Goal: Communication & Community: Answer question/provide support

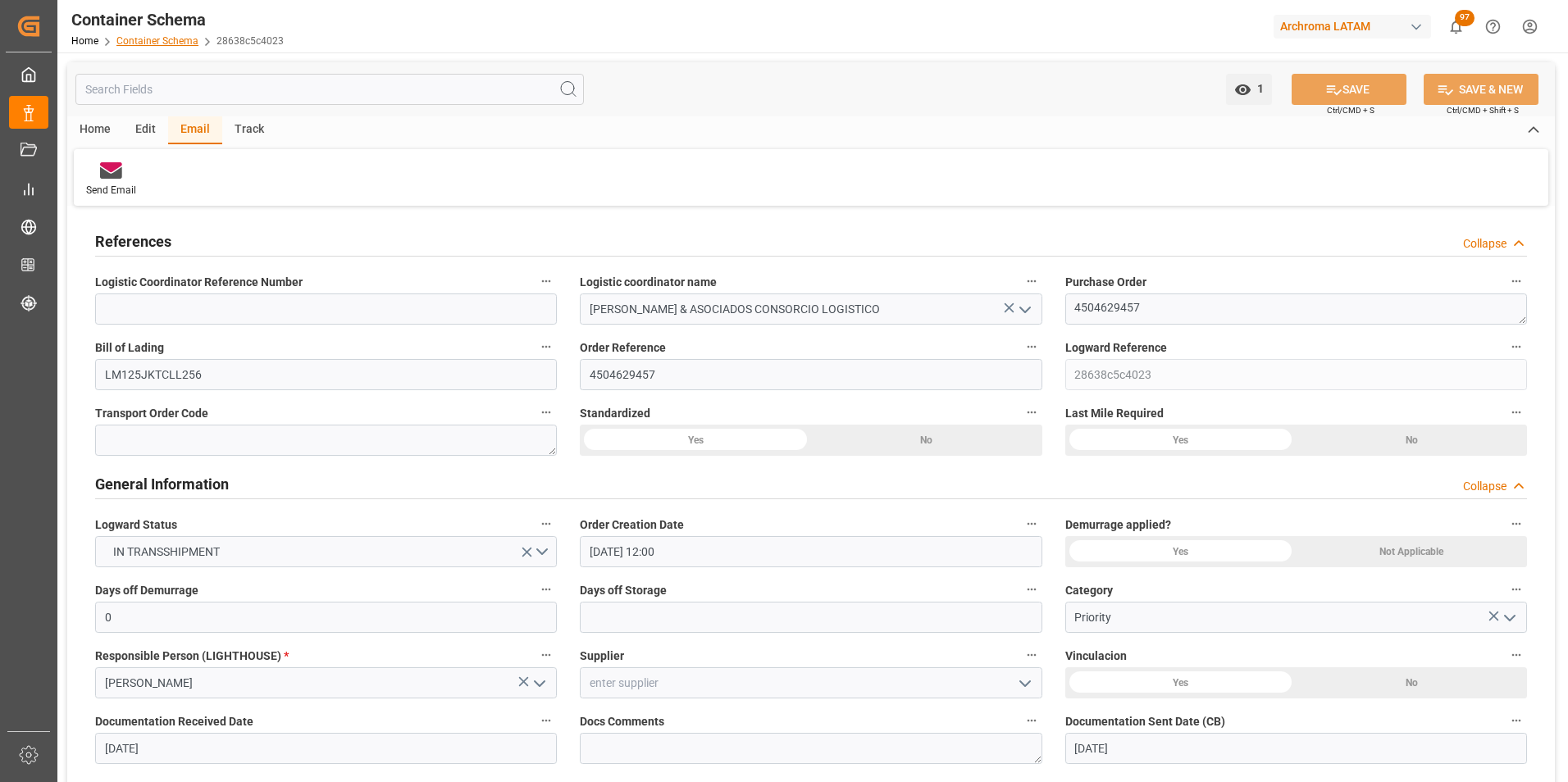
click at [136, 36] on link "Container Schema" at bounding box center [158, 41] width 82 height 12
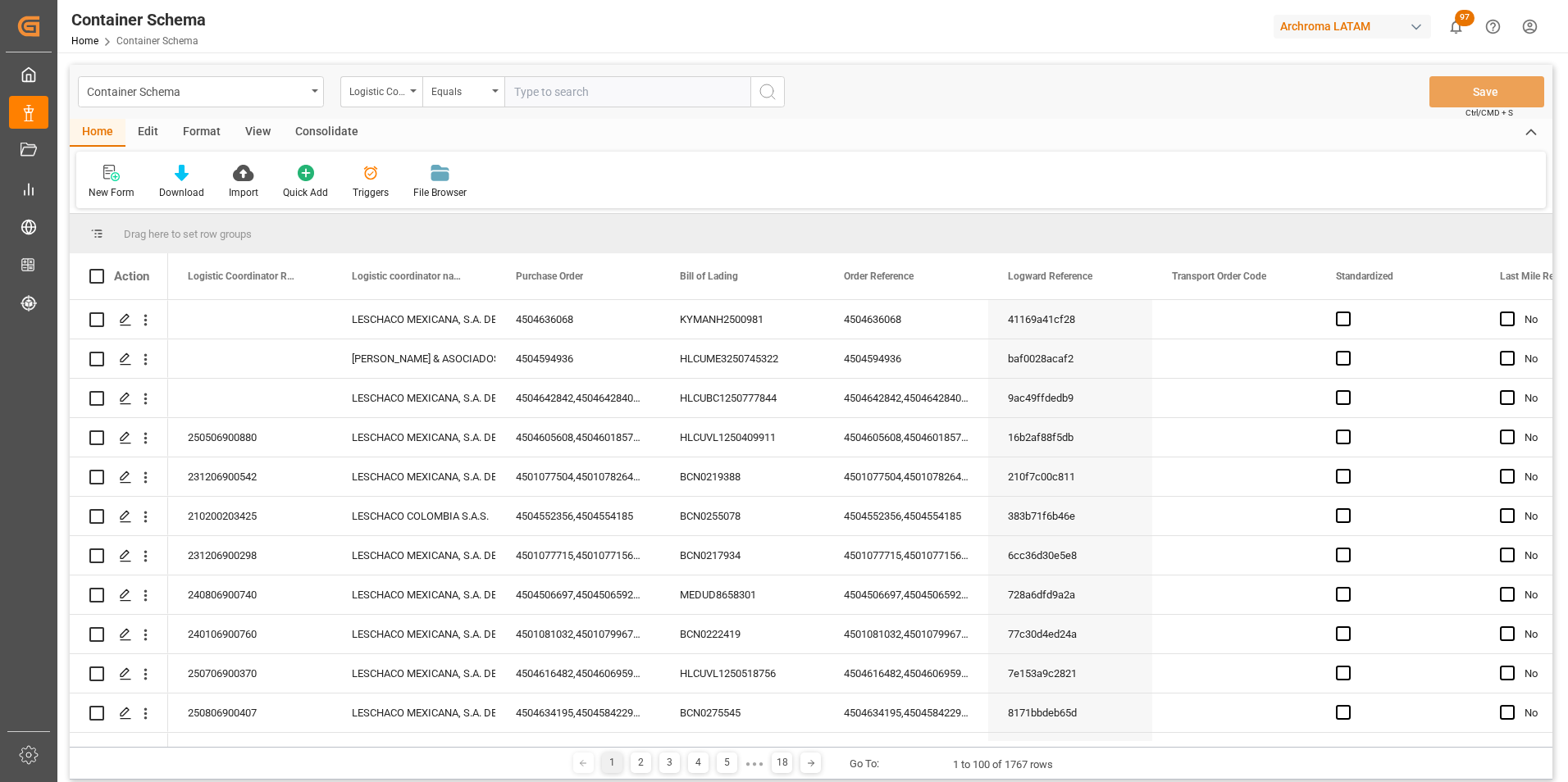
click at [308, 95] on div "Container Schema" at bounding box center [201, 92] width 246 height 31
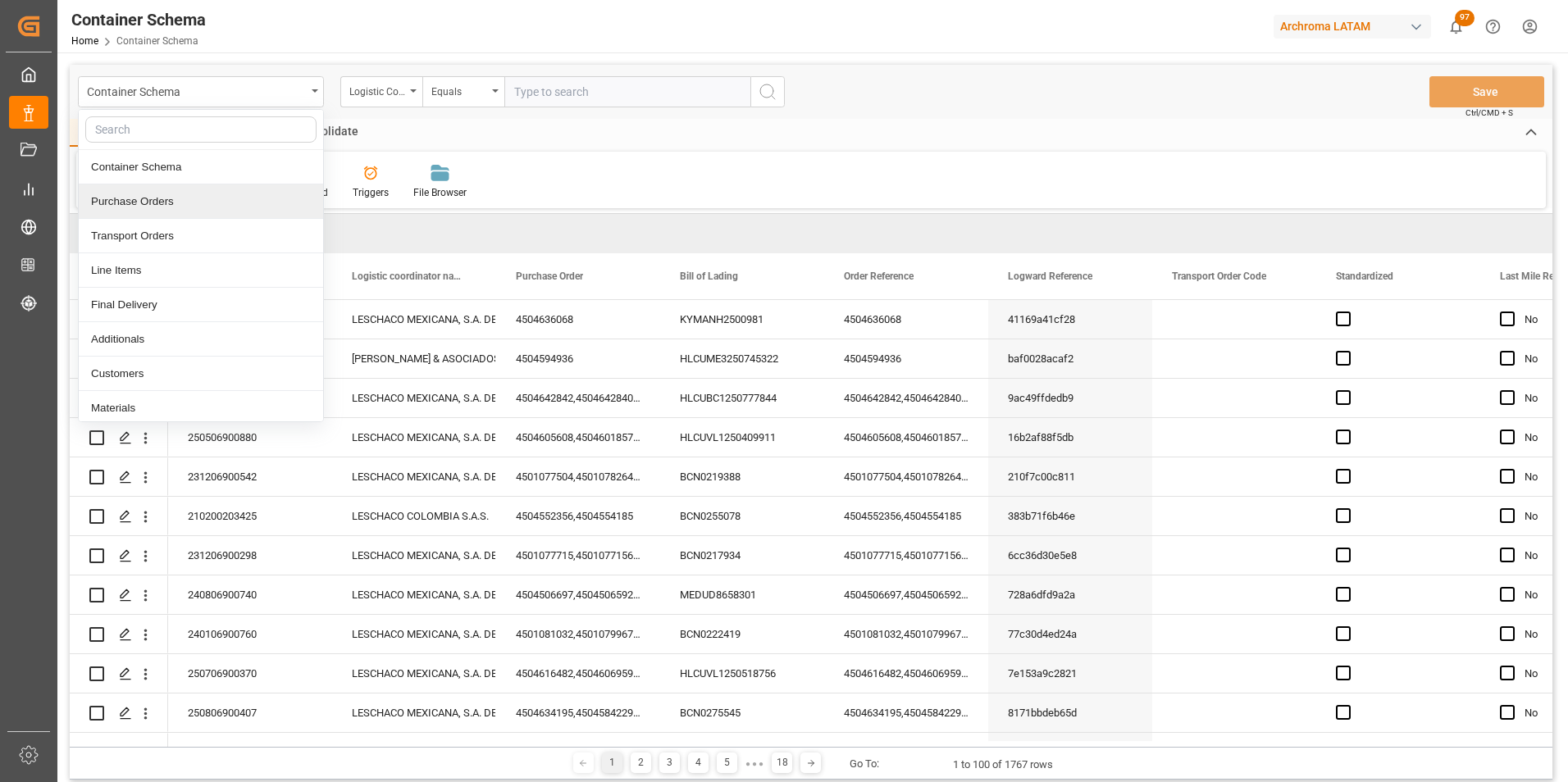
click at [195, 209] on div "Purchase Orders" at bounding box center [201, 202] width 245 height 35
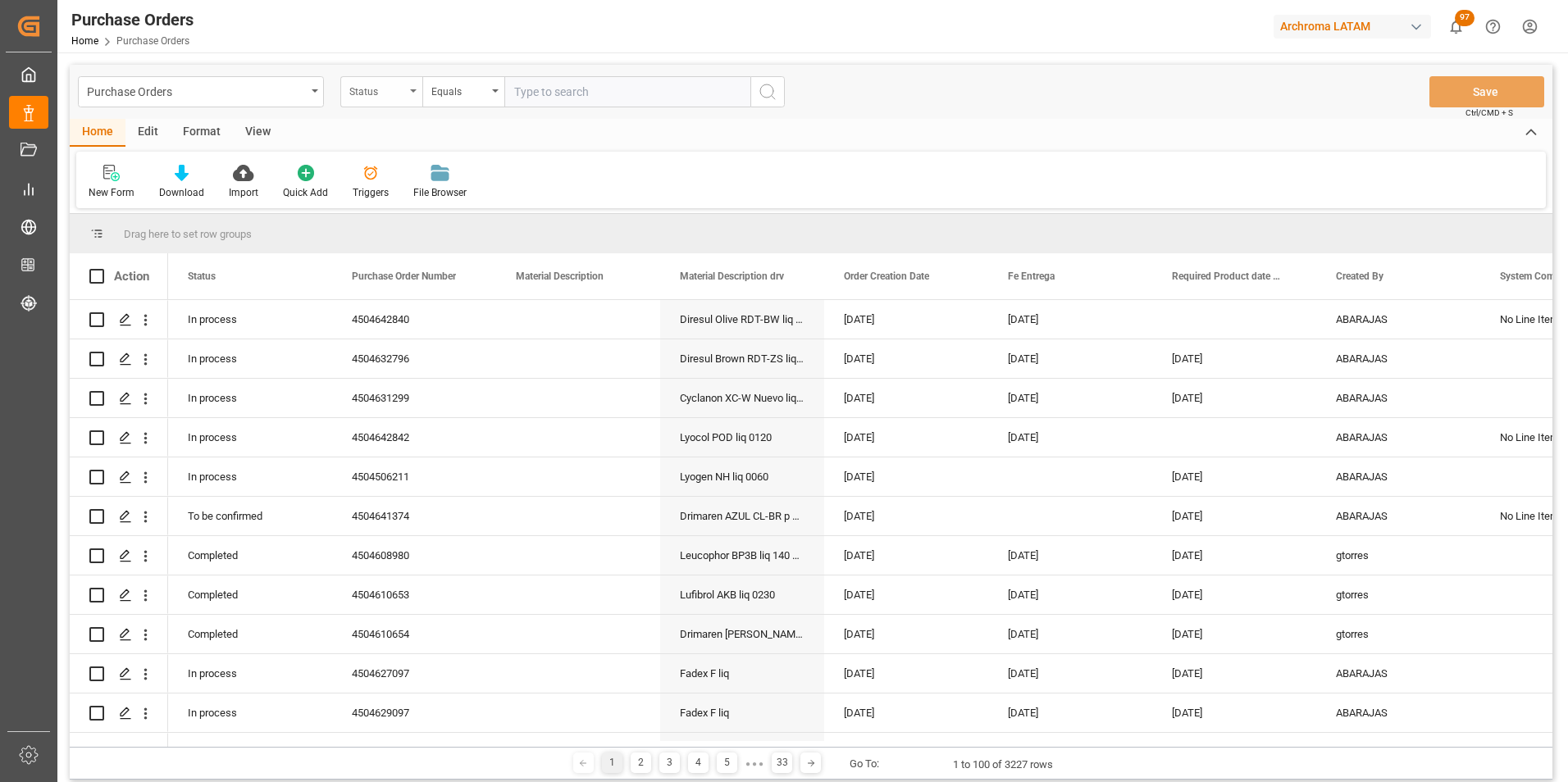
click at [403, 90] on div "Status" at bounding box center [377, 89] width 56 height 19
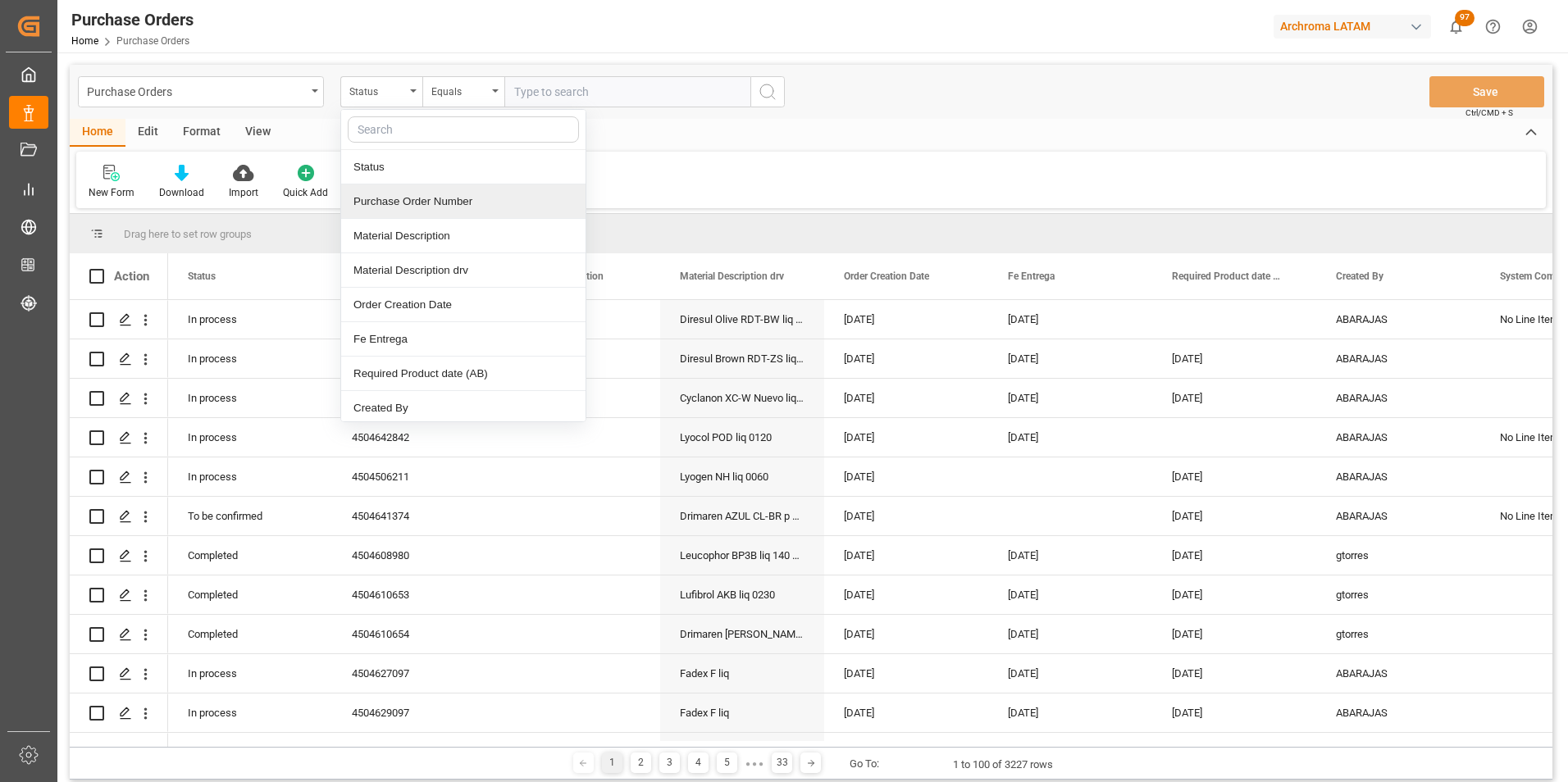
click at [416, 190] on div "Purchase Order Number" at bounding box center [464, 202] width 245 height 35
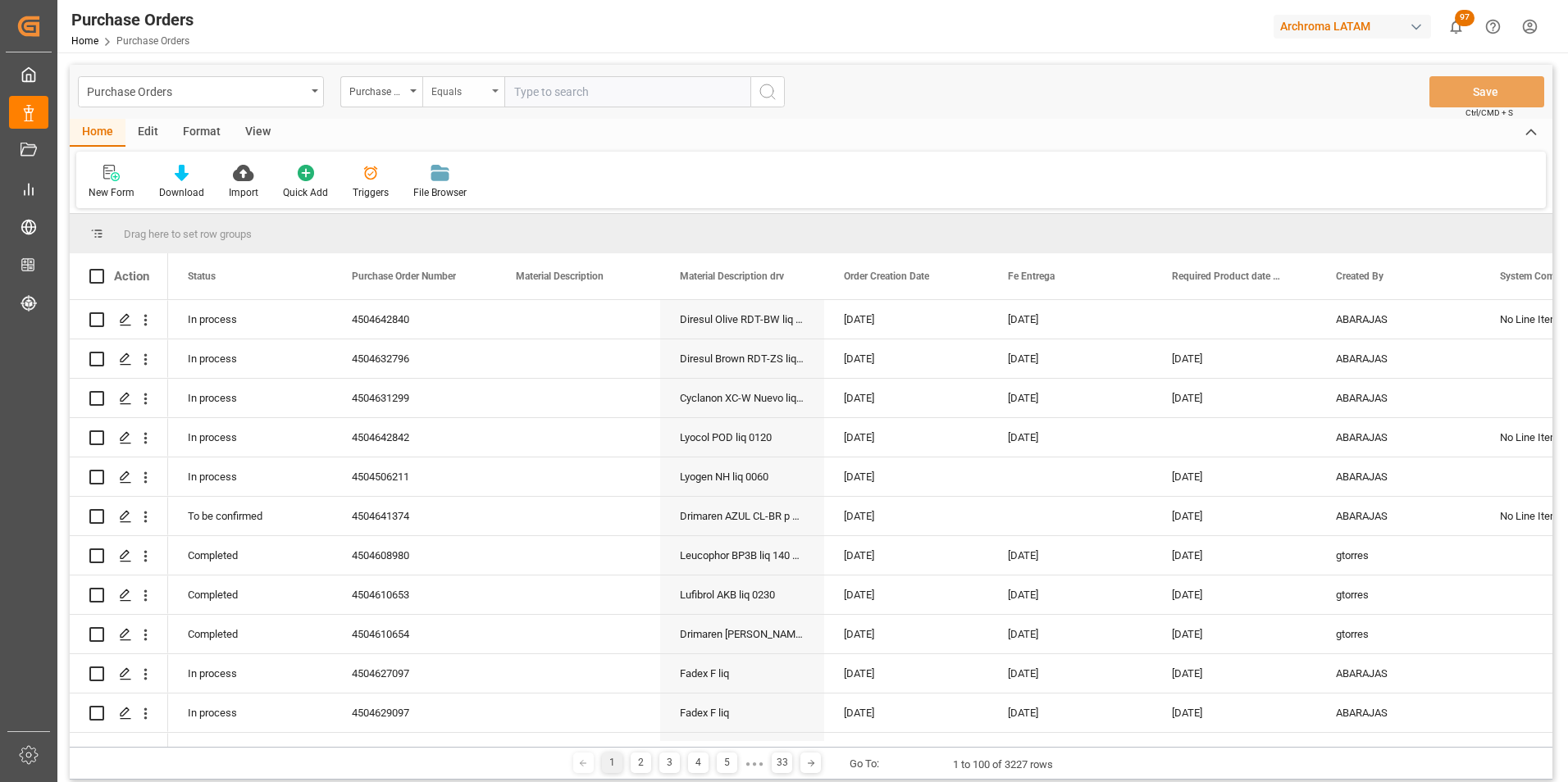
click at [479, 89] on div "Equals" at bounding box center [459, 89] width 56 height 19
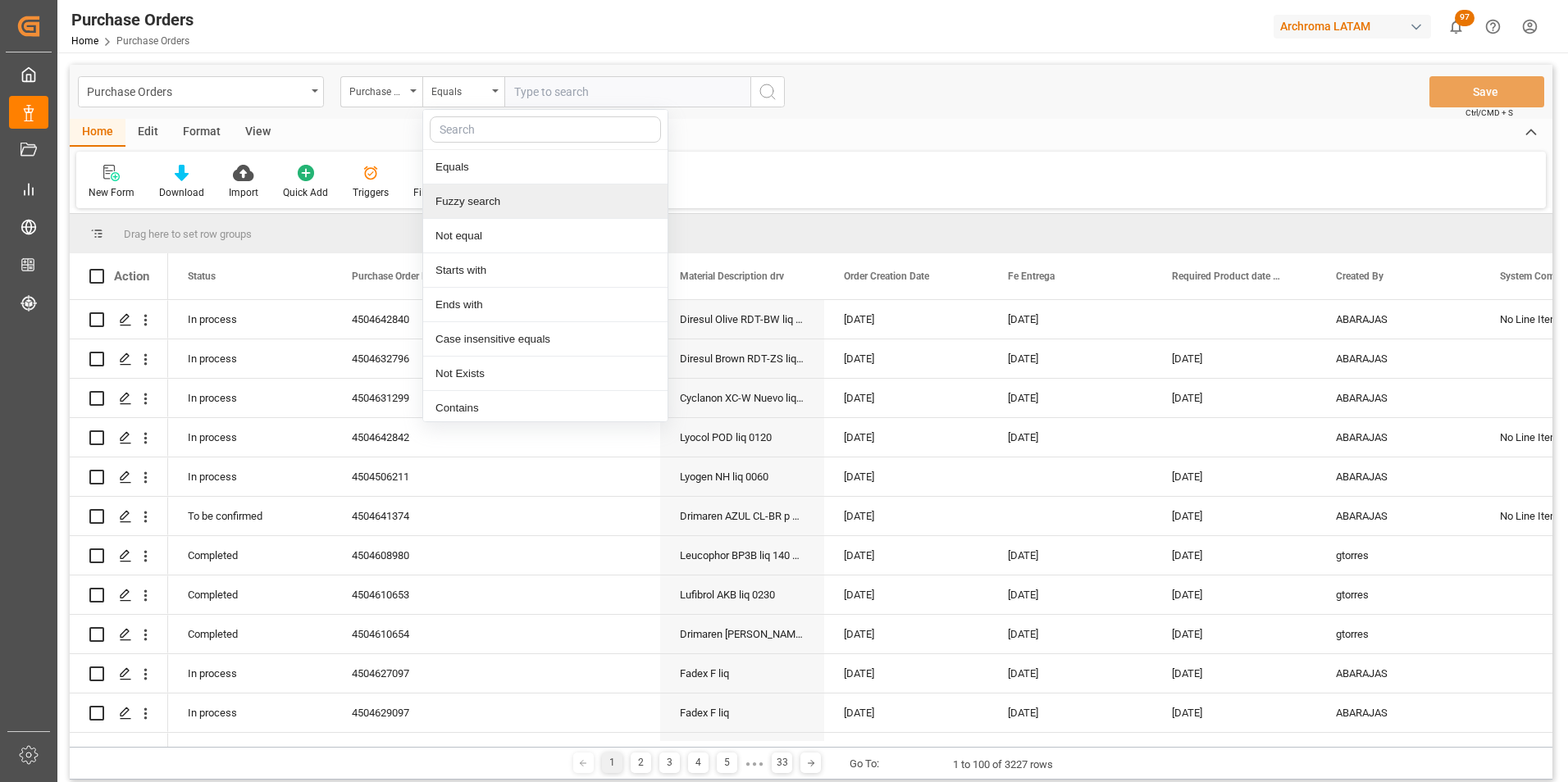
click at [499, 198] on div "Fuzzy search" at bounding box center [546, 202] width 245 height 35
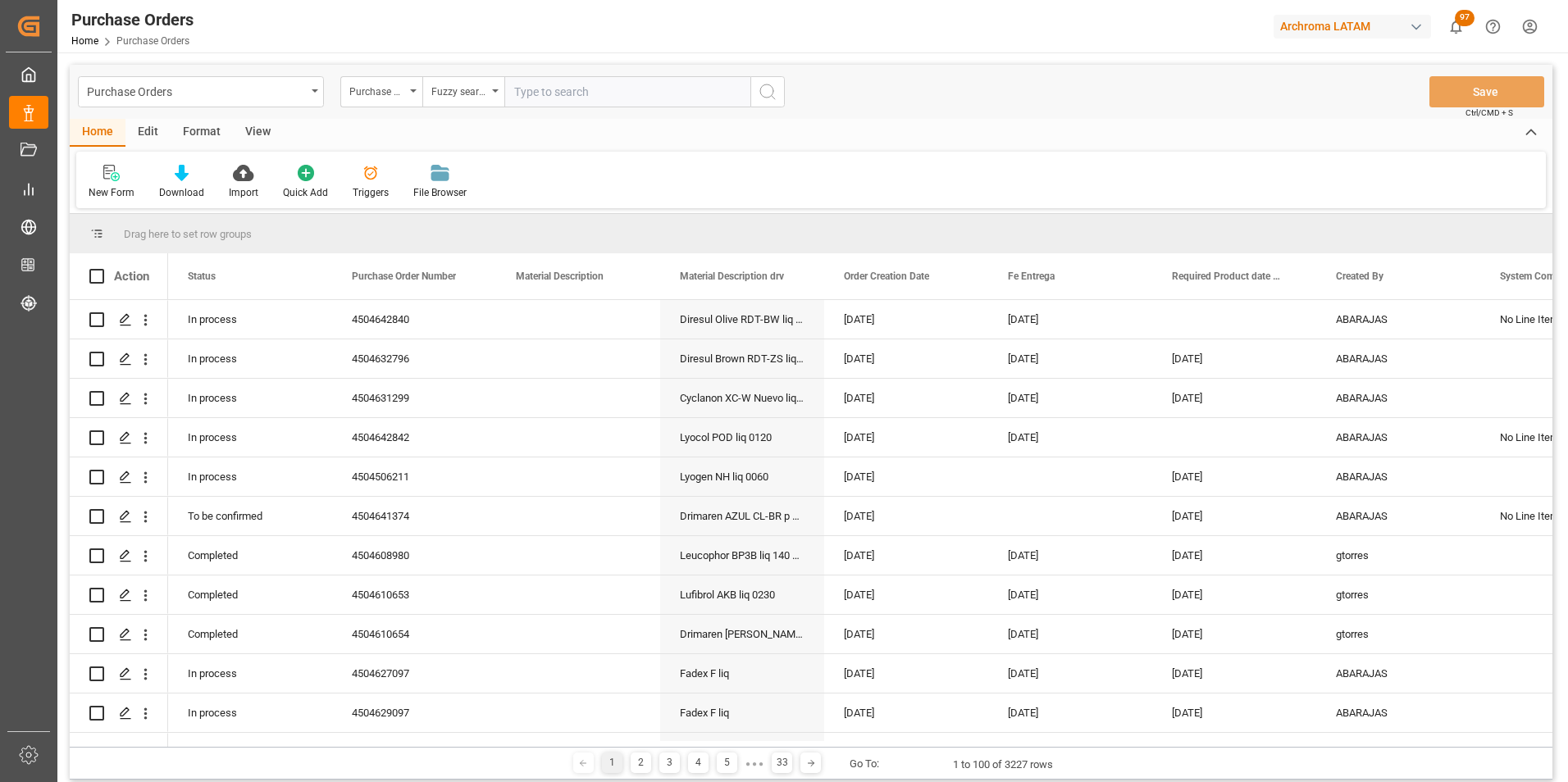
click at [588, 89] on input "text" at bounding box center [628, 92] width 246 height 31
paste input "4504649440"
type input "4504649440"
click at [771, 85] on icon "search button" at bounding box center [768, 92] width 20 height 20
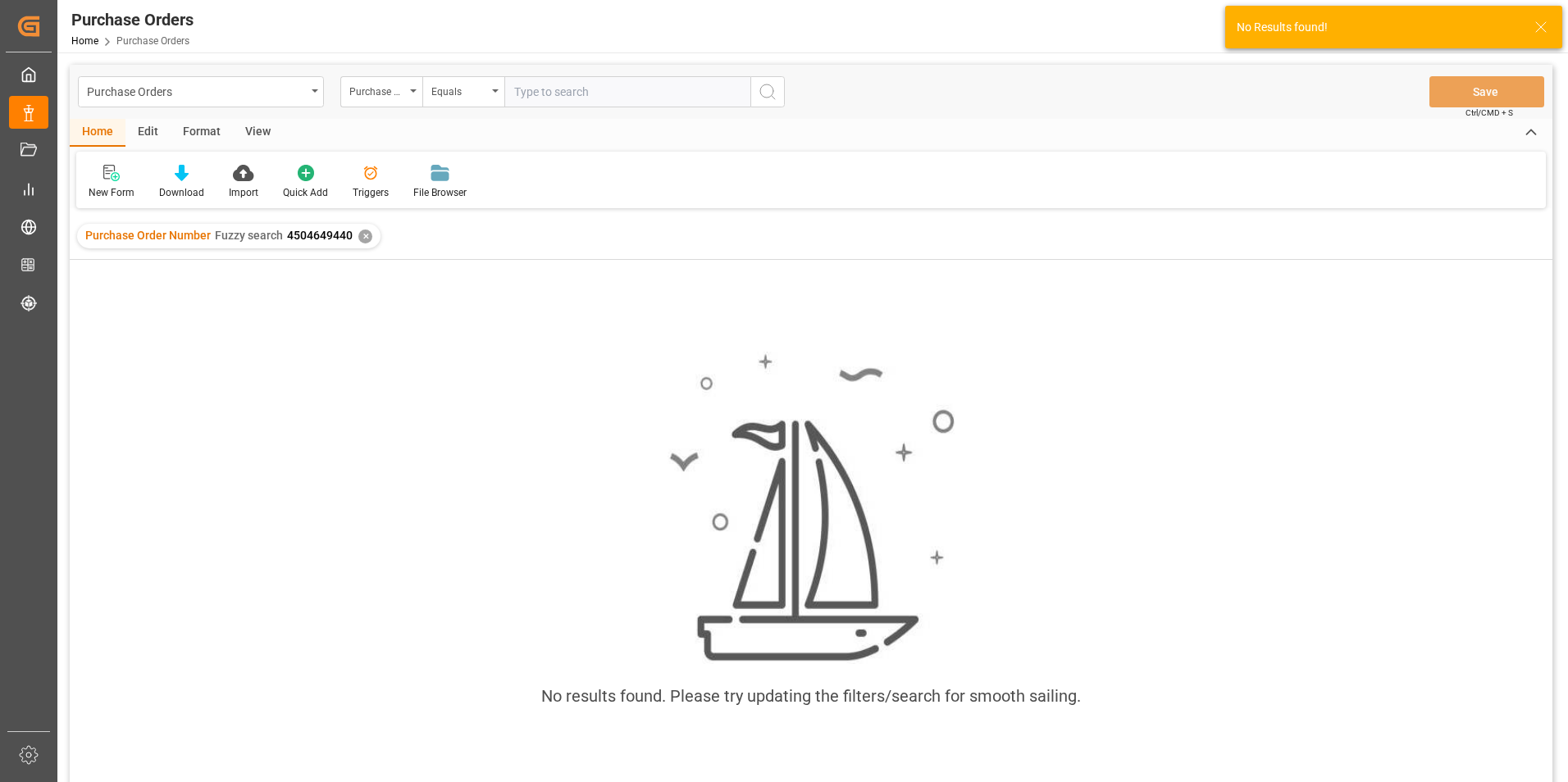
click at [366, 236] on div "✕" at bounding box center [365, 236] width 14 height 14
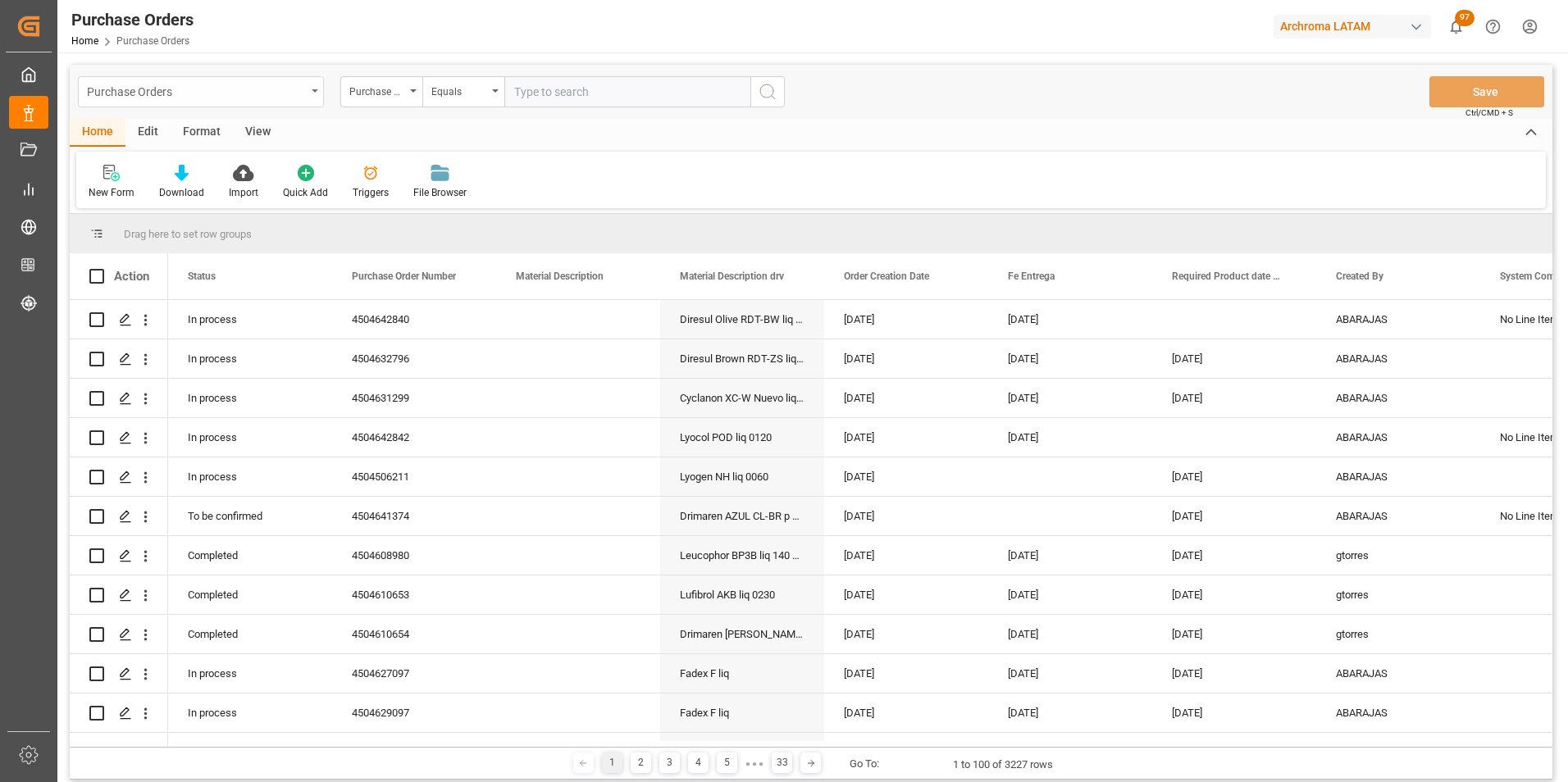
click at [311, 82] on div "Purchase Orders" at bounding box center [201, 92] width 246 height 31
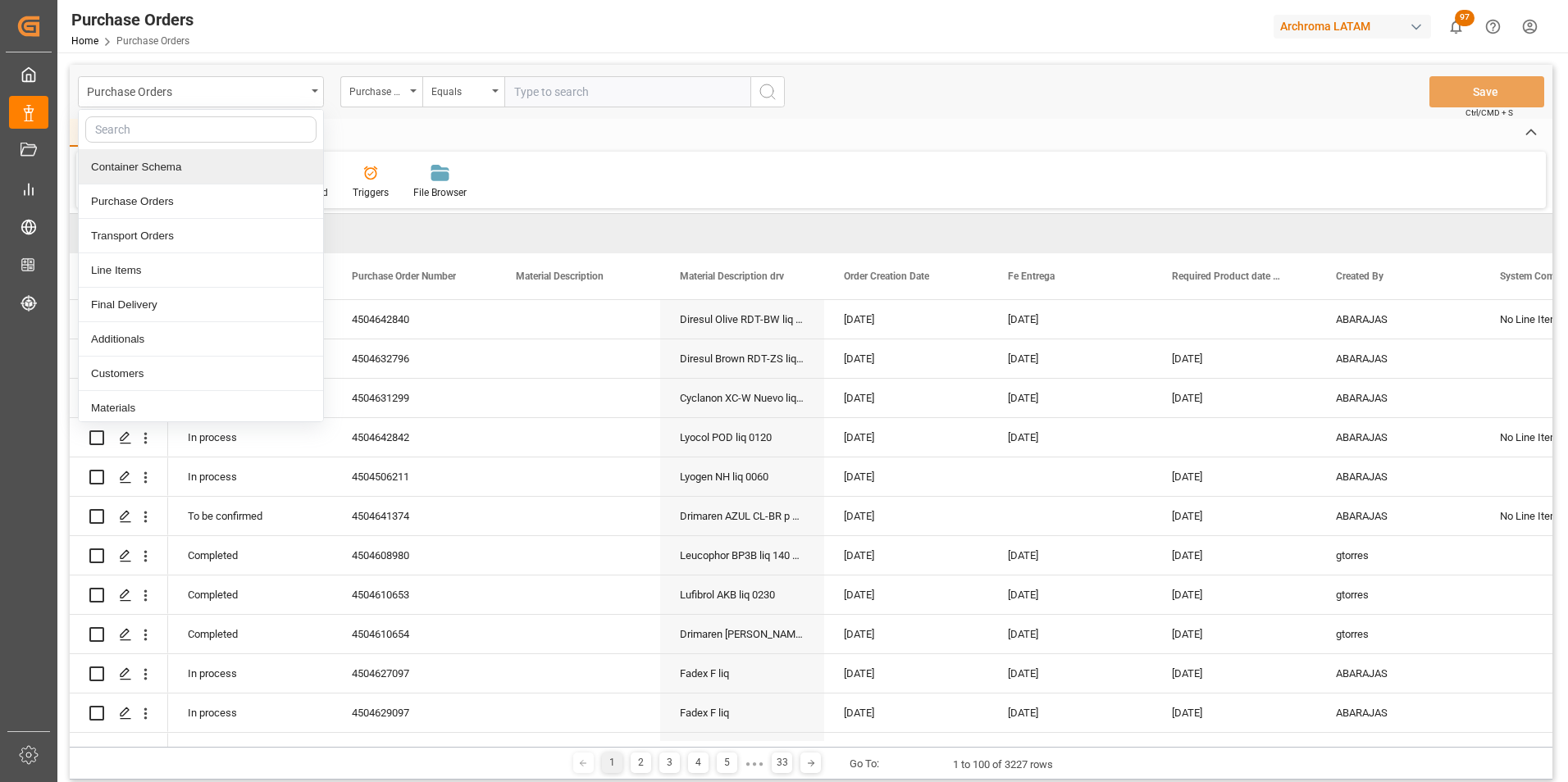
click at [184, 171] on div "Container Schema" at bounding box center [201, 167] width 245 height 35
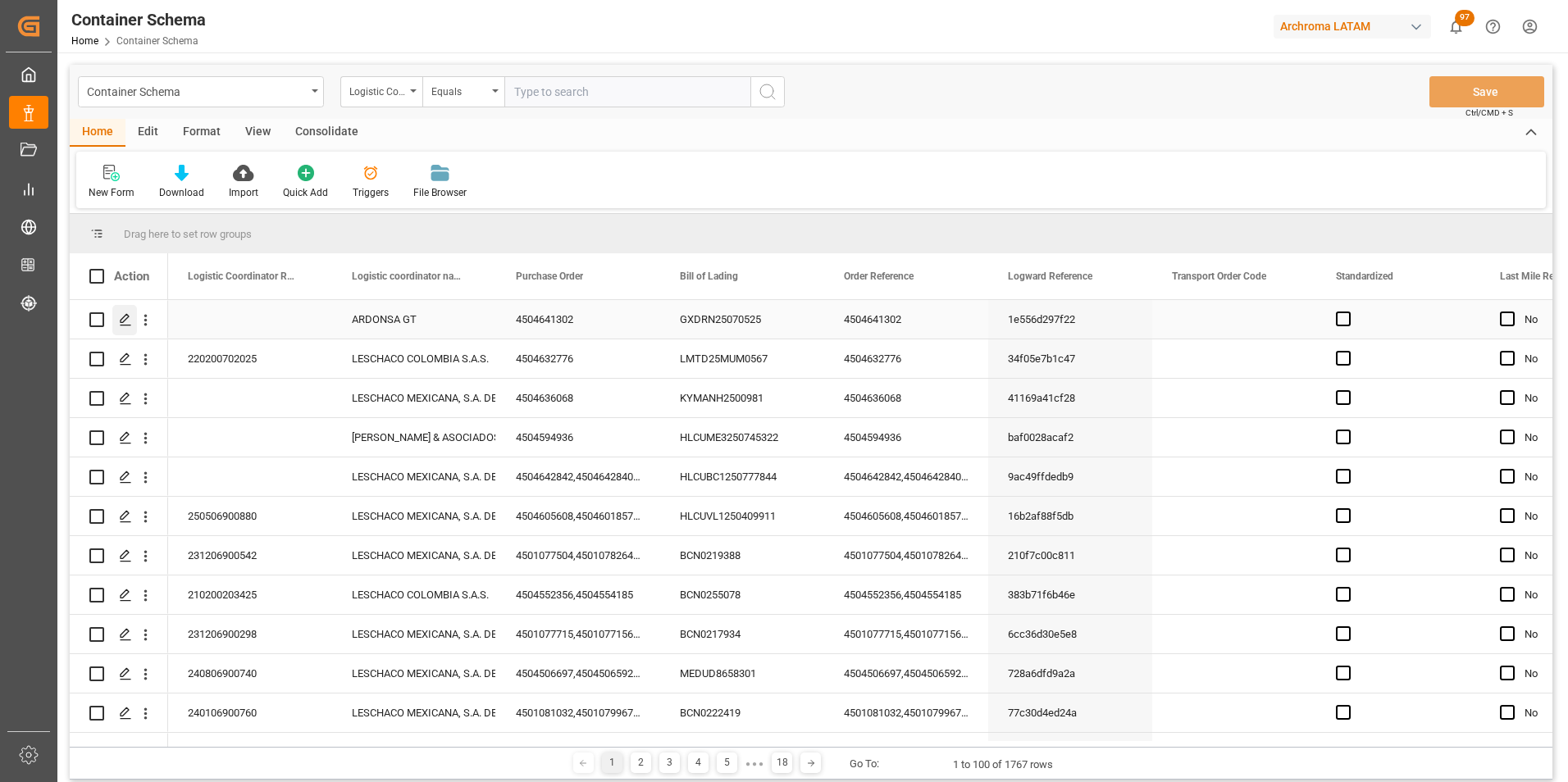
click at [129, 321] on icon "Press SPACE to select this row." at bounding box center [125, 319] width 13 height 13
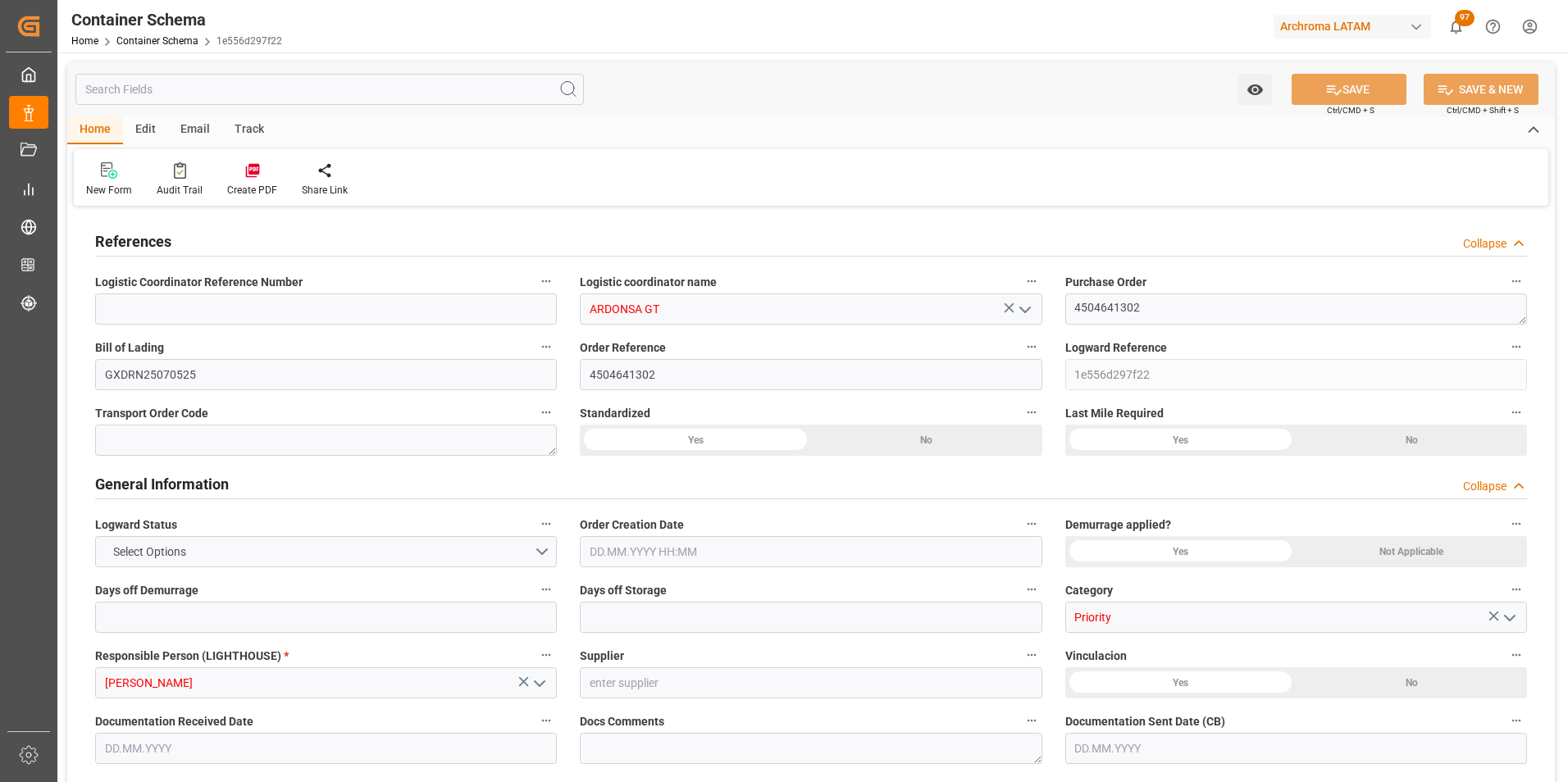
type input "0"
type input "1"
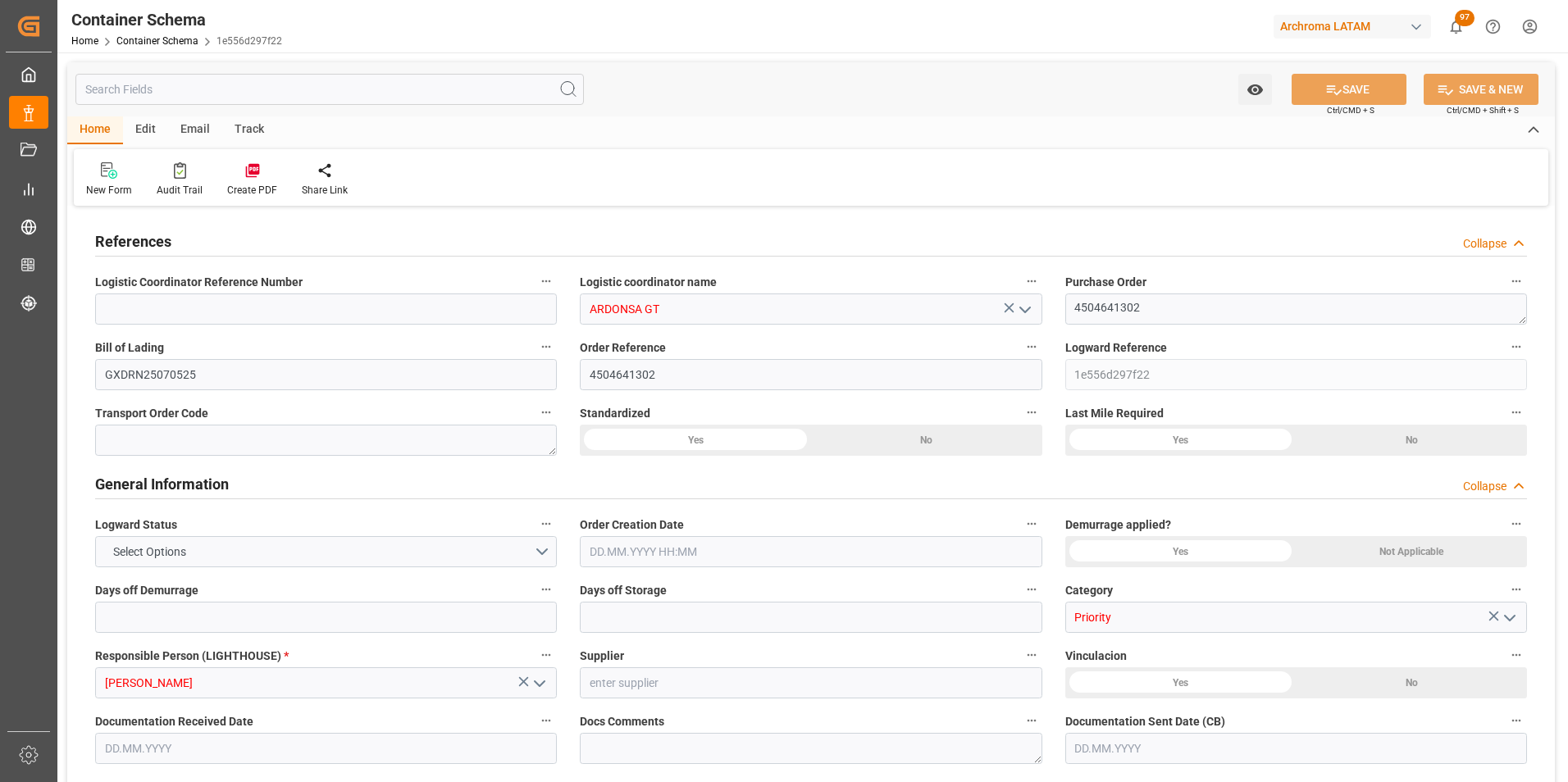
type input "800"
type input "860"
type input "Cosco"
type input "COSCO Shipping Co. Ltd."
type input "CNSGH"
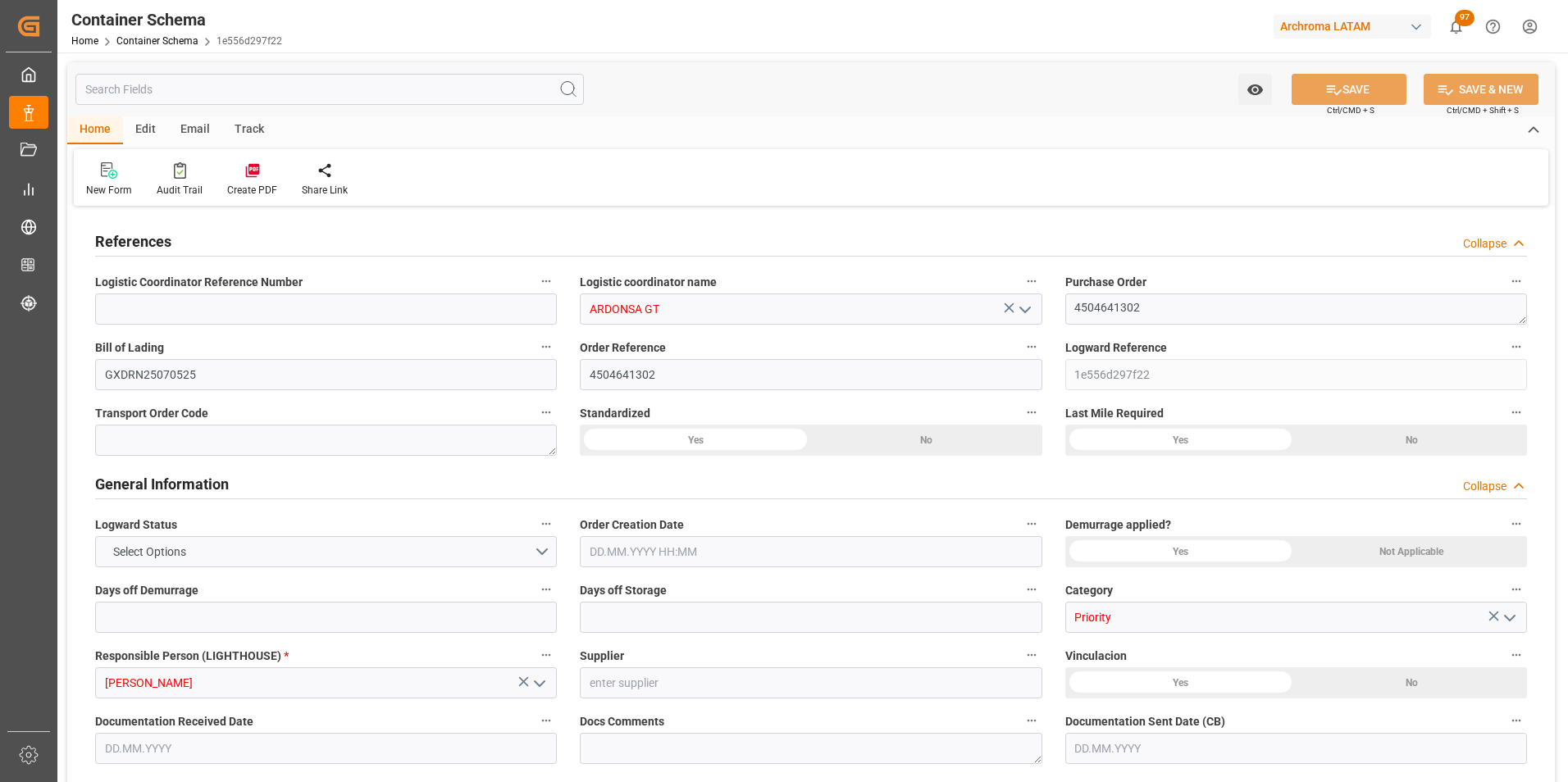
type input "CNSHA"
type input "GTPRQ"
type input "9850836"
type input "9928205"
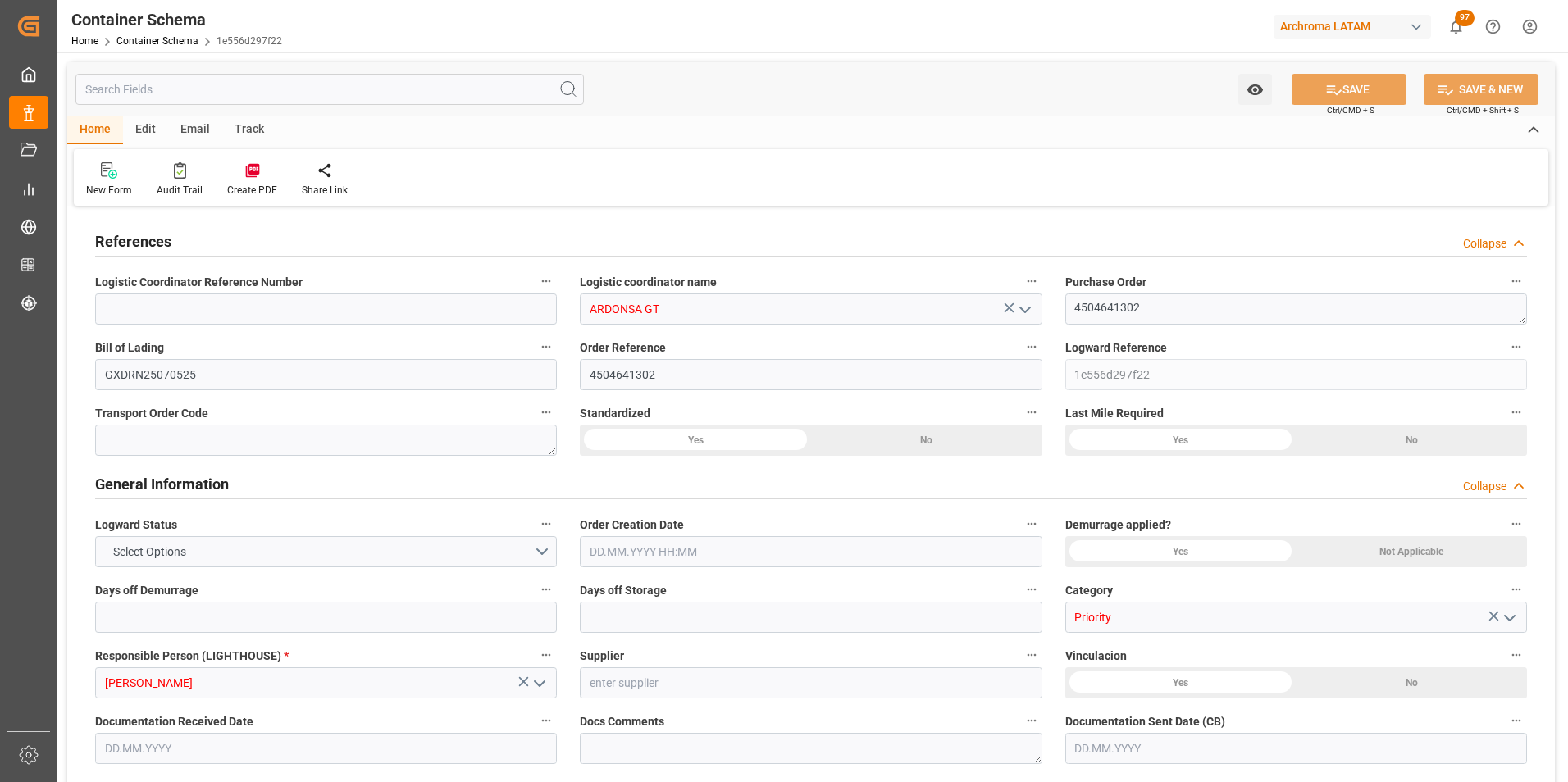
type input "9928205"
type input "2"
type input "0"
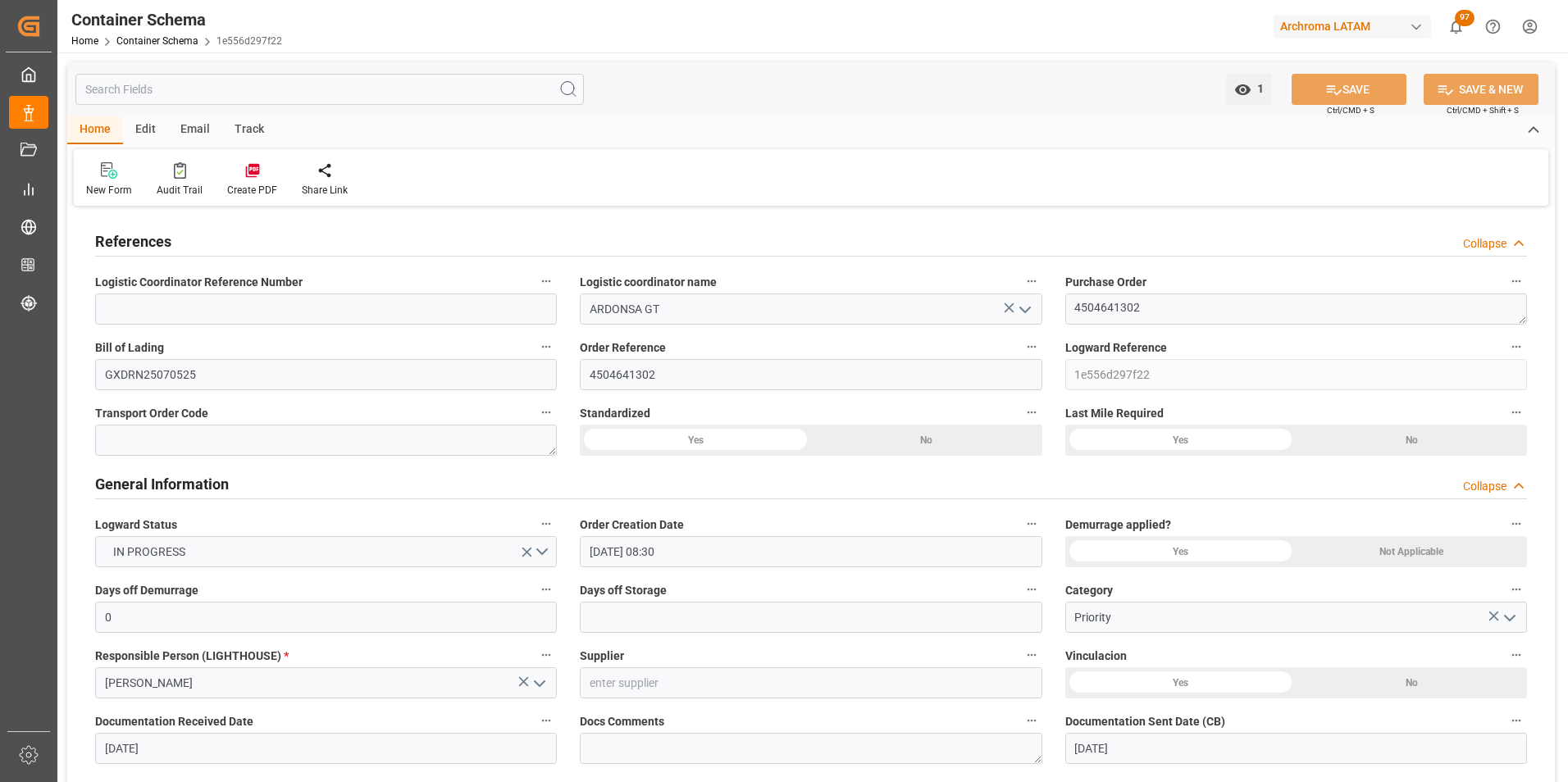
type input "[DATE] 08:30"
type input "[DATE]"
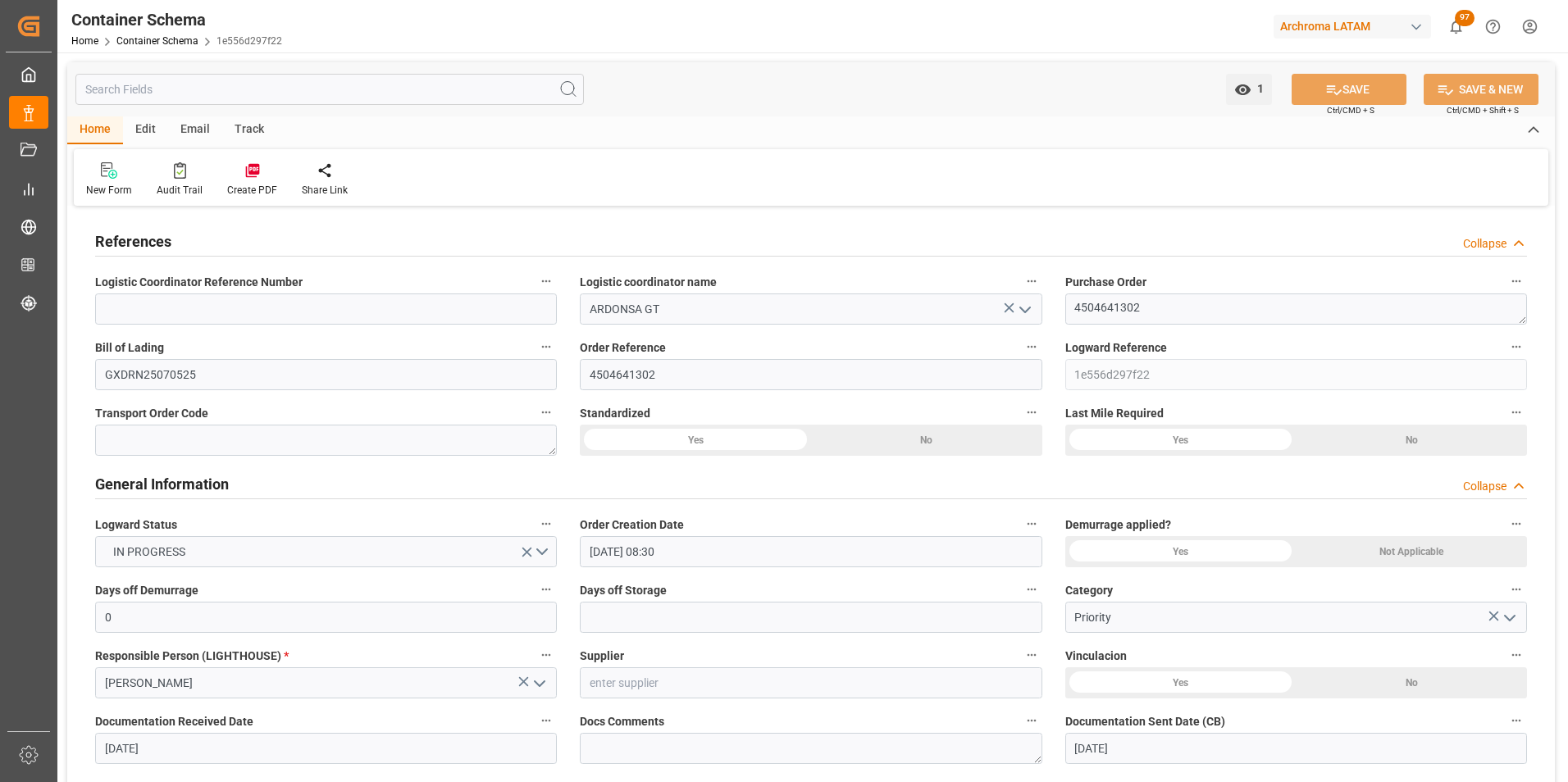
type input "[DATE]"
type input "[DATE] 18:05"
type input "[DATE] 16:58"
type input "[DATE]"
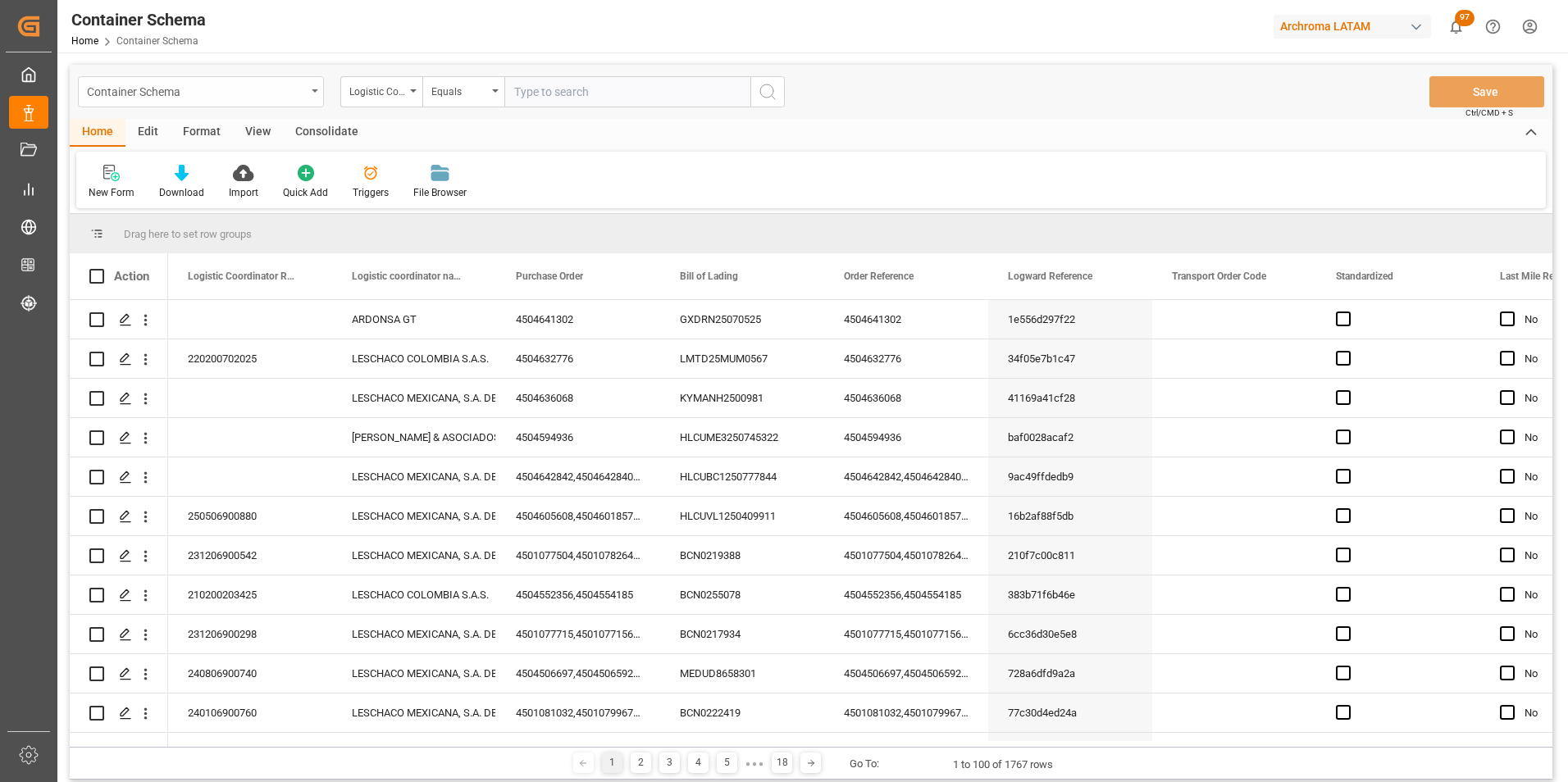
click at [310, 78] on div "Container Schema" at bounding box center [201, 92] width 246 height 31
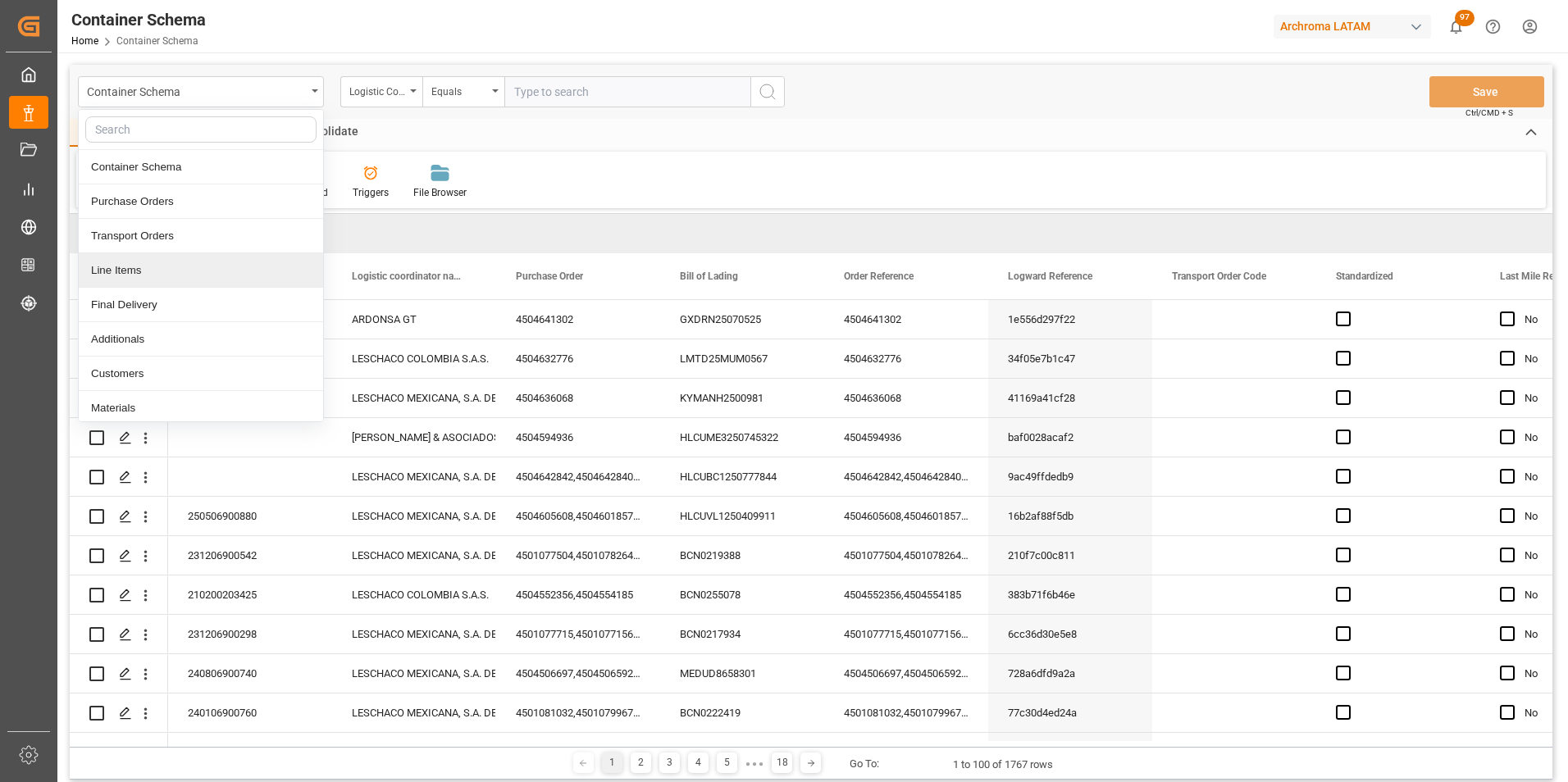
click at [126, 272] on div "Line Items" at bounding box center [201, 271] width 245 height 35
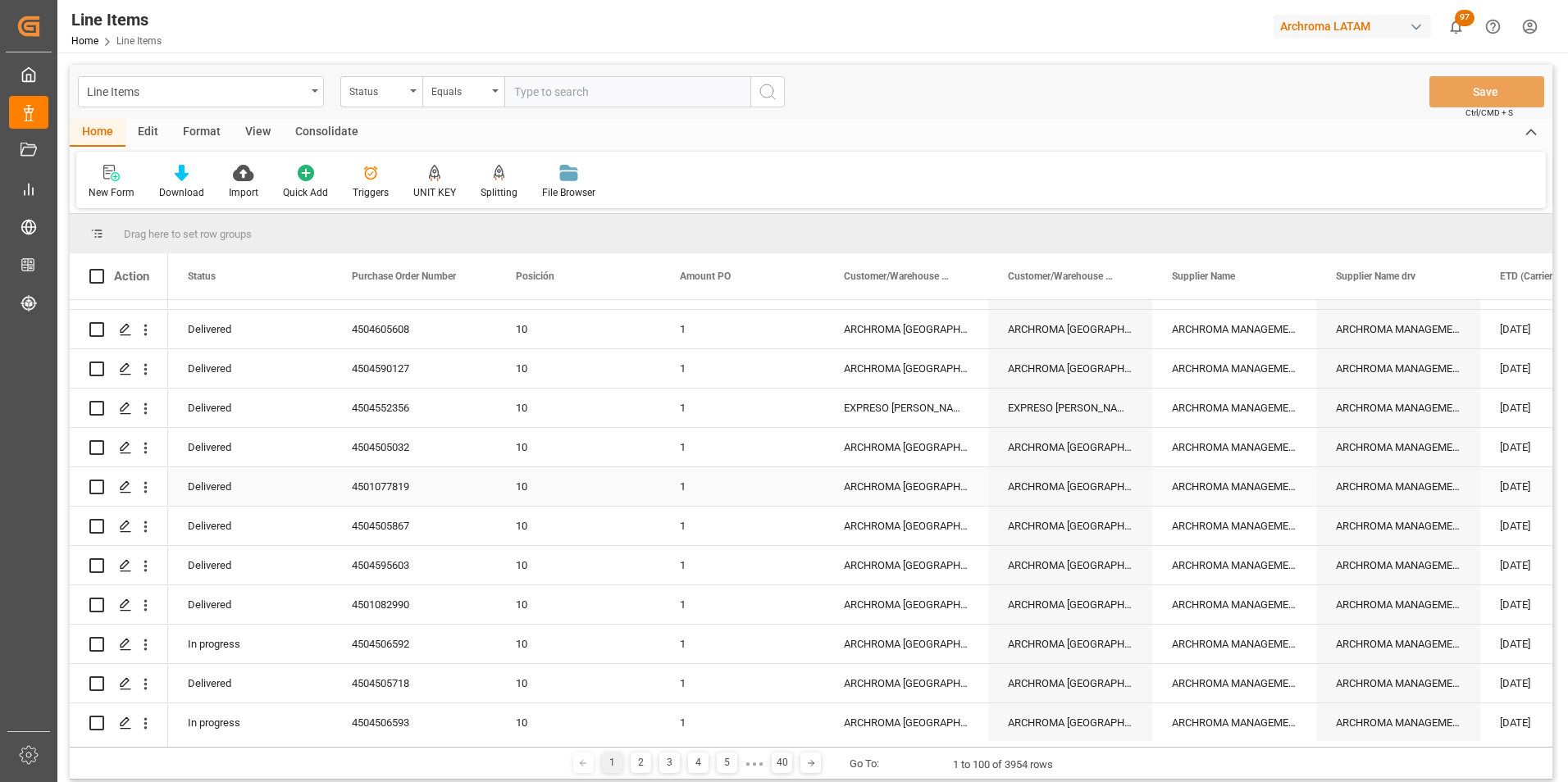
scroll to position [984, 0]
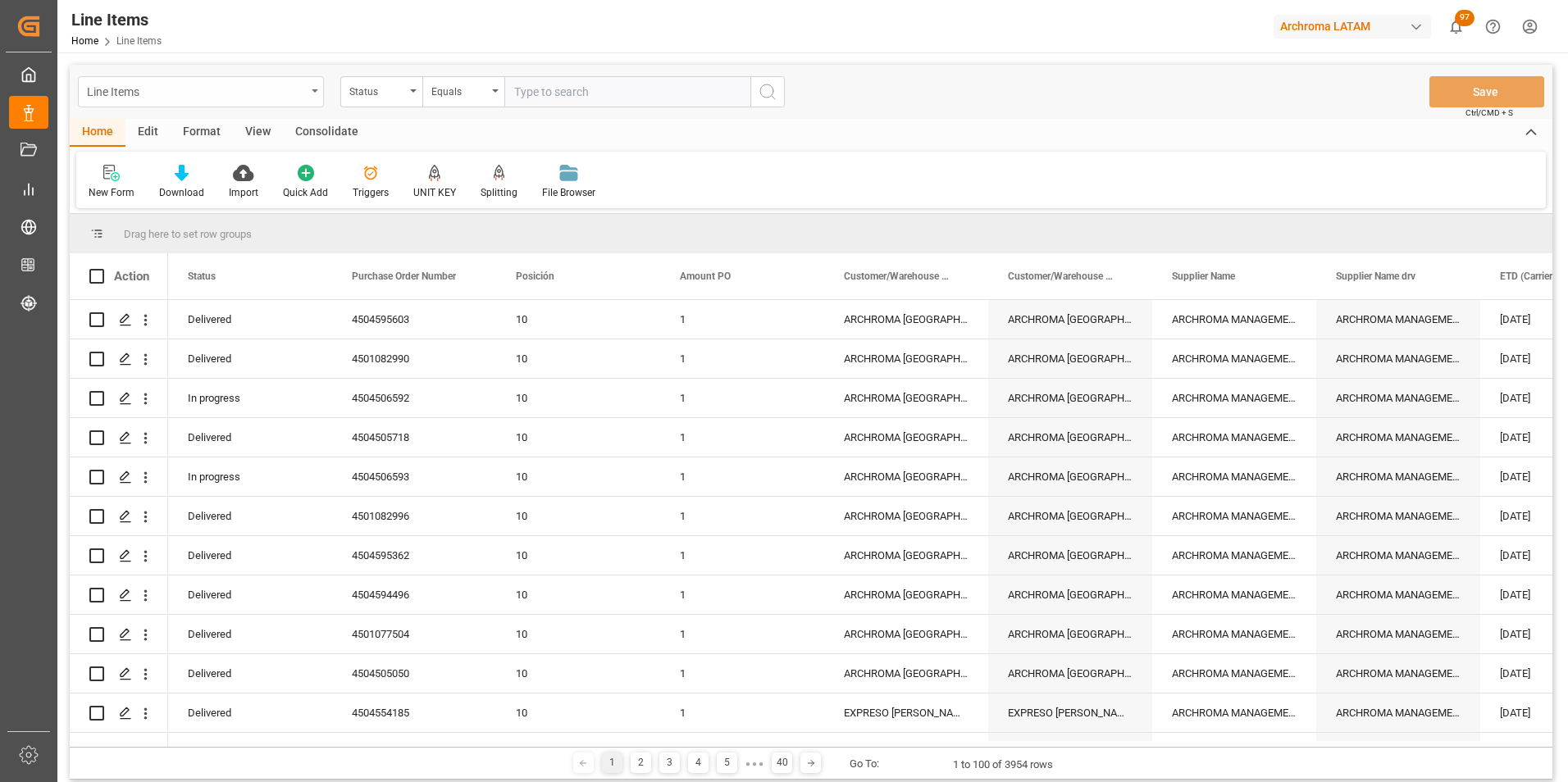
click at [308, 90] on div "Line Items" at bounding box center [201, 92] width 246 height 31
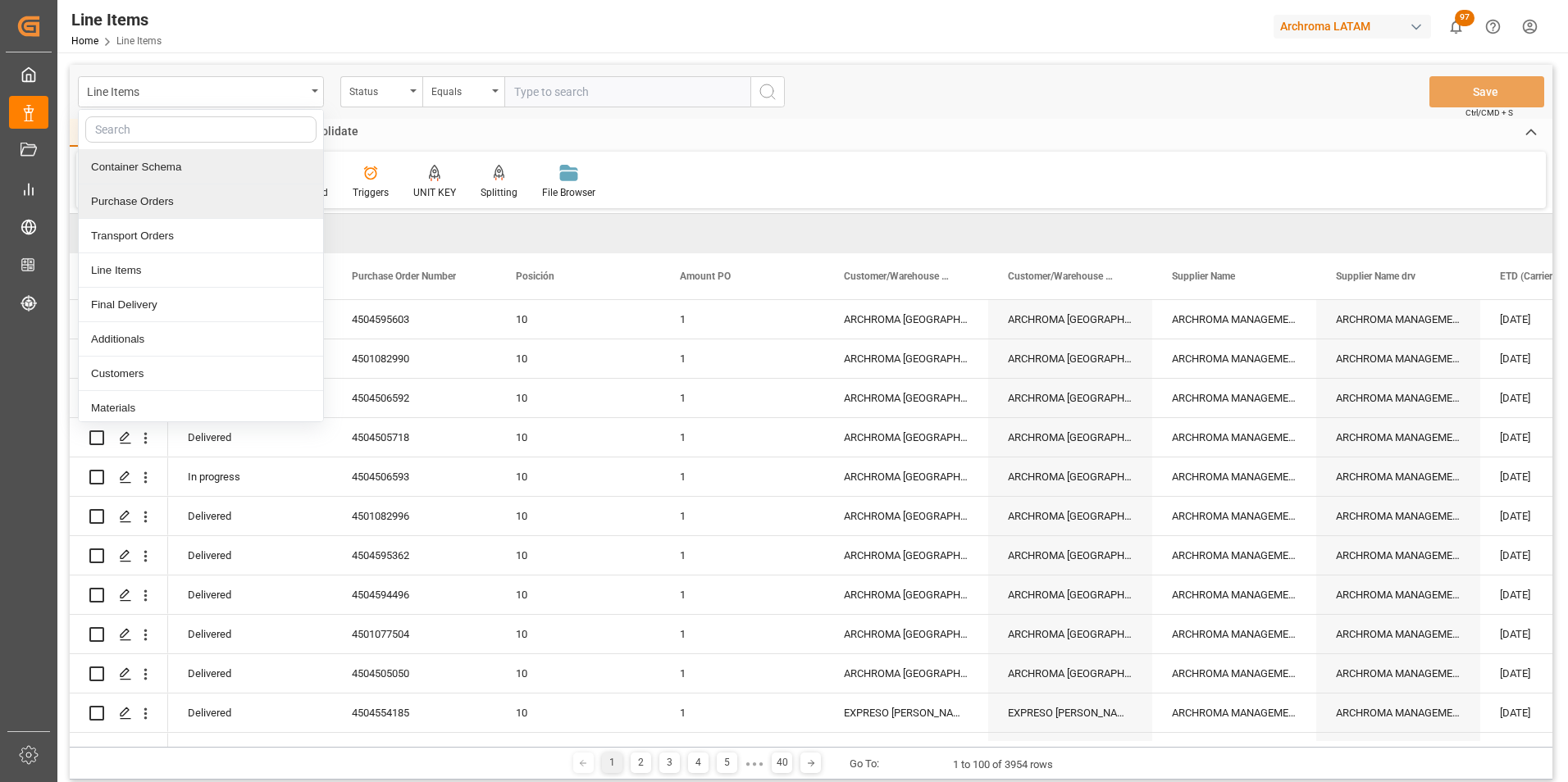
click at [230, 188] on div "Purchase Orders" at bounding box center [201, 202] width 245 height 35
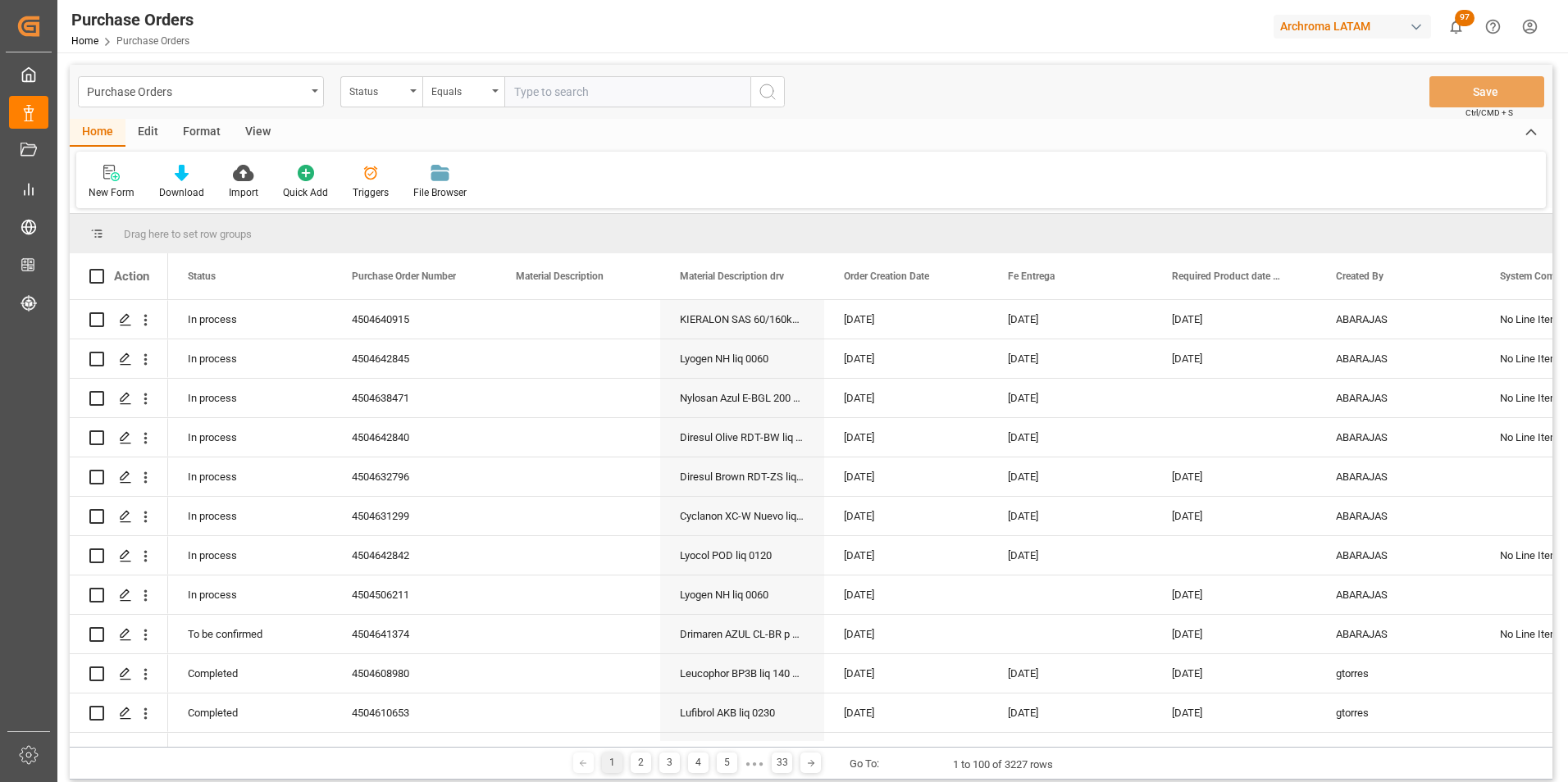
click at [407, 96] on div "Status" at bounding box center [382, 92] width 82 height 31
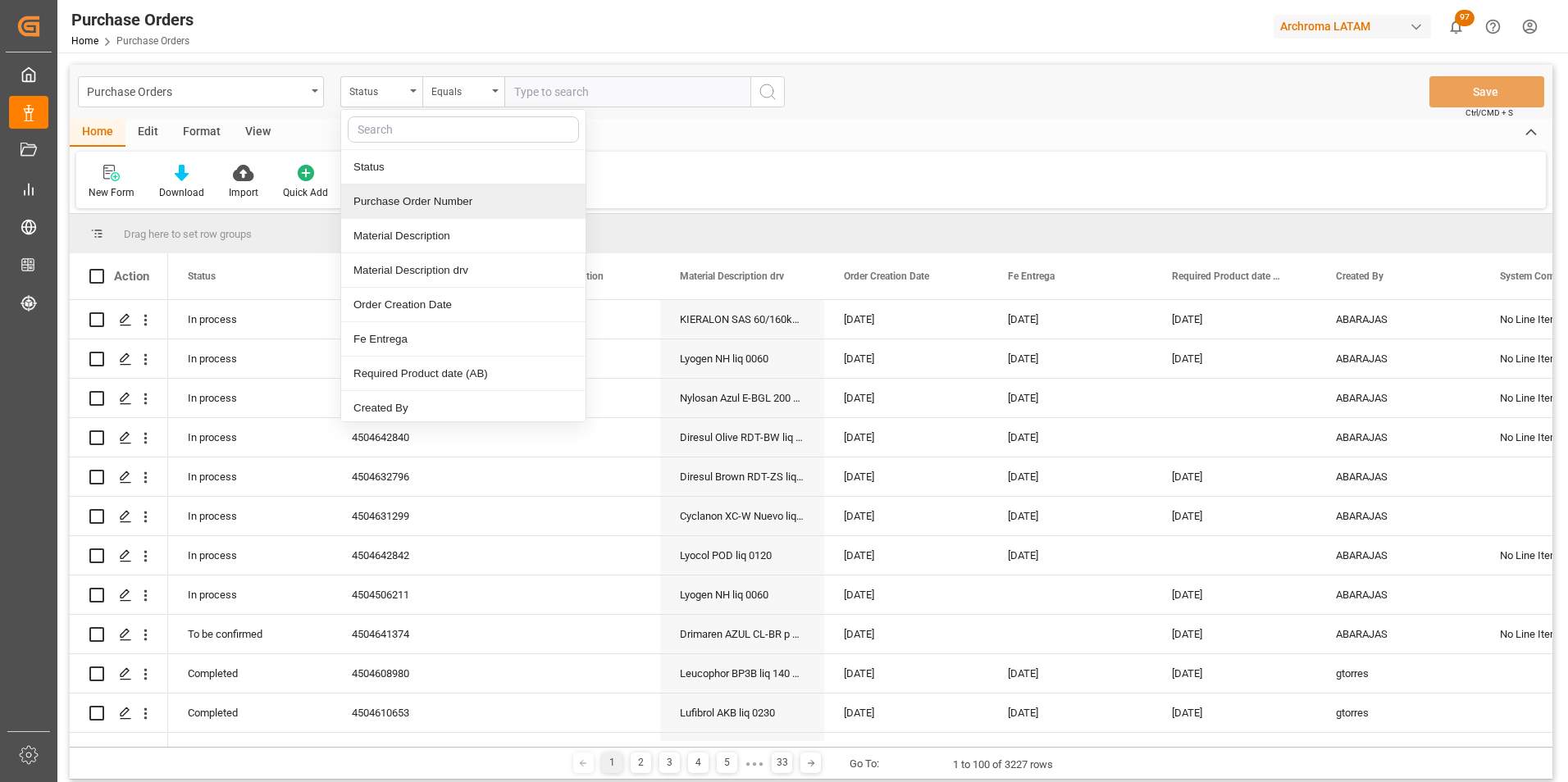
click at [441, 203] on div "Purchase Order Number" at bounding box center [464, 202] width 245 height 35
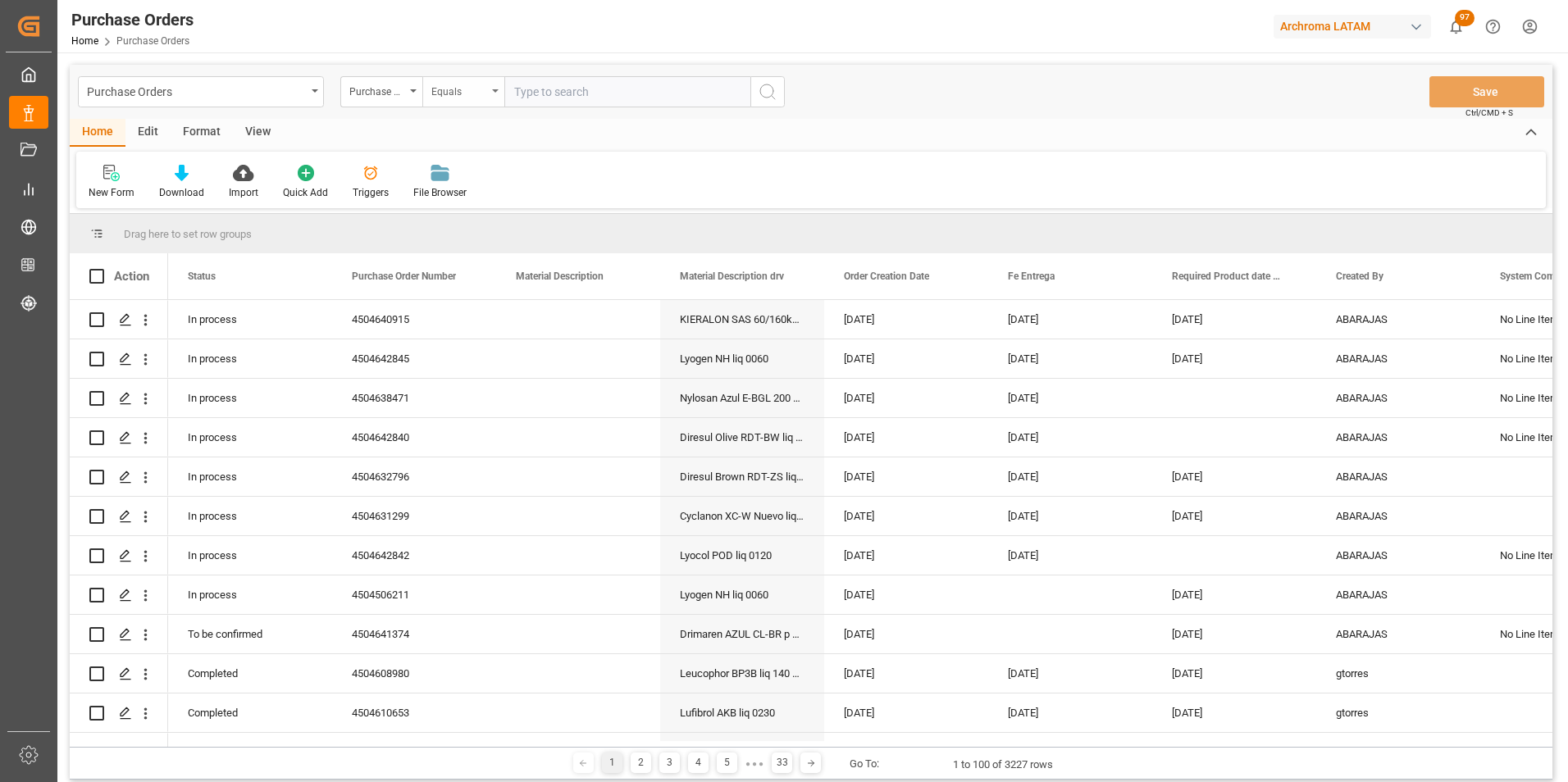
click at [463, 81] on div "Equals" at bounding box center [459, 89] width 56 height 19
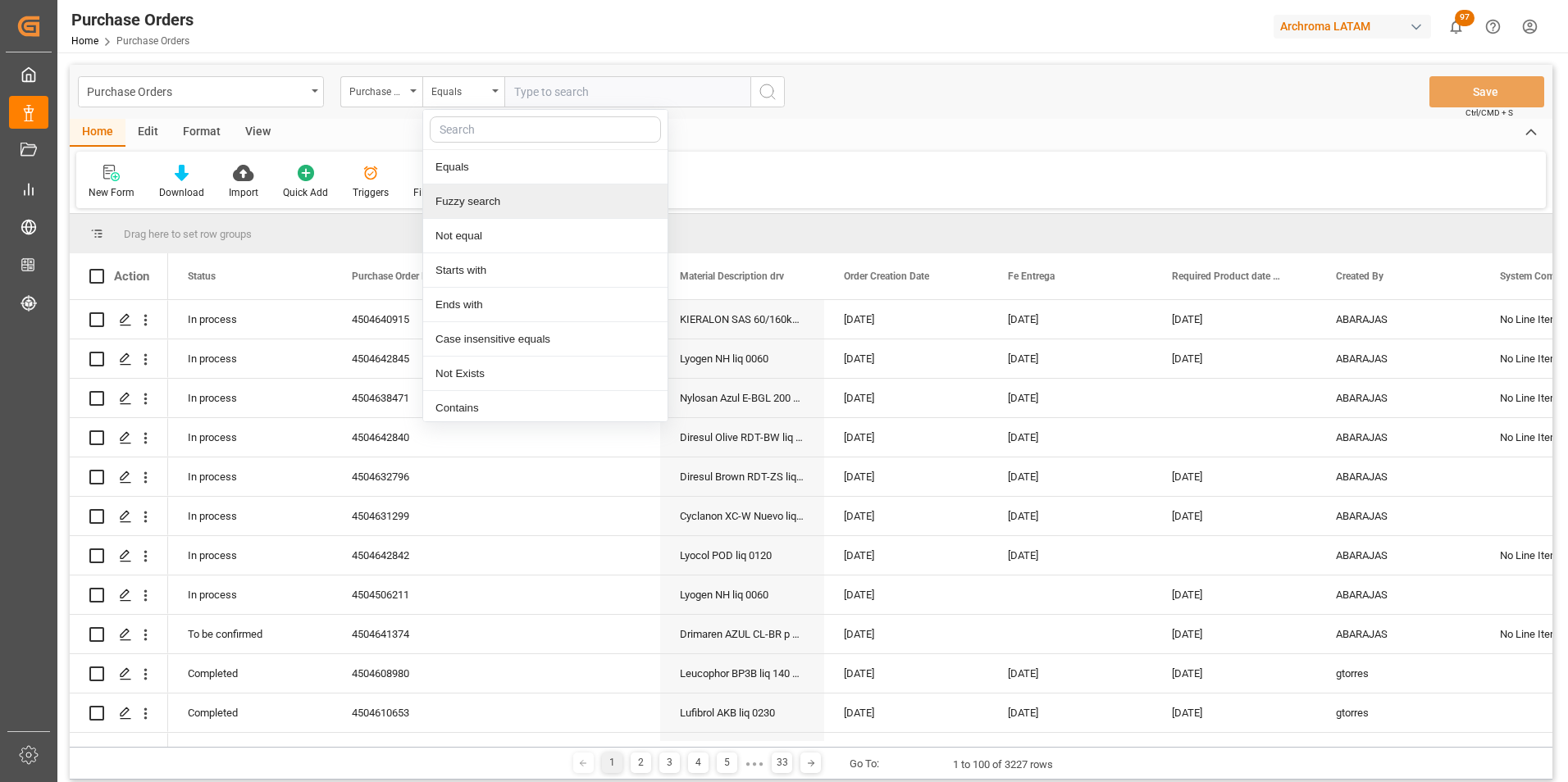
click at [490, 190] on div "Fuzzy search" at bounding box center [546, 202] width 245 height 35
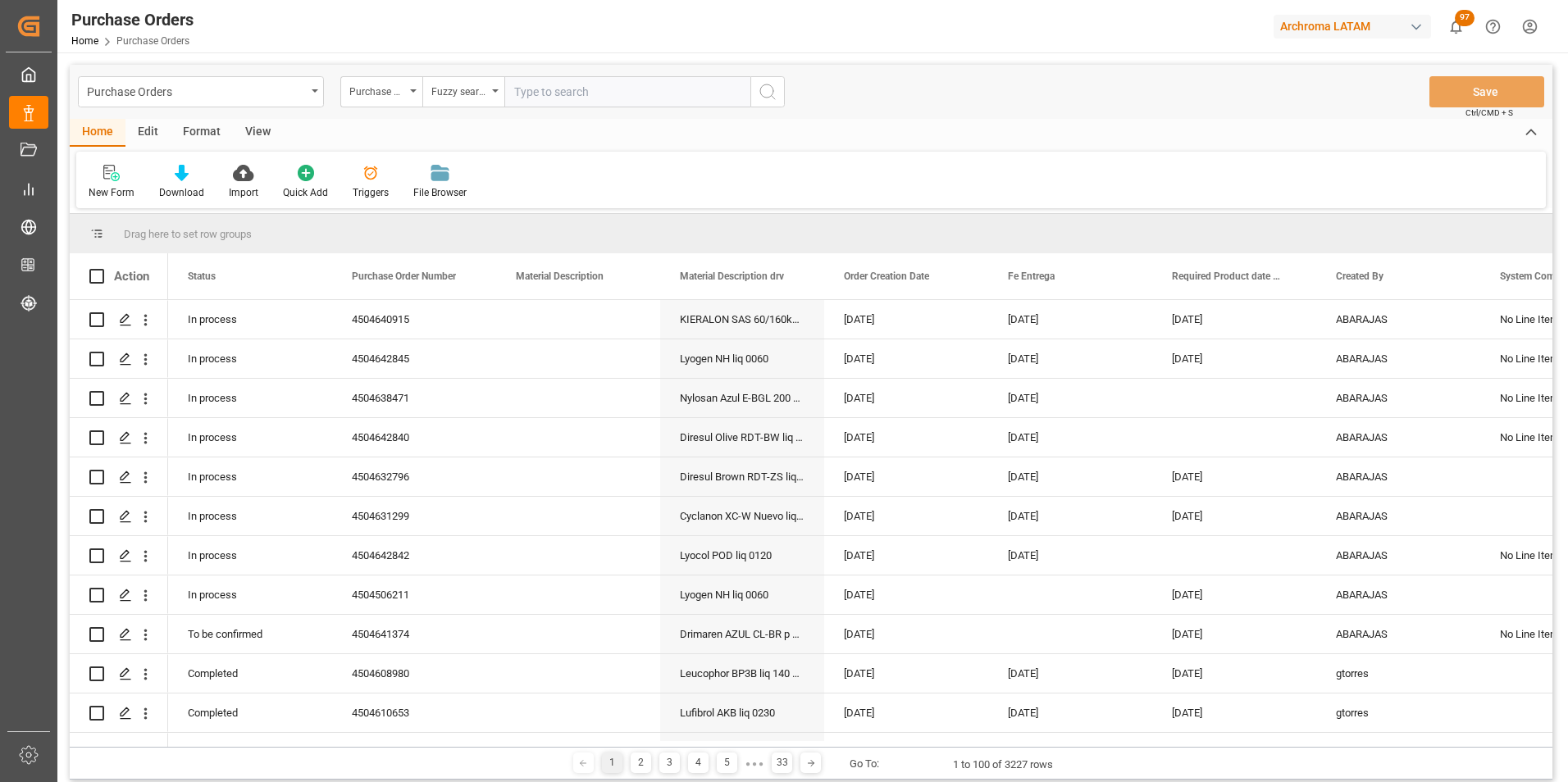
paste input "4504650911"
type input "4504650911"
click at [757, 93] on button "search button" at bounding box center [768, 92] width 35 height 31
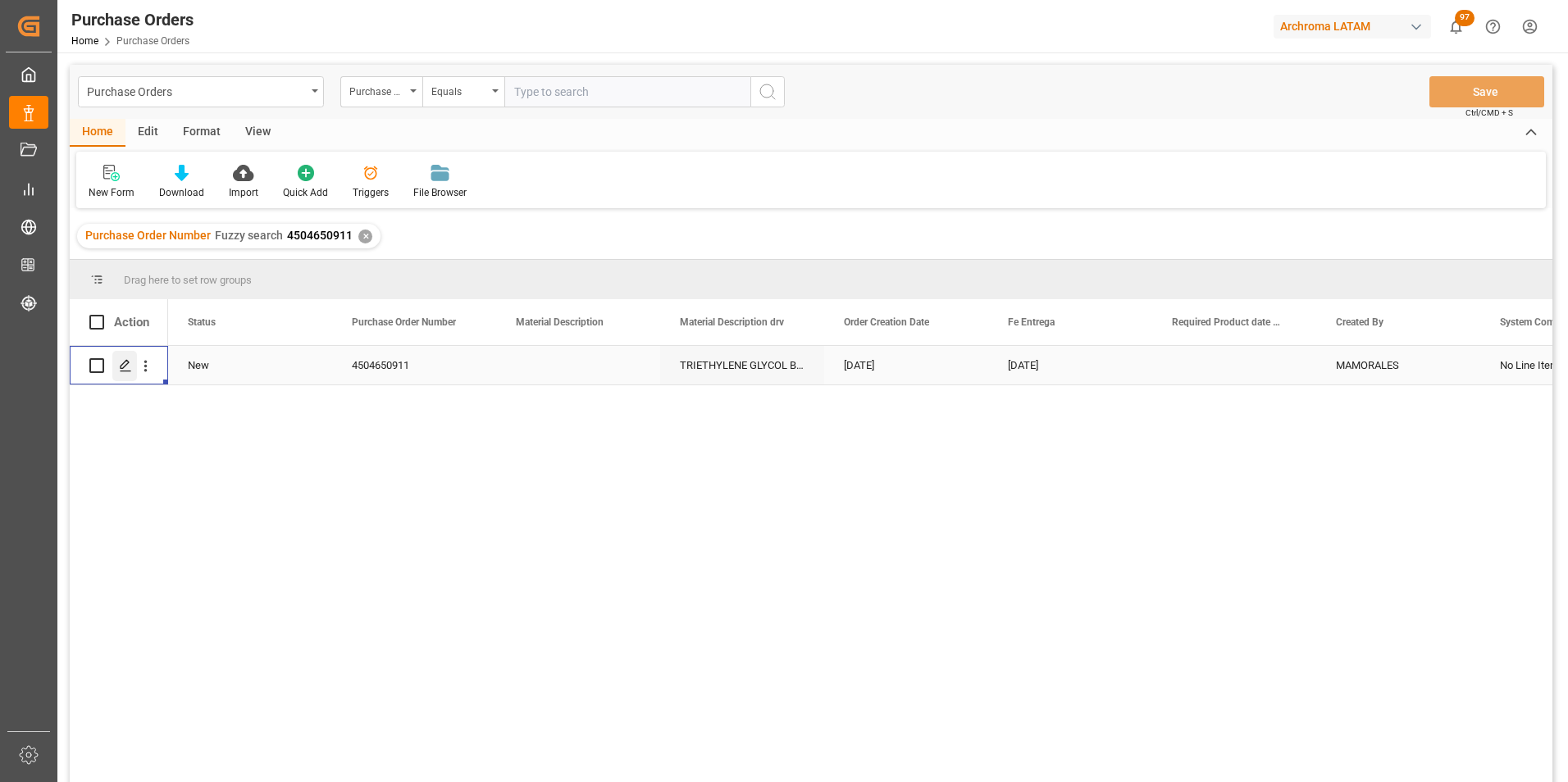
click at [128, 370] on icon "Press SPACE to select this row." at bounding box center [125, 366] width 13 height 13
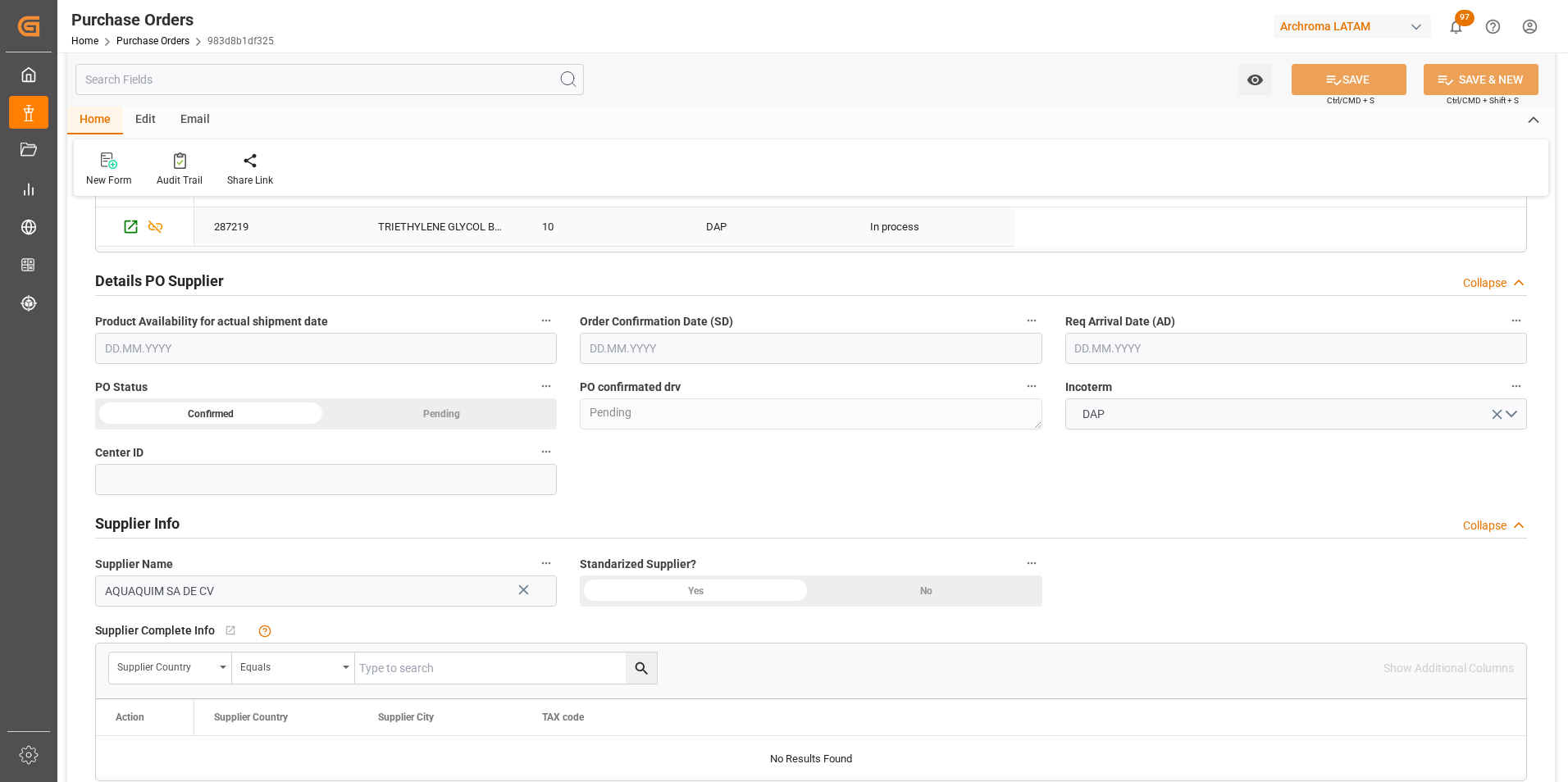
scroll to position [492, 0]
click at [691, 353] on input "text" at bounding box center [810, 346] width 462 height 31
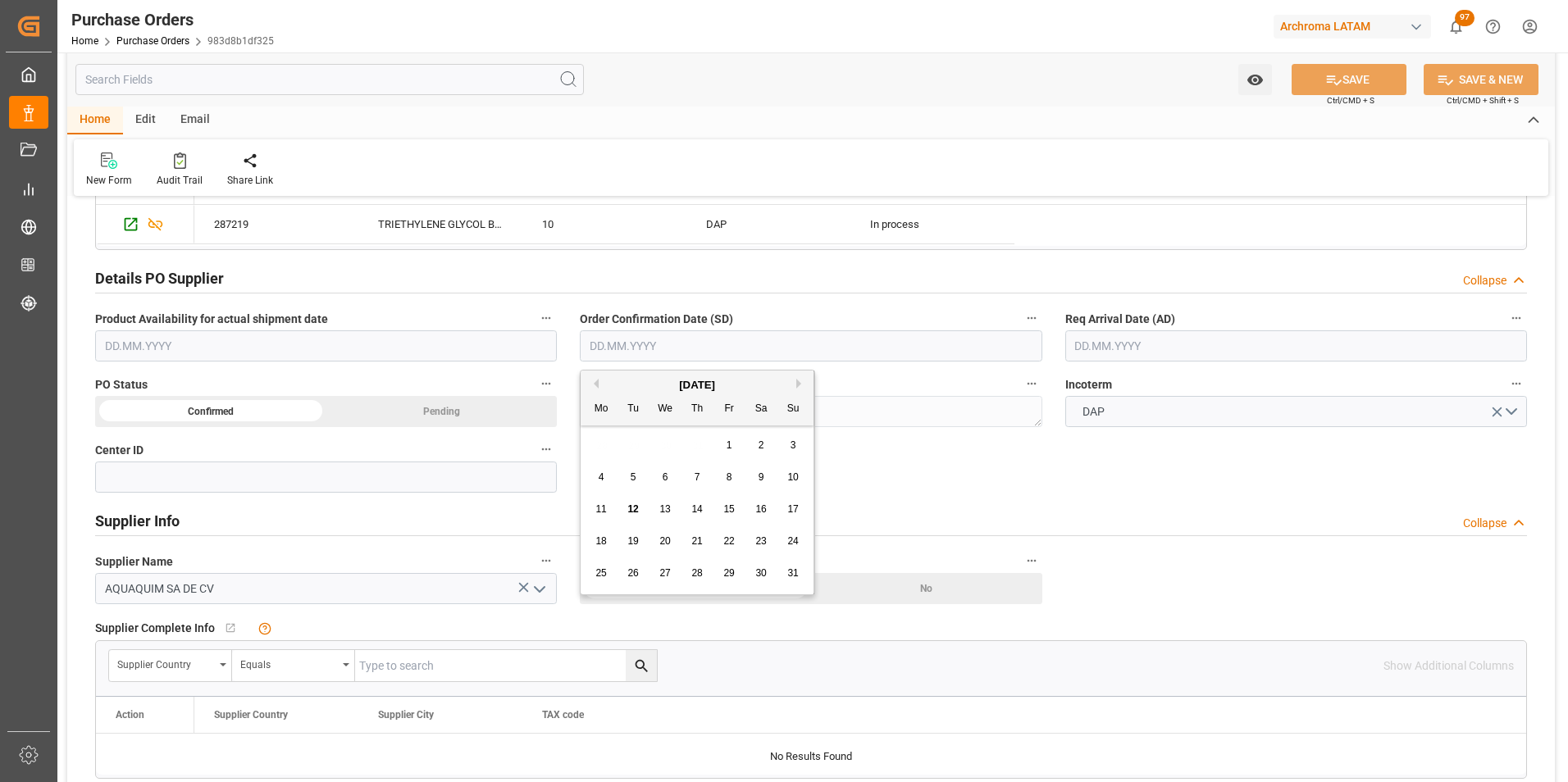
click at [600, 434] on div "28 29 30 31 1 2 3" at bounding box center [697, 445] width 224 height 32
click at [726, 511] on span "15" at bounding box center [728, 509] width 11 height 12
type input "[DATE]"
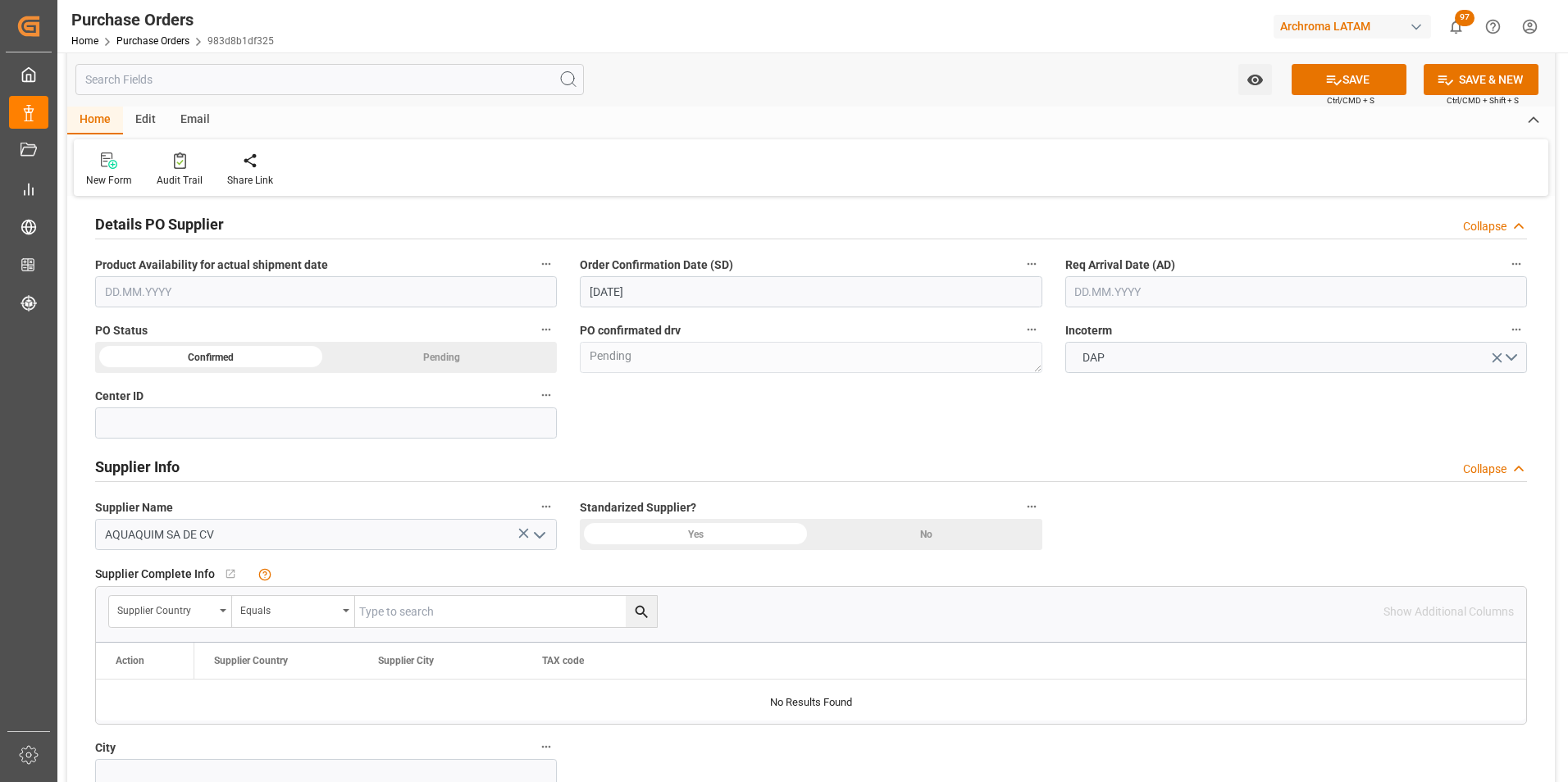
scroll to position [738, 0]
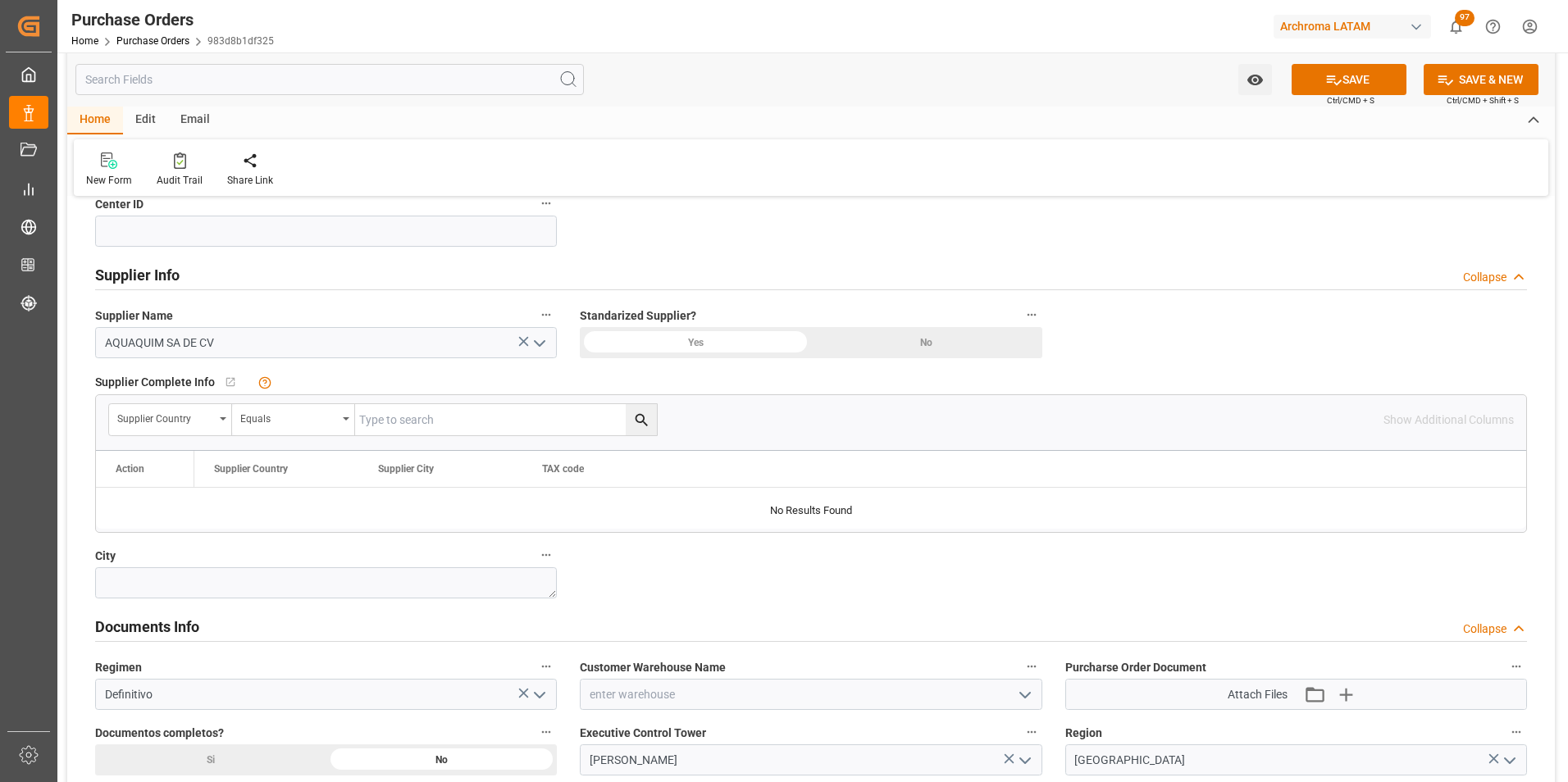
click at [1024, 699] on icon "open menu" at bounding box center [1025, 695] width 20 height 20
click at [821, 755] on div "ARCHROMA PAPER GMBH Y COMPAÑIA, SOC." at bounding box center [810, 767] width 460 height 36
type input "ARCHROMA PAPER GMBH Y COMPAÑIA, SOC."
click at [162, 232] on input at bounding box center [326, 231] width 462 height 31
type input "2901"
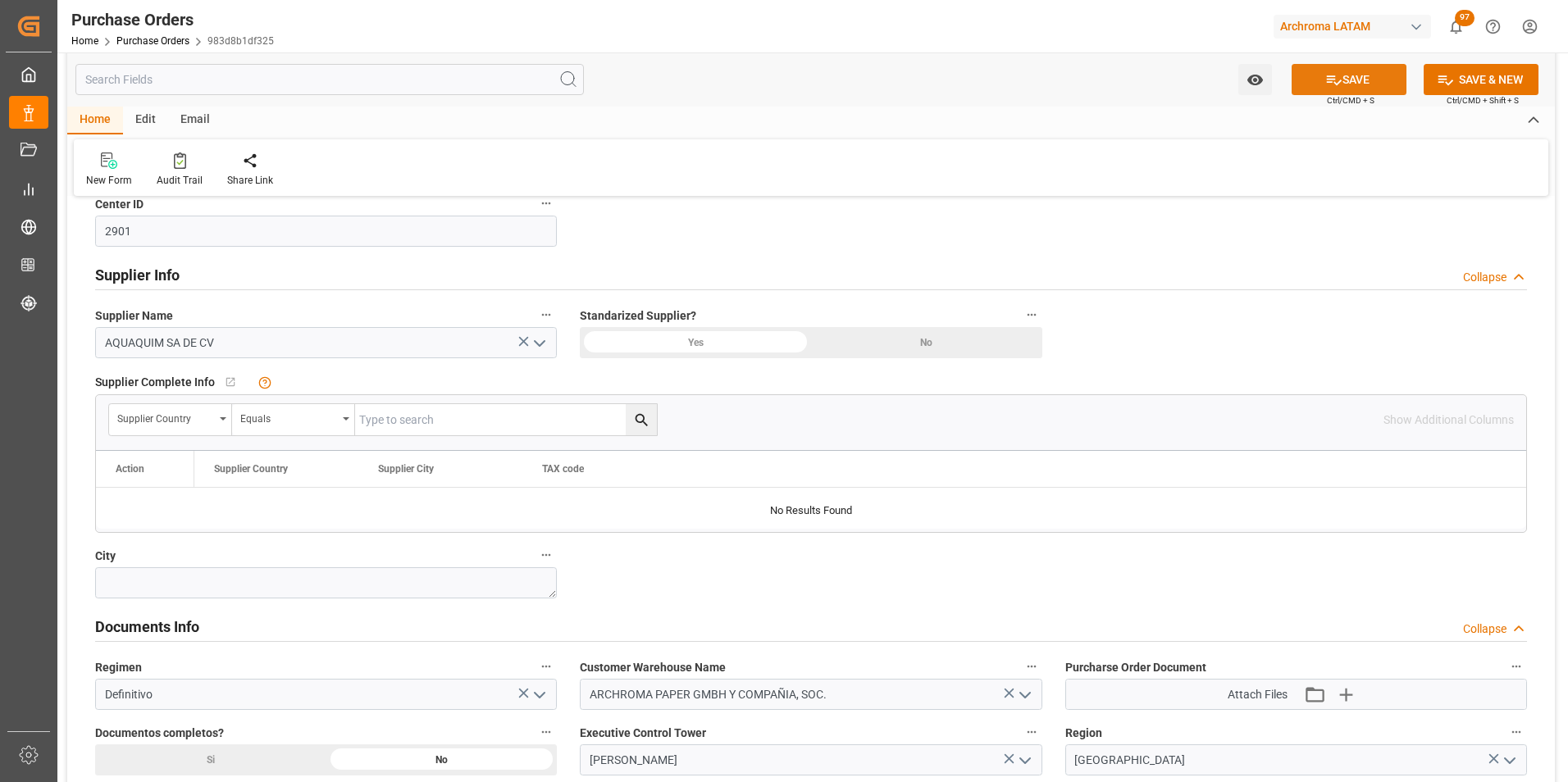
click at [1361, 88] on button "SAVE" at bounding box center [1349, 79] width 115 height 31
type textarea "Confirmed"
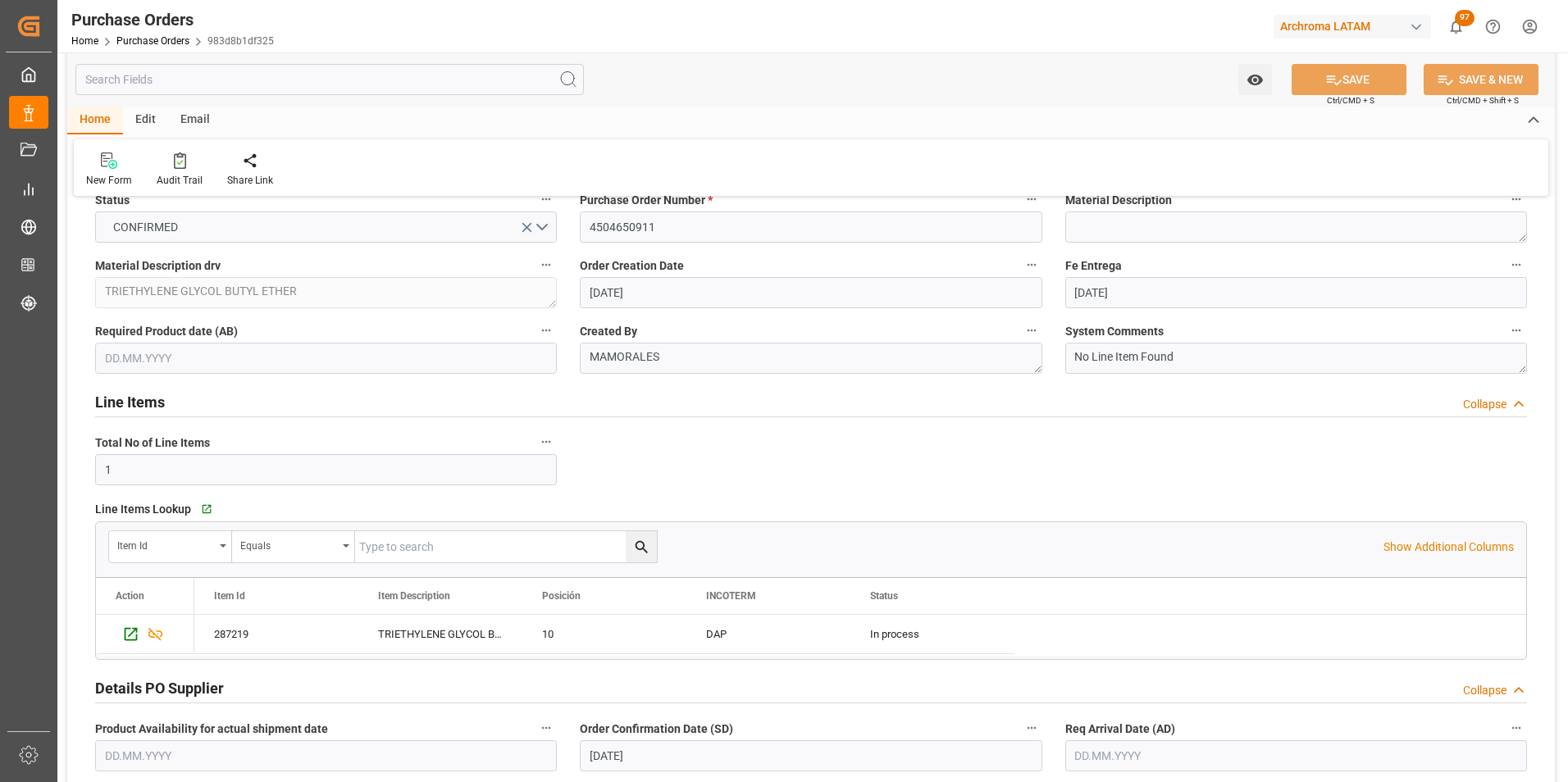
scroll to position [0, 0]
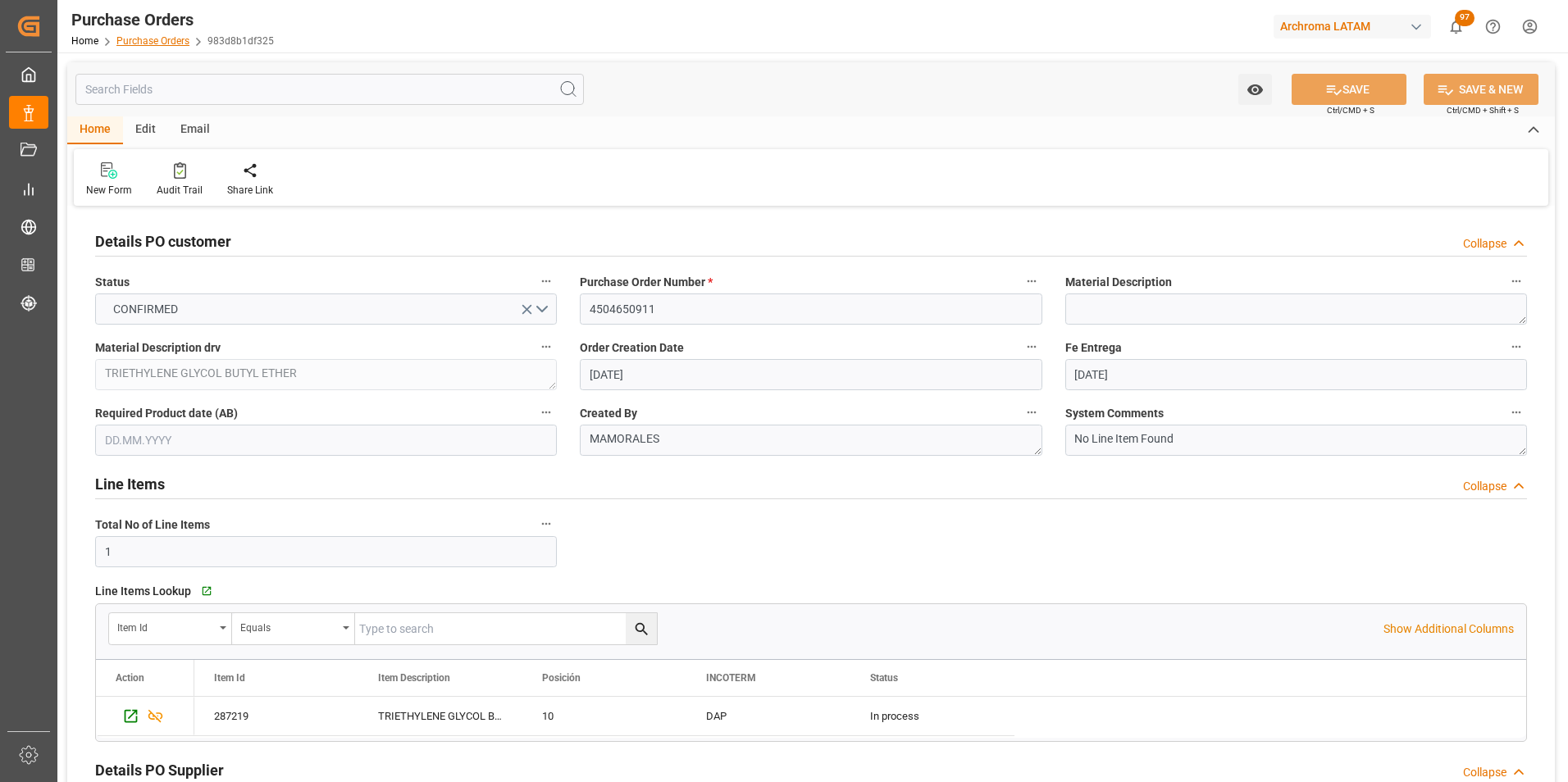
click at [133, 37] on link "Purchase Orders" at bounding box center [153, 41] width 73 height 12
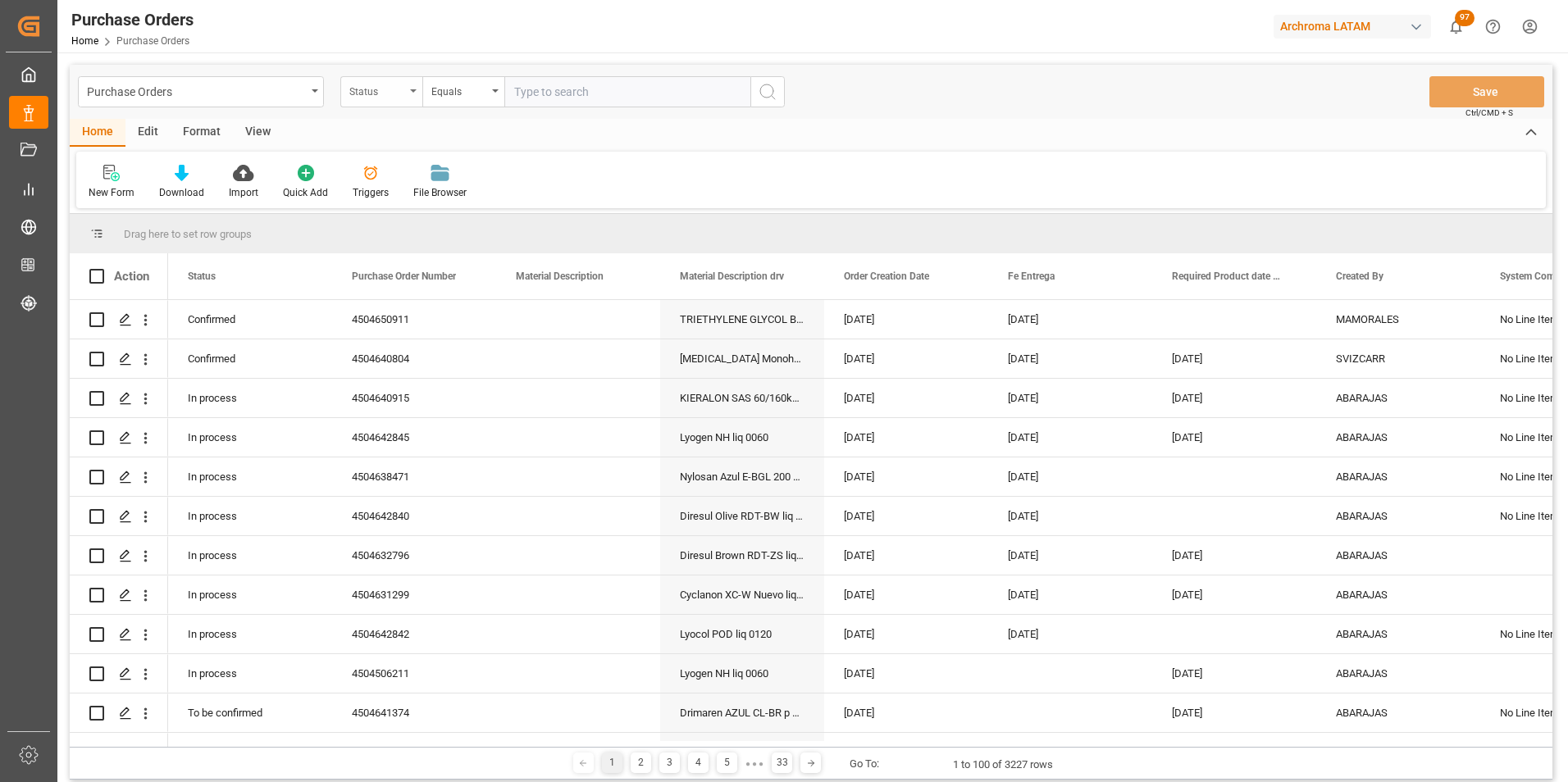
click at [411, 85] on div "Status" at bounding box center [382, 92] width 82 height 31
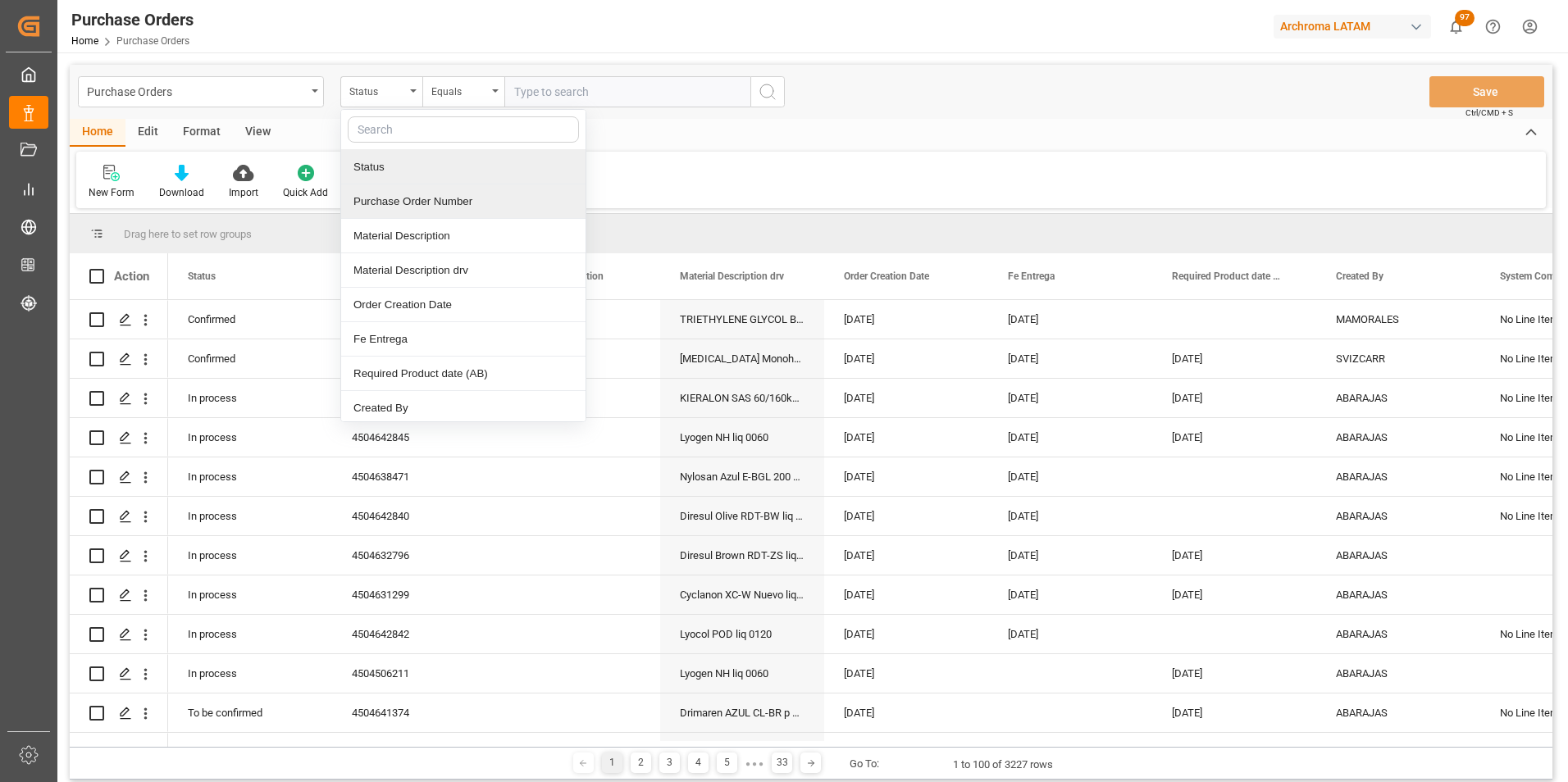
click at [424, 204] on div "Purchase Order Number" at bounding box center [464, 202] width 245 height 35
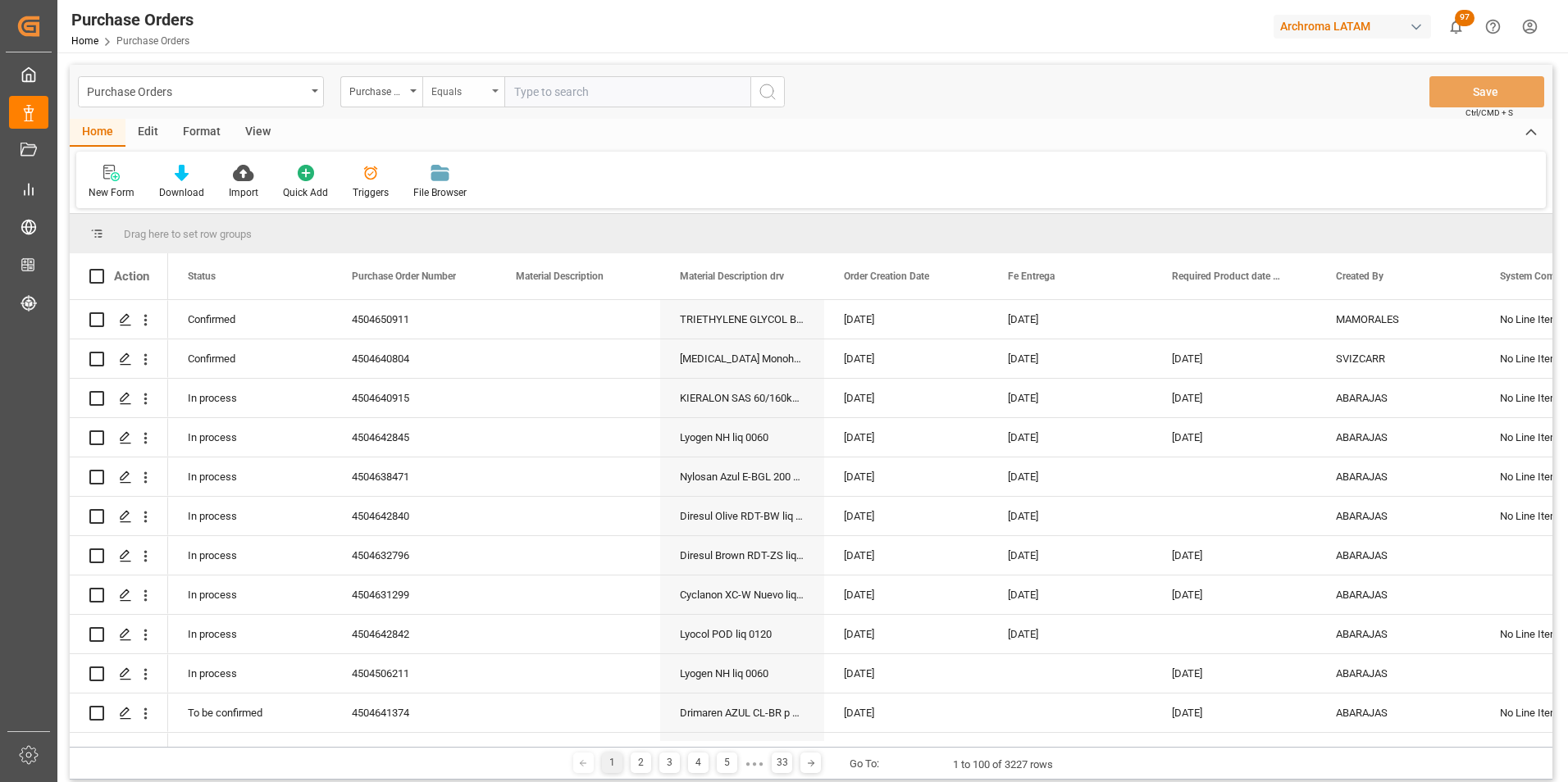
drag, startPoint x: 448, startPoint y: 91, endPoint x: 448, endPoint y: 101, distance: 10.0
click at [448, 90] on div "Equals" at bounding box center [459, 89] width 56 height 19
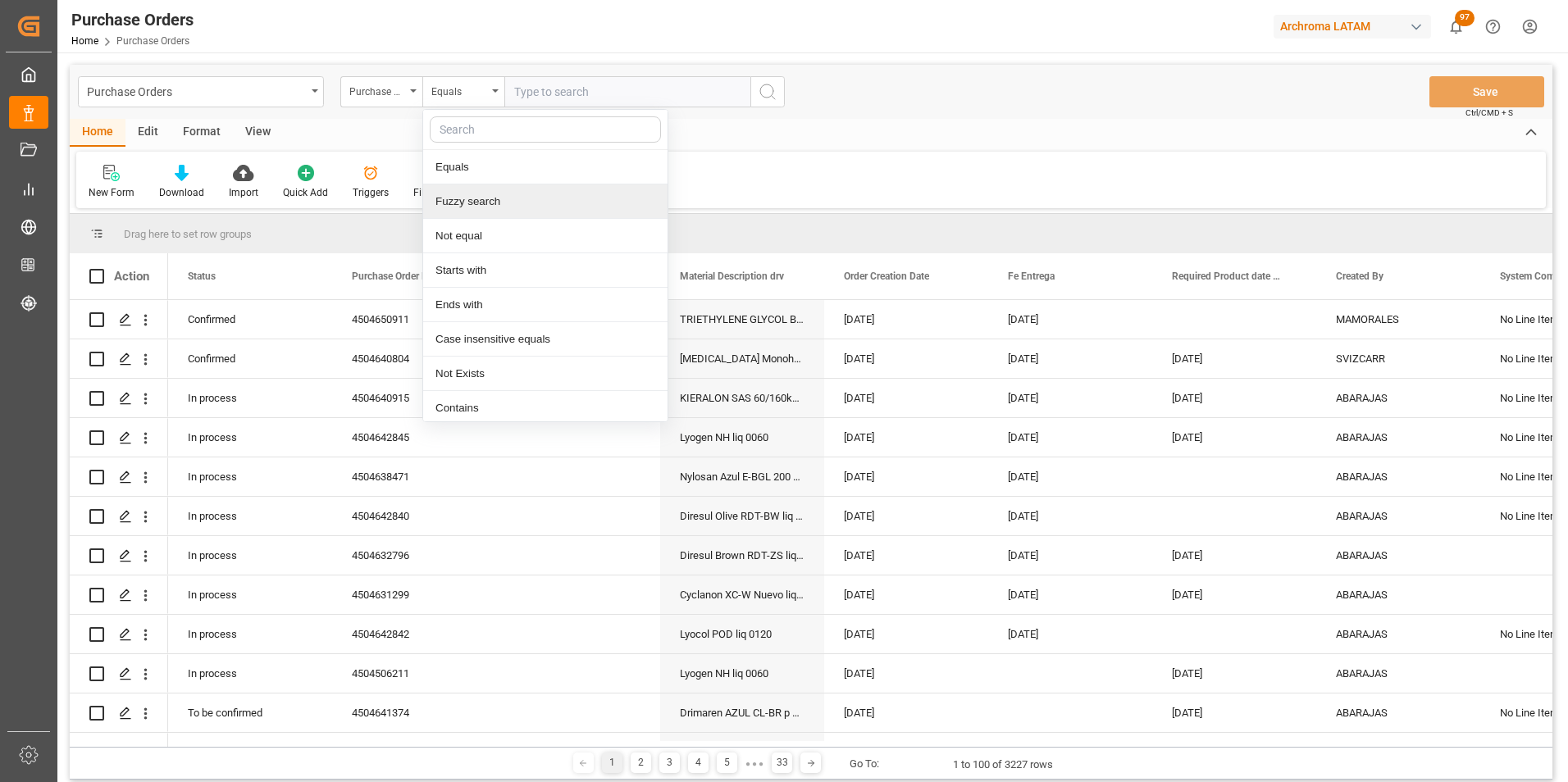
click at [478, 190] on div "Fuzzy search" at bounding box center [546, 202] width 245 height 35
paste input "4504651461"
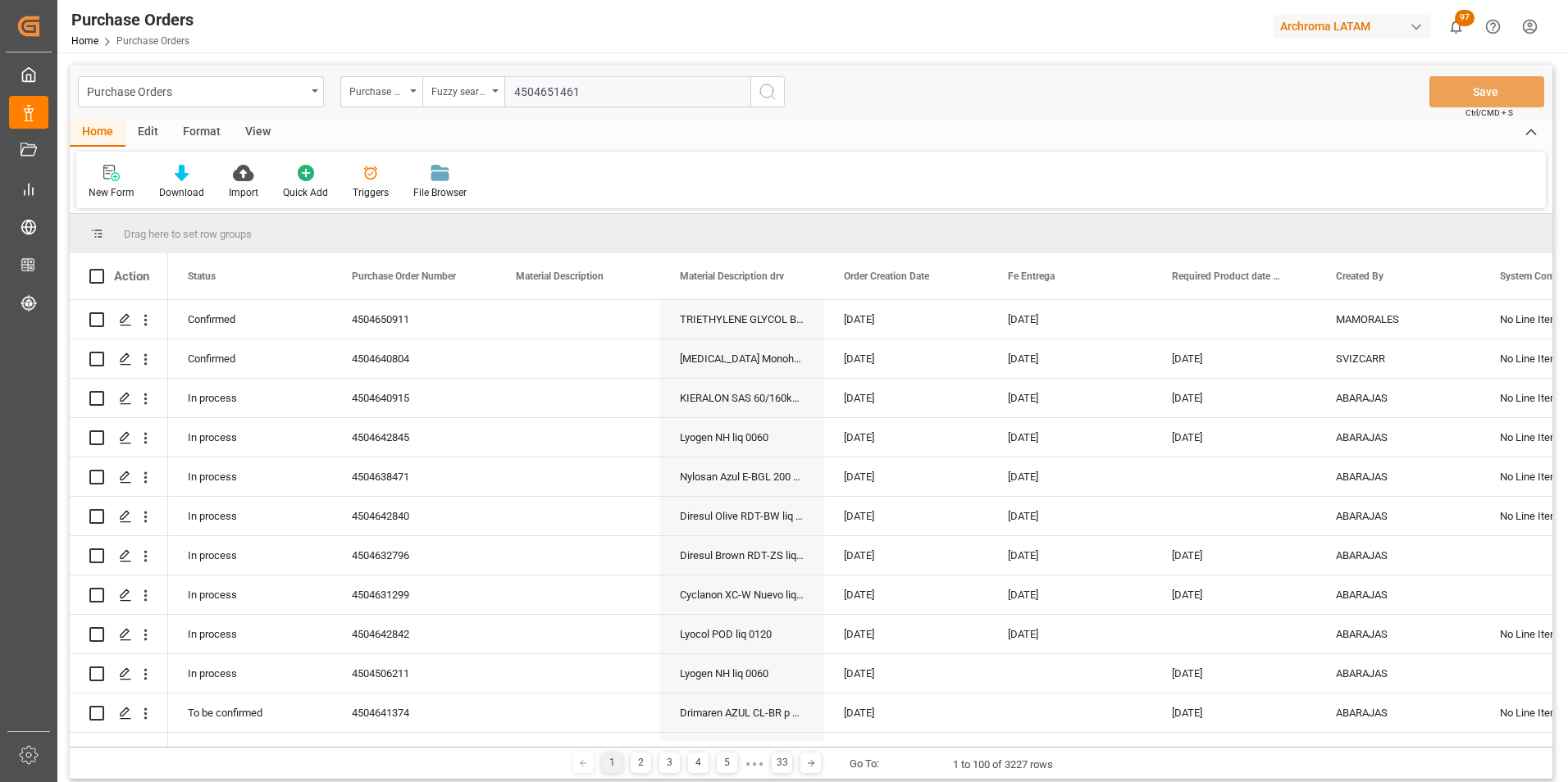
type input "4504651461"
click at [771, 99] on icon "search button" at bounding box center [768, 92] width 20 height 20
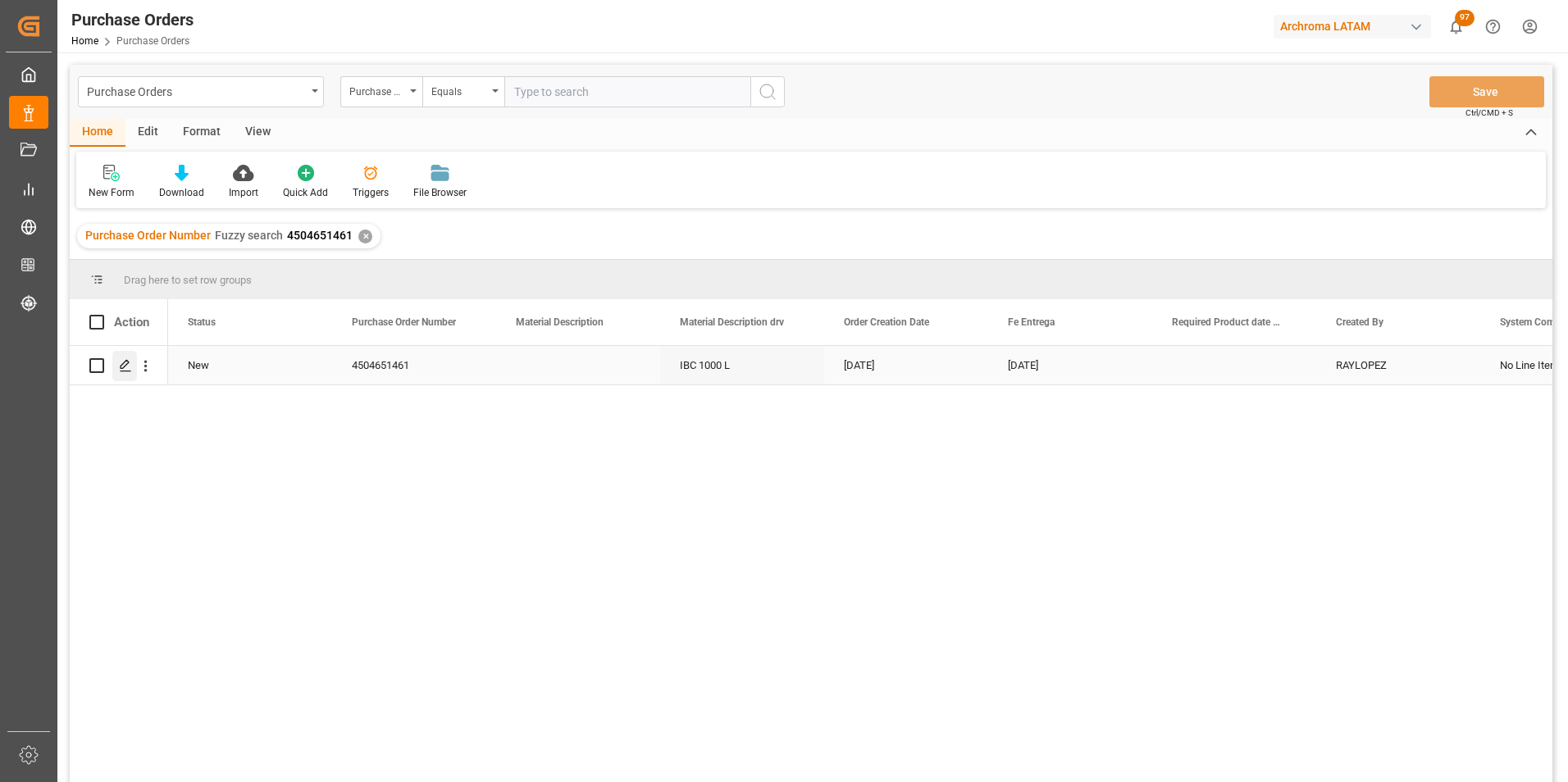
click at [120, 370] on icon "Press SPACE to select this row." at bounding box center [125, 366] width 13 height 13
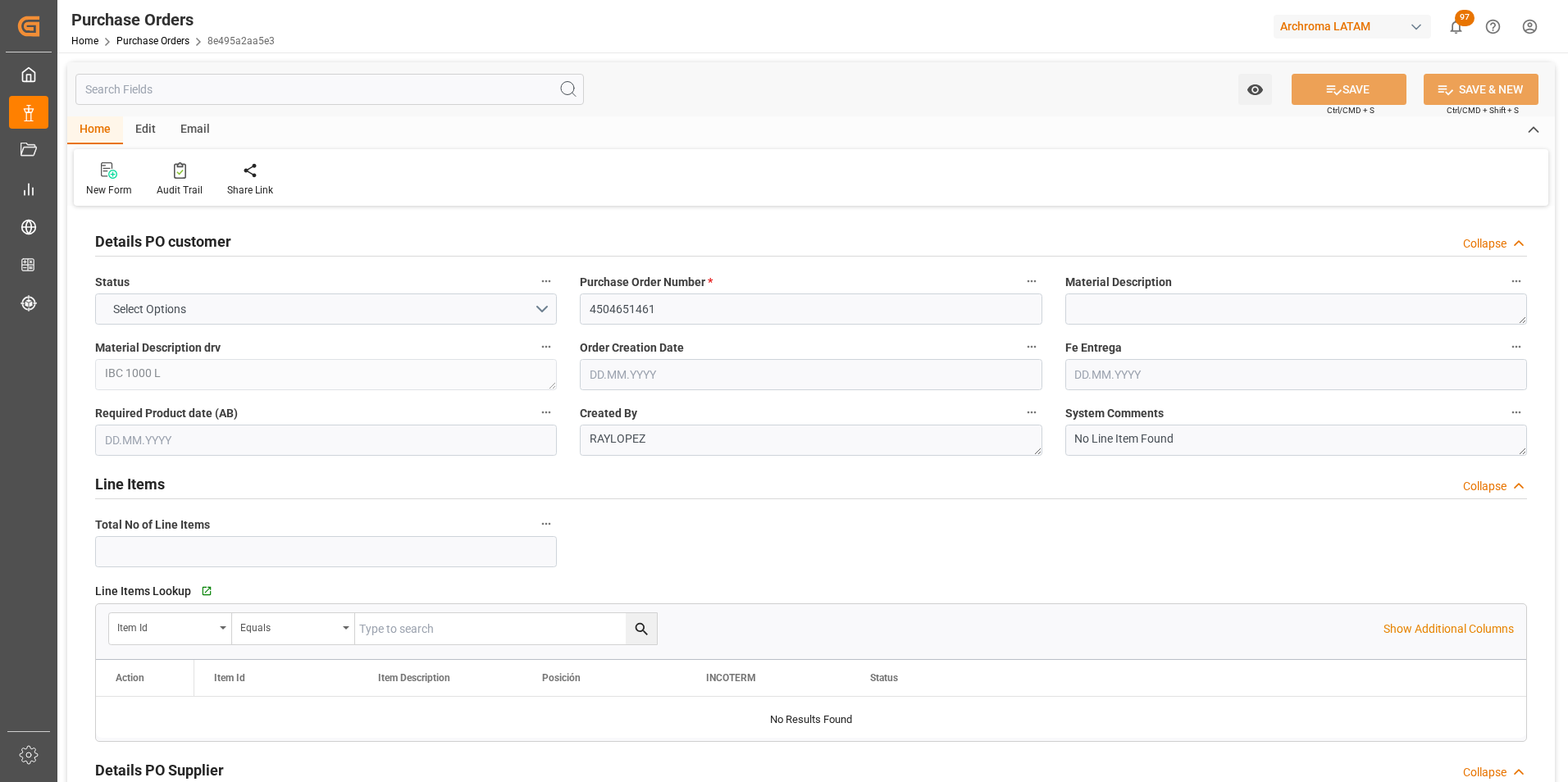
type input "1"
type input "[DATE]"
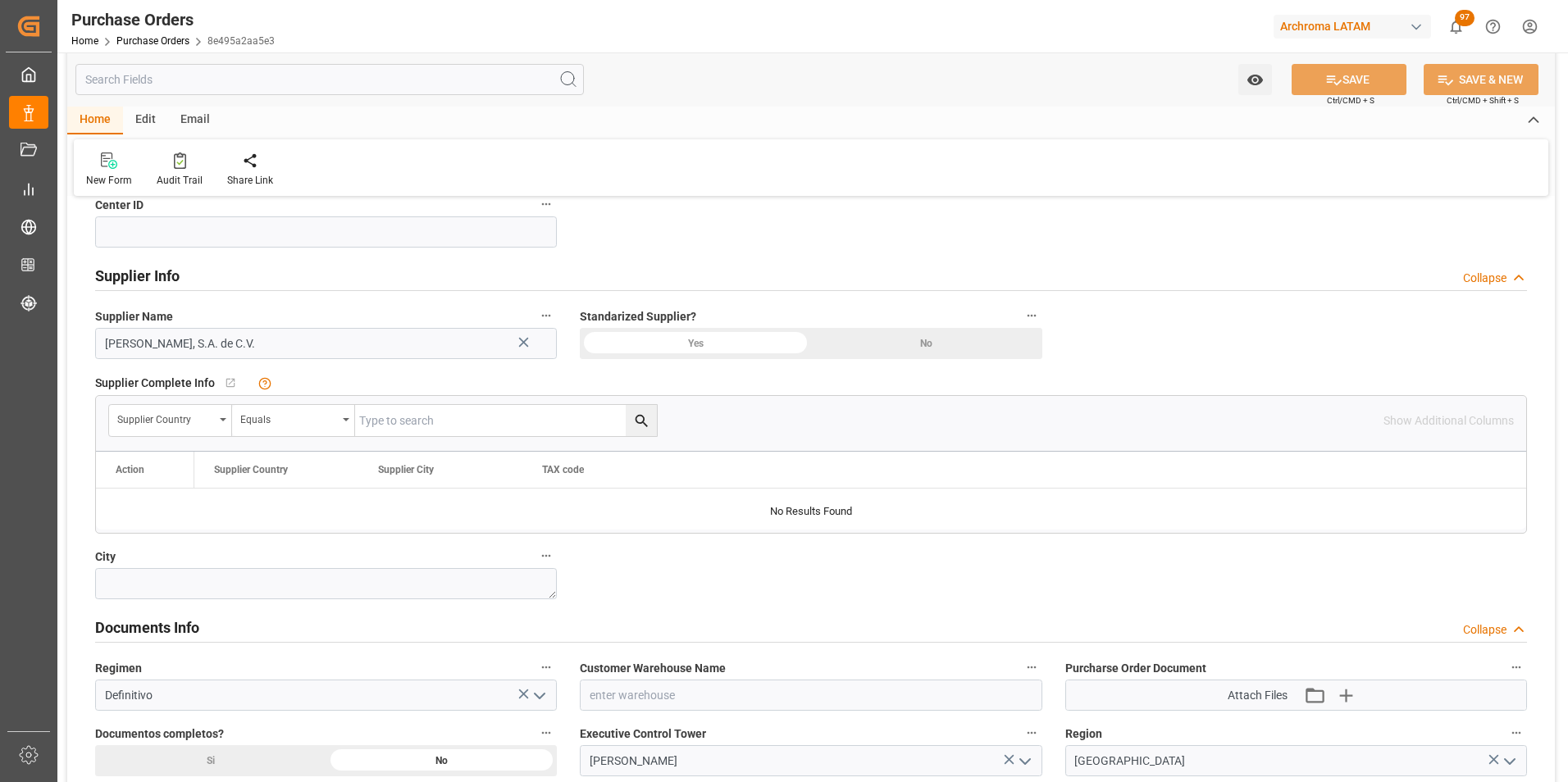
scroll to position [738, 0]
click at [295, 238] on input at bounding box center [326, 231] width 462 height 31
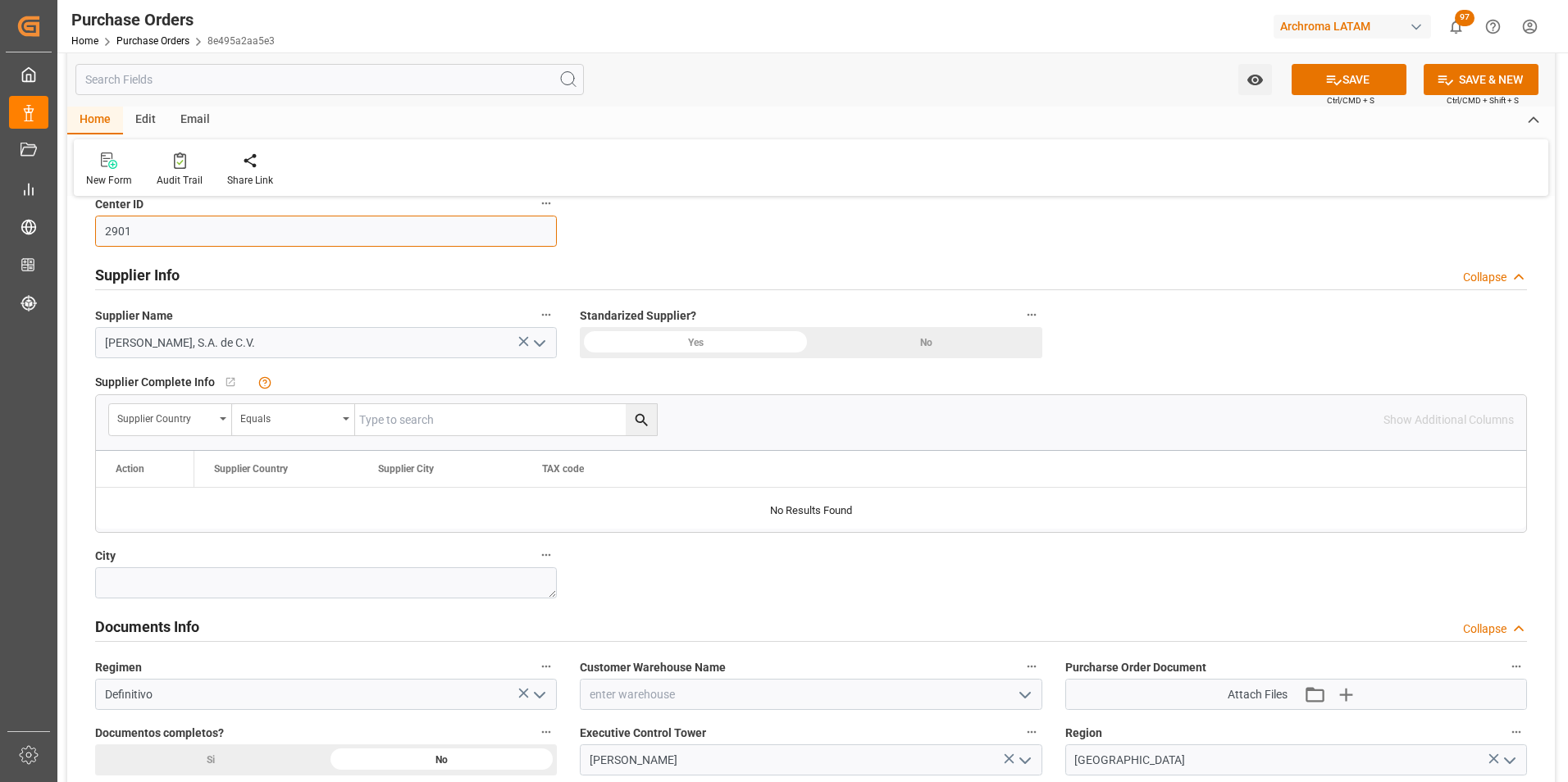
type input "2901"
click at [1018, 681] on input at bounding box center [810, 694] width 462 height 31
click at [1019, 693] on icon "open menu" at bounding box center [1025, 695] width 20 height 20
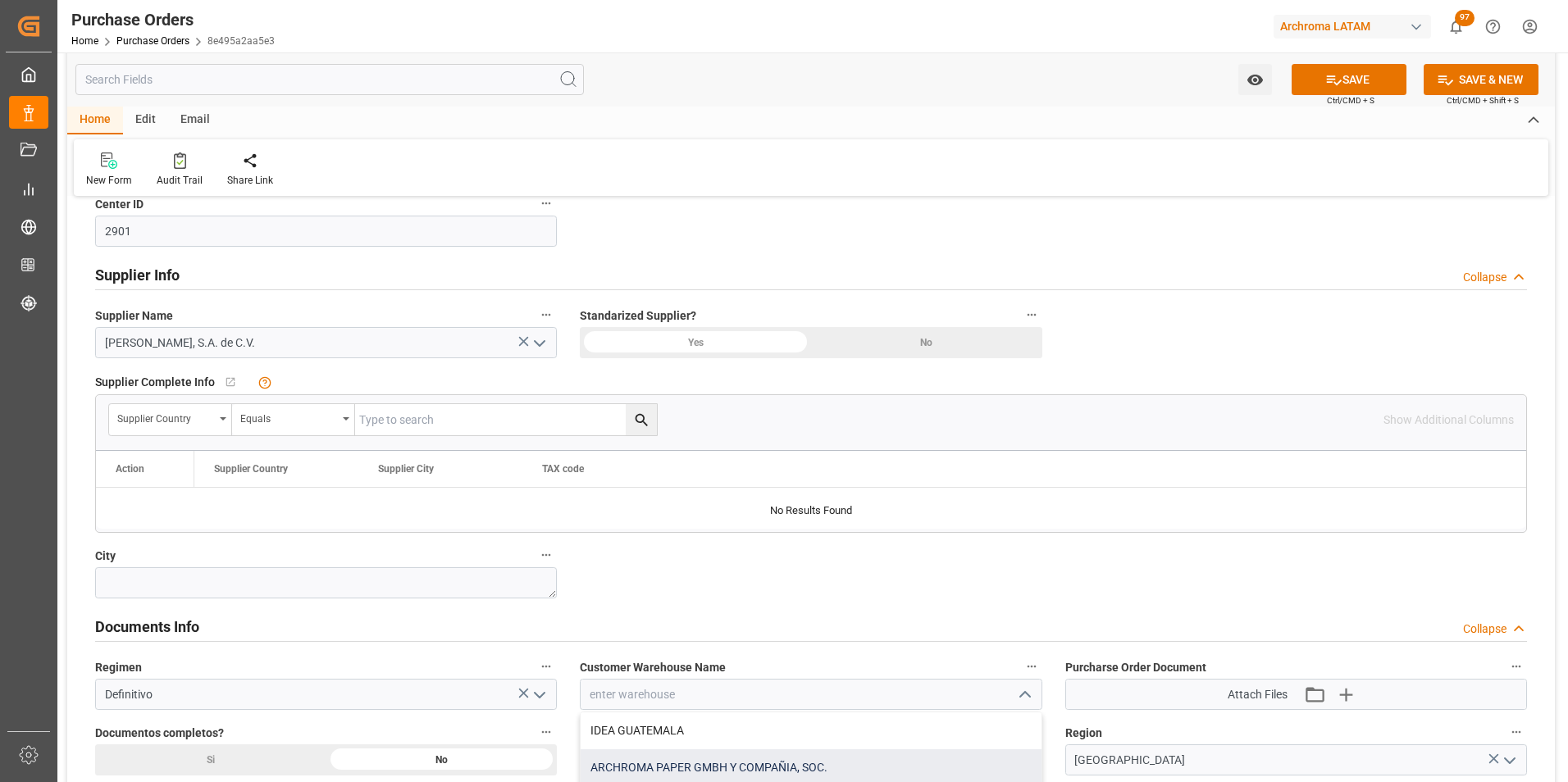
click at [936, 757] on div "ARCHROMA PAPER GMBH Y COMPAÑIA, SOC." at bounding box center [810, 767] width 460 height 36
type input "ARCHROMA PAPER GMBH Y COMPAÑIA, SOC."
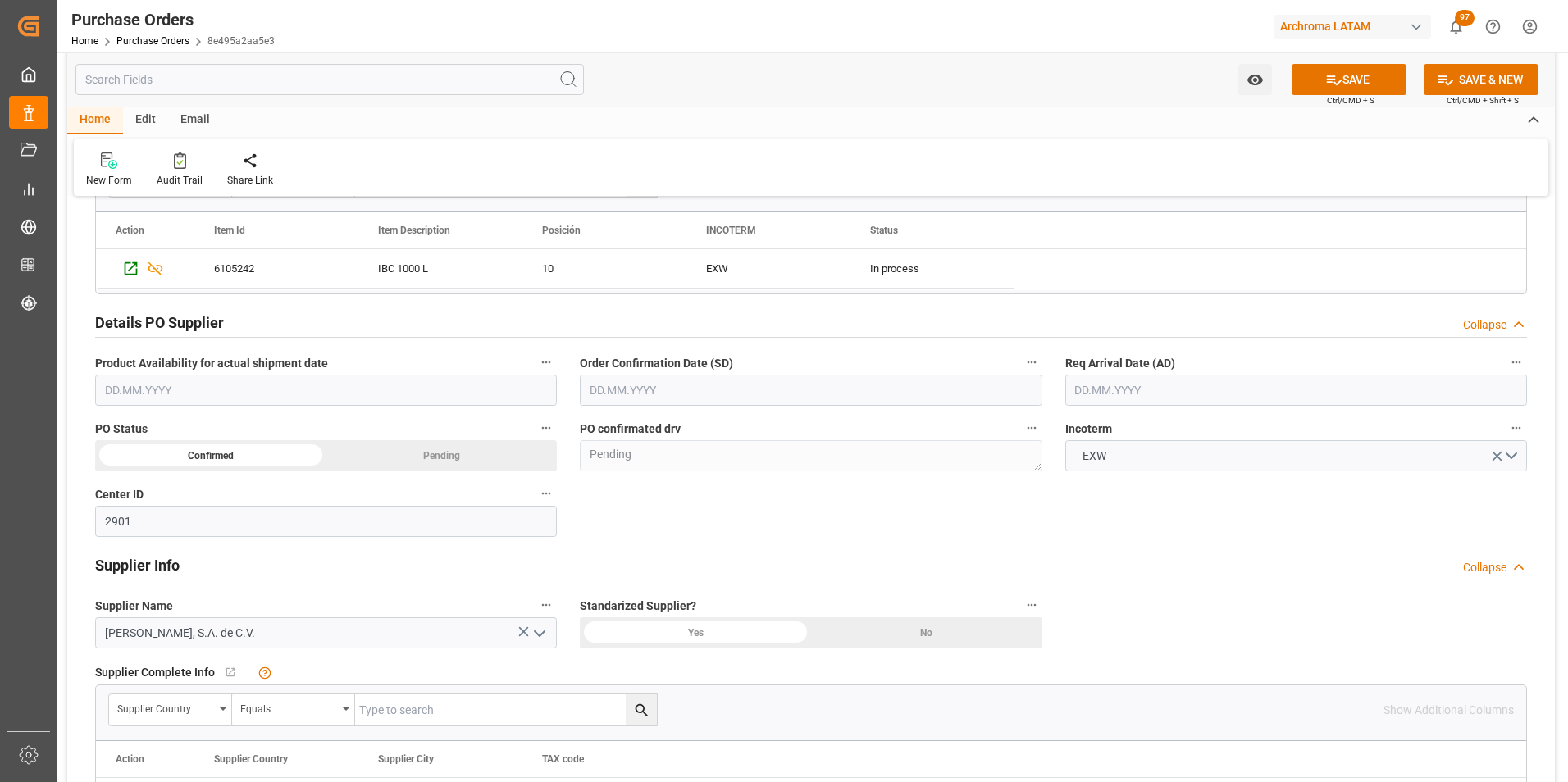
scroll to position [410, 0]
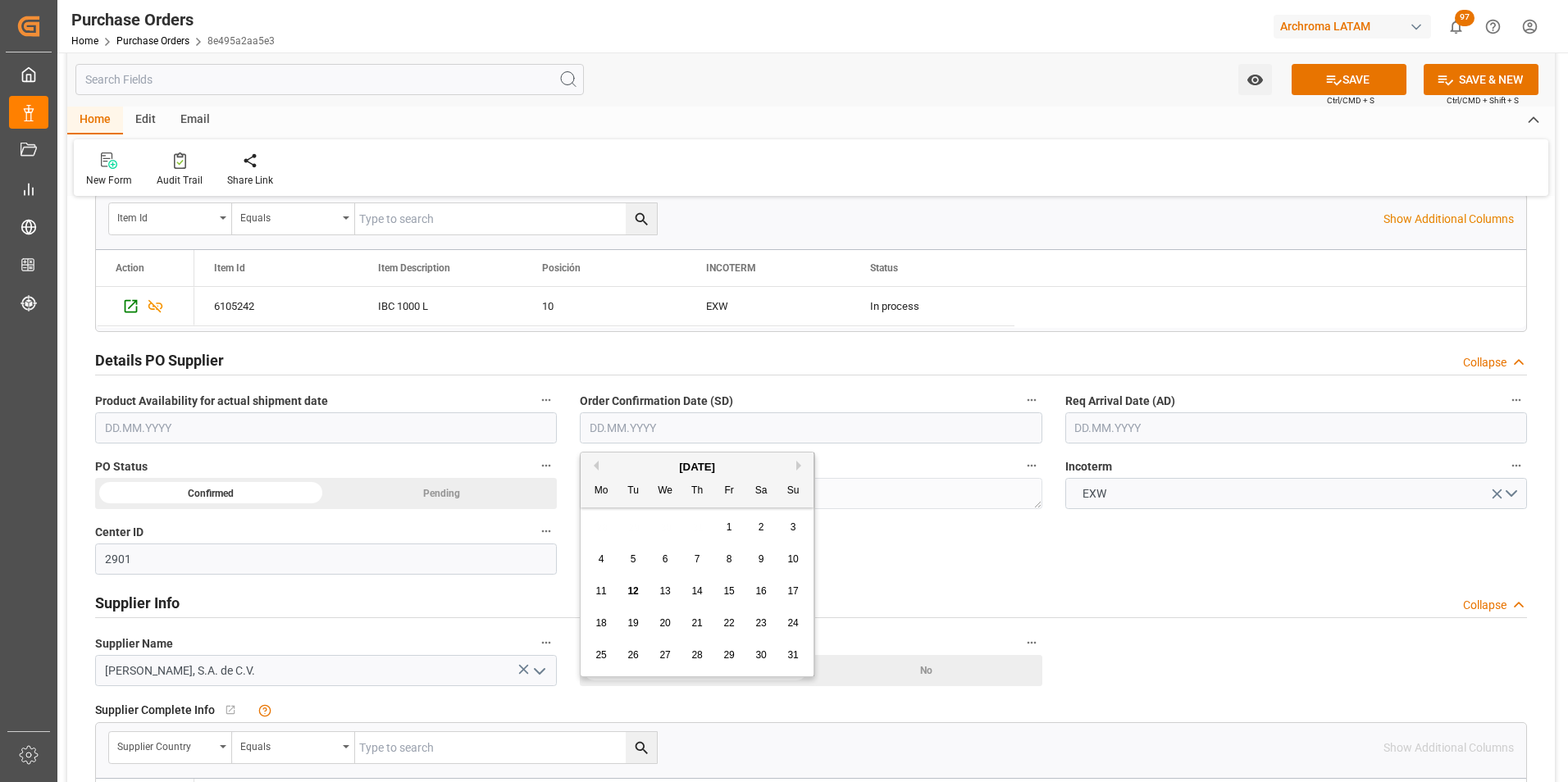
click at [631, 425] on input "text" at bounding box center [810, 428] width 462 height 31
click at [601, 654] on span "25" at bounding box center [601, 655] width 11 height 12
type input "[DATE]"
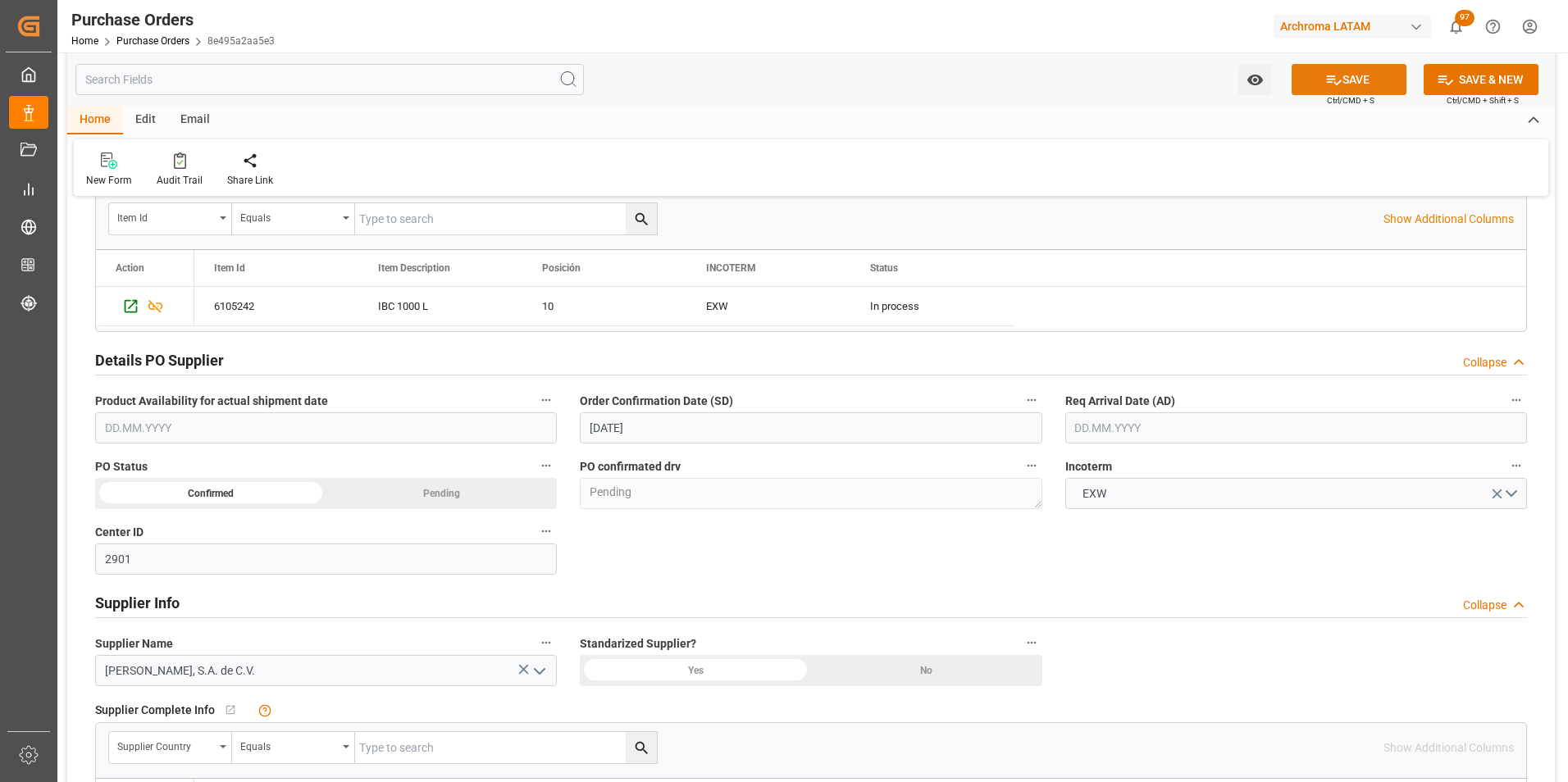
click at [1323, 91] on button "SAVE" at bounding box center [1349, 79] width 115 height 31
type textarea "Confirmed"
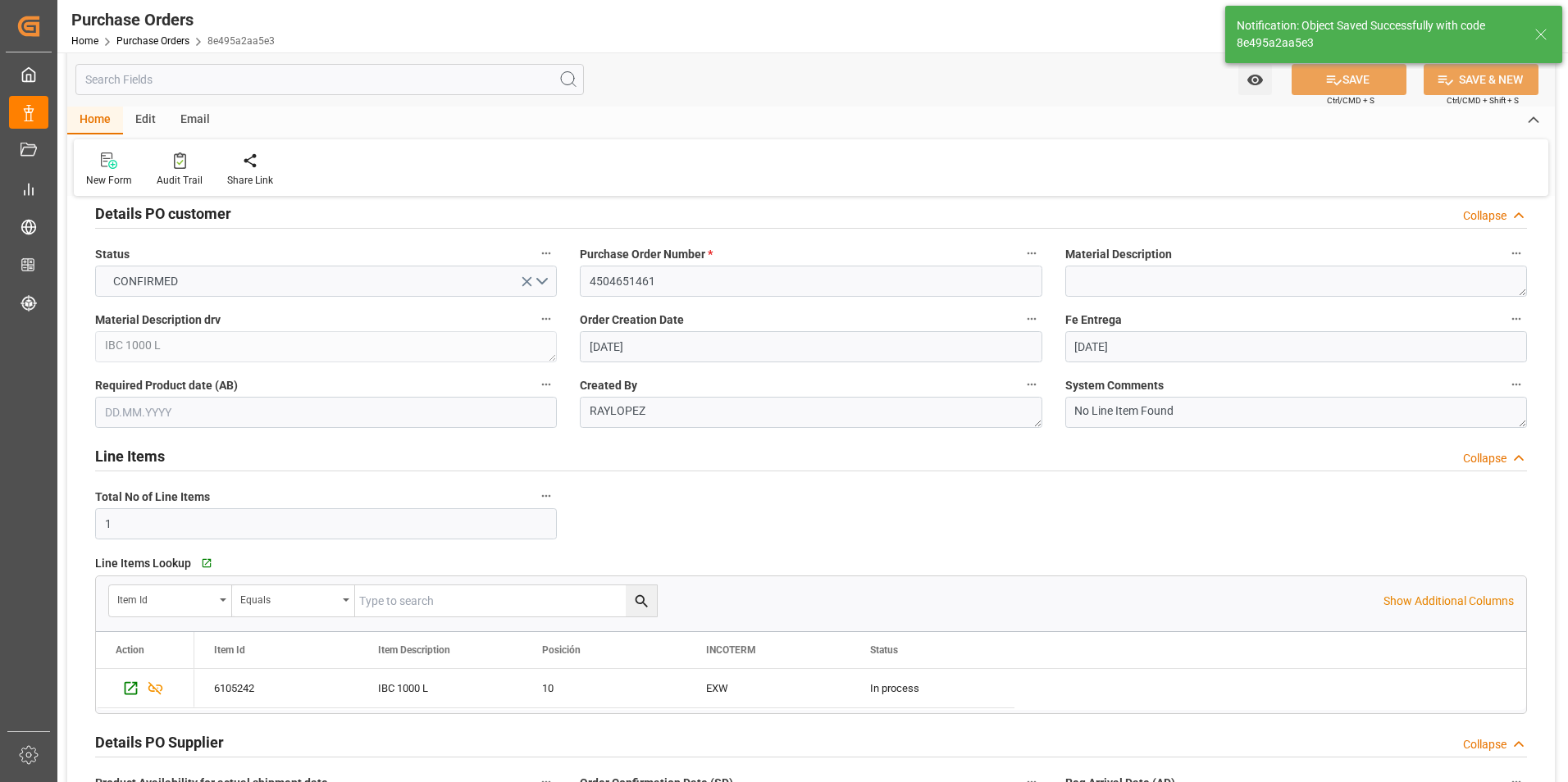
scroll to position [0, 0]
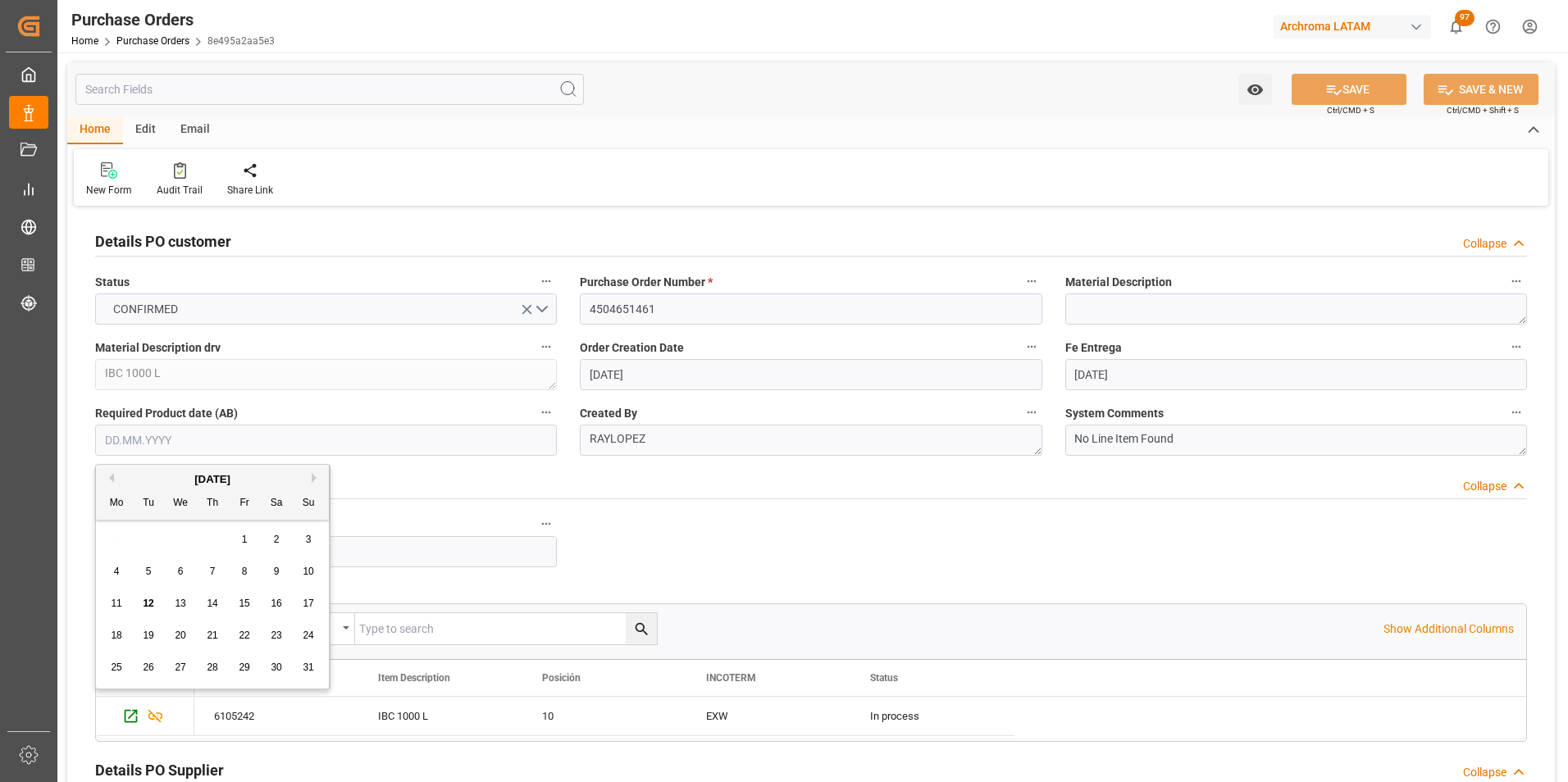
click at [178, 446] on input "text" at bounding box center [326, 440] width 462 height 31
click at [111, 527] on div "28 29 30 31 1 2 3" at bounding box center [213, 539] width 224 height 32
click at [311, 480] on button "Next Month" at bounding box center [316, 477] width 10 height 10
click at [108, 537] on div "1" at bounding box center [117, 540] width 20 height 20
type input "[DATE]"
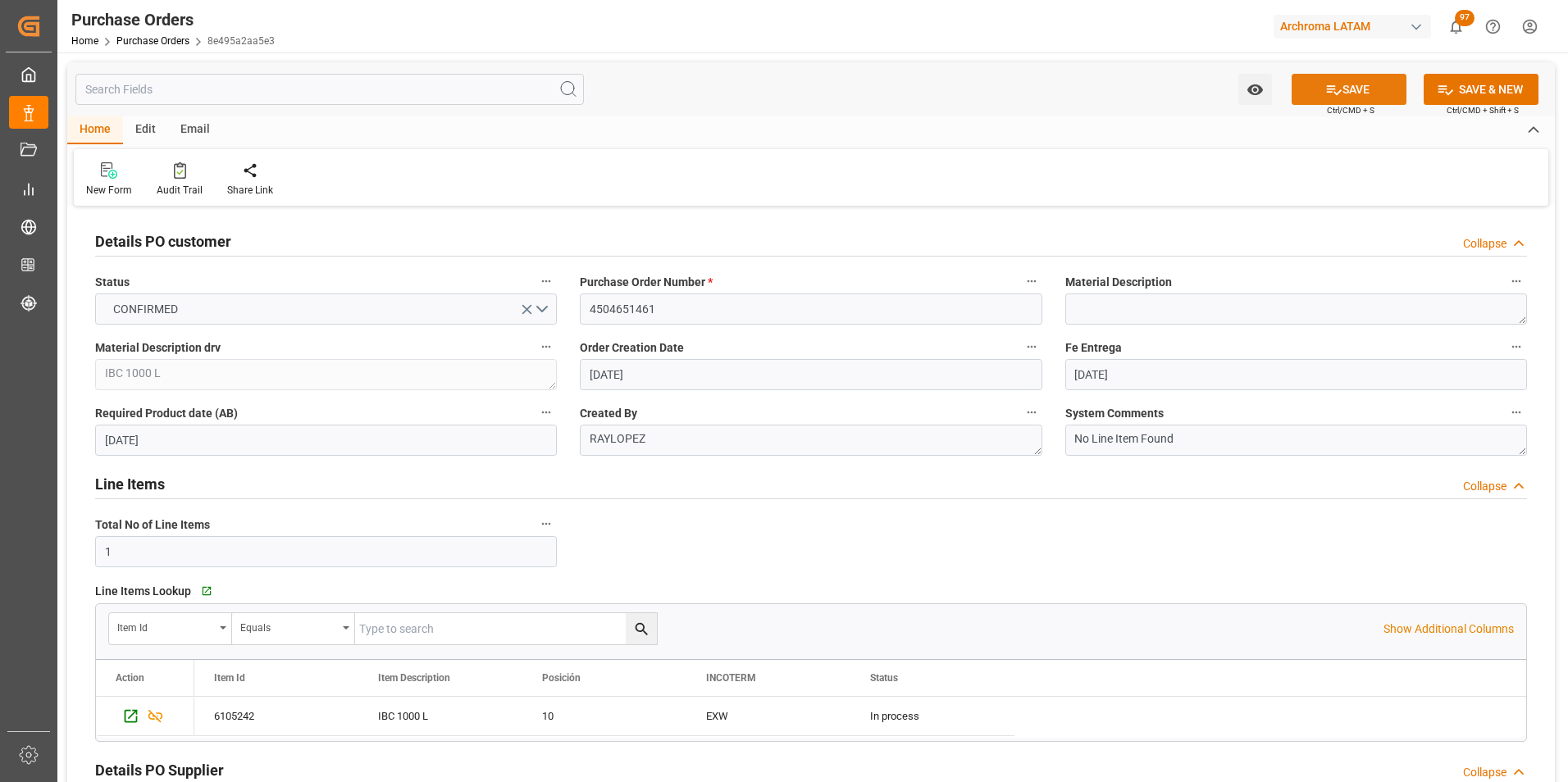
click at [1327, 85] on icon at bounding box center [1334, 89] width 15 height 10
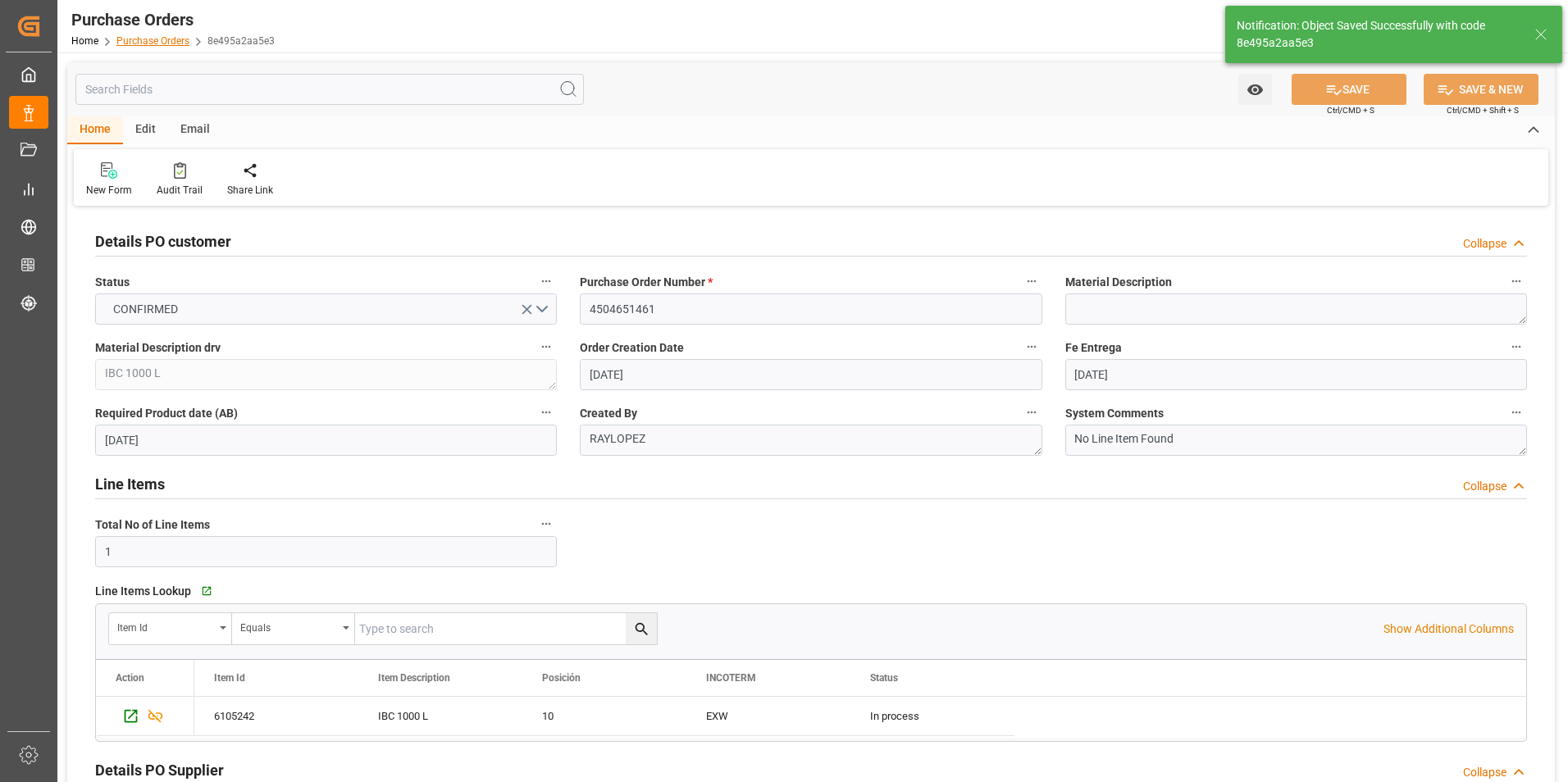
click at [153, 44] on link "Purchase Orders" at bounding box center [153, 41] width 73 height 12
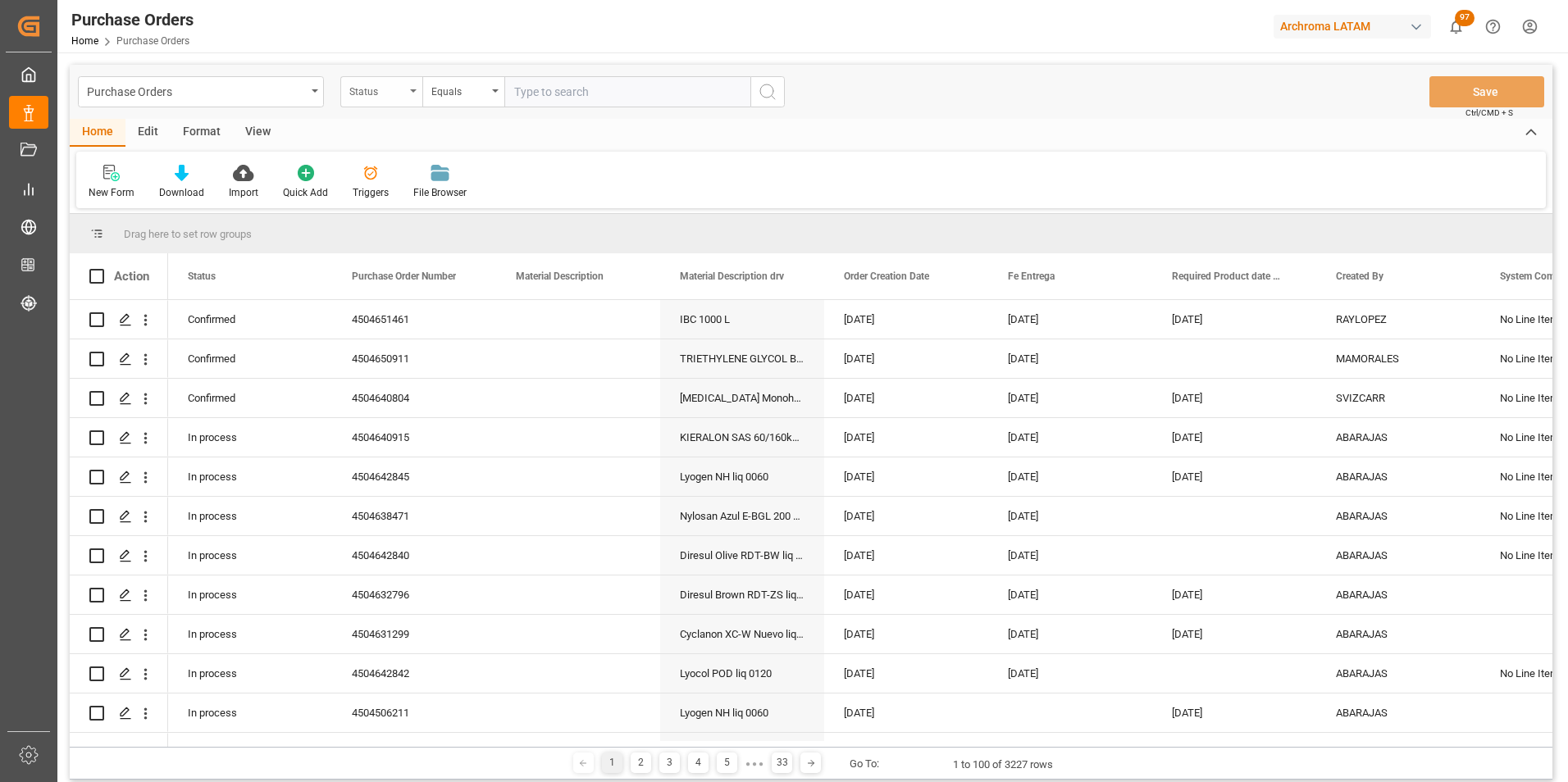
click at [399, 93] on div "Status" at bounding box center [377, 89] width 56 height 19
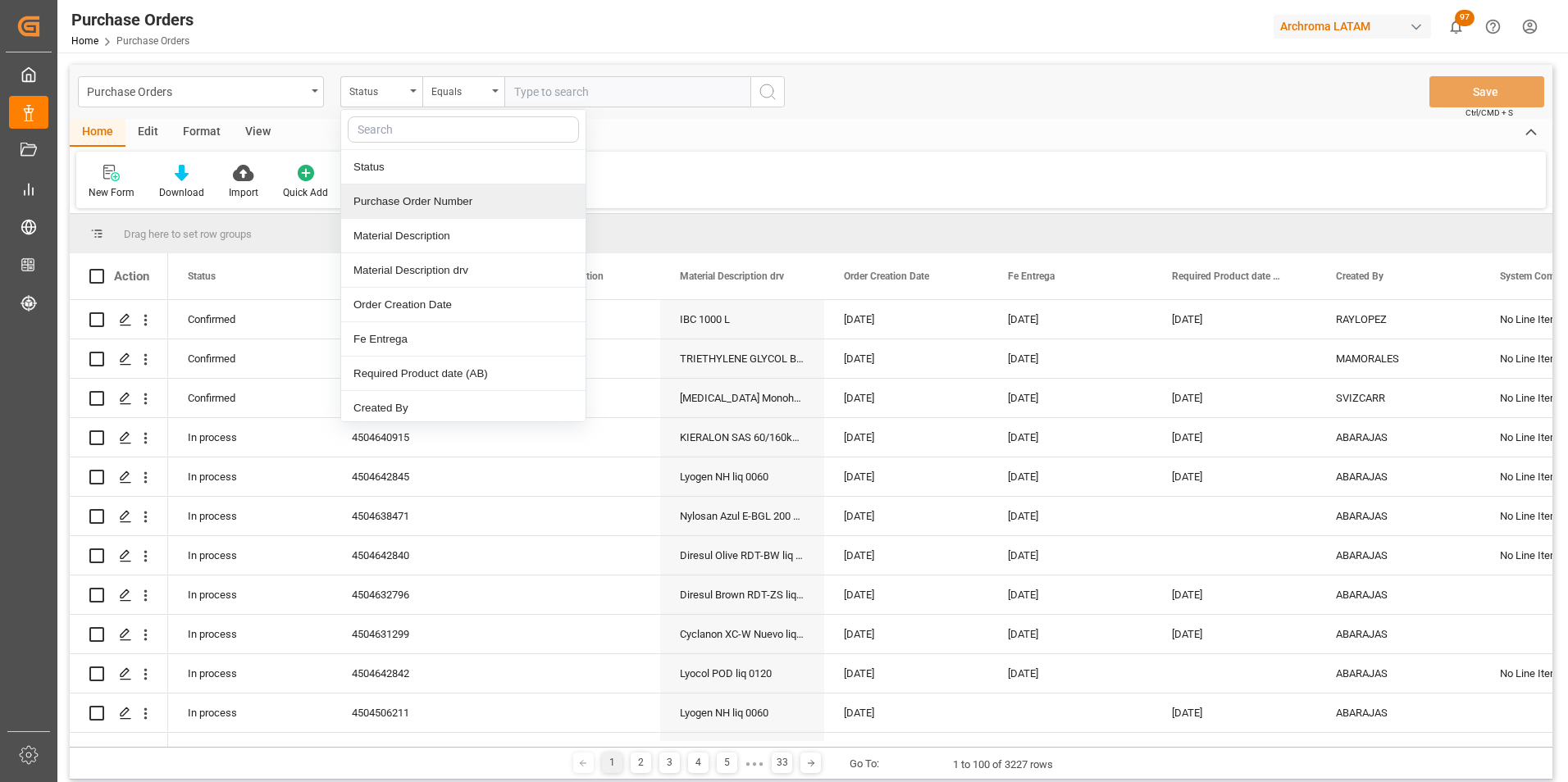
click at [394, 203] on div "Purchase Order Number" at bounding box center [464, 202] width 245 height 35
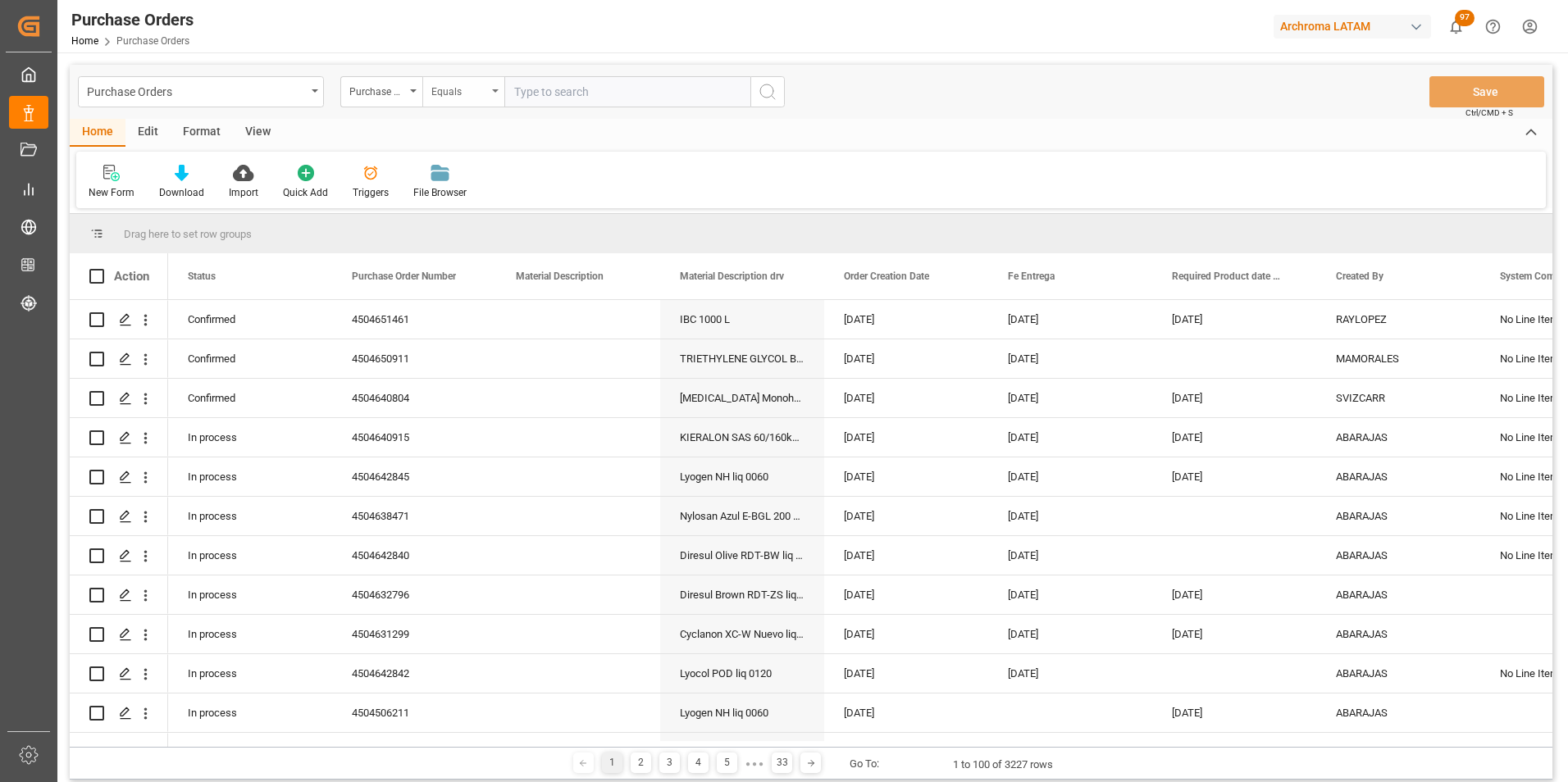
click at [436, 101] on div "Equals" at bounding box center [464, 92] width 82 height 31
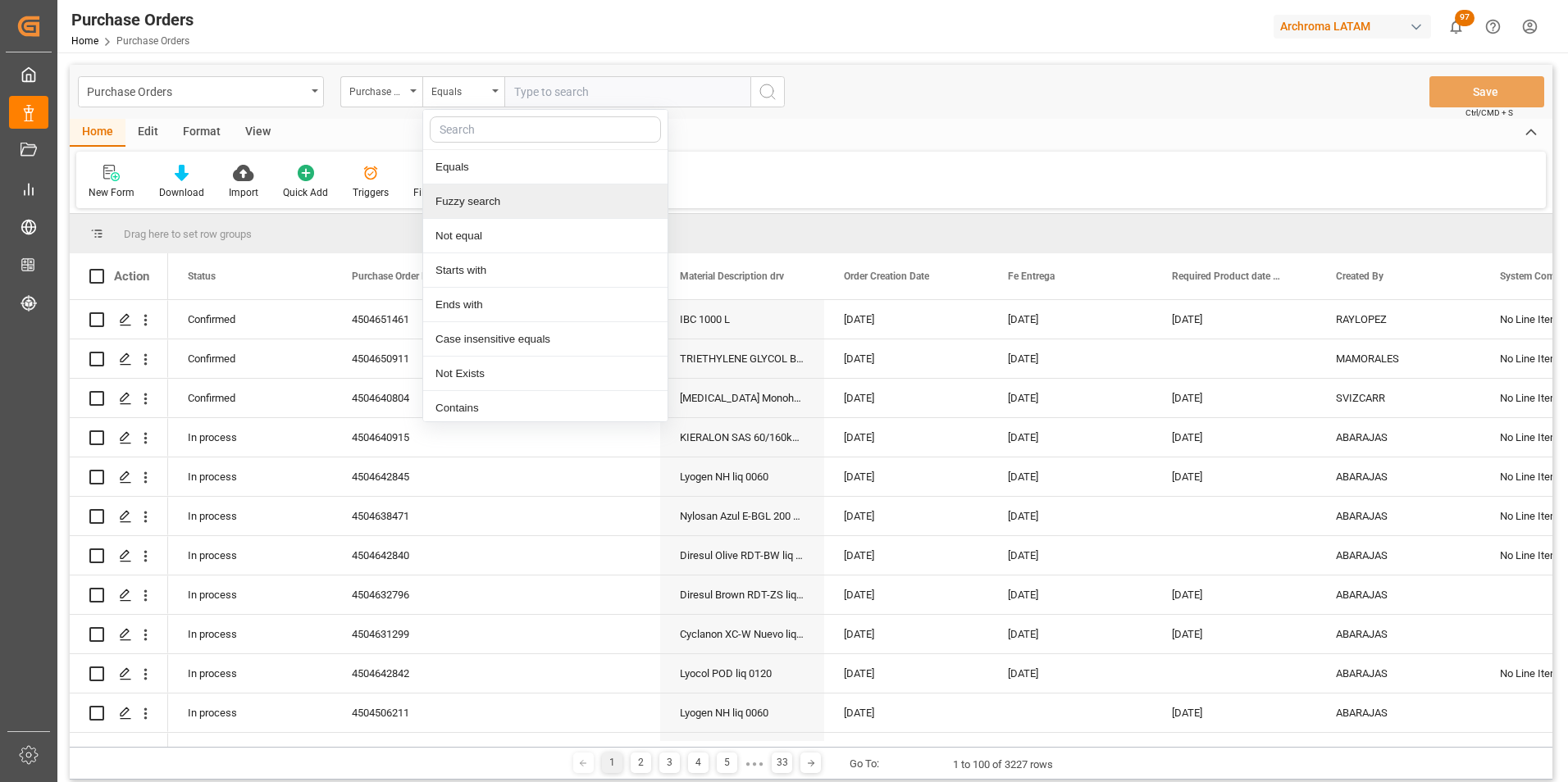
click at [462, 204] on div "Fuzzy search" at bounding box center [546, 202] width 245 height 35
paste input "4504651463"
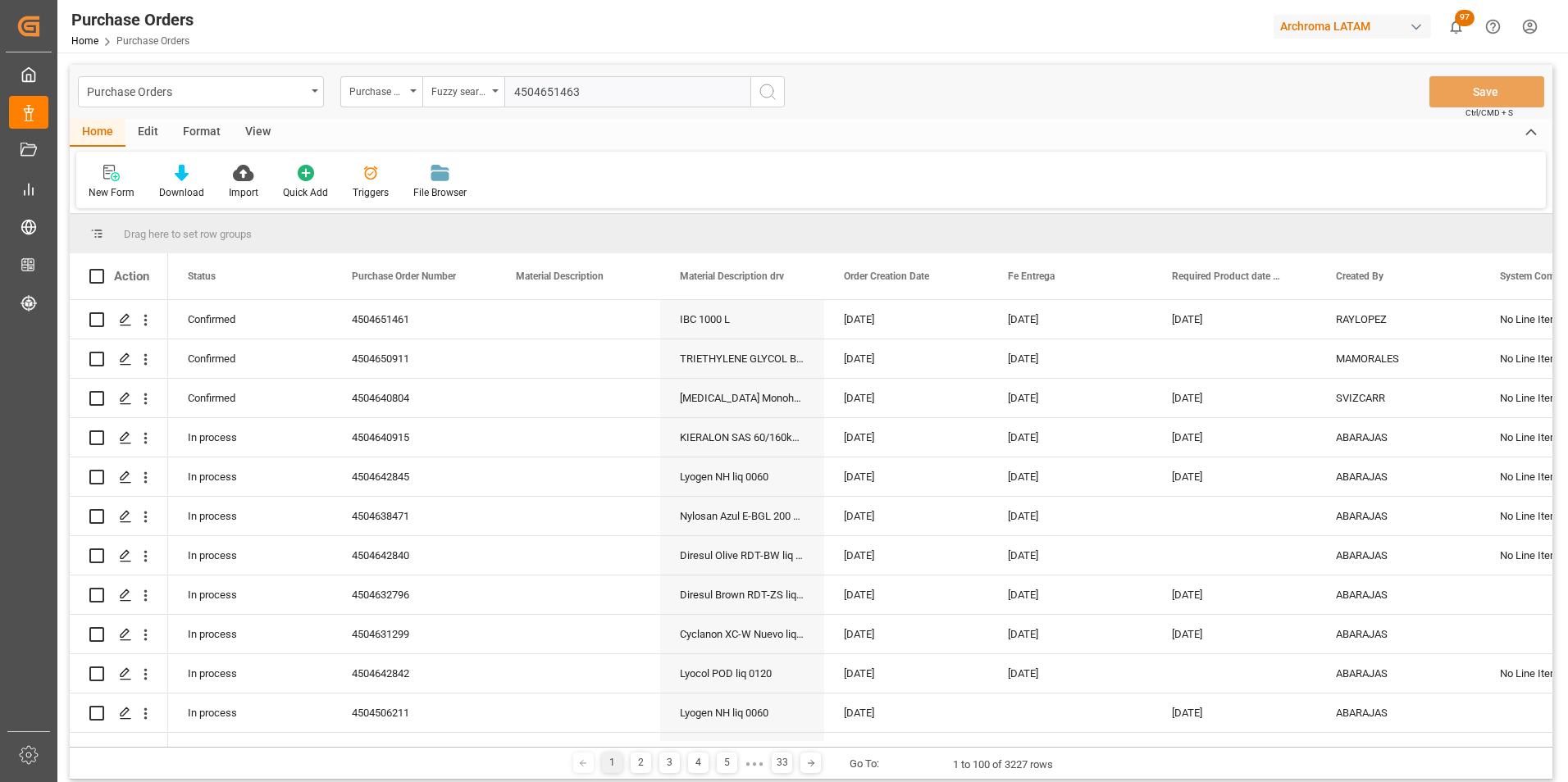
type input "4504651463"
click at [768, 93] on icon "search button" at bounding box center [768, 92] width 20 height 20
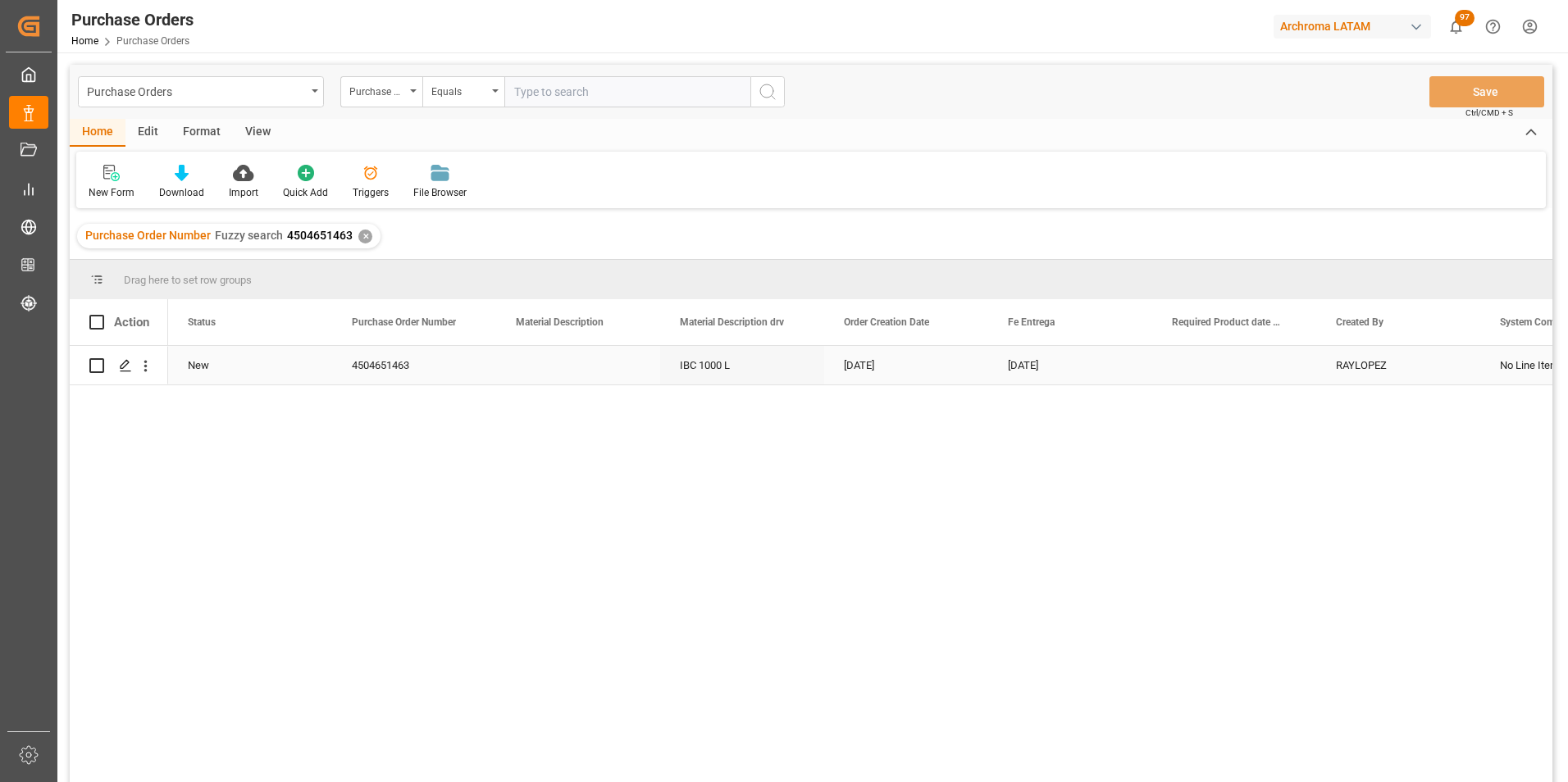
click at [130, 375] on div "Press SPACE to select this row." at bounding box center [124, 366] width 25 height 30
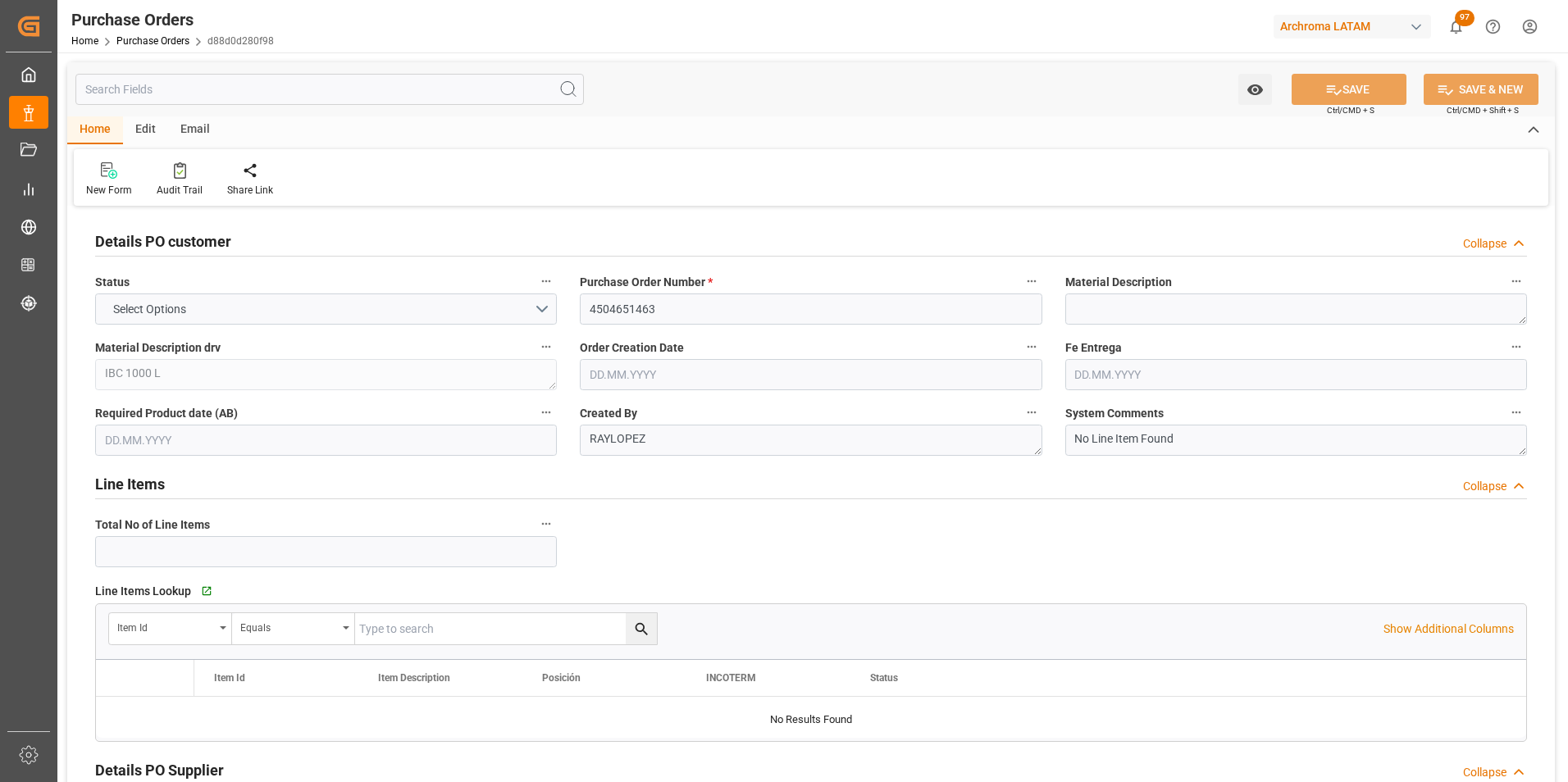
type input "1"
type input "[DATE]"
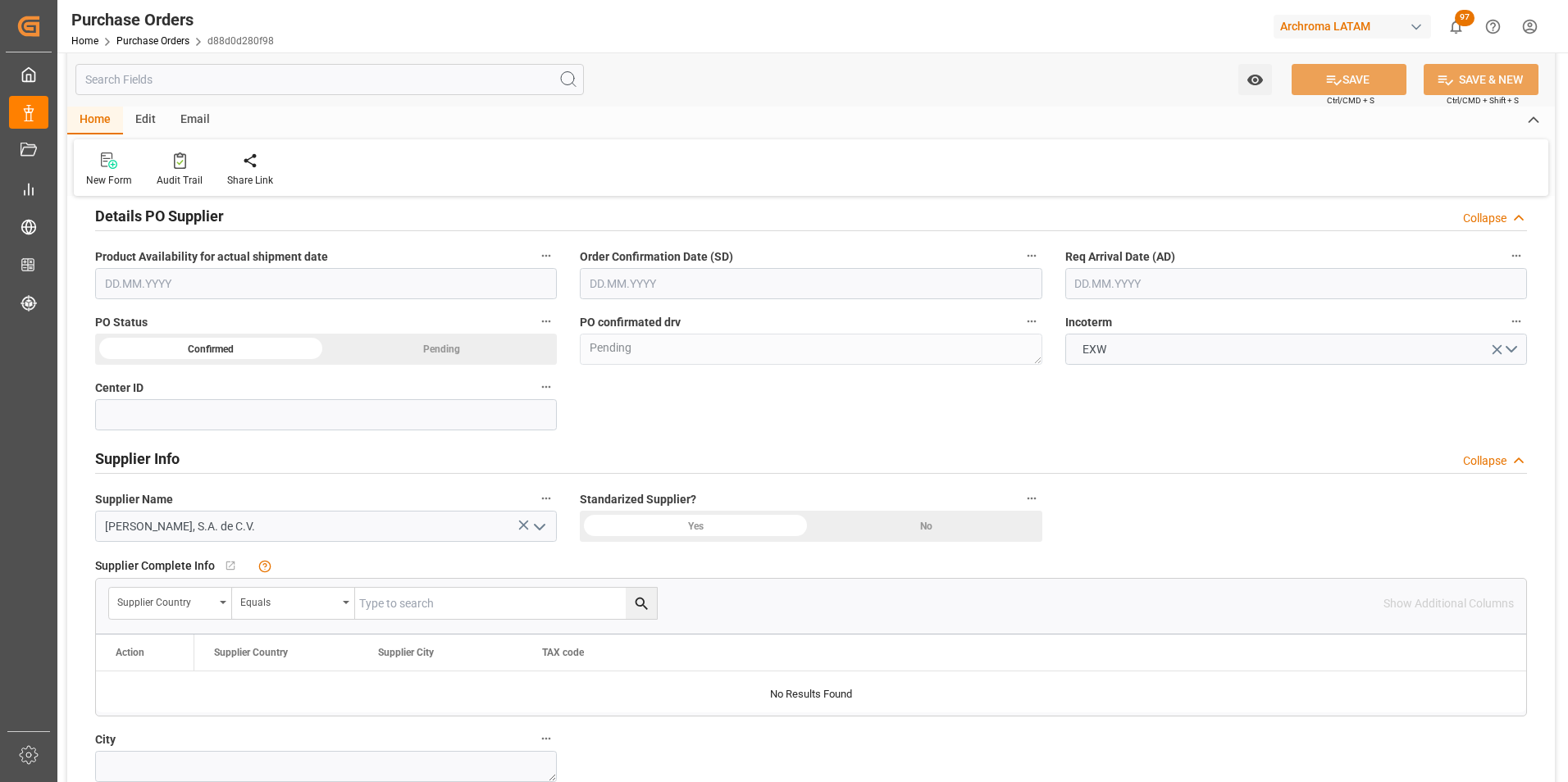
scroll to position [574, 0]
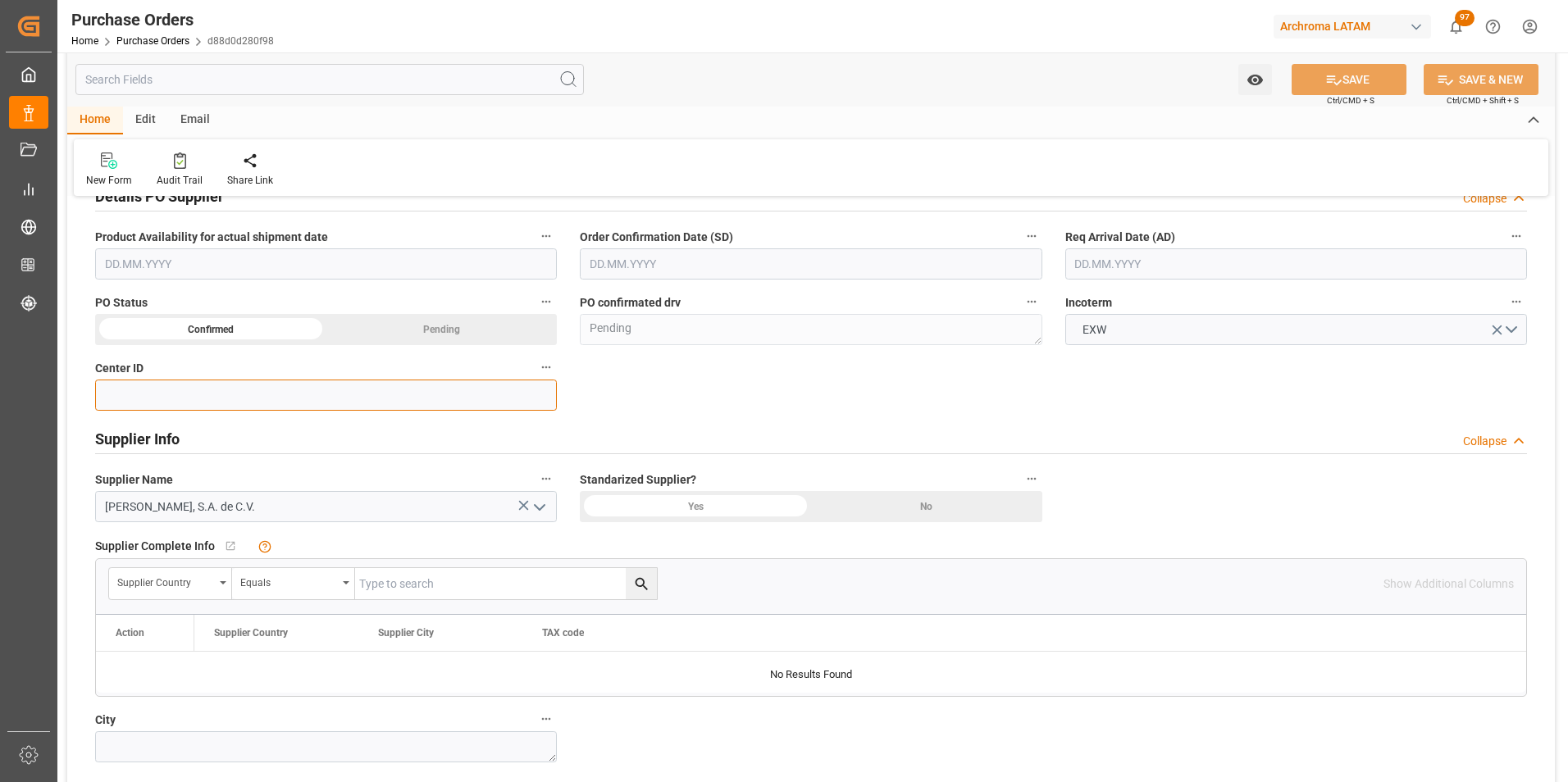
click at [200, 389] on input at bounding box center [326, 395] width 462 height 31
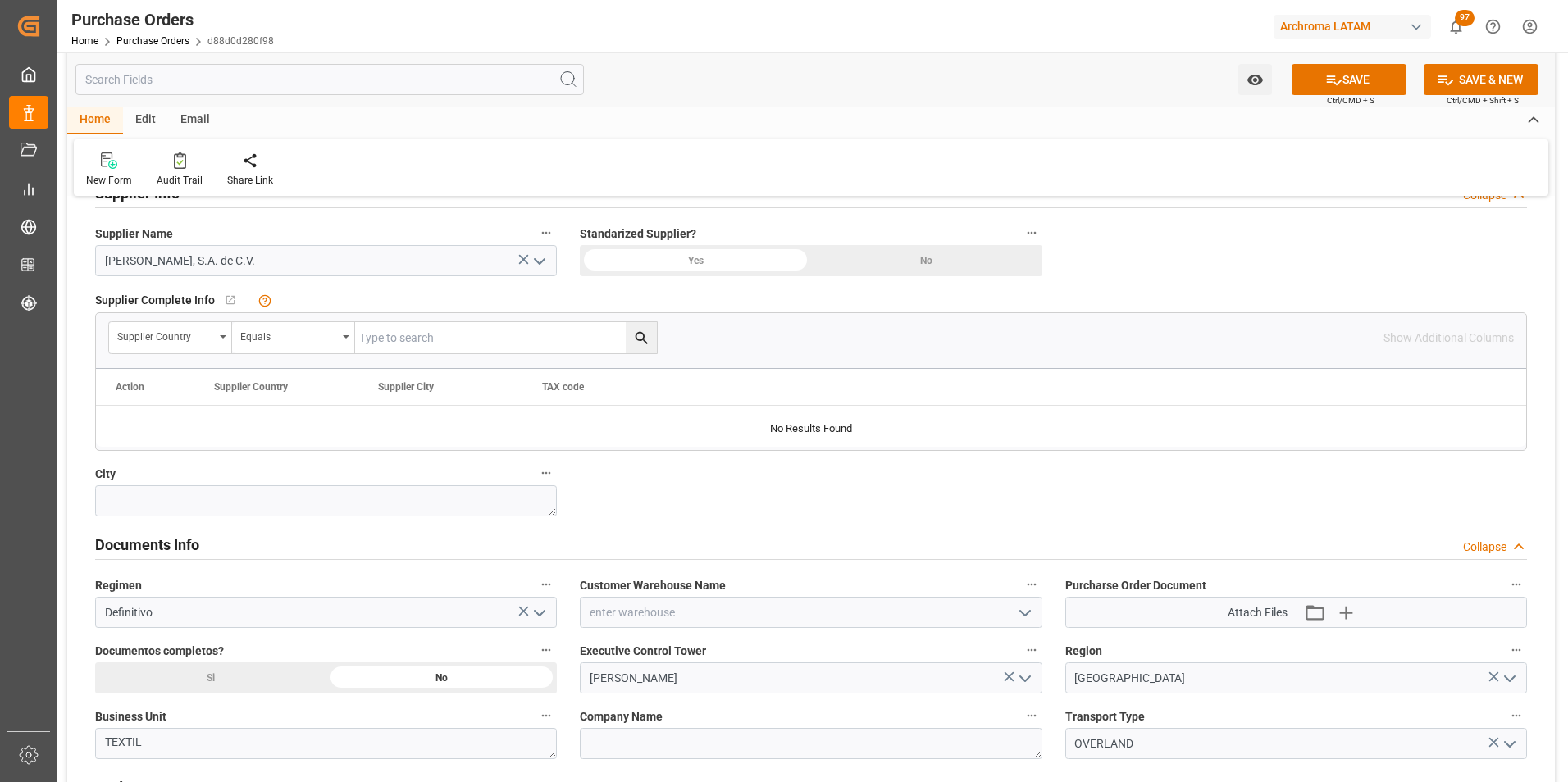
type input "2901"
click at [1030, 610] on icon "open menu" at bounding box center [1025, 613] width 20 height 20
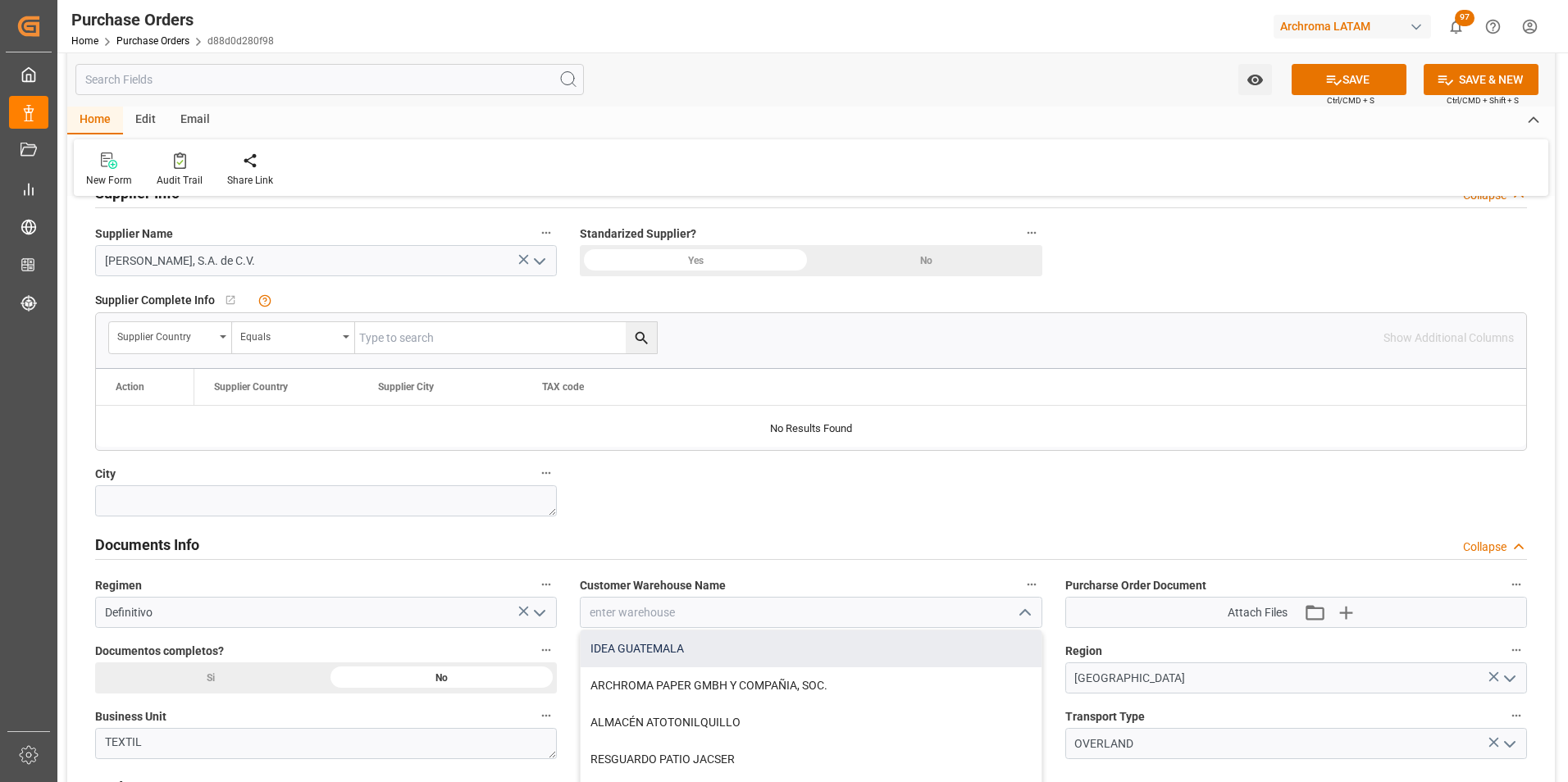
click at [977, 666] on div "IDEA GUATEMALA" at bounding box center [810, 649] width 460 height 36
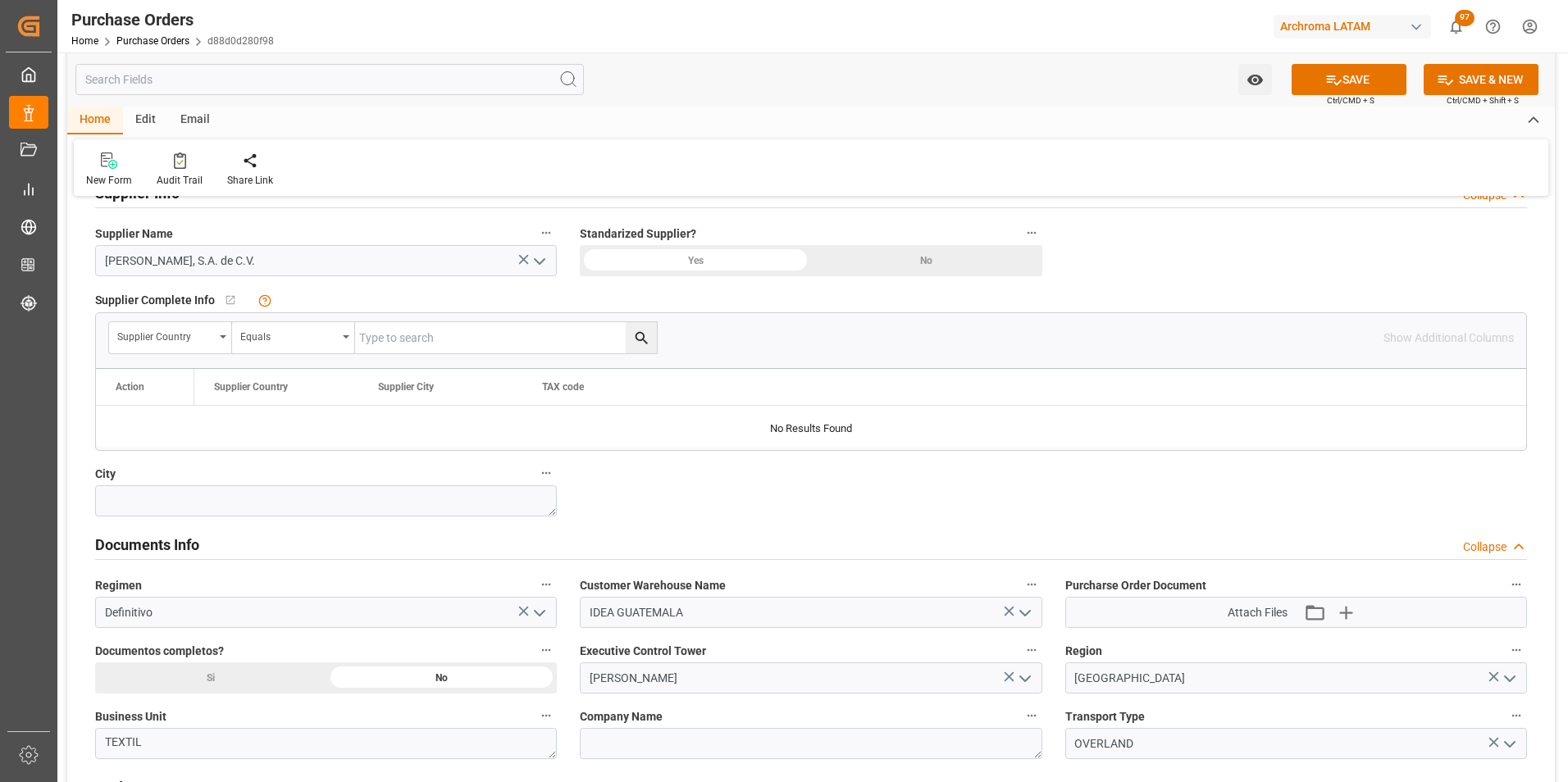
click at [1026, 618] on icon "open menu" at bounding box center [1025, 613] width 20 height 20
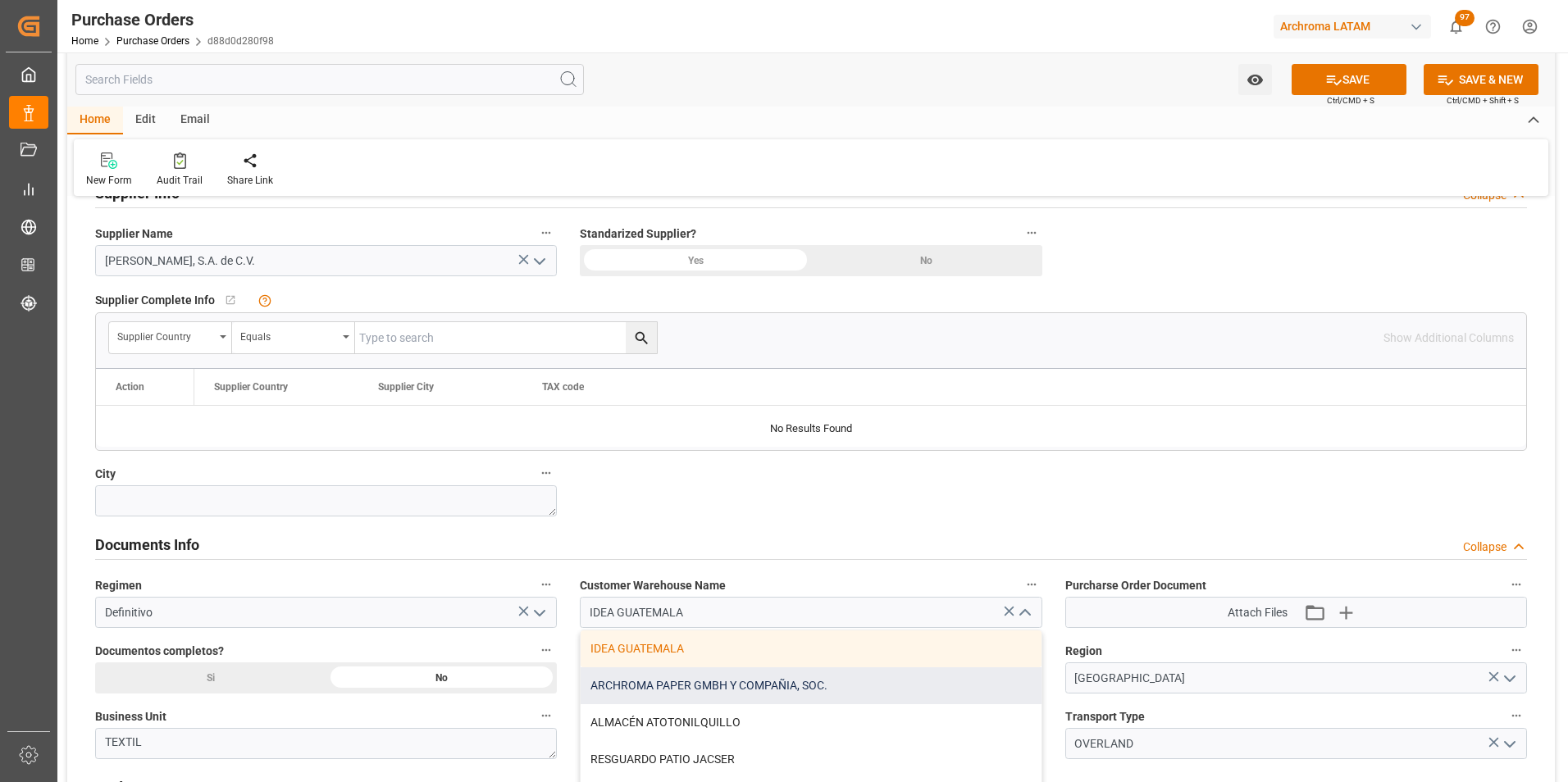
click at [987, 676] on div "ARCHROMA PAPER GMBH Y COMPAÑIA, SOC." at bounding box center [810, 685] width 460 height 36
type input "ARCHROMA PAPER GMBH Y COMPAÑIA, SOC."
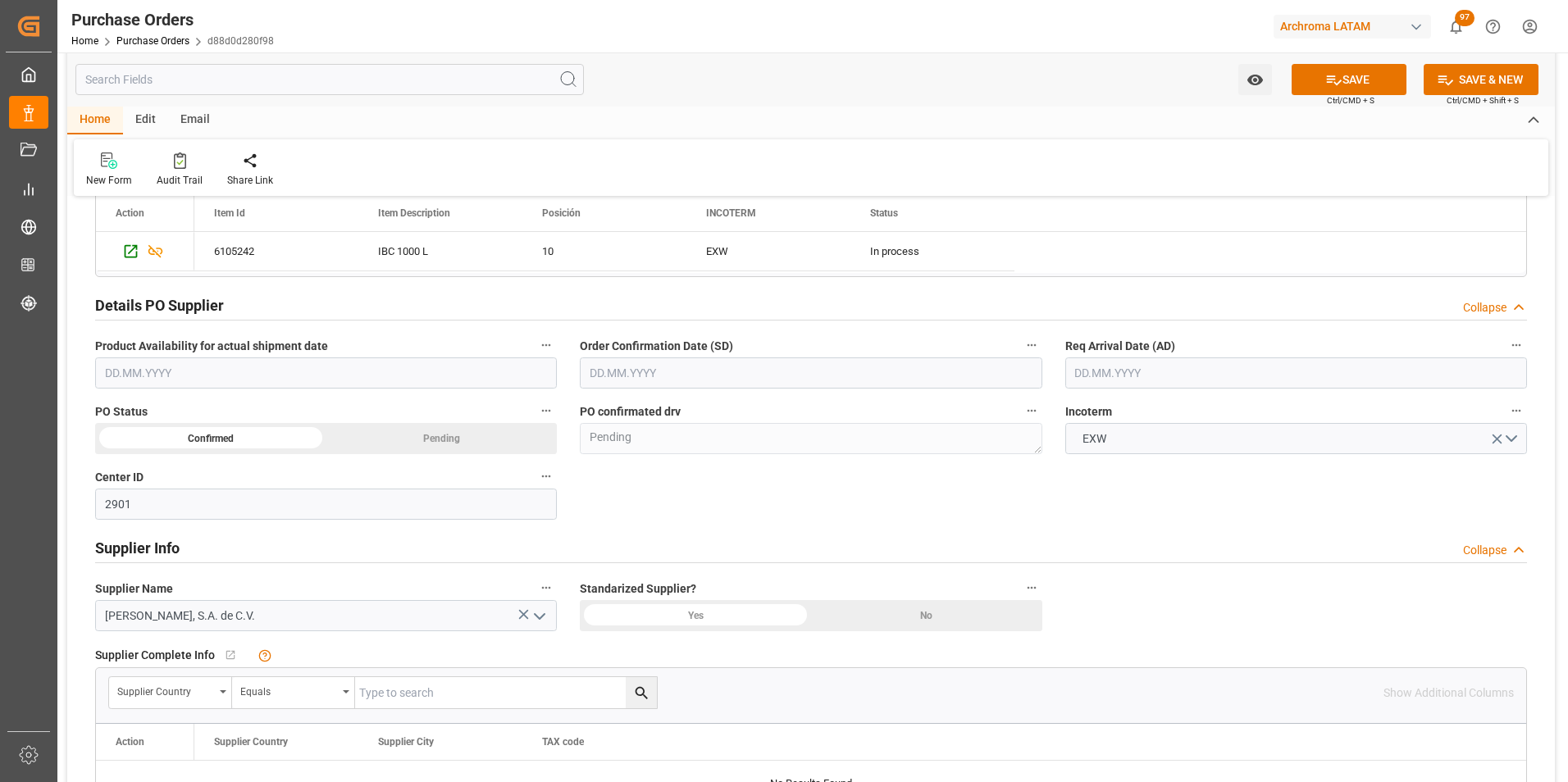
scroll to position [328, 0]
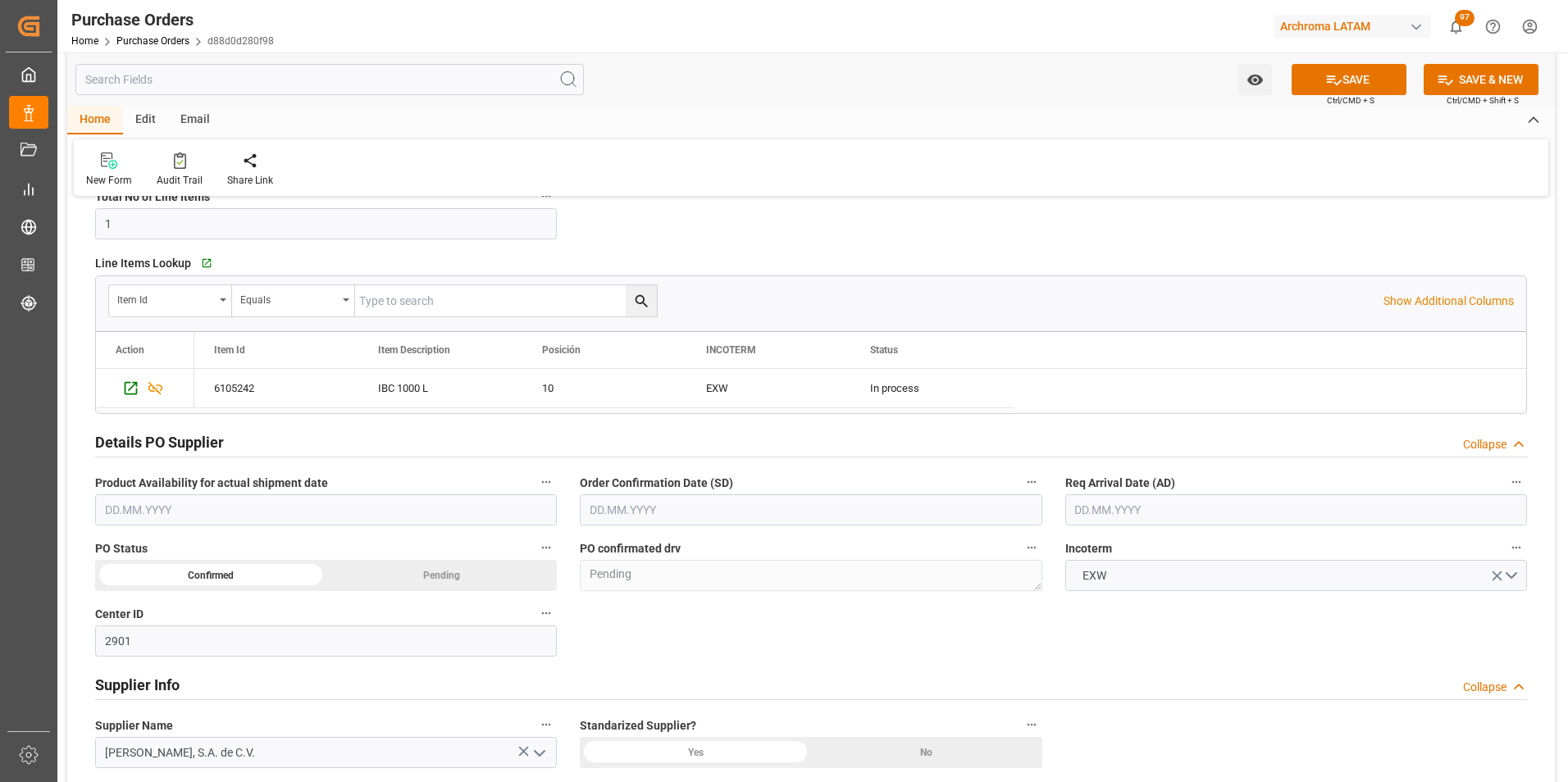
click at [669, 501] on input "text" at bounding box center [810, 510] width 462 height 31
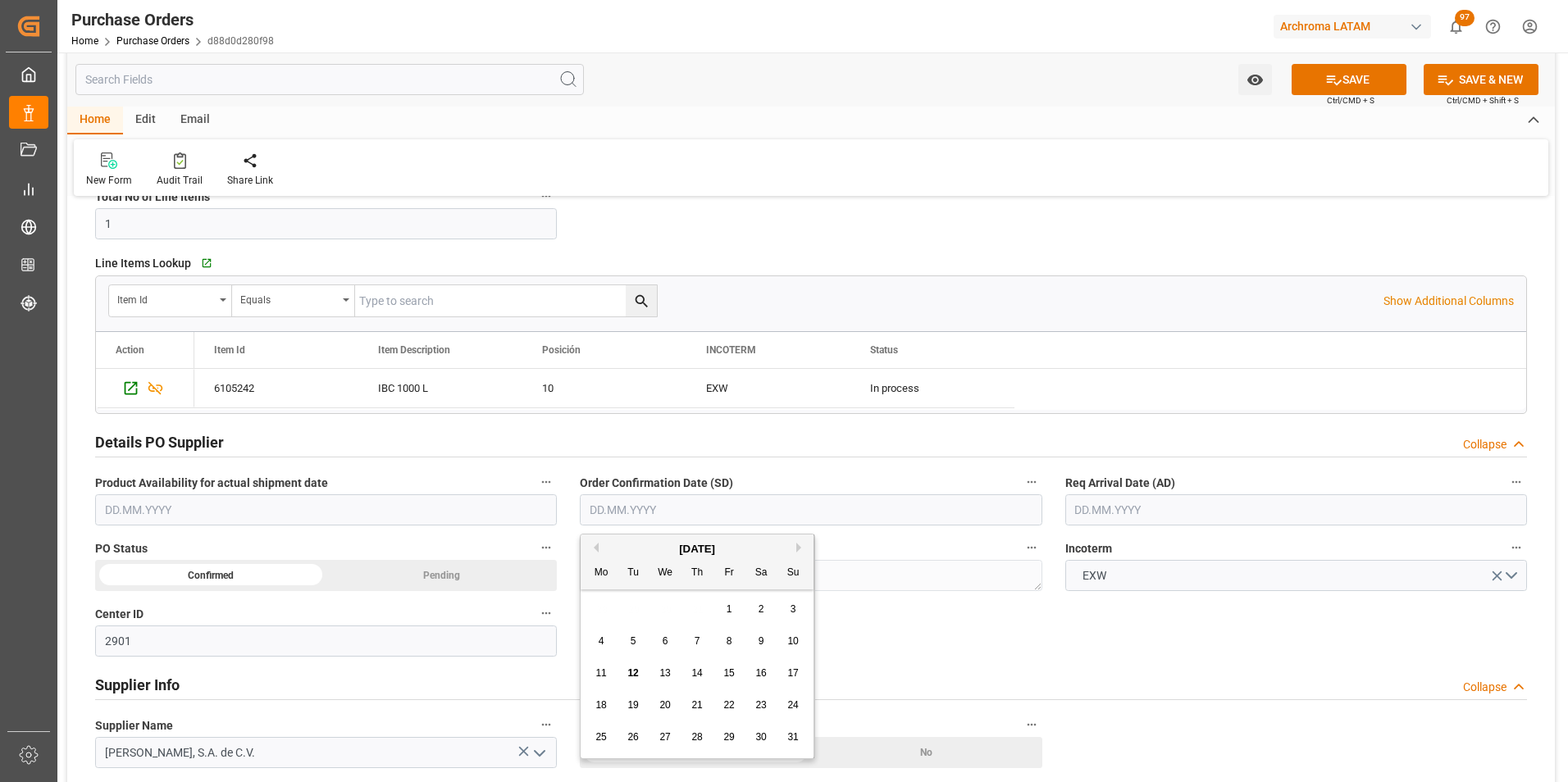
click at [604, 603] on div "28 29 30 31 1 2 3" at bounding box center [697, 610] width 224 height 32
click at [804, 547] on button "Next Month" at bounding box center [800, 547] width 10 height 10
click at [632, 636] on span "9" at bounding box center [633, 641] width 5 height 12
type input "[DATE]"
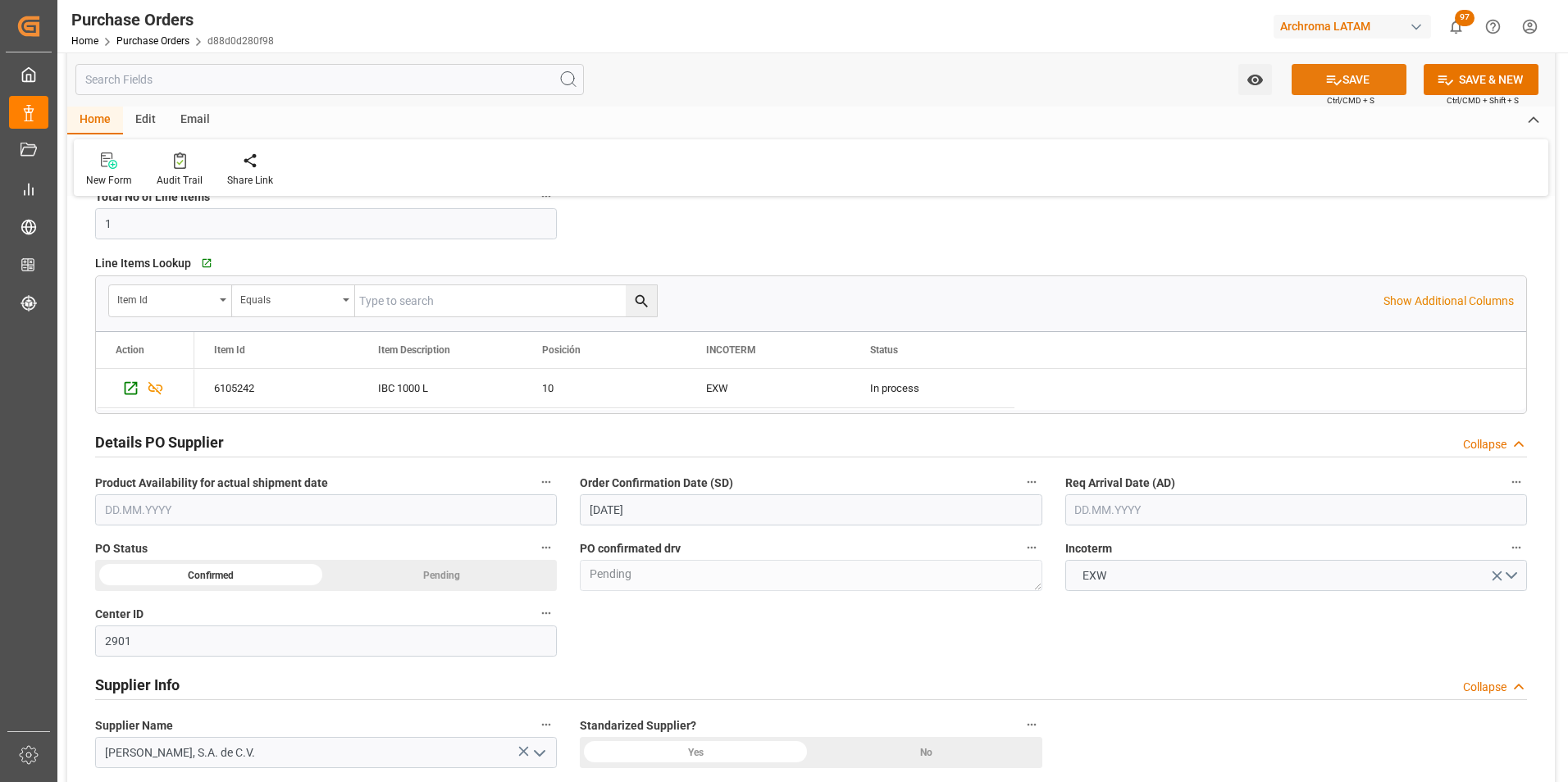
click at [1345, 70] on button "SAVE" at bounding box center [1349, 79] width 115 height 31
type textarea "Confirmed"
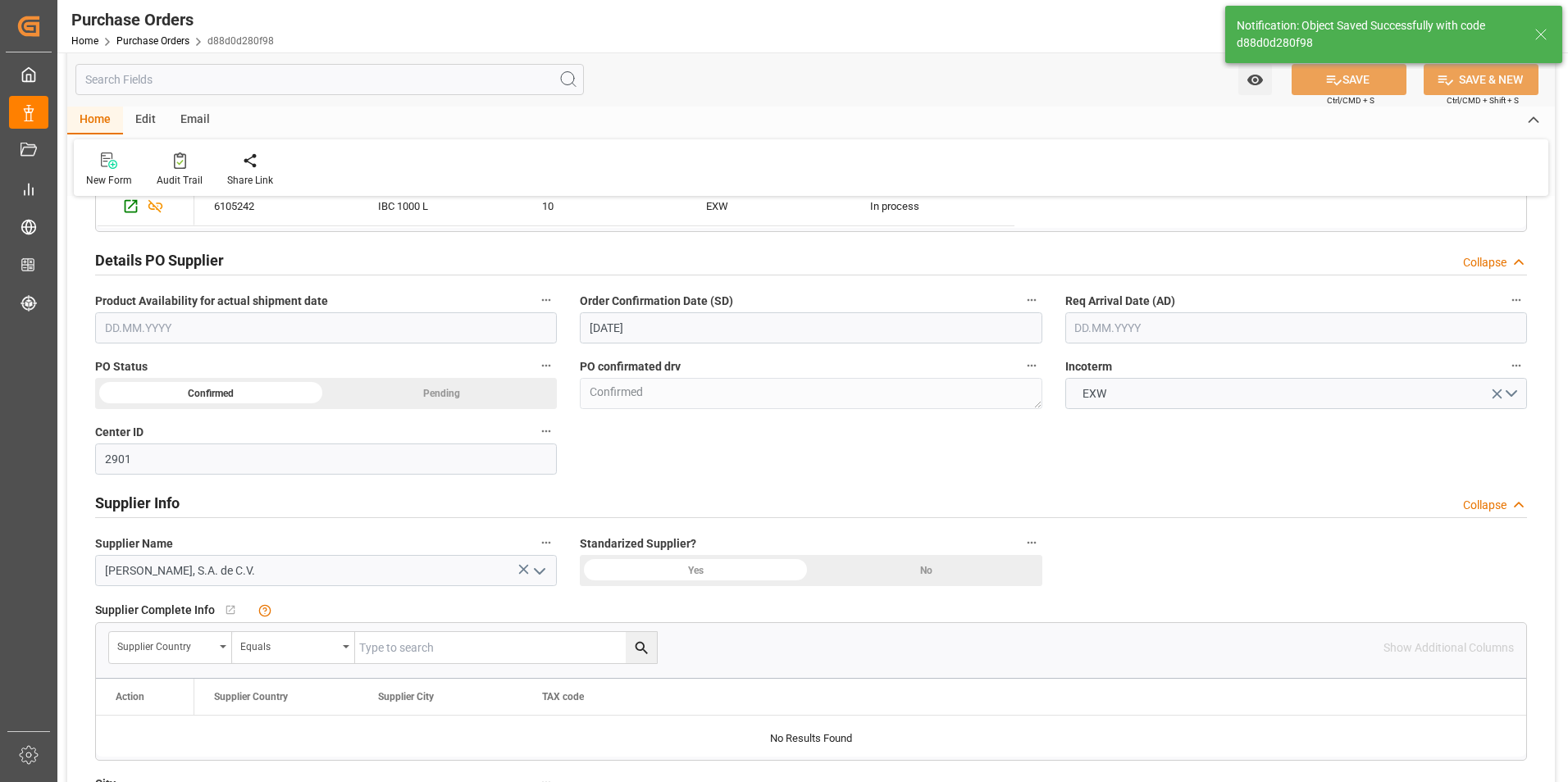
scroll to position [574, 0]
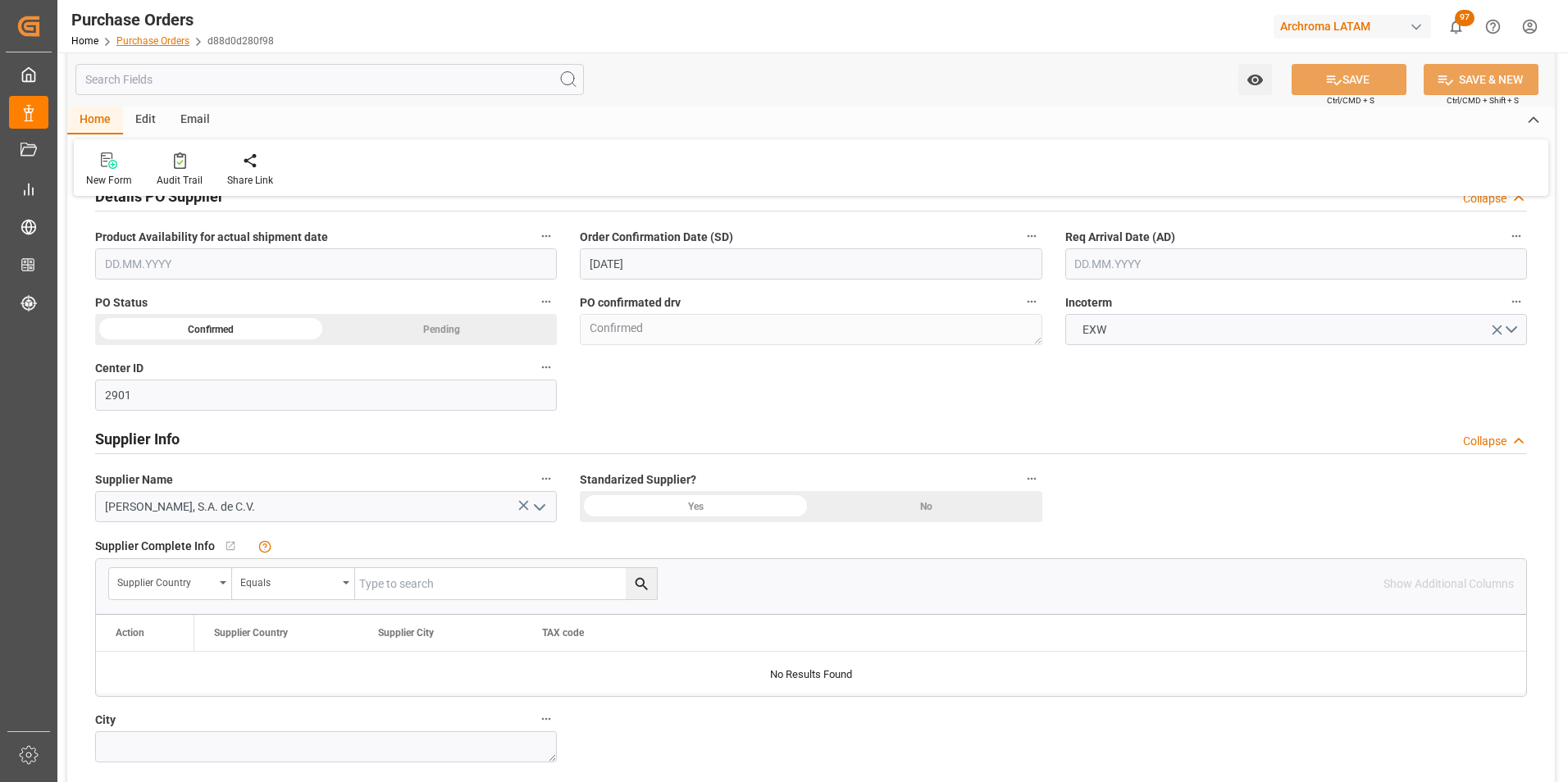
click at [172, 40] on link "Purchase Orders" at bounding box center [153, 41] width 73 height 12
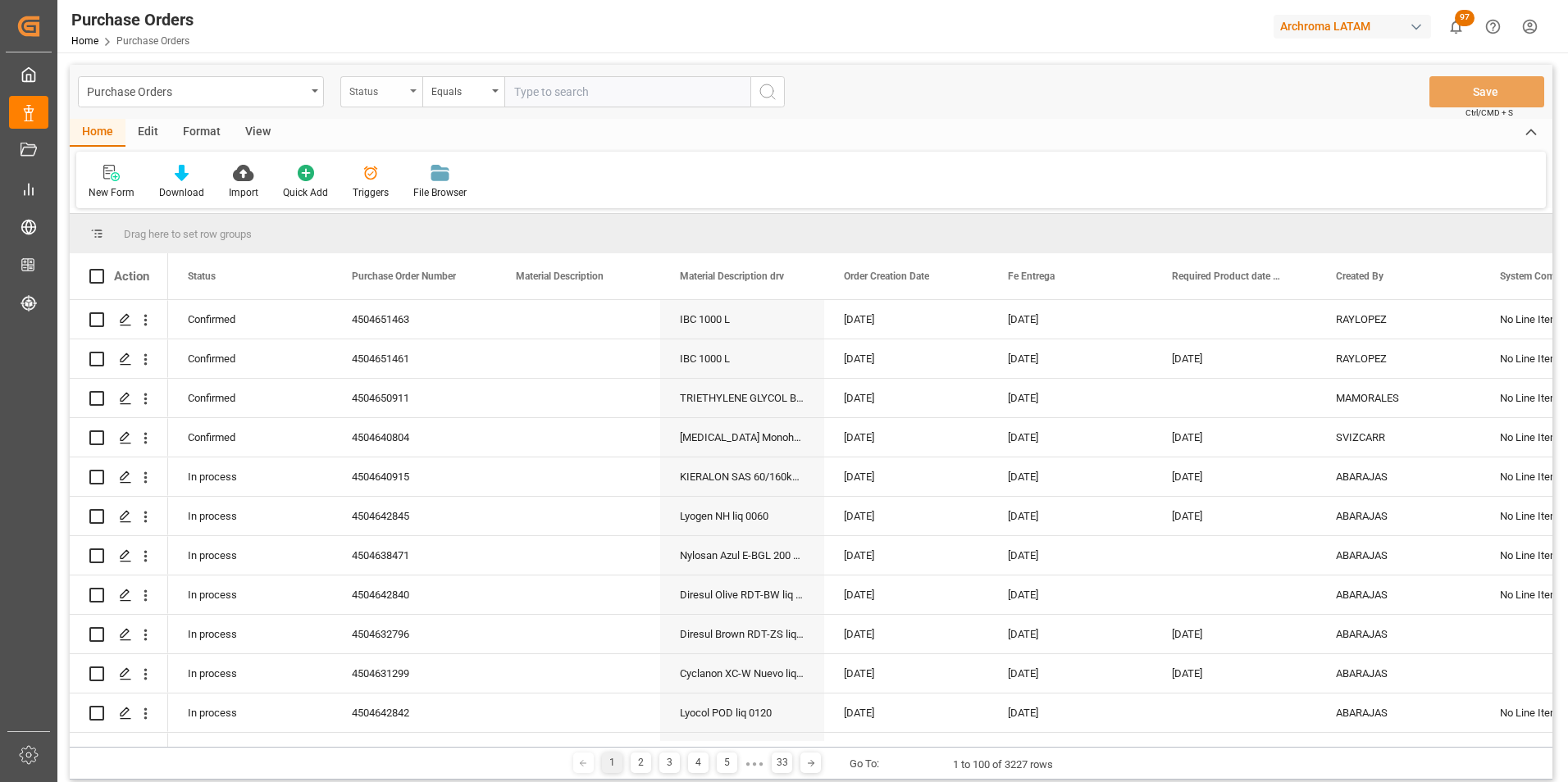
click at [376, 94] on div "Status" at bounding box center [377, 89] width 56 height 19
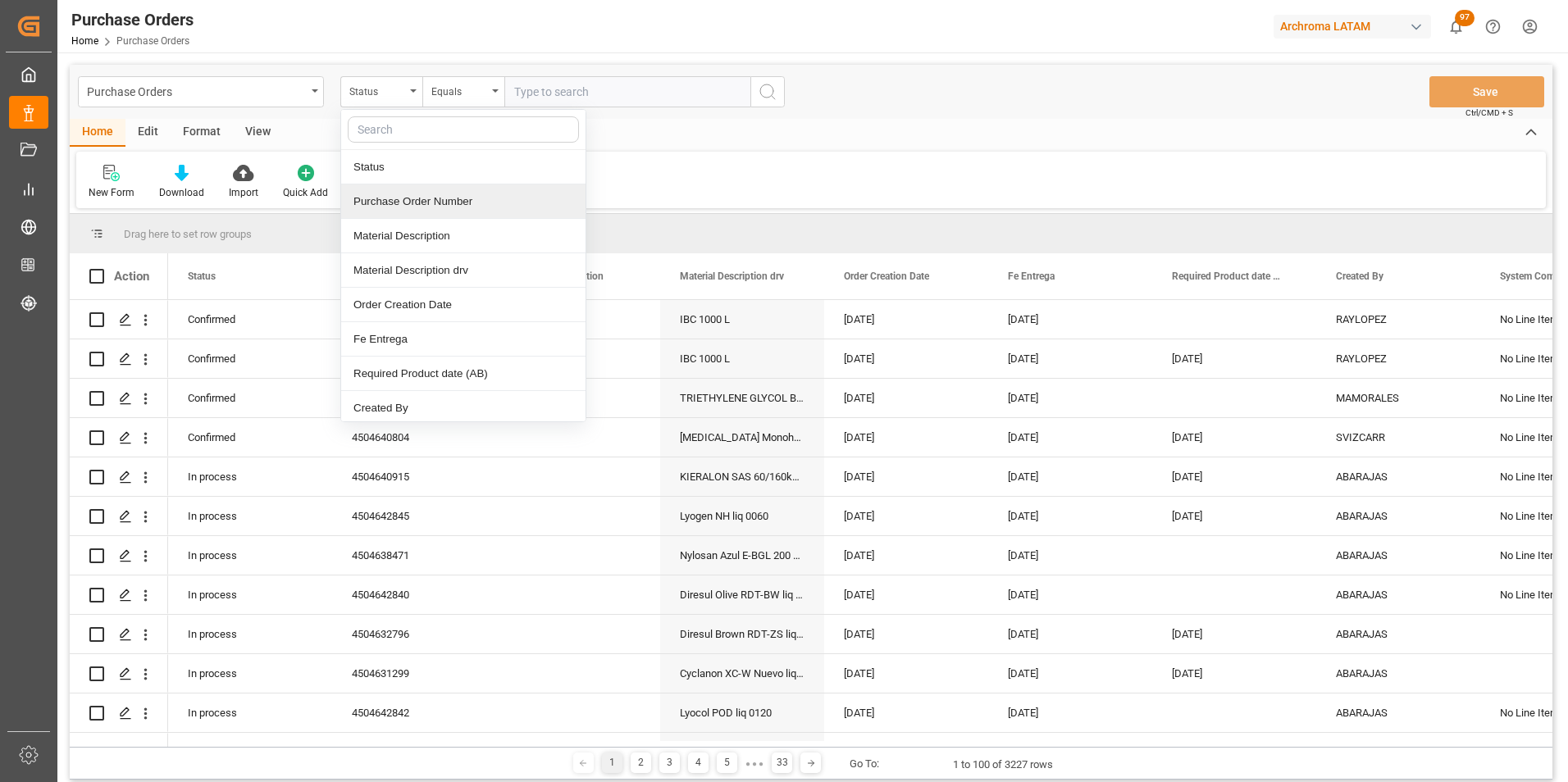
click at [384, 203] on div "Purchase Order Number" at bounding box center [464, 202] width 245 height 35
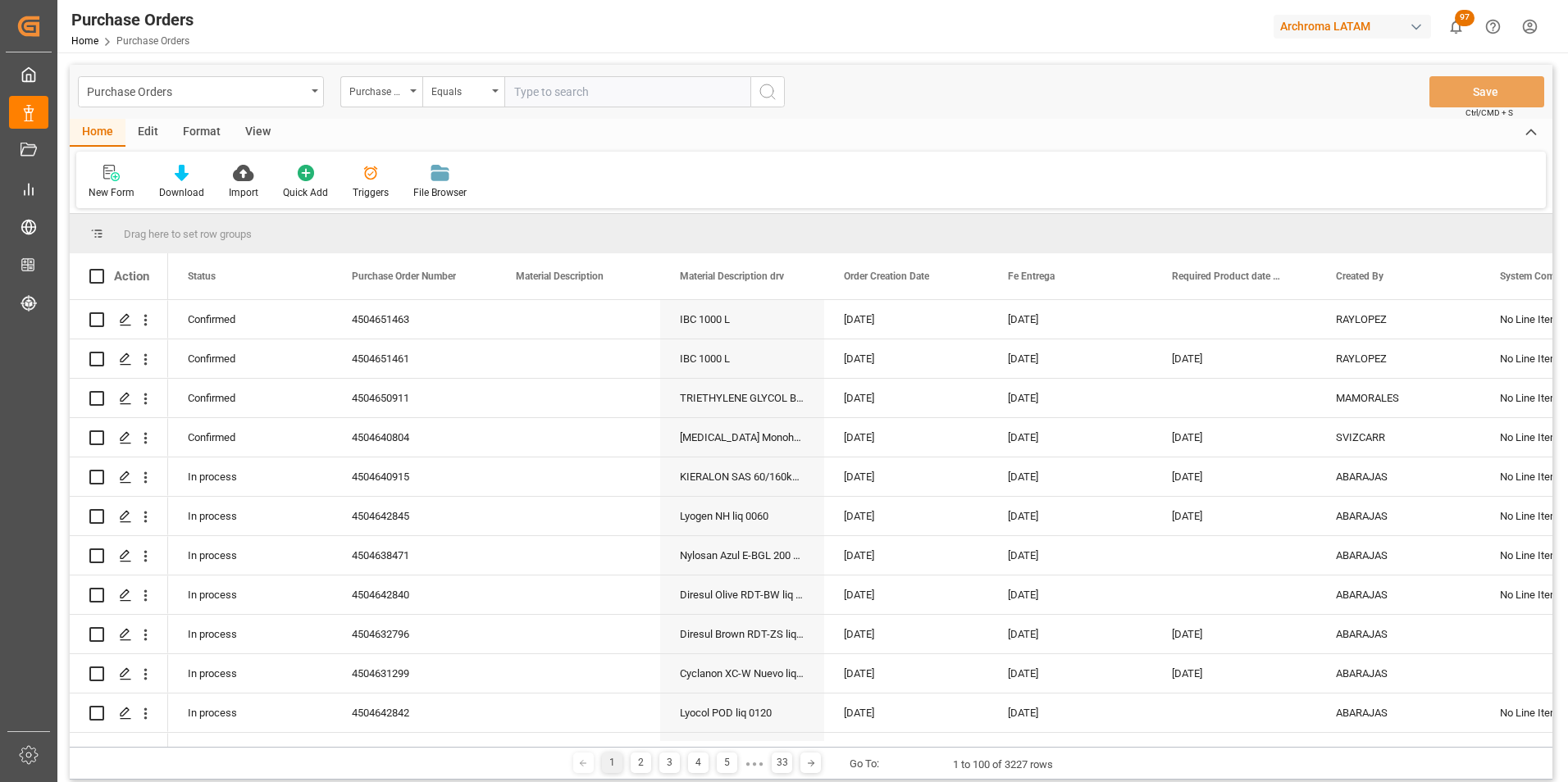
click at [465, 73] on div "Purchase Orders Purchase Order Number Equals Save Ctrl/CMD + S" at bounding box center [810, 91] width 1483 height 54
click at [465, 86] on div "Equals" at bounding box center [459, 89] width 56 height 19
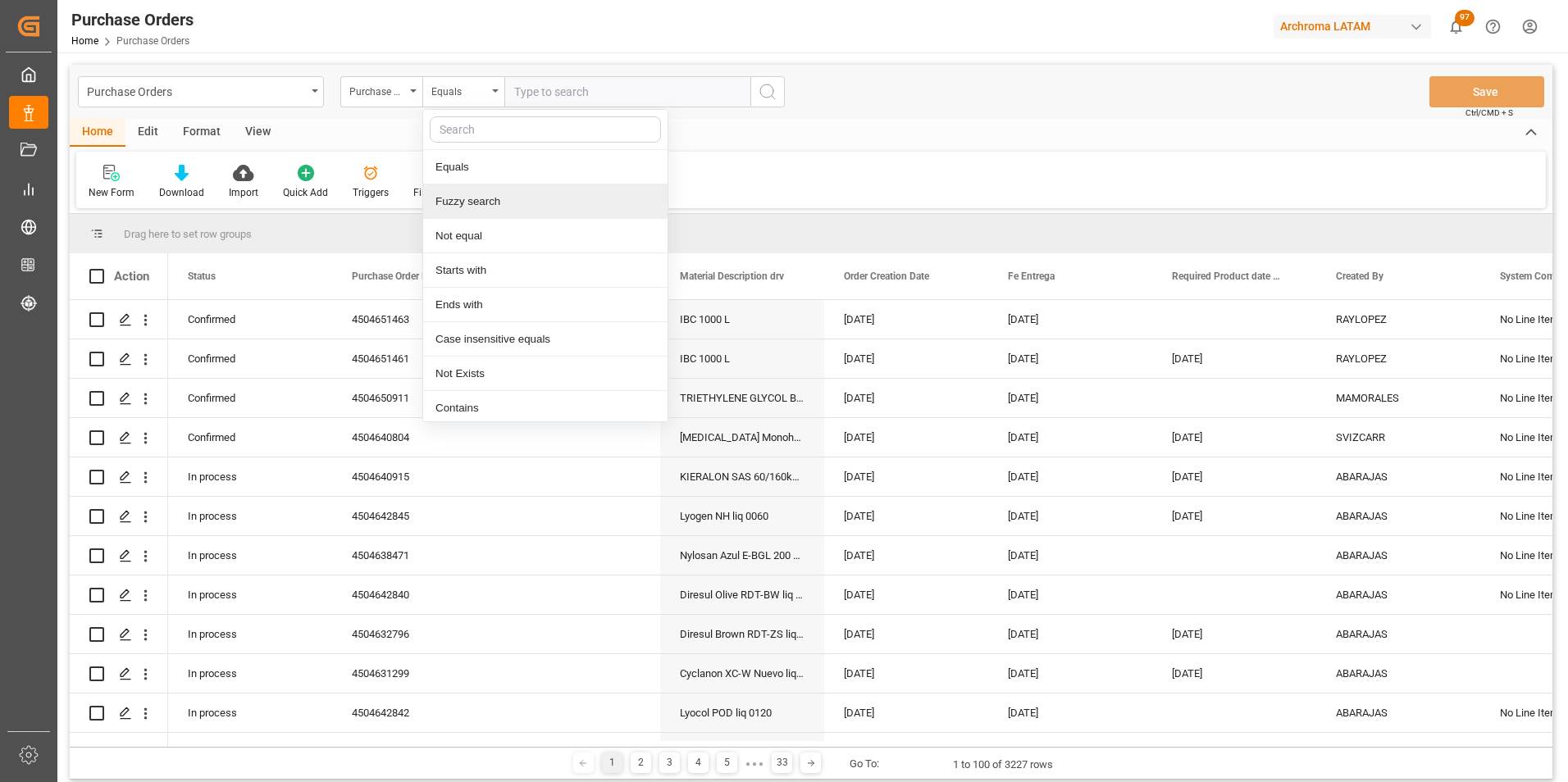
click at [491, 193] on div "Fuzzy search" at bounding box center [546, 202] width 245 height 35
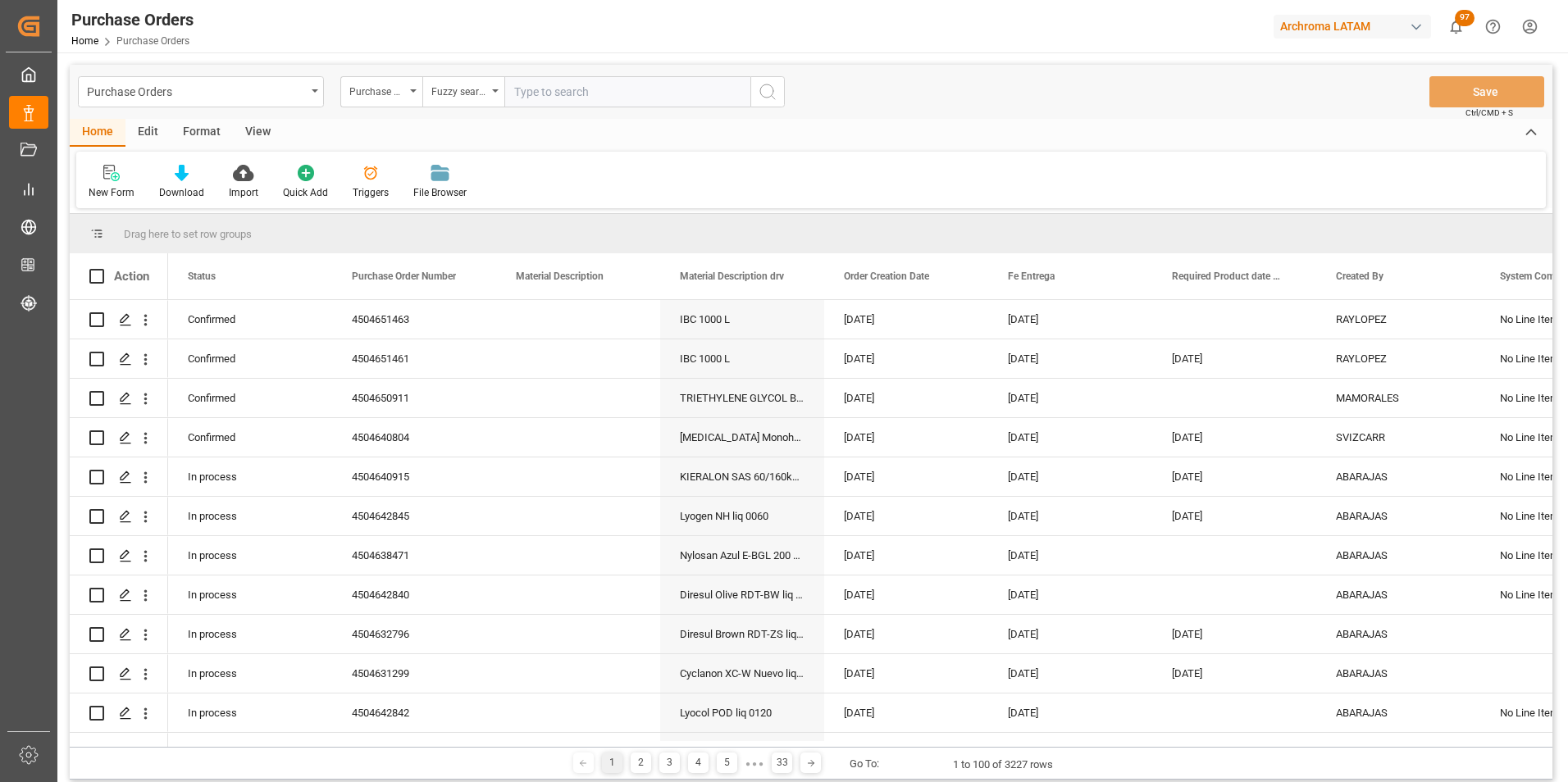
paste input "4504649440"
type input "4504649440"
click at [759, 89] on icon "search button" at bounding box center [768, 92] width 20 height 20
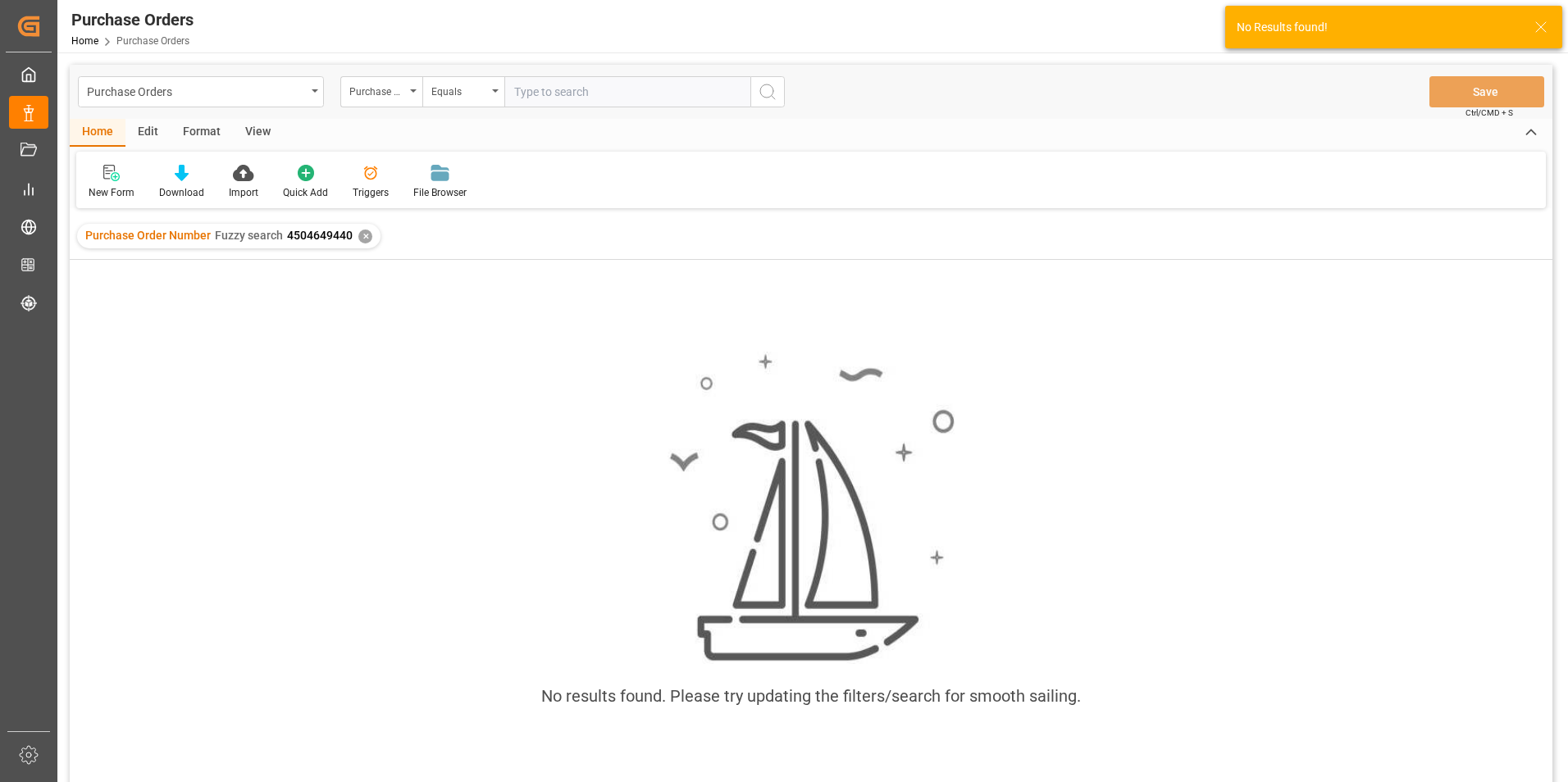
click at [361, 237] on div "✕" at bounding box center [365, 236] width 14 height 14
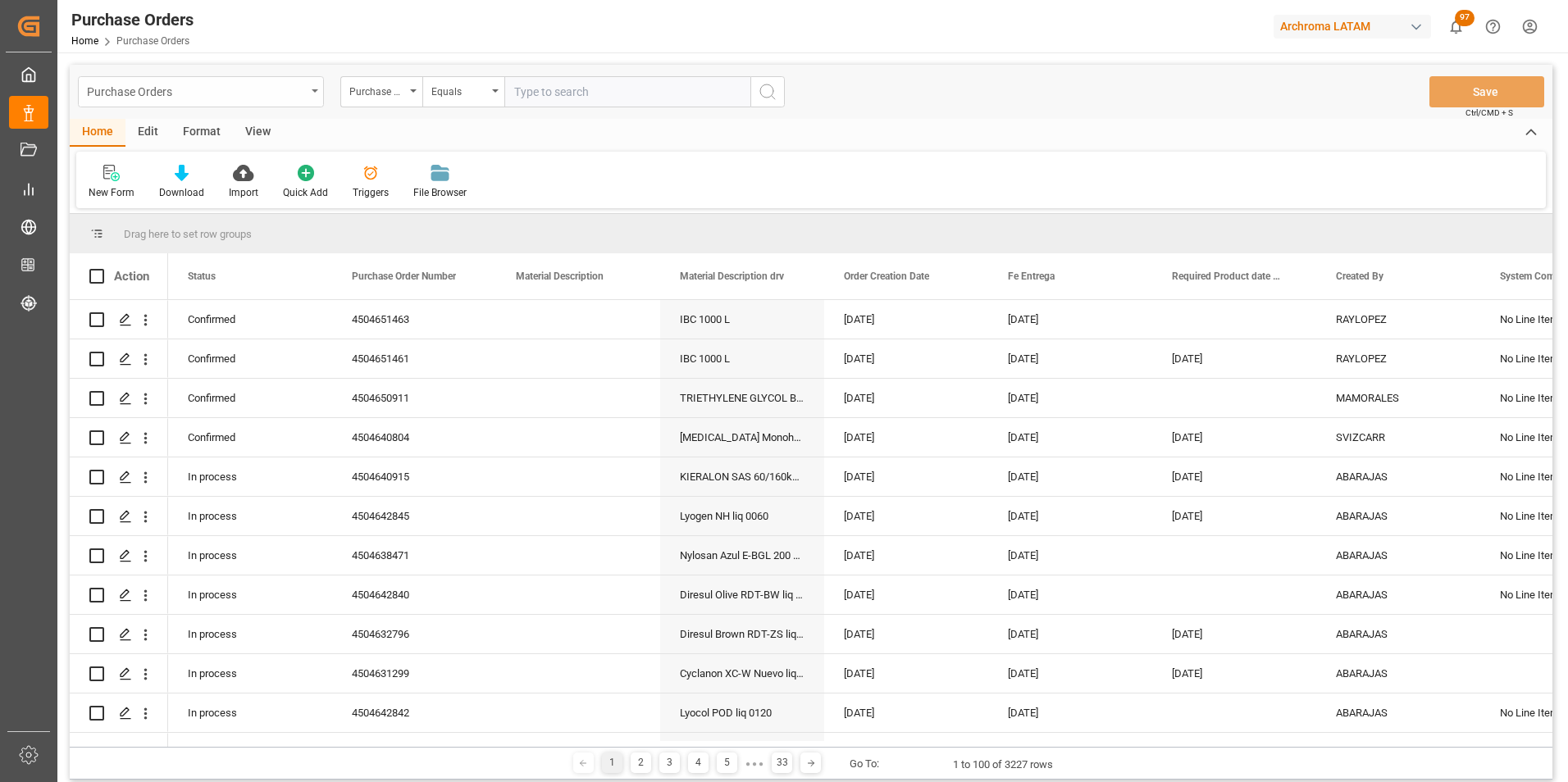
click at [288, 81] on div "Purchase Orders" at bounding box center [196, 90] width 219 height 20
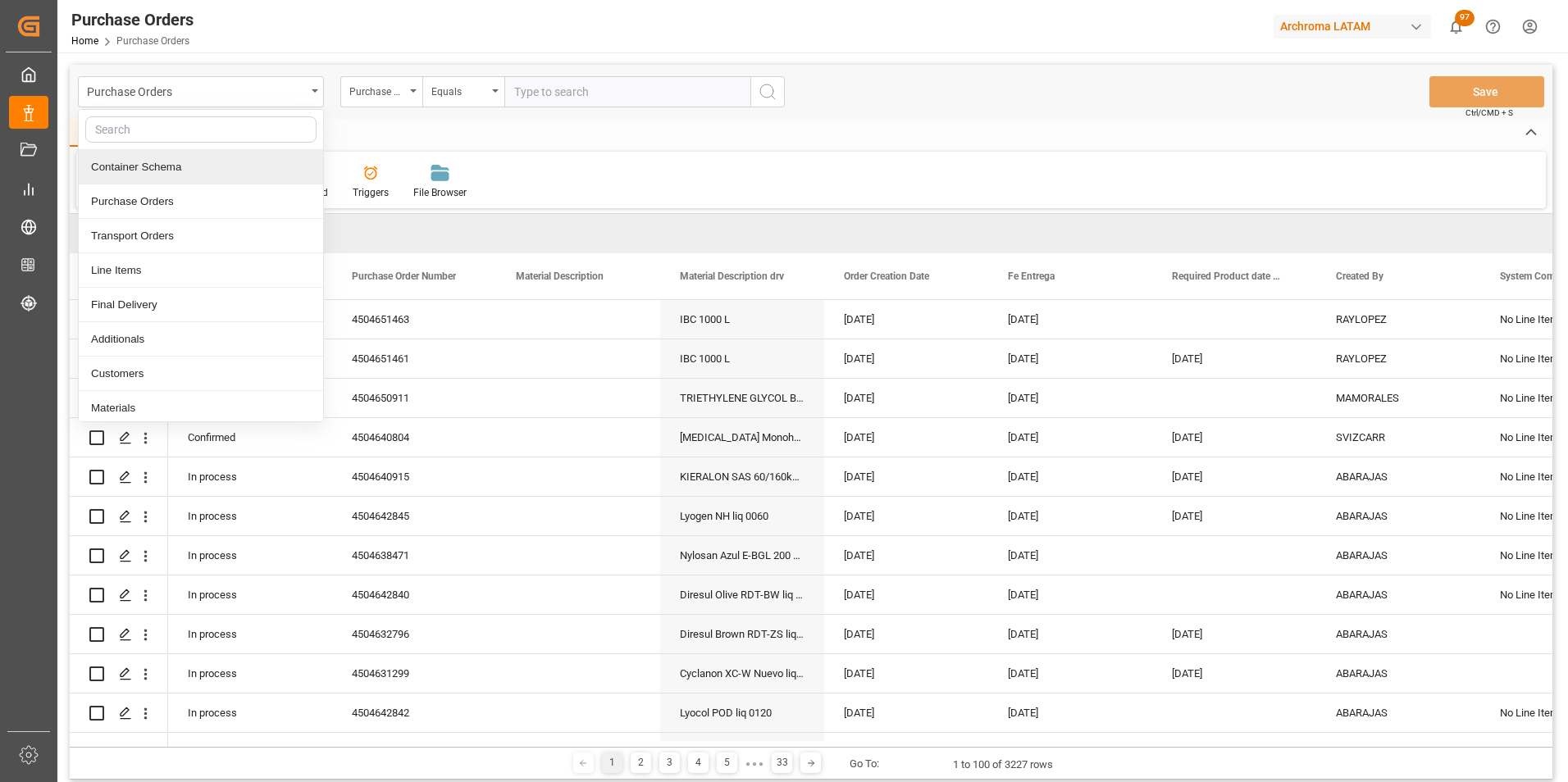
click at [132, 174] on div "Container Schema" at bounding box center [201, 167] width 245 height 35
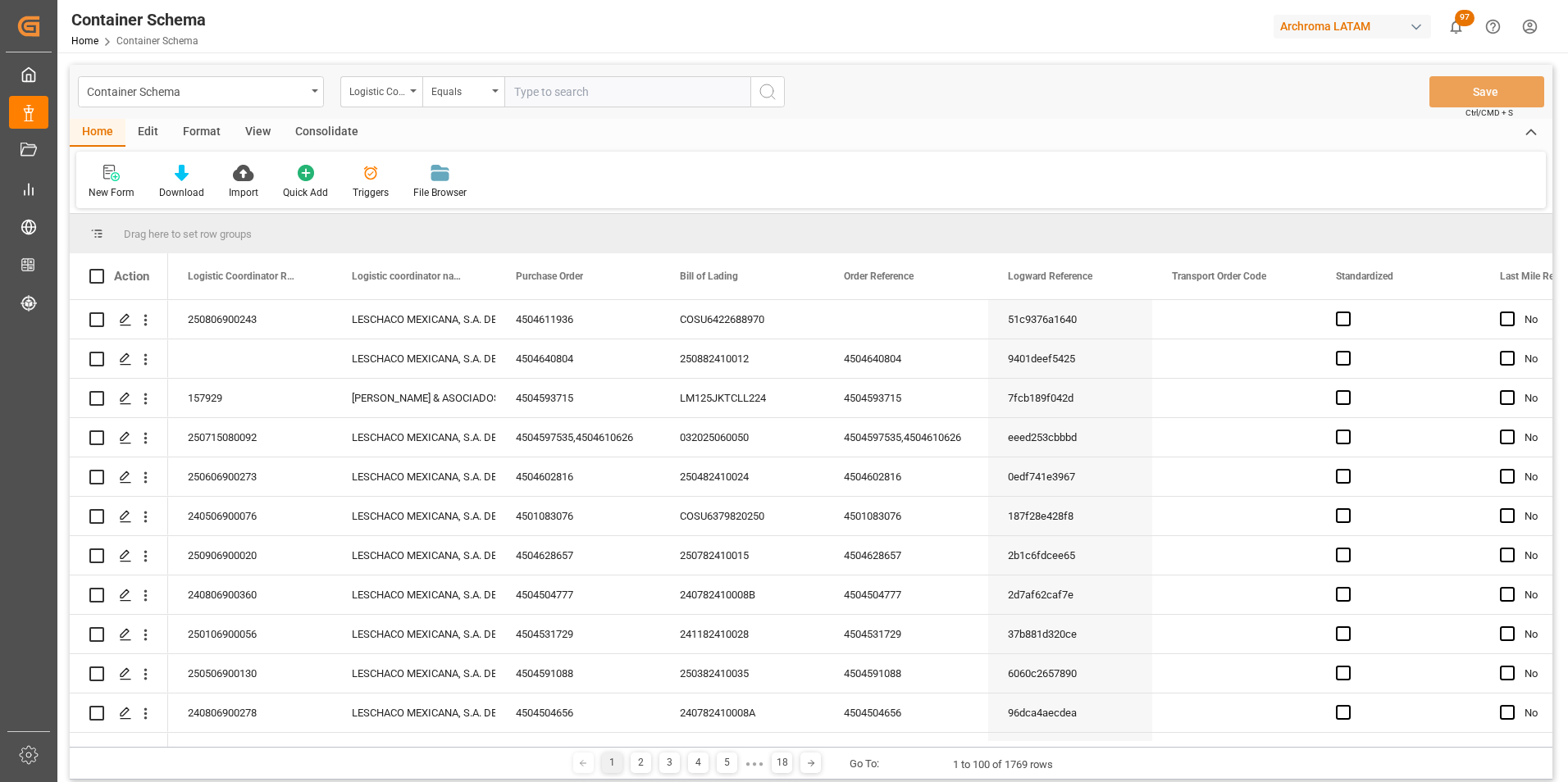
click at [404, 98] on div "Logistic Coordinator Reference Number" at bounding box center [377, 89] width 56 height 19
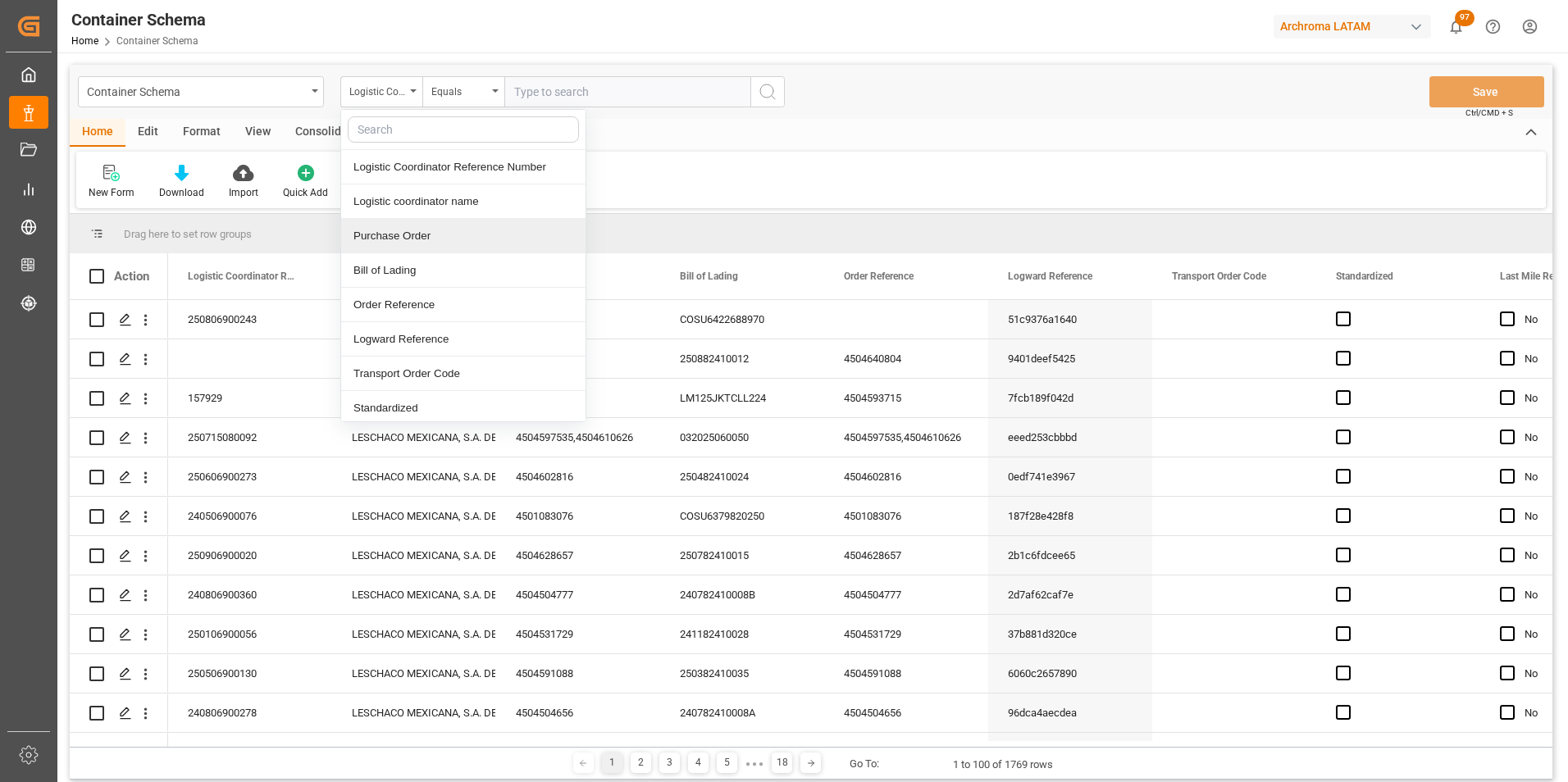
click at [413, 235] on div "Purchase Order" at bounding box center [464, 236] width 245 height 35
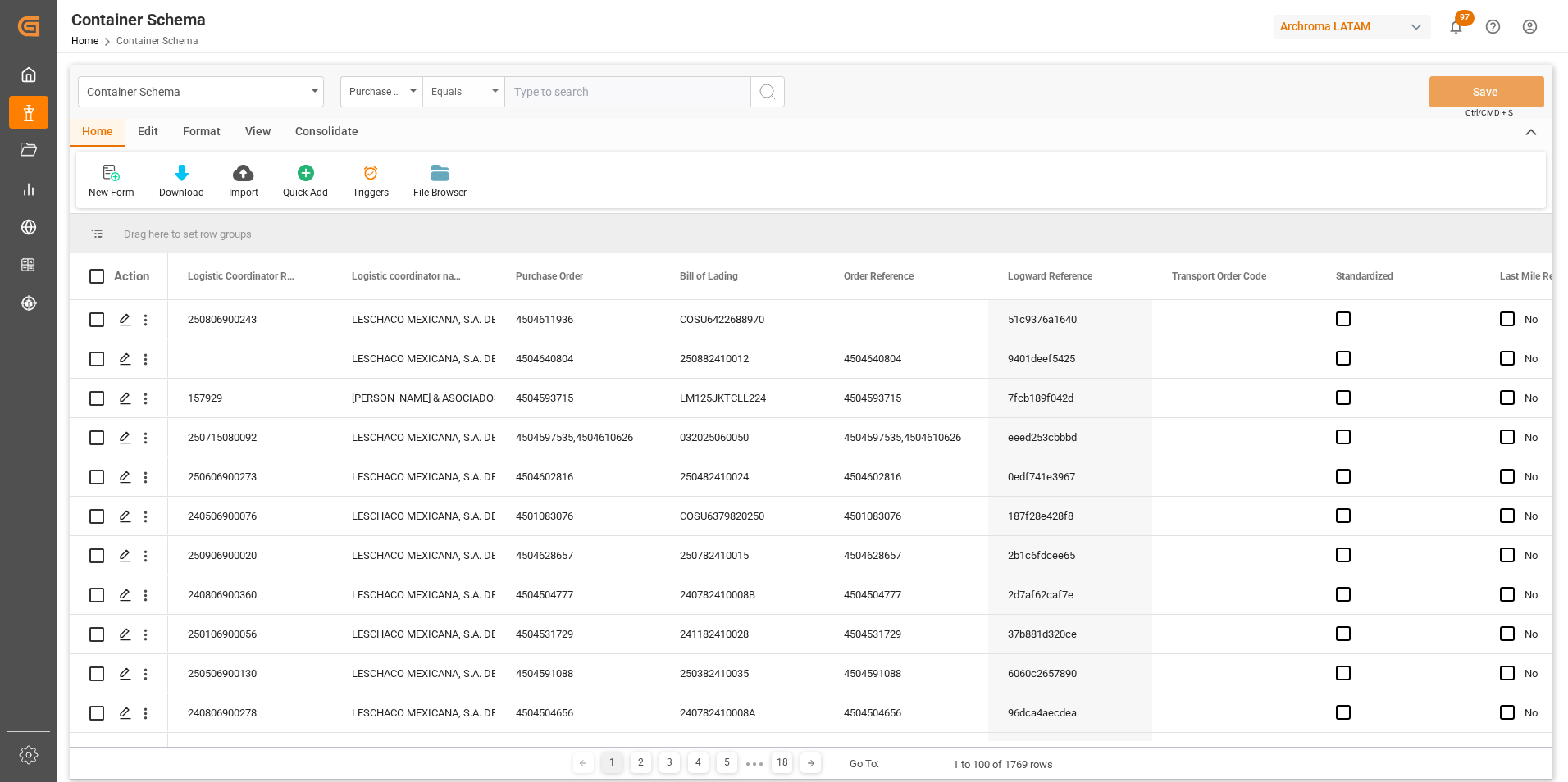
click at [450, 85] on div "Equals" at bounding box center [459, 89] width 56 height 19
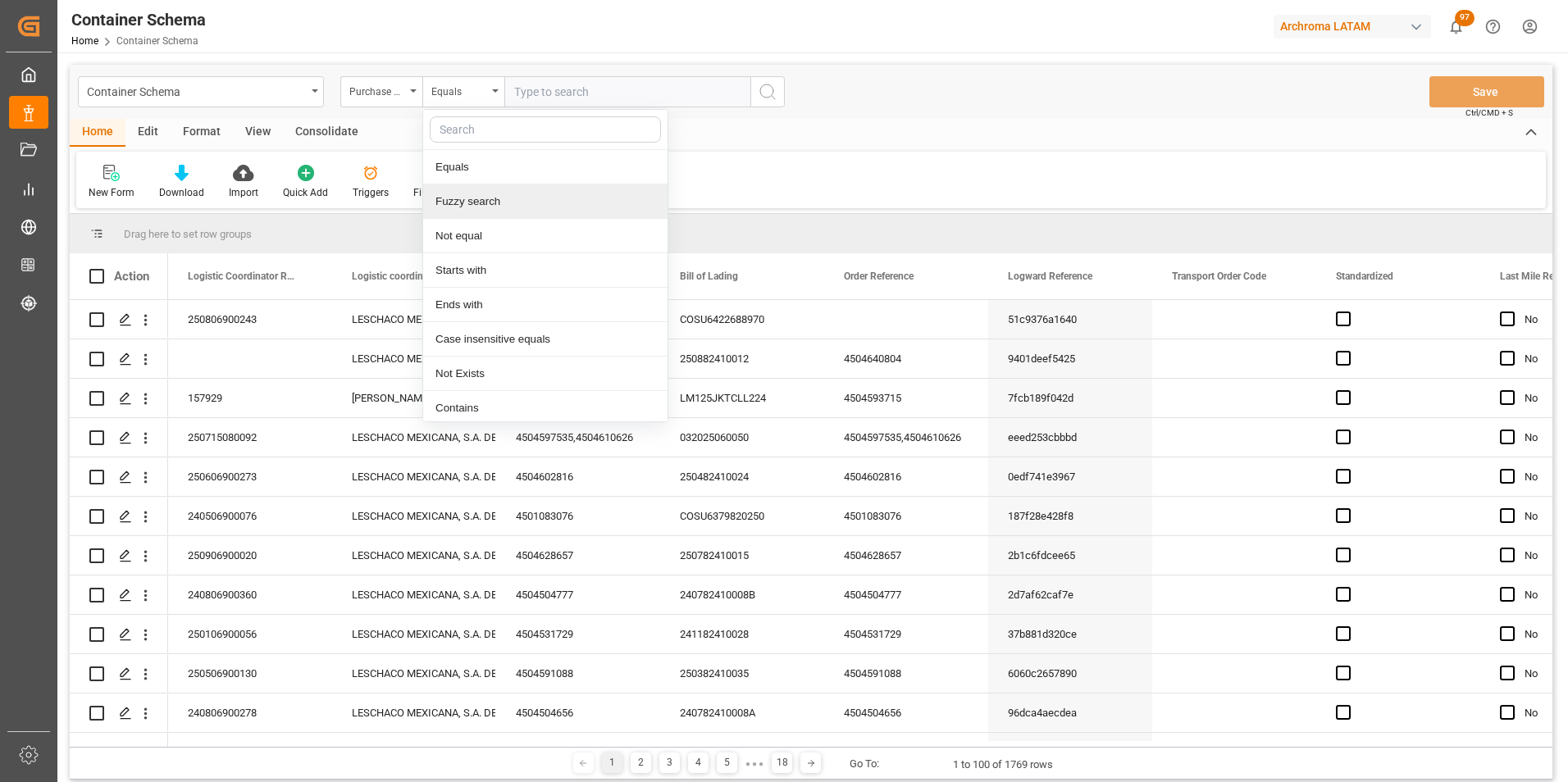
click at [469, 195] on div "Fuzzy search" at bounding box center [546, 202] width 245 height 35
paste input "4504622456"
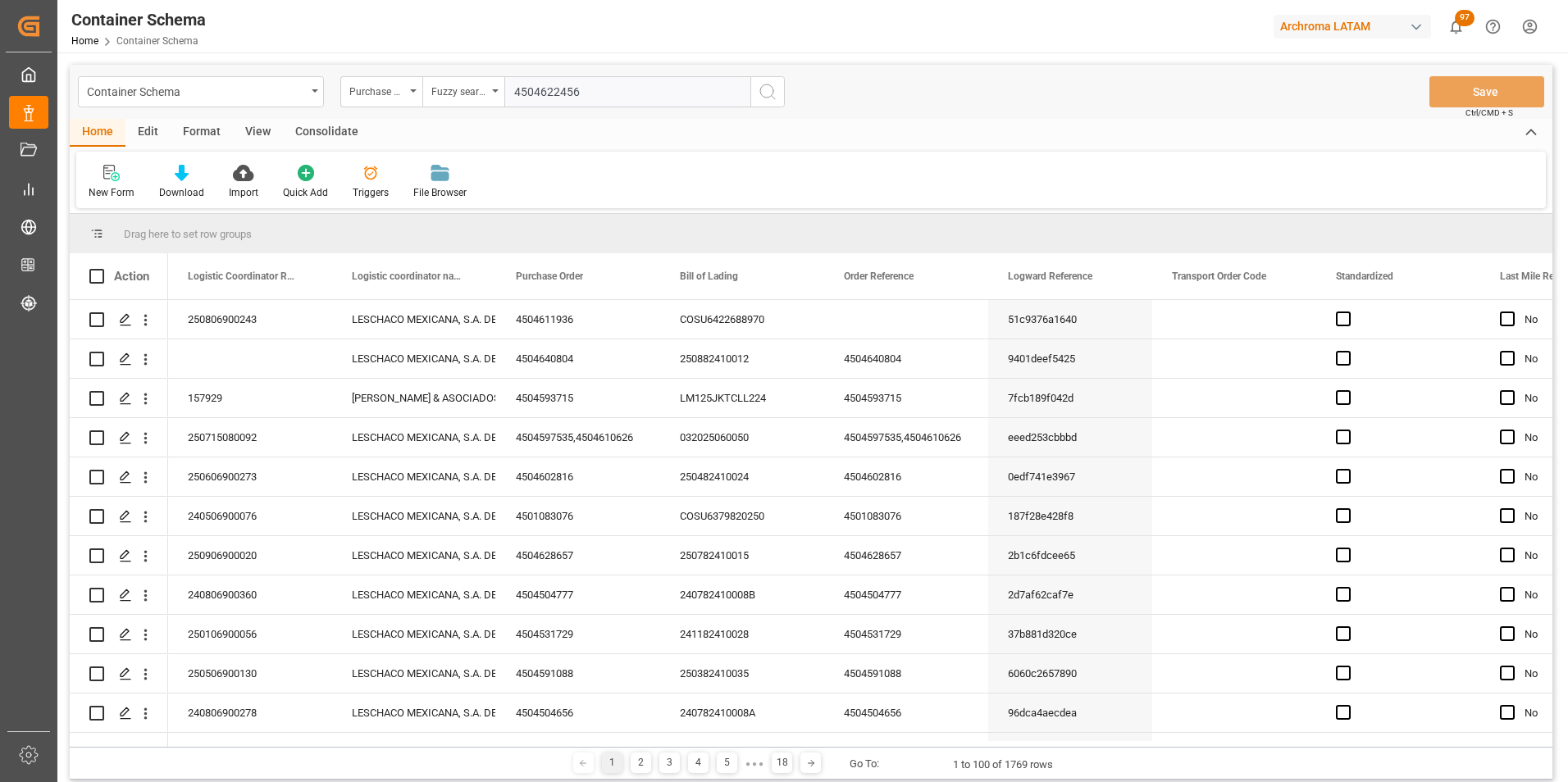
type input "4504622456"
click at [771, 82] on icon "search button" at bounding box center [768, 92] width 20 height 20
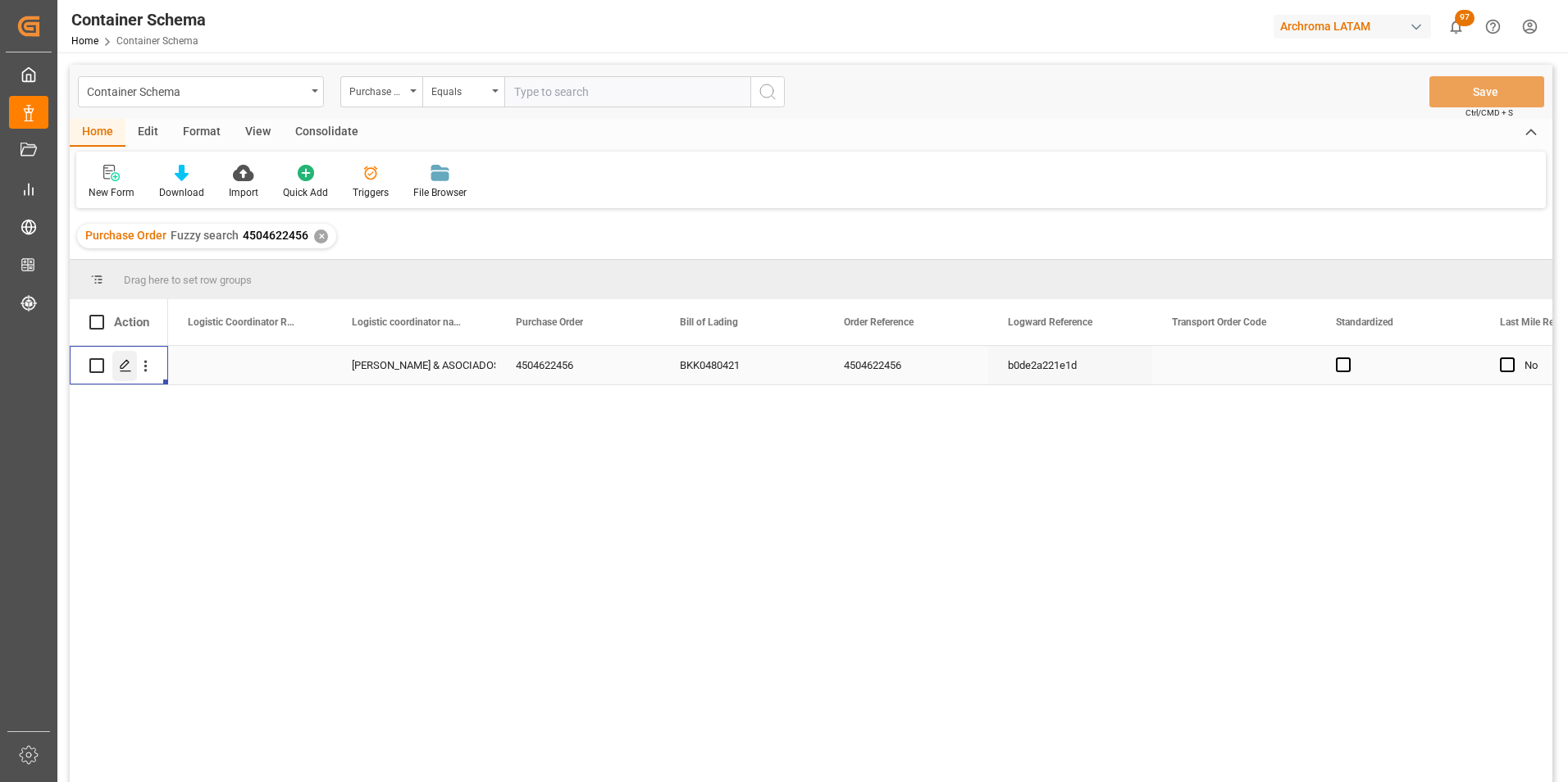
click at [122, 360] on icon "Press SPACE to select this row." at bounding box center [125, 366] width 13 height 13
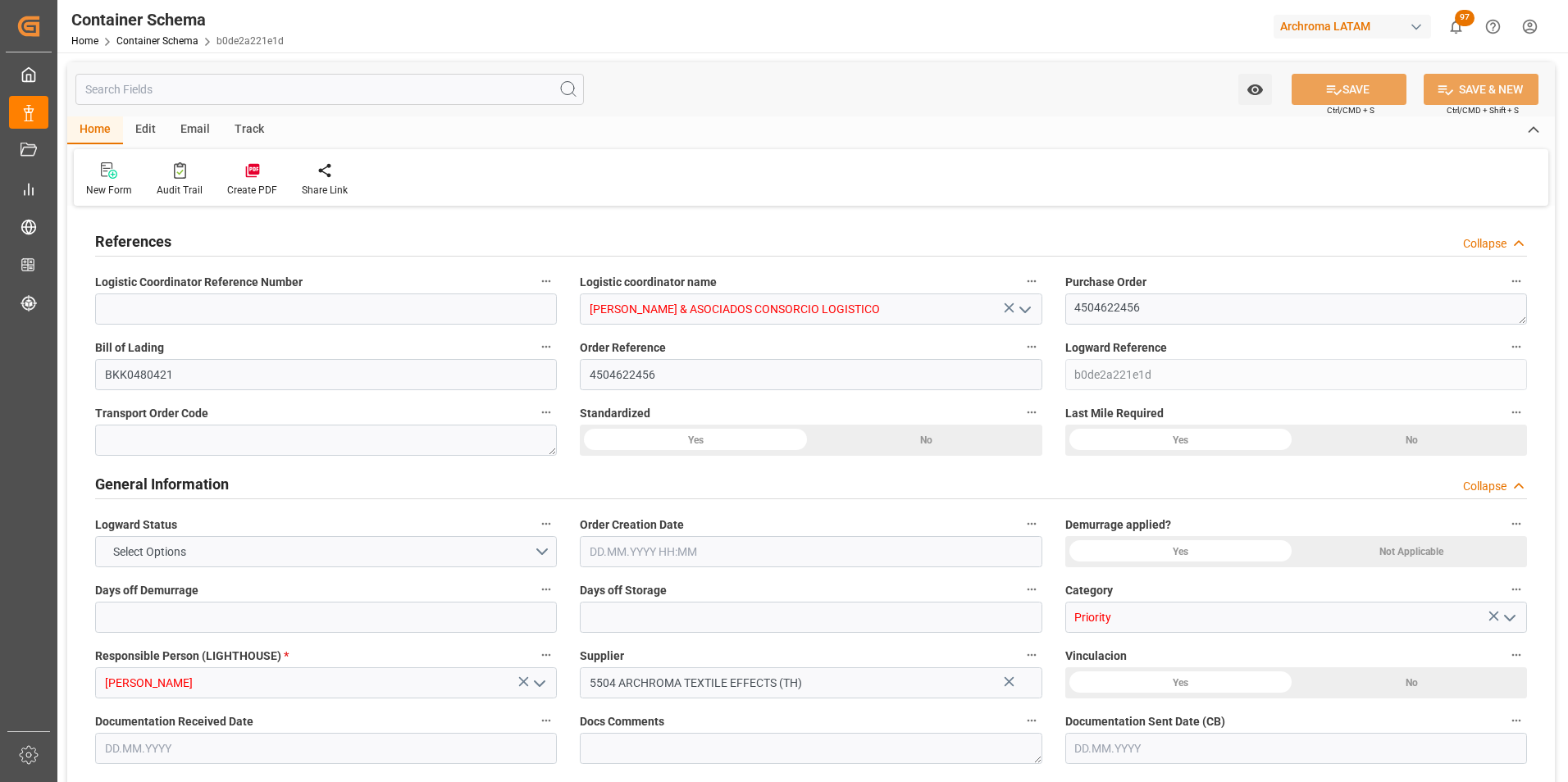
type input "0"
type input "8"
type input "247"
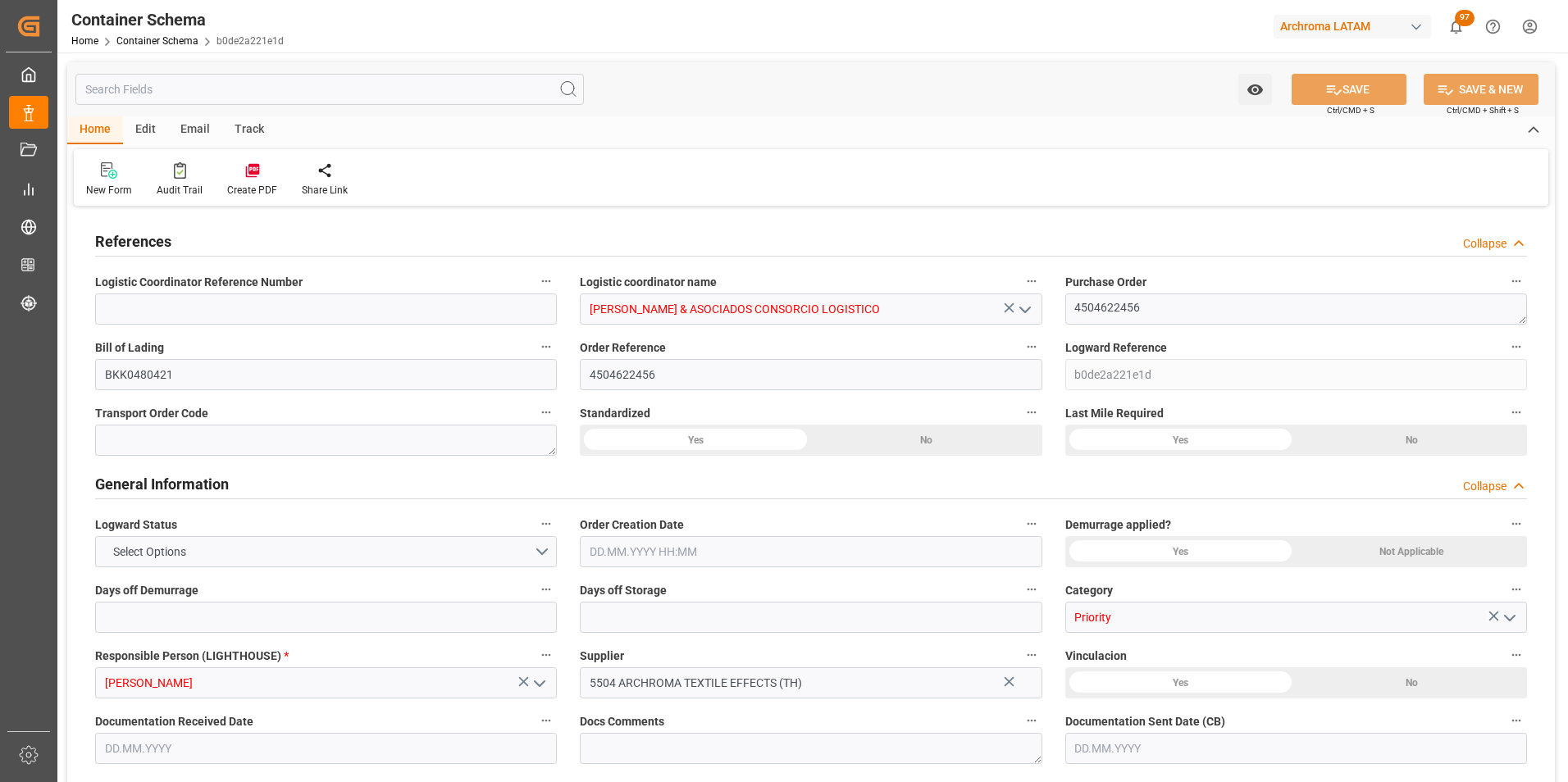
type input "6175"
type input "6594.9"
type input "MSC"
type input "Mediterranean Shipping Company"
type input "THLCH"
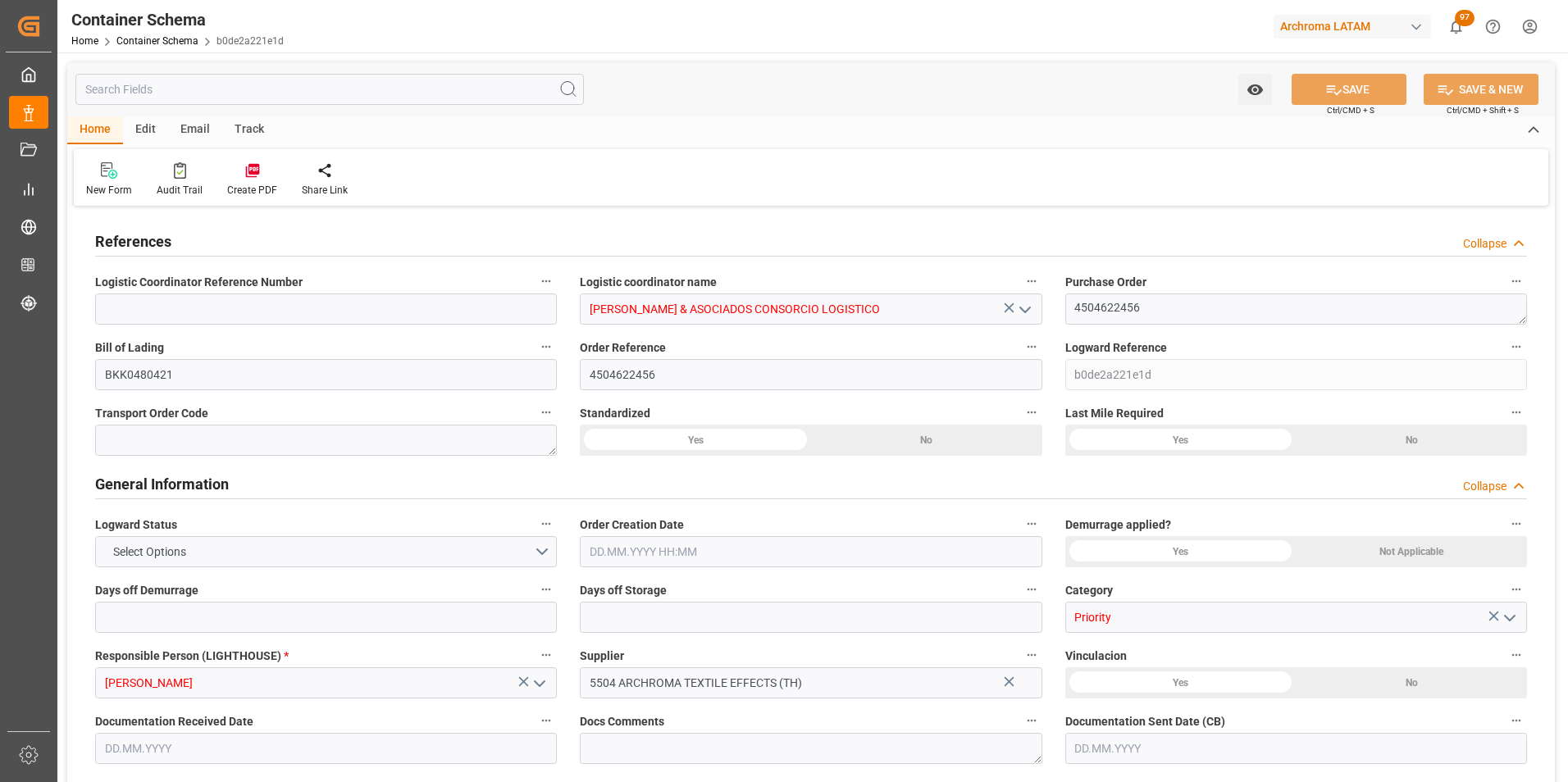
type input "PECLL"
type input "9253014"
type input "14"
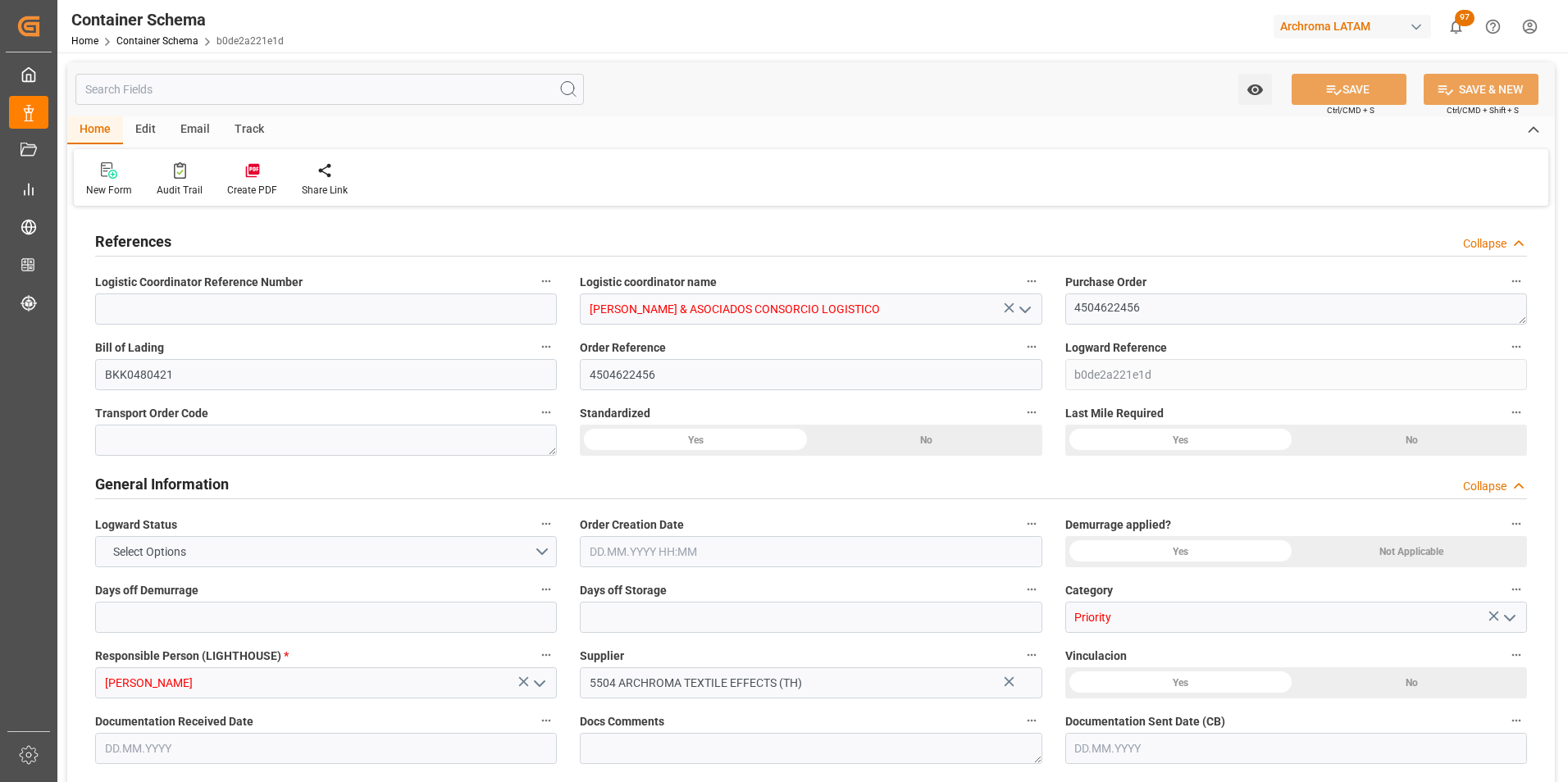
type input "14"
type input "0"
type input "[DATE] 15:00"
type input "[DATE]"
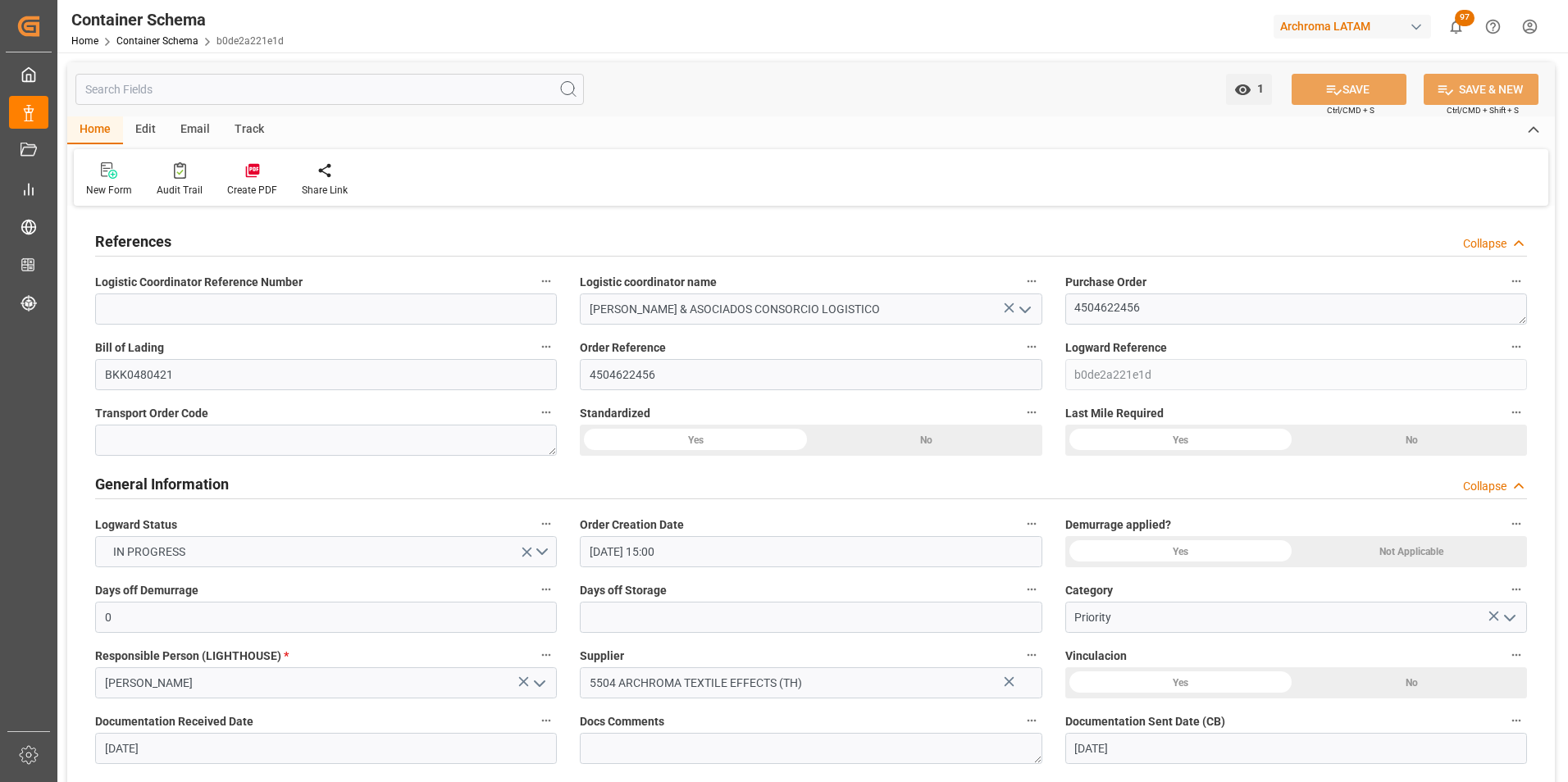
type input "[DATE]"
type input "[DATE] 07:20"
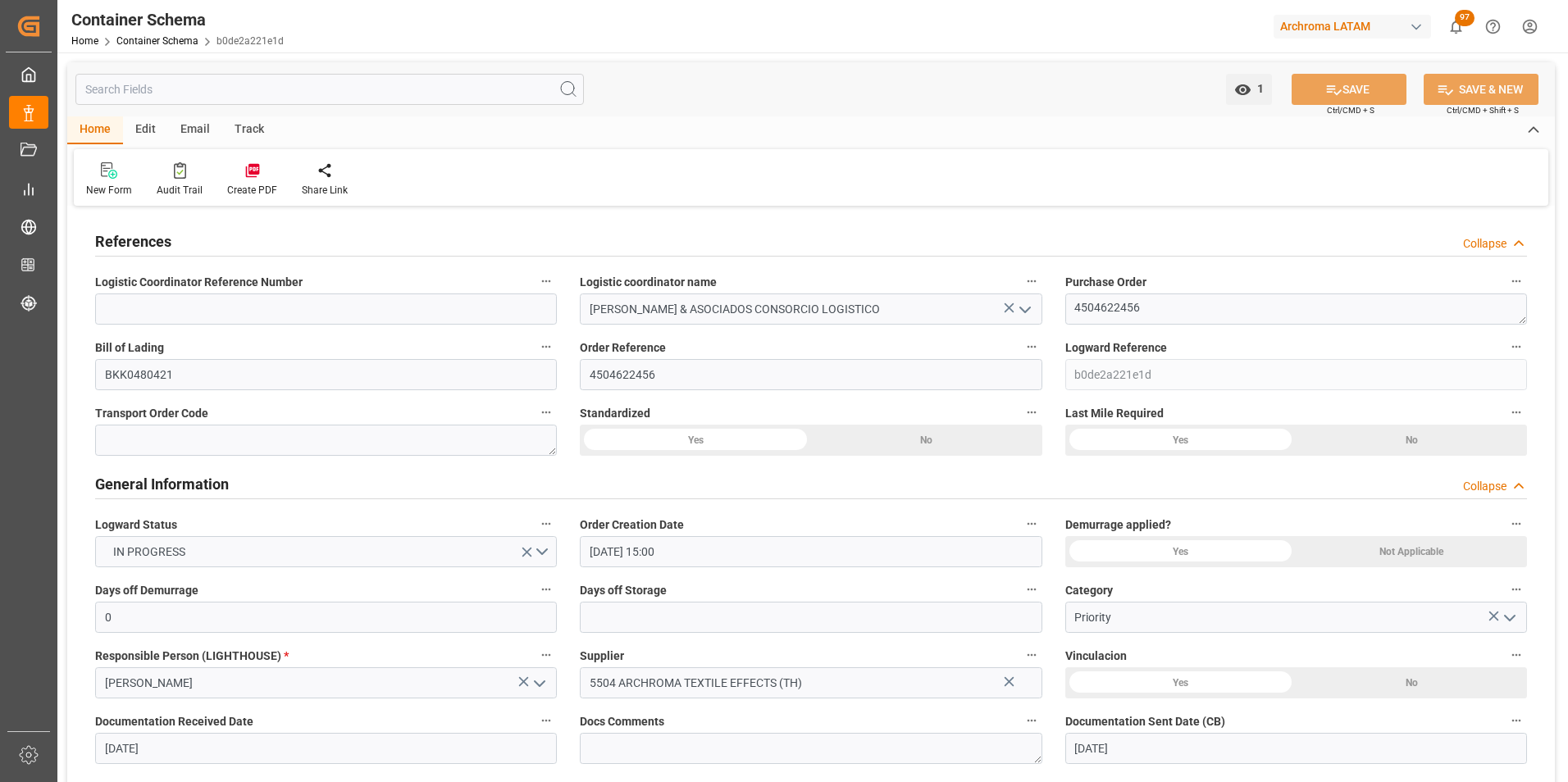
type input "[DATE] 20:04"
type input "[DATE]"
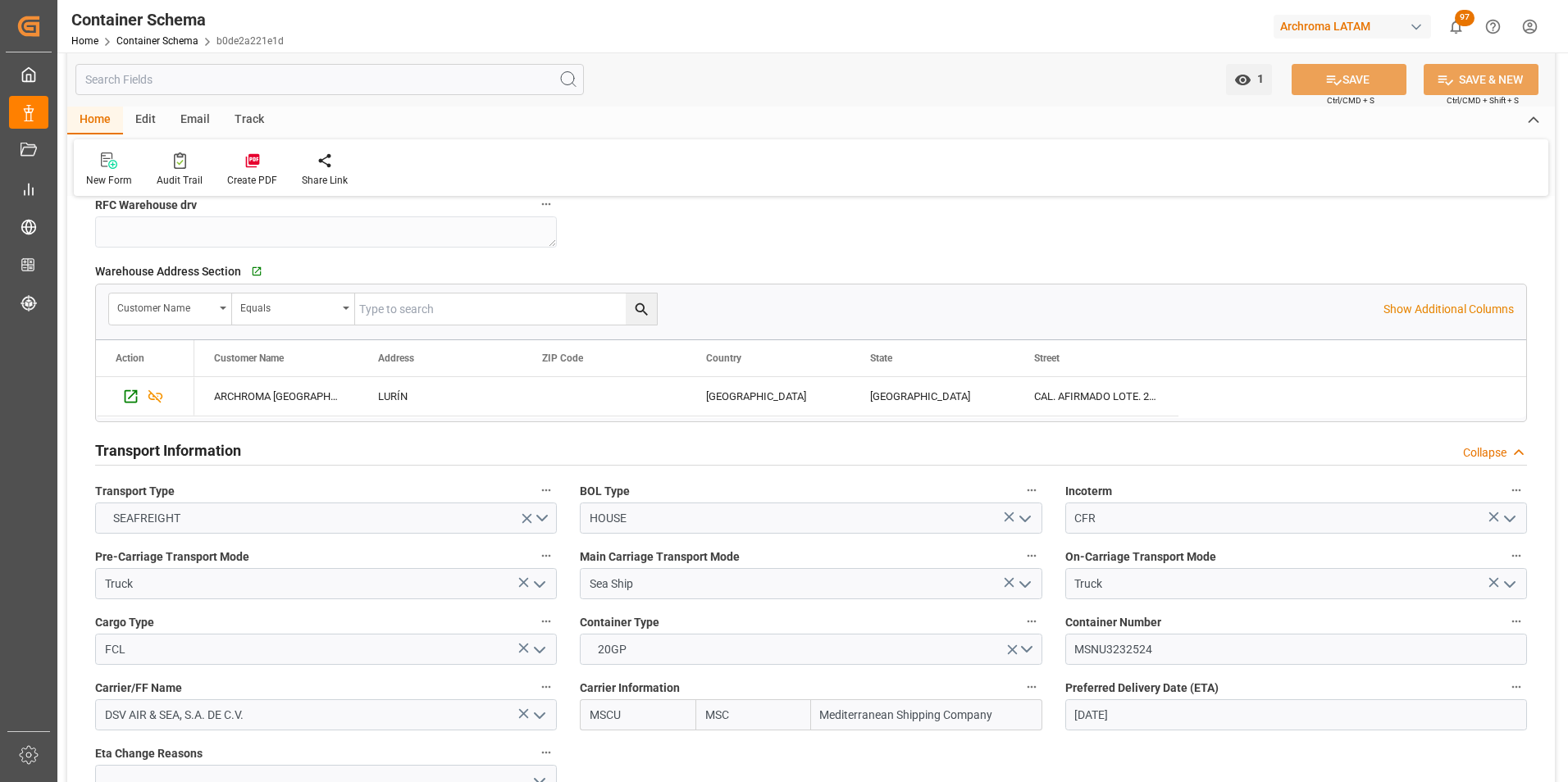
scroll to position [1722, 0]
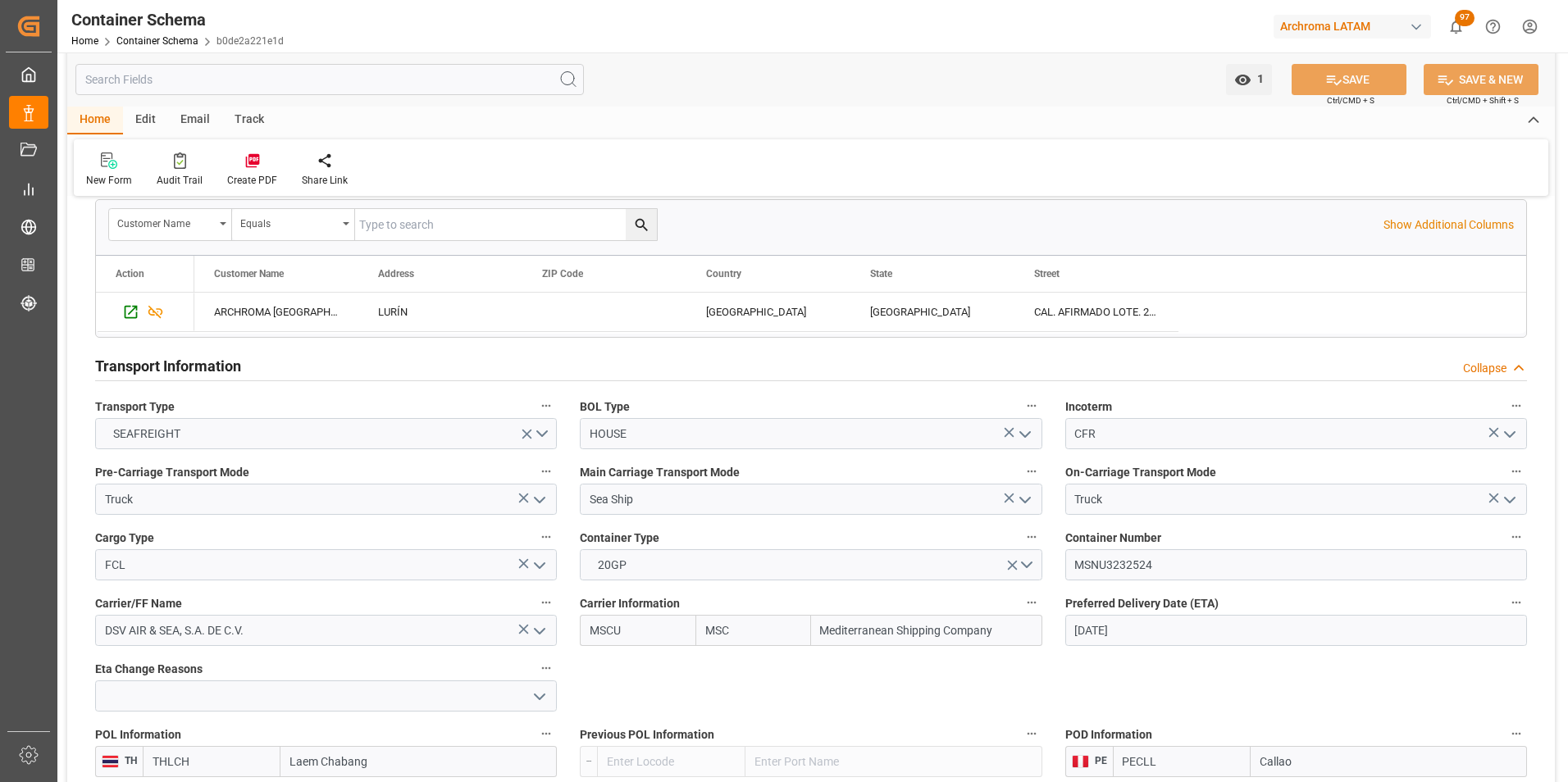
click at [1124, 637] on input "[DATE]" at bounding box center [1296, 631] width 462 height 31
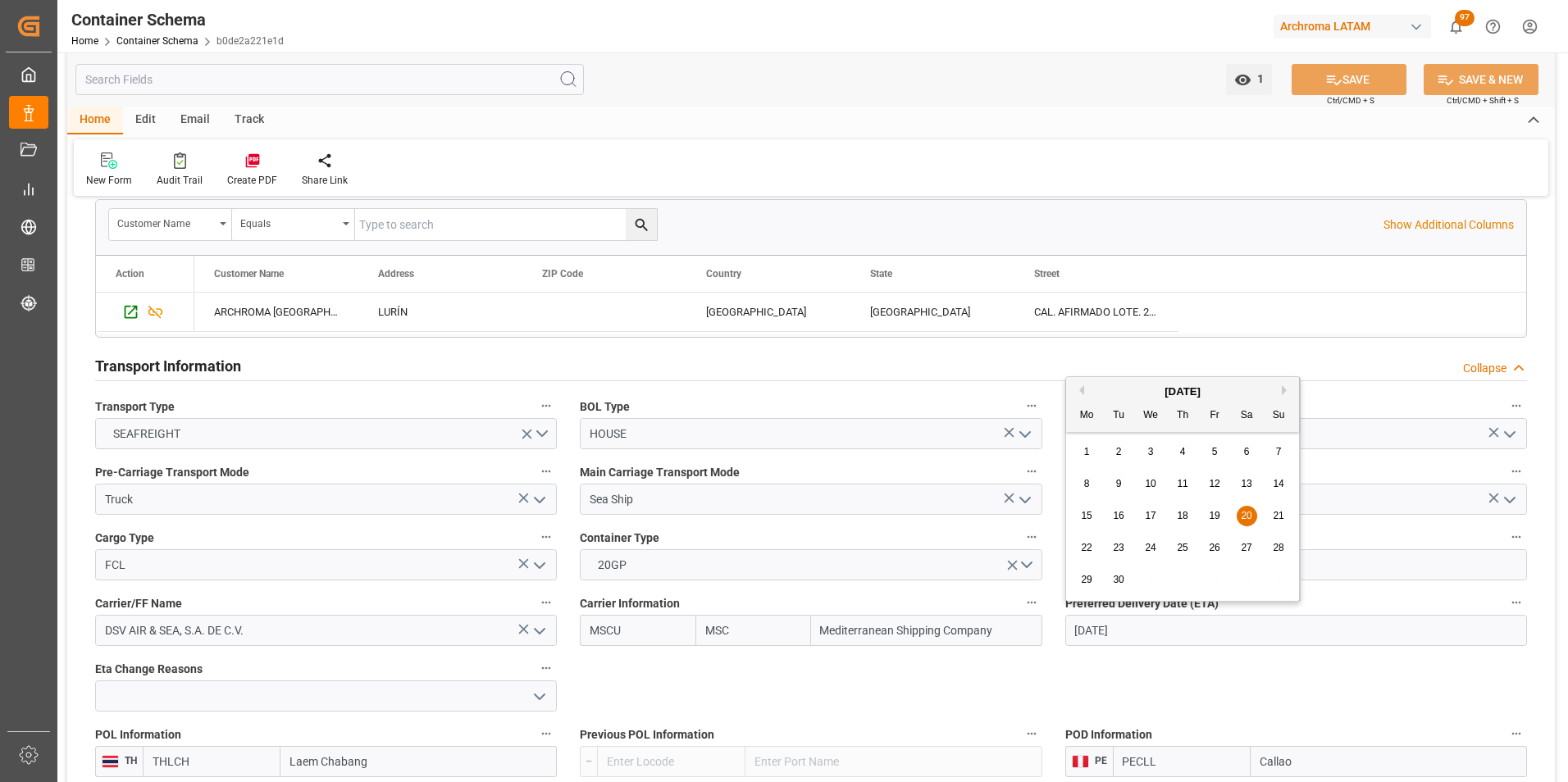
click at [1281, 391] on button "Next Month" at bounding box center [1286, 390] width 10 height 10
click at [1246, 452] on span "4" at bounding box center [1247, 452] width 5 height 12
type input "[DATE]"
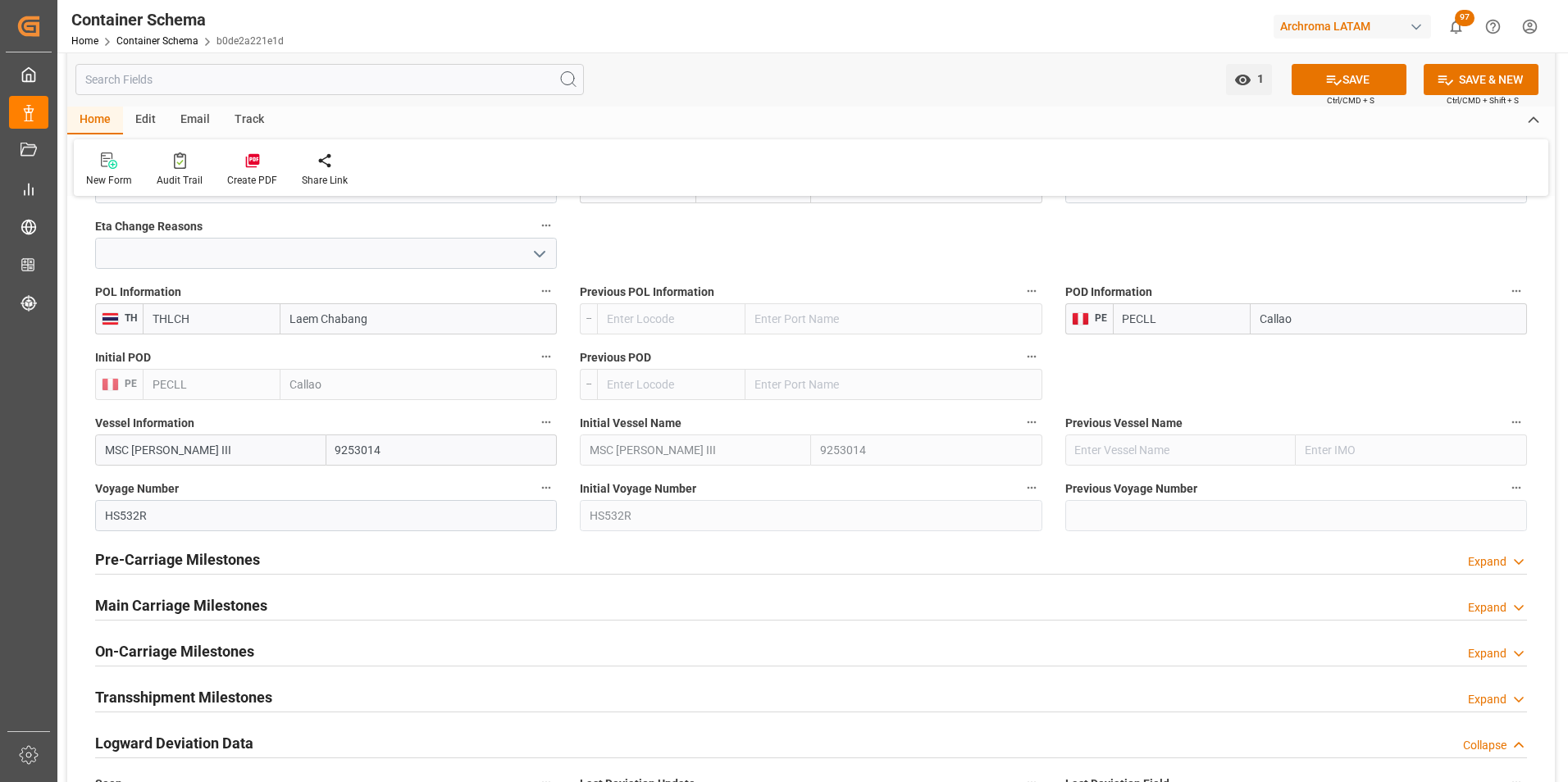
scroll to position [2214, 0]
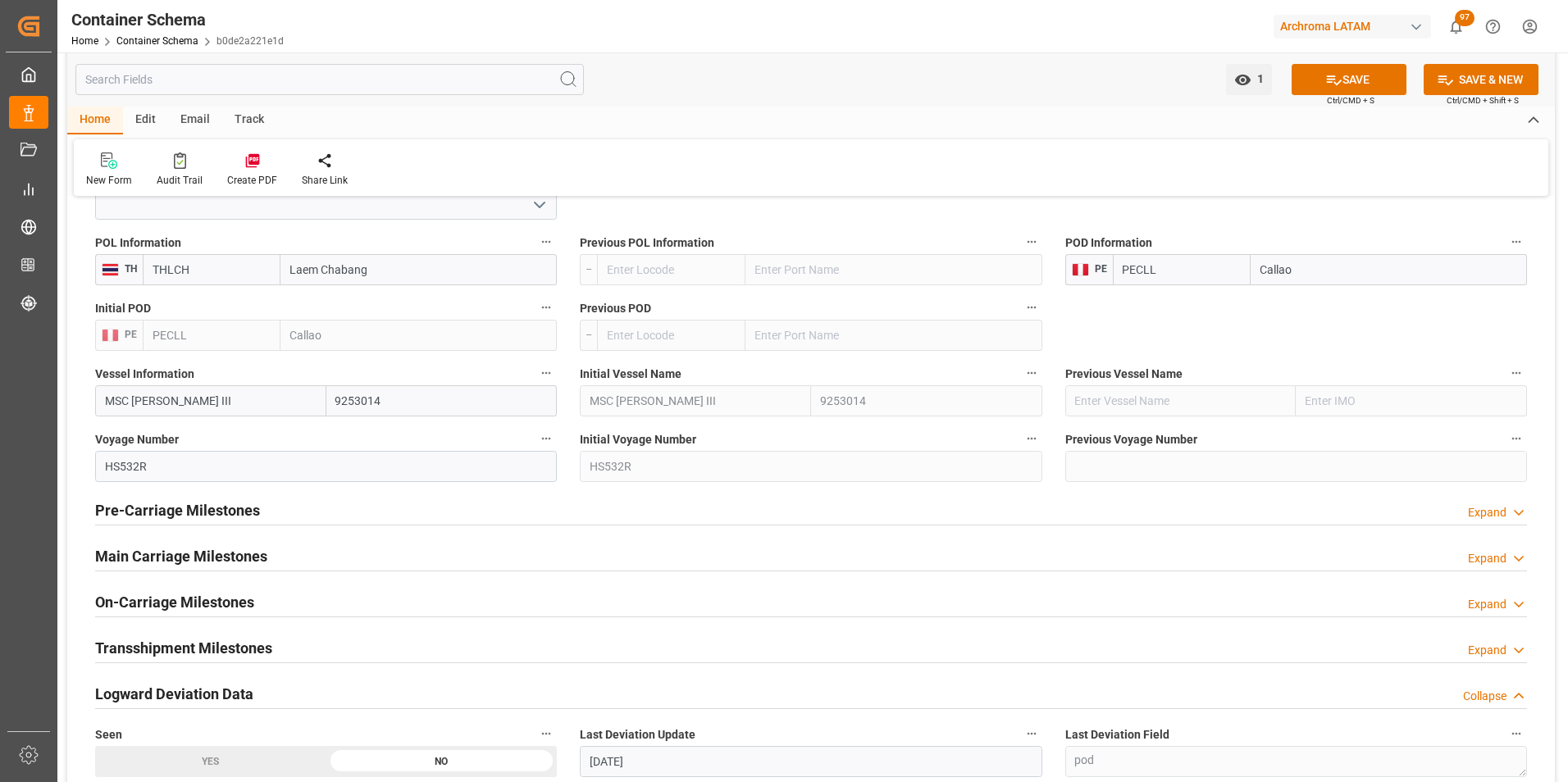
click at [283, 571] on div "Main Carriage Milestones Expand" at bounding box center [811, 557] width 1455 height 46
click at [280, 560] on div "Main Carriage Milestones Expand" at bounding box center [810, 555] width 1432 height 31
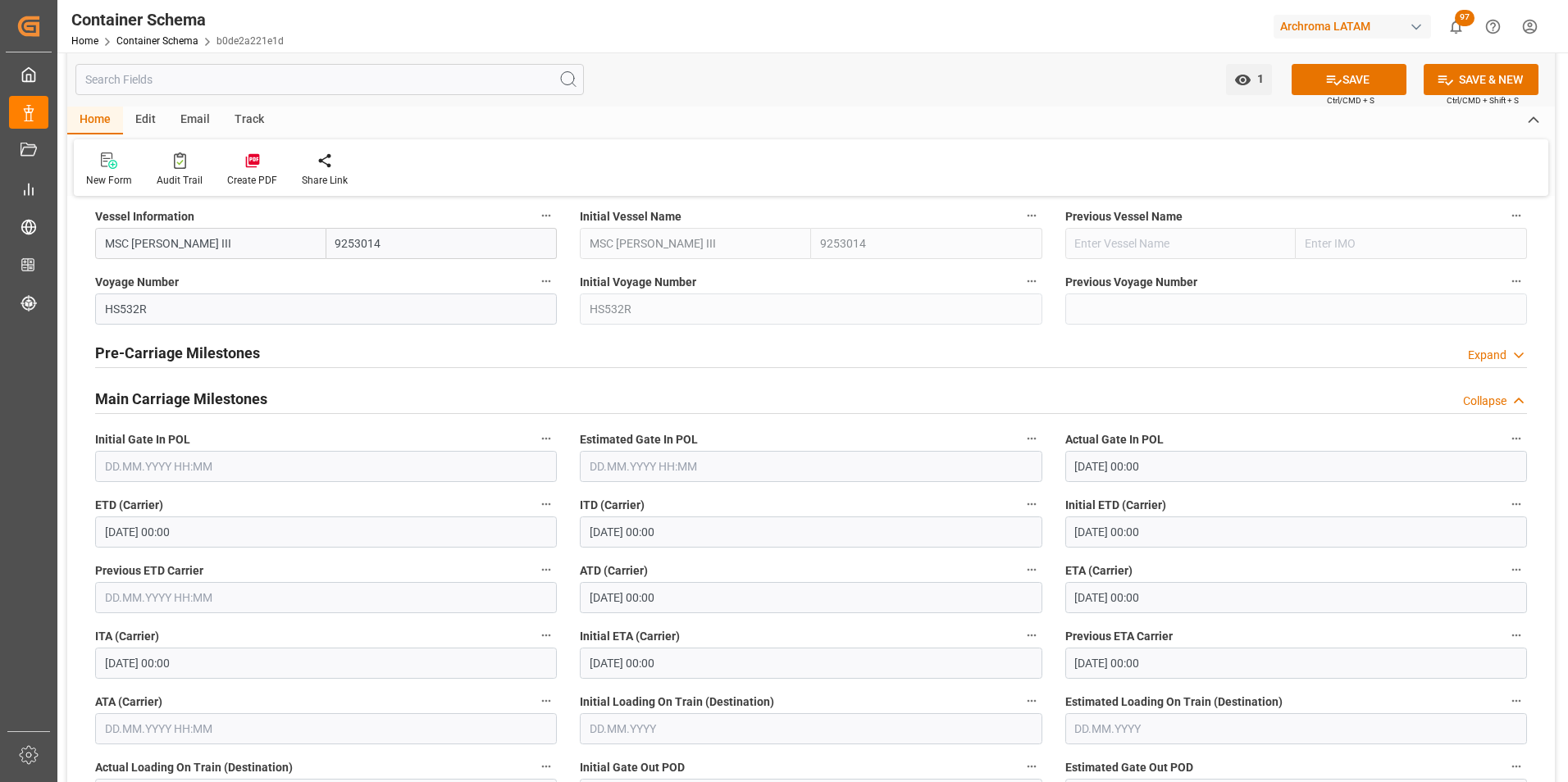
scroll to position [2378, 0]
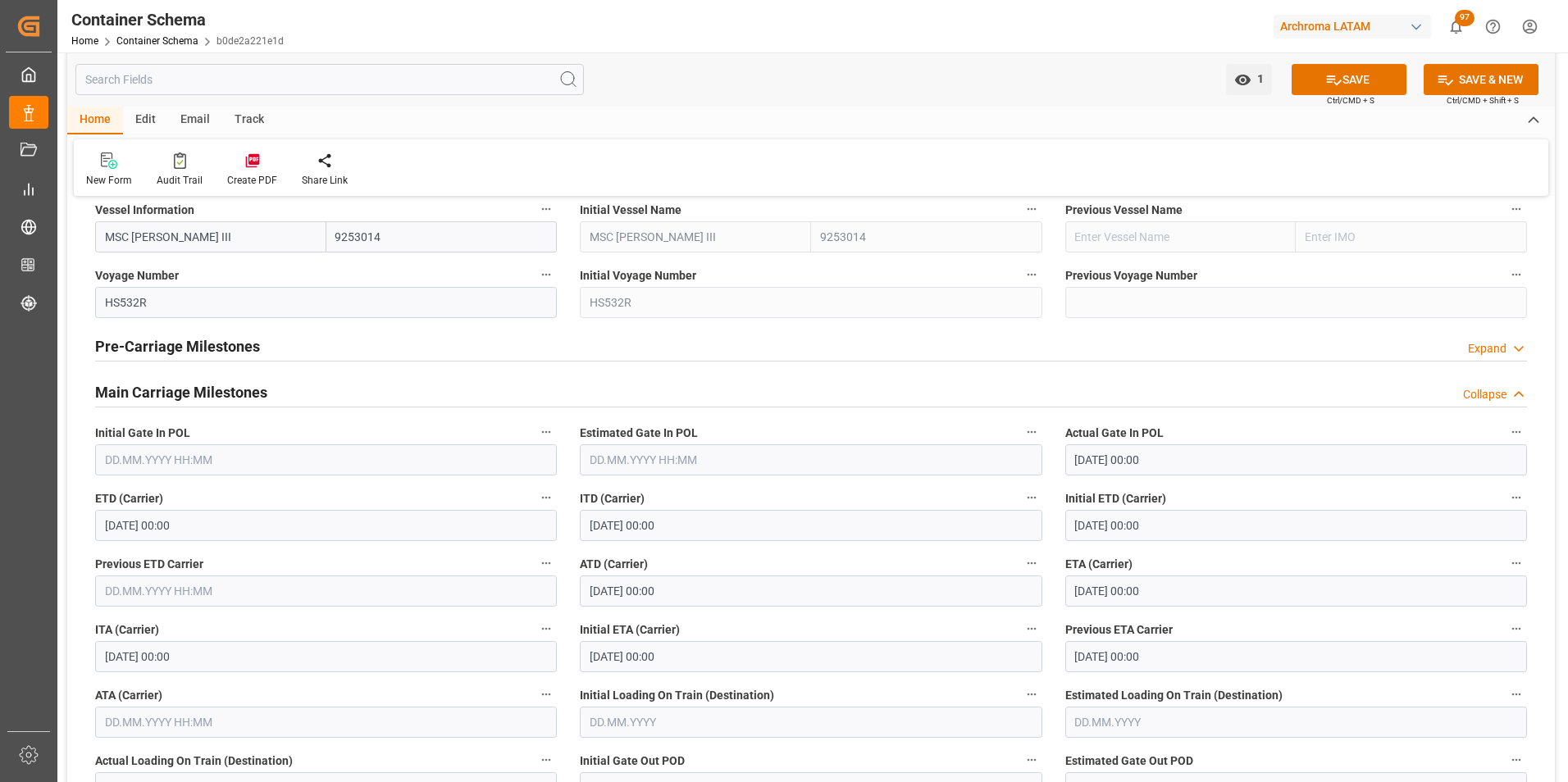
click at [1367, 72] on button "SAVE" at bounding box center [1349, 79] width 115 height 31
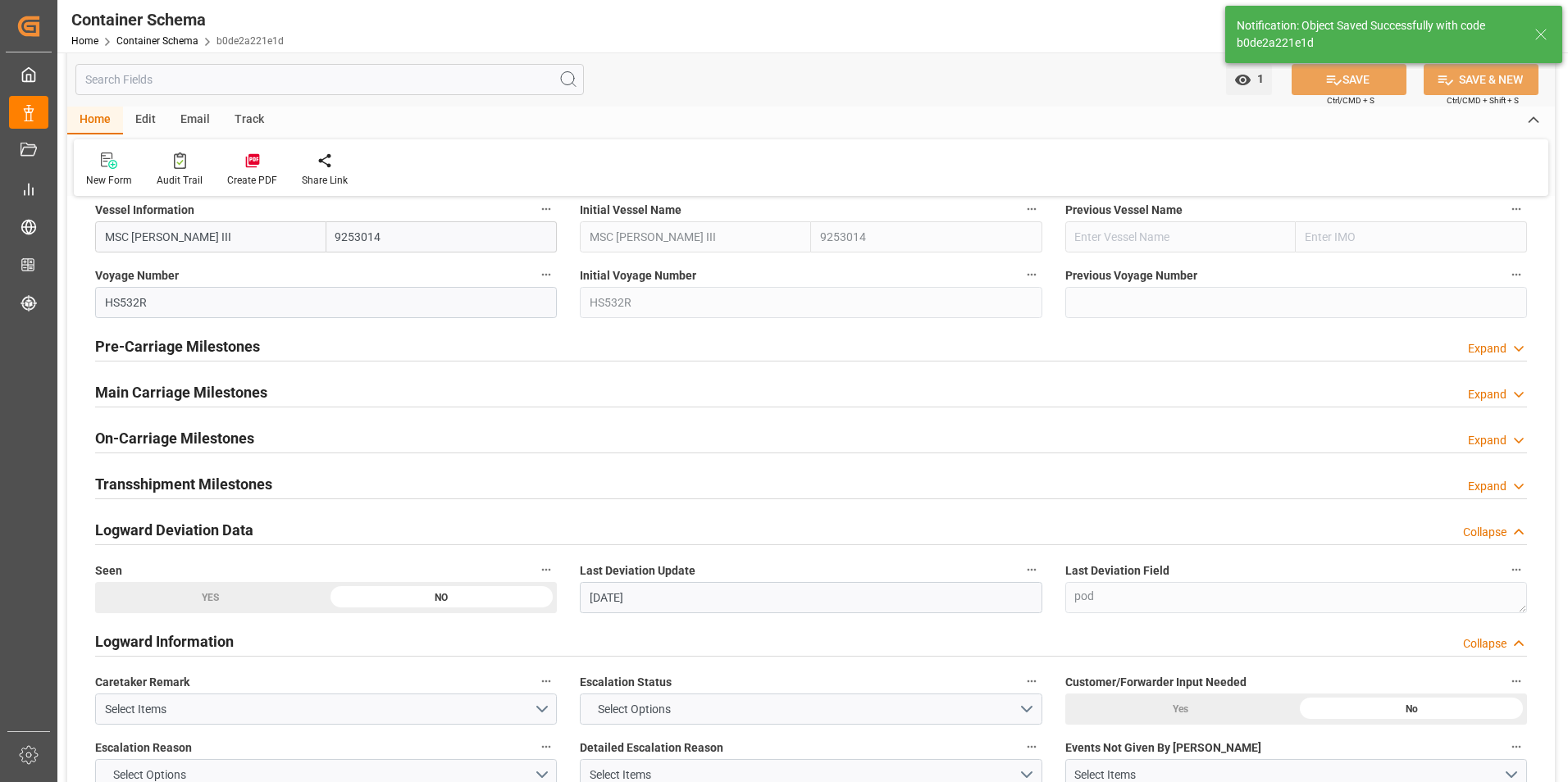
type input "[DATE] 20:26"
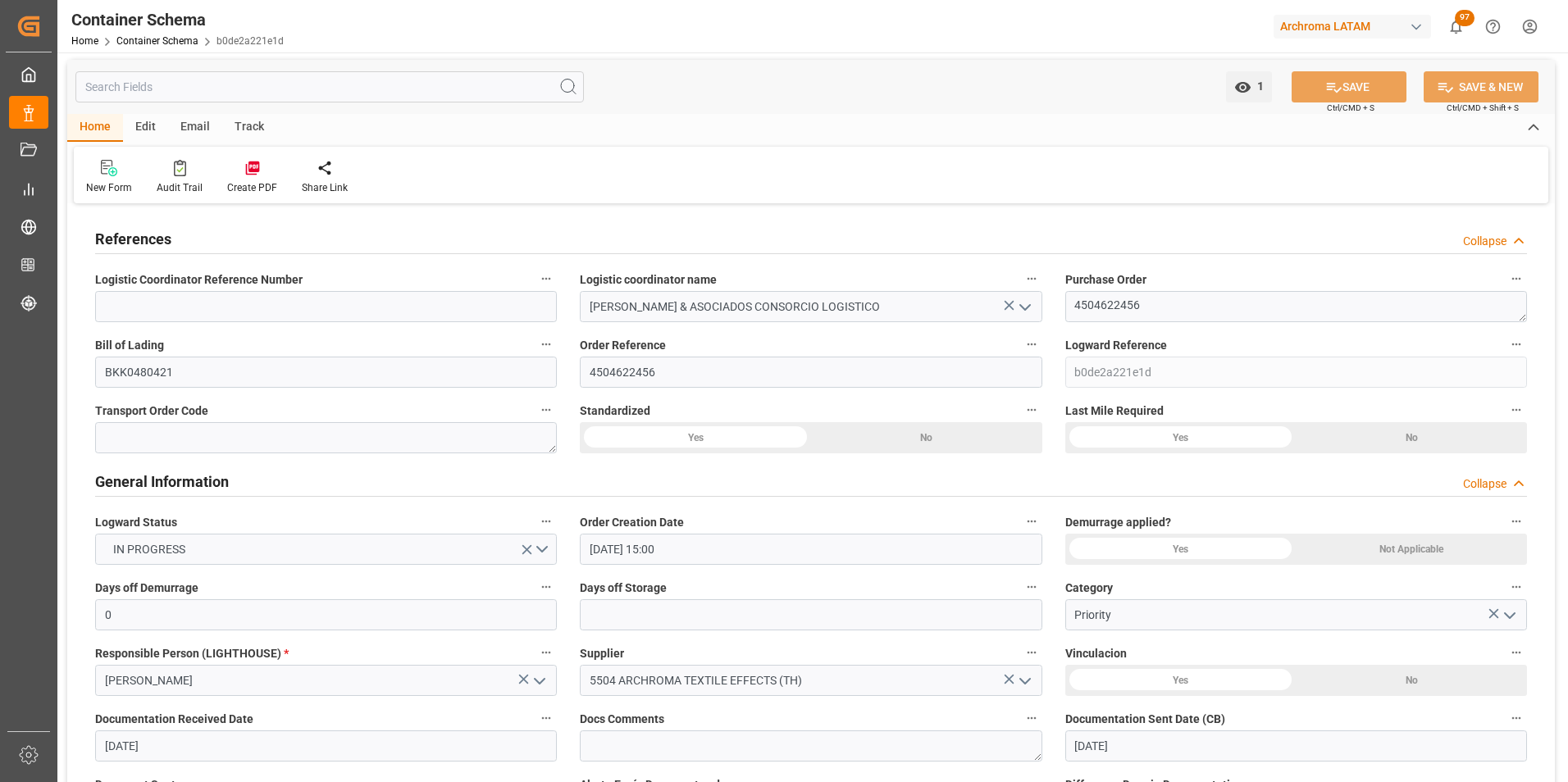
scroll to position [0, 0]
click at [195, 123] on div "Email" at bounding box center [194, 130] width 54 height 28
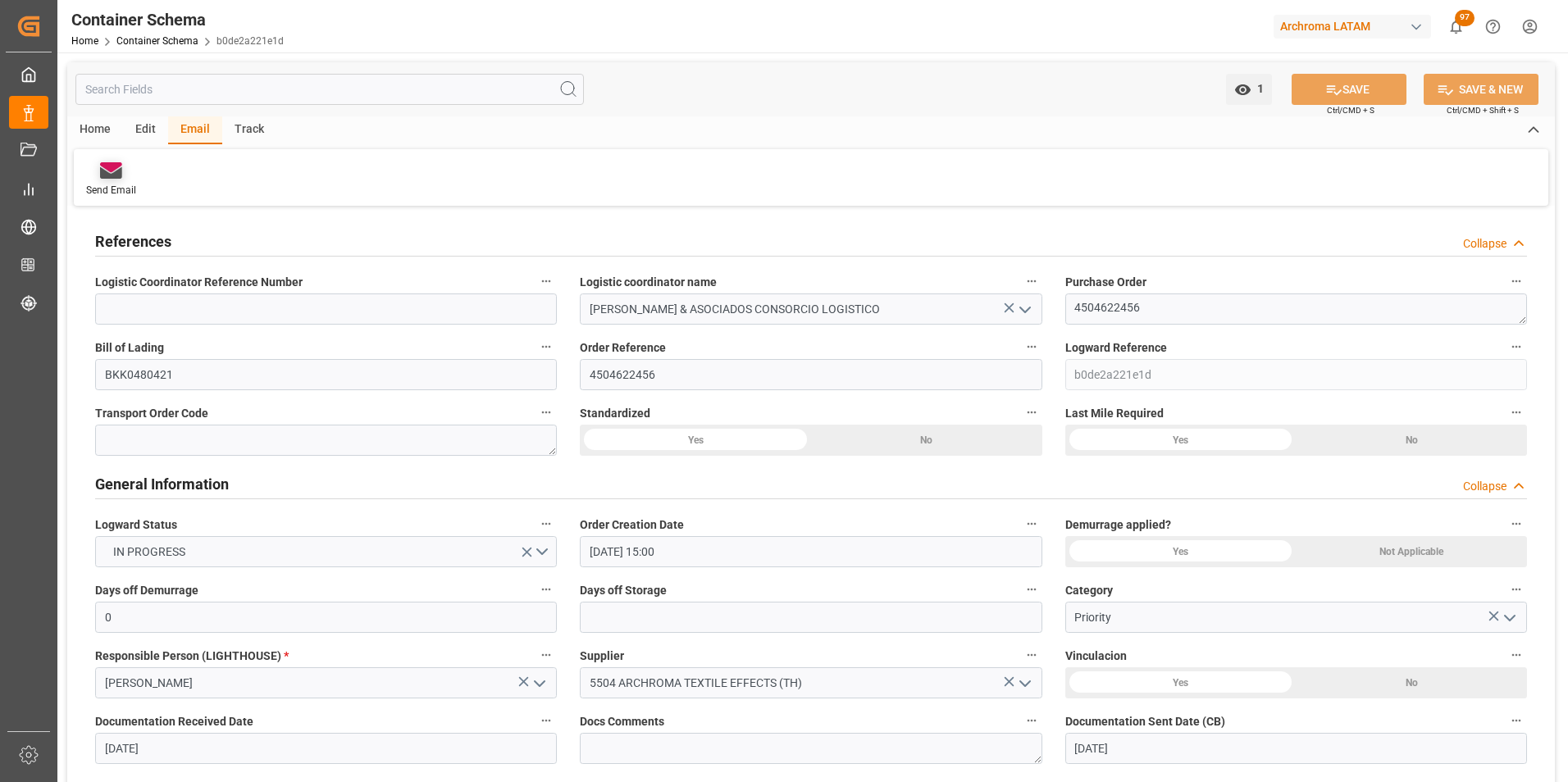
click at [122, 182] on div "Send Email" at bounding box center [110, 190] width 50 height 15
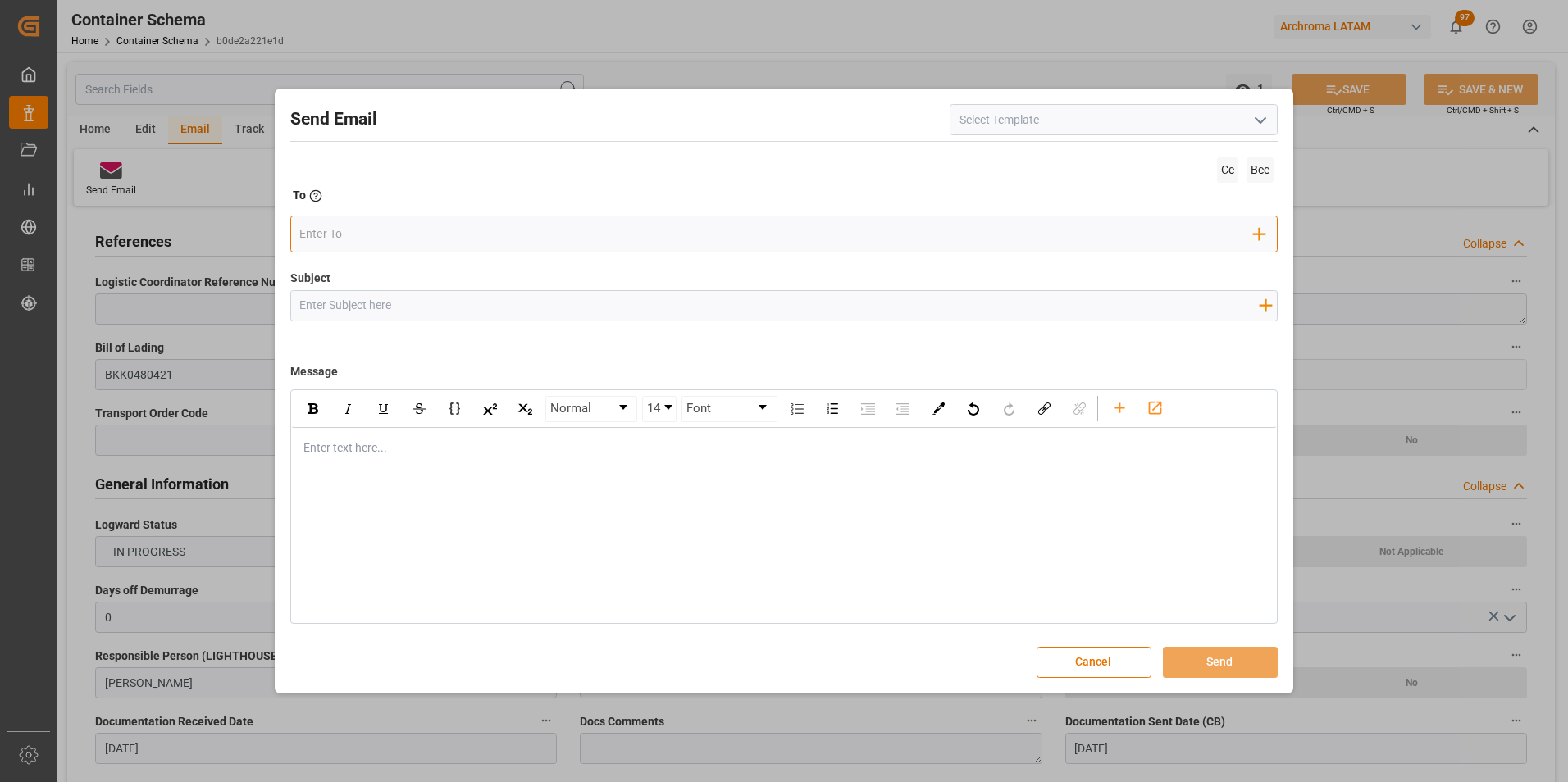
click at [496, 232] on input "email" at bounding box center [777, 234] width 955 height 25
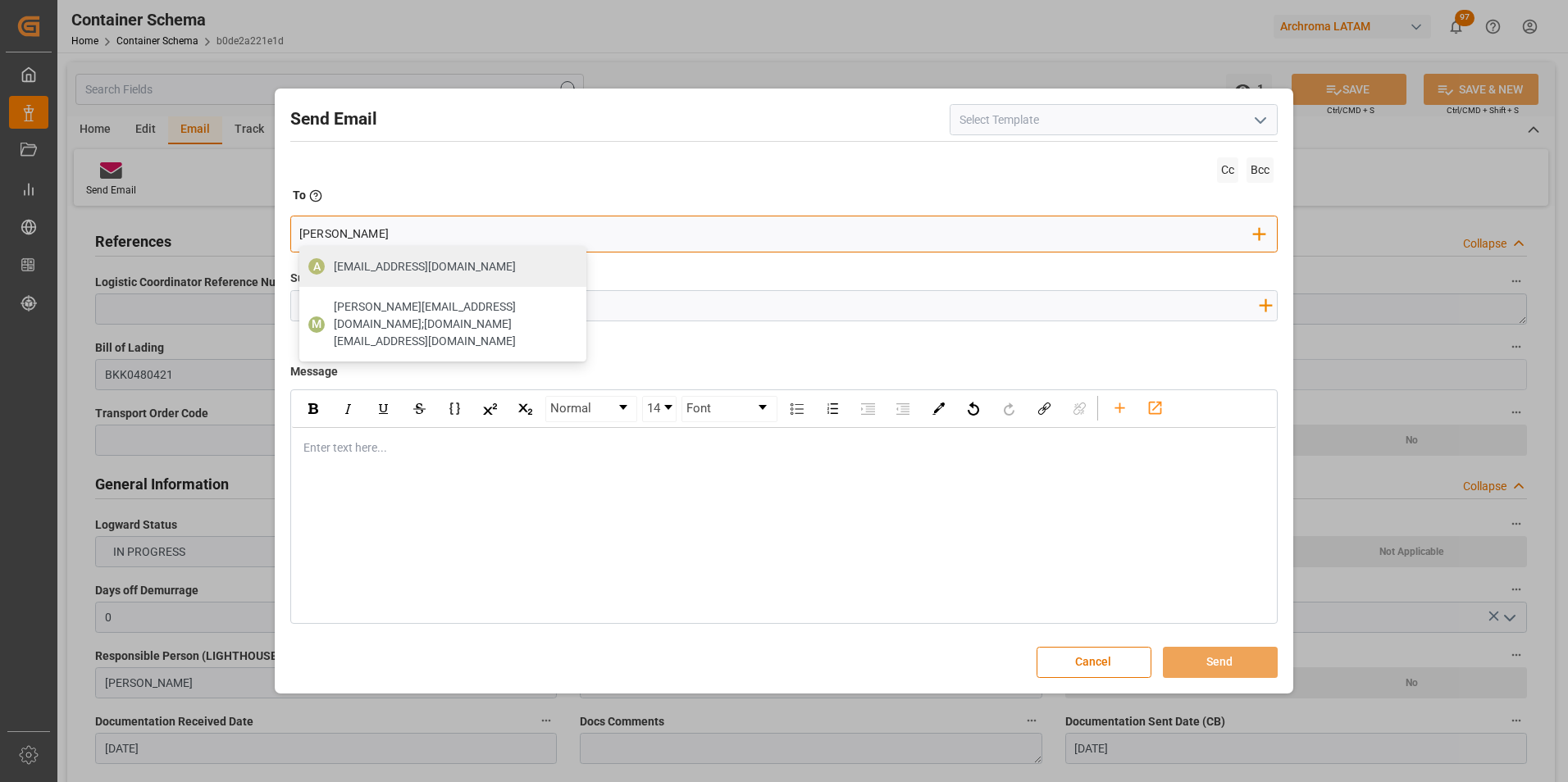
type input "[EMAIL_ADDRESS][DOMAIN_NAME]"
click at [431, 267] on span "[EMAIL_ADDRESS][DOMAIN_NAME]" at bounding box center [424, 266] width 182 height 17
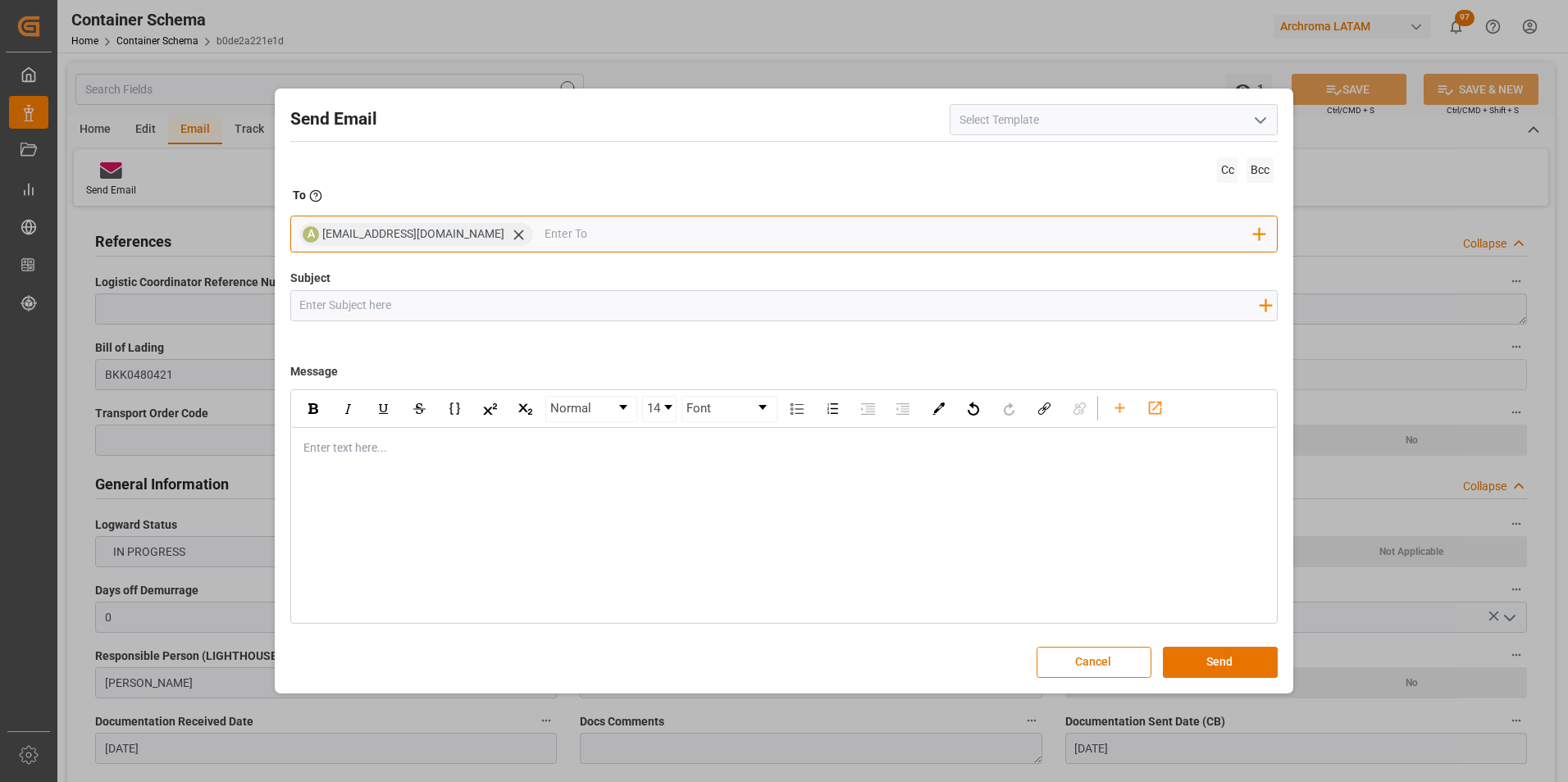
click at [606, 231] on input "email" at bounding box center [899, 234] width 709 height 25
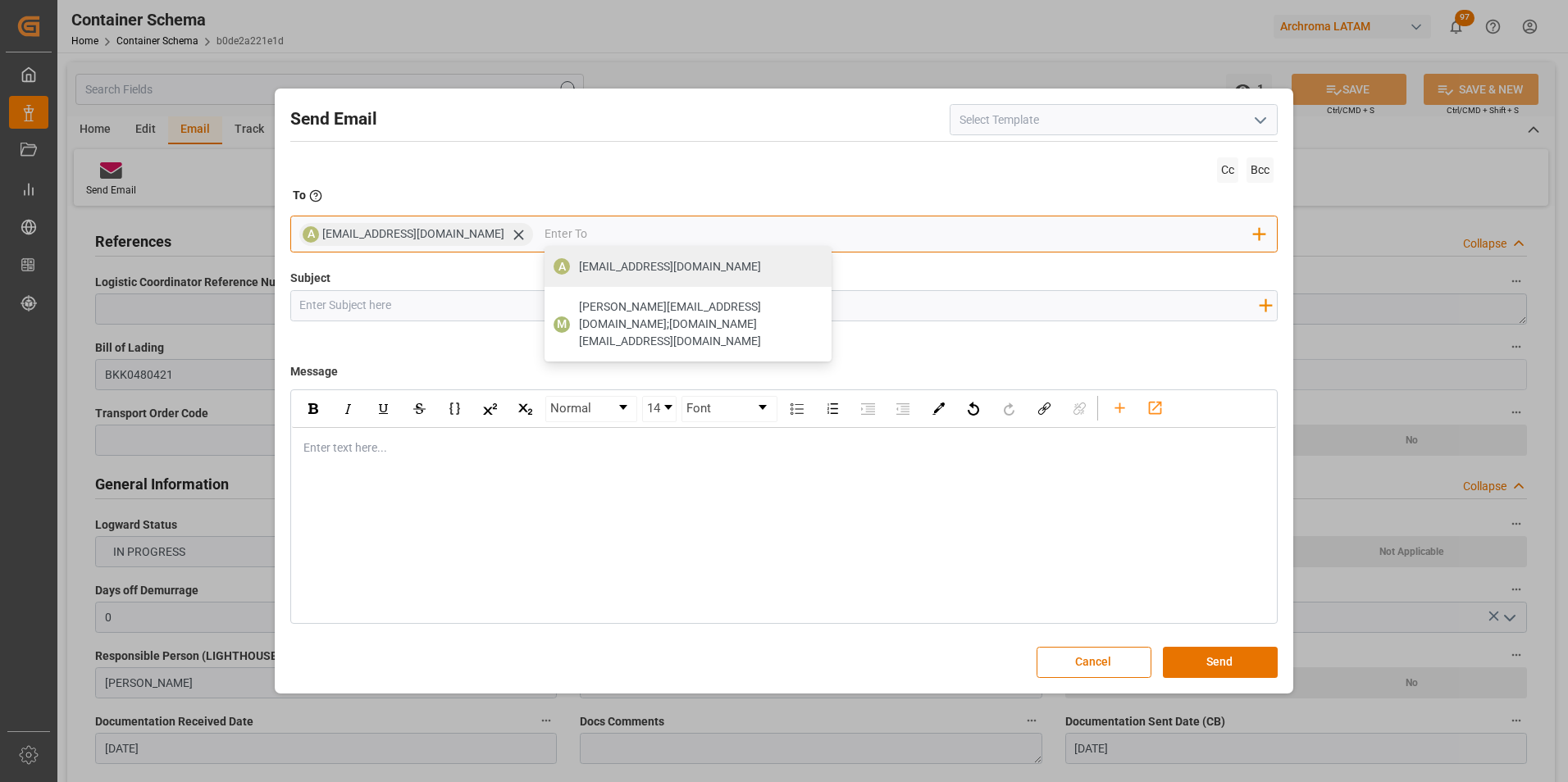
type input "[EMAIL_ADDRESS][DOMAIN_NAME]"
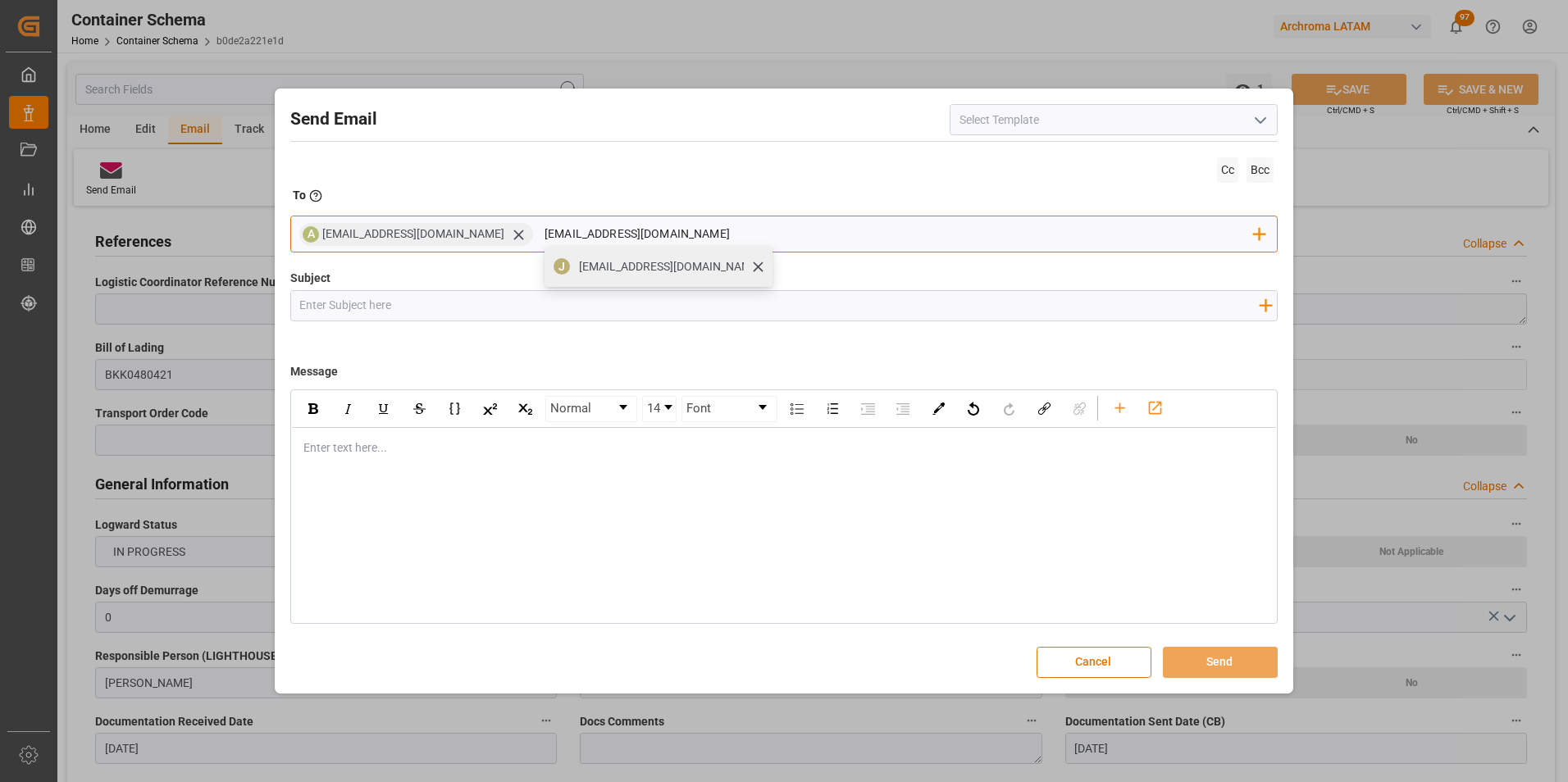
click at [628, 274] on span "[EMAIL_ADDRESS][DOMAIN_NAME]" at bounding box center [669, 266] width 182 height 17
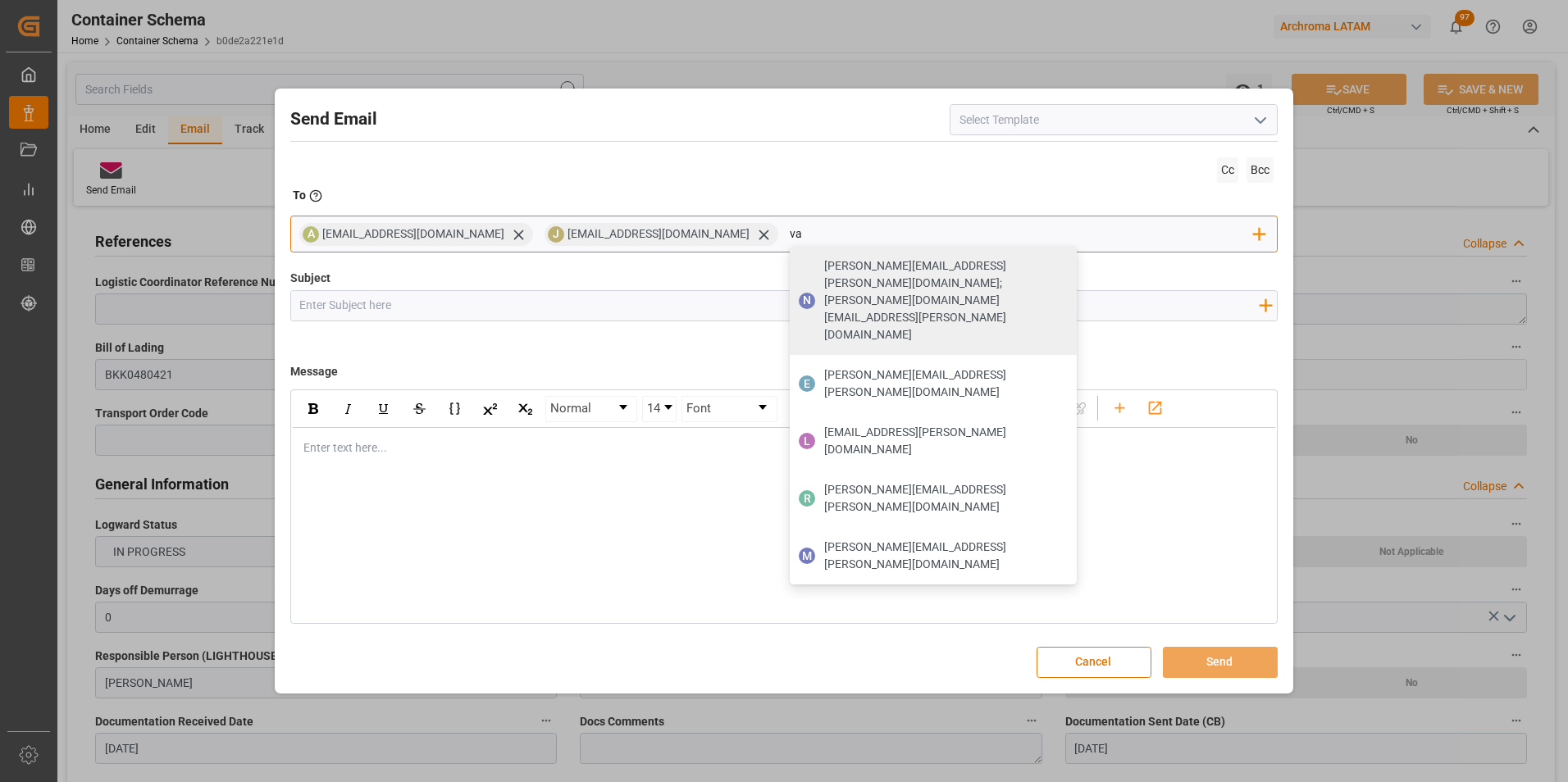
type input "valer"
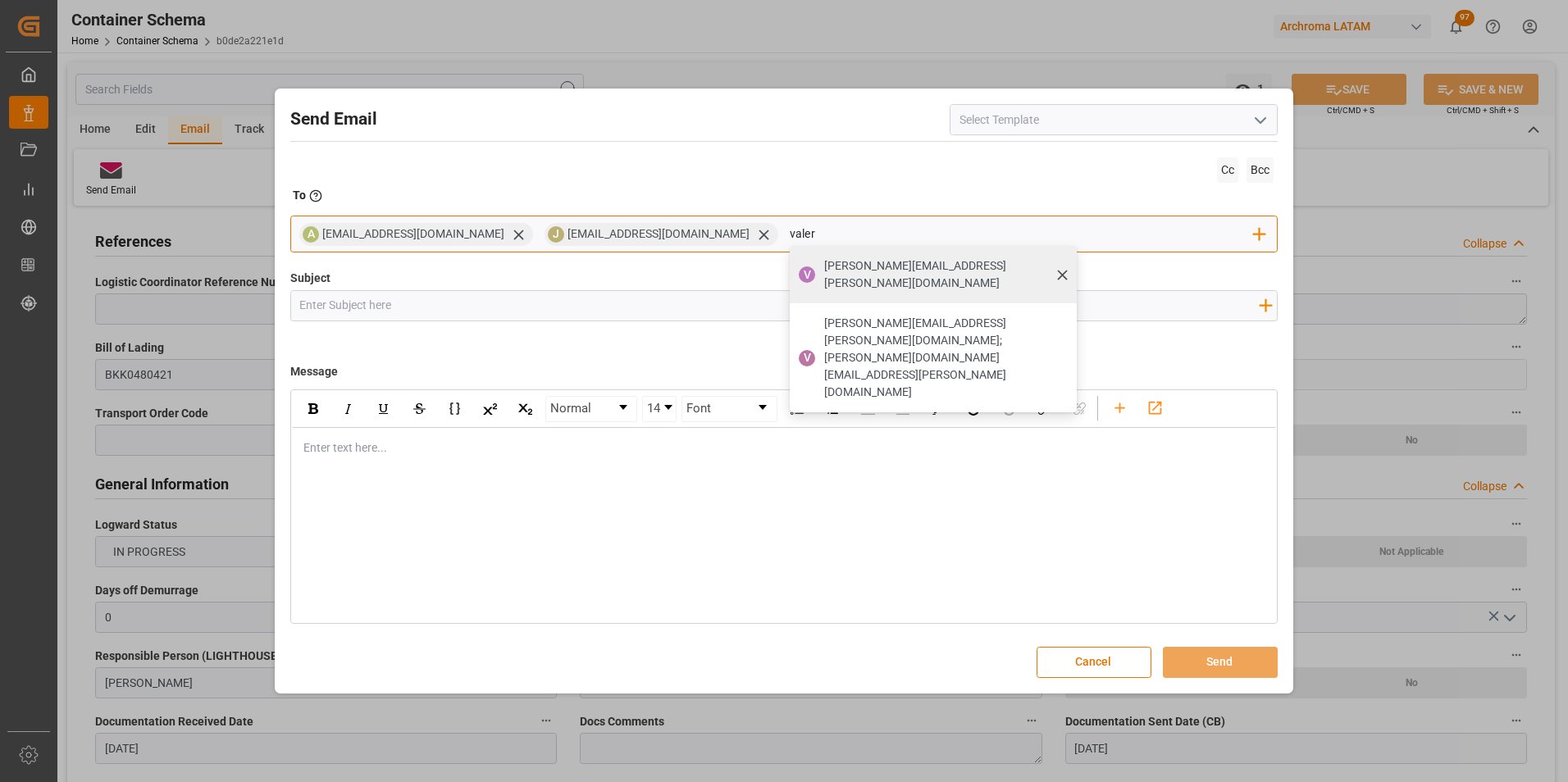
click at [824, 269] on span "[PERSON_NAME][EMAIL_ADDRESS][PERSON_NAME][DOMAIN_NAME]" at bounding box center [945, 275] width 241 height 35
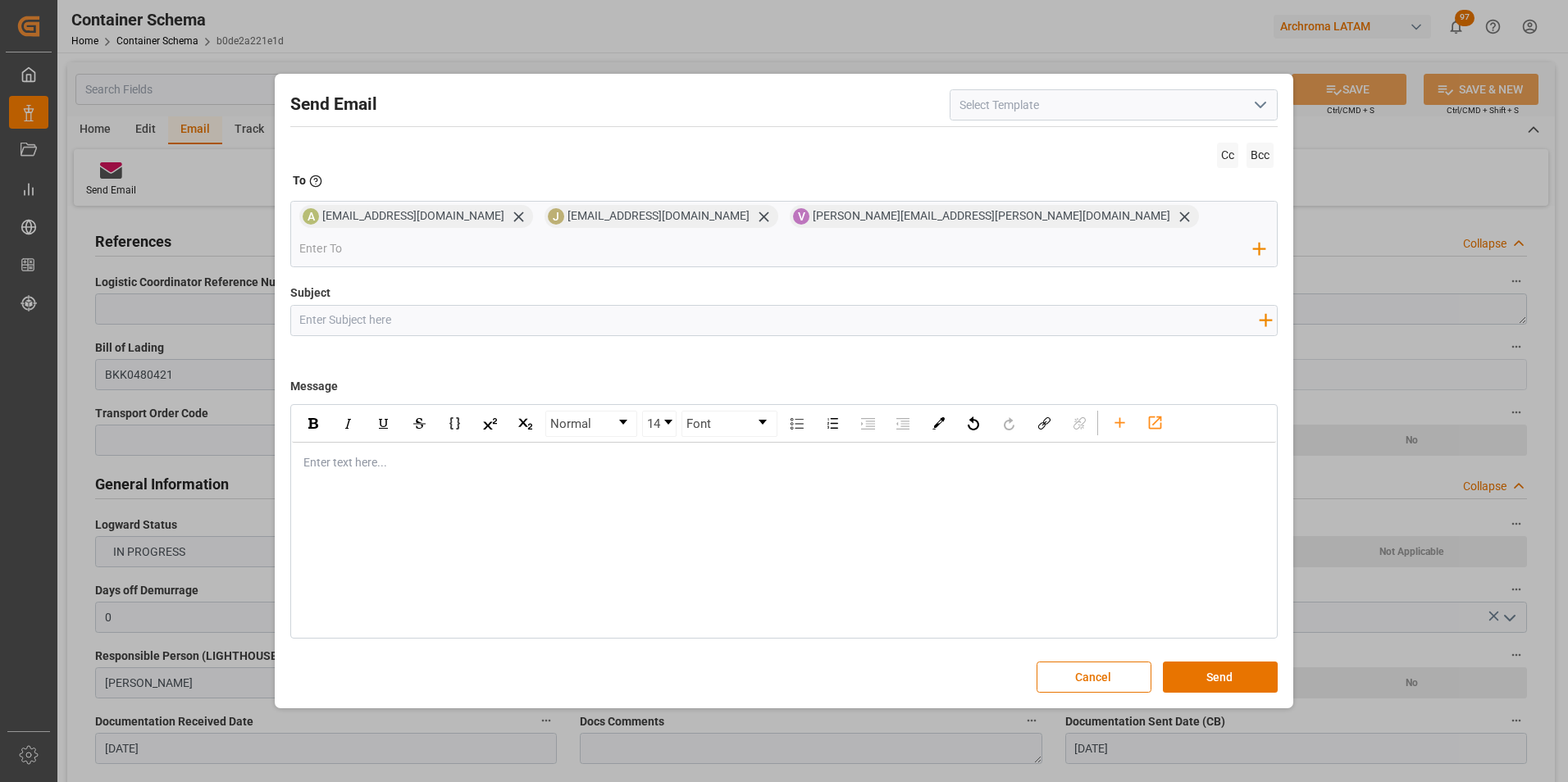
click at [550, 306] on input "Subject" at bounding box center [779, 319] width 977 height 28
click at [409, 306] on input "Subject" at bounding box center [779, 319] width 977 height 28
paste input "PE || TRACKING | PO xxx | Contenedor xxx| TEXTIL | Prioridad | LCL"
click at [499, 308] on input "PE || TRACKING | PO xxx | Contenedor xxx| TEXTIL | Prioridad | LCL" at bounding box center [779, 319] width 977 height 28
paste input "MSNU3232524"
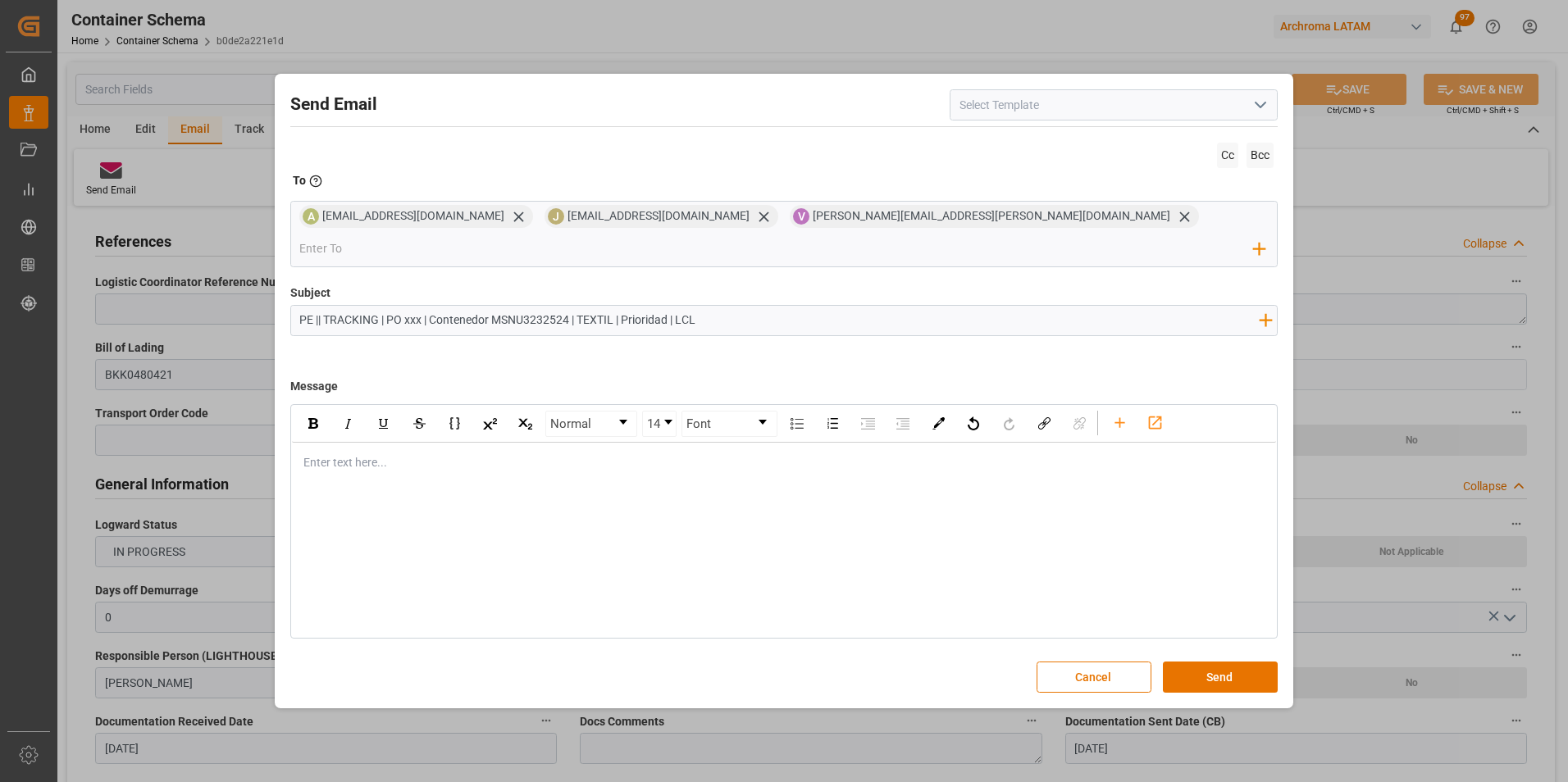
click at [413, 306] on input "PE || TRACKING | PO xxx | Contenedor MSNU3232524 | TEXTIL | Prioridad | LCL" at bounding box center [779, 319] width 977 height 28
paste input "4504622456"
click at [737, 306] on input "PE || TRACKING | PO 4504622456 | Contenedor MSNU3232524 | TEXTIL | Prioridad | …" at bounding box center [779, 319] width 977 height 28
type input "PE || TRACKING | PO 4504622456 | Contenedor MSNU3232524 | TEXTIL | Prioridad | …"
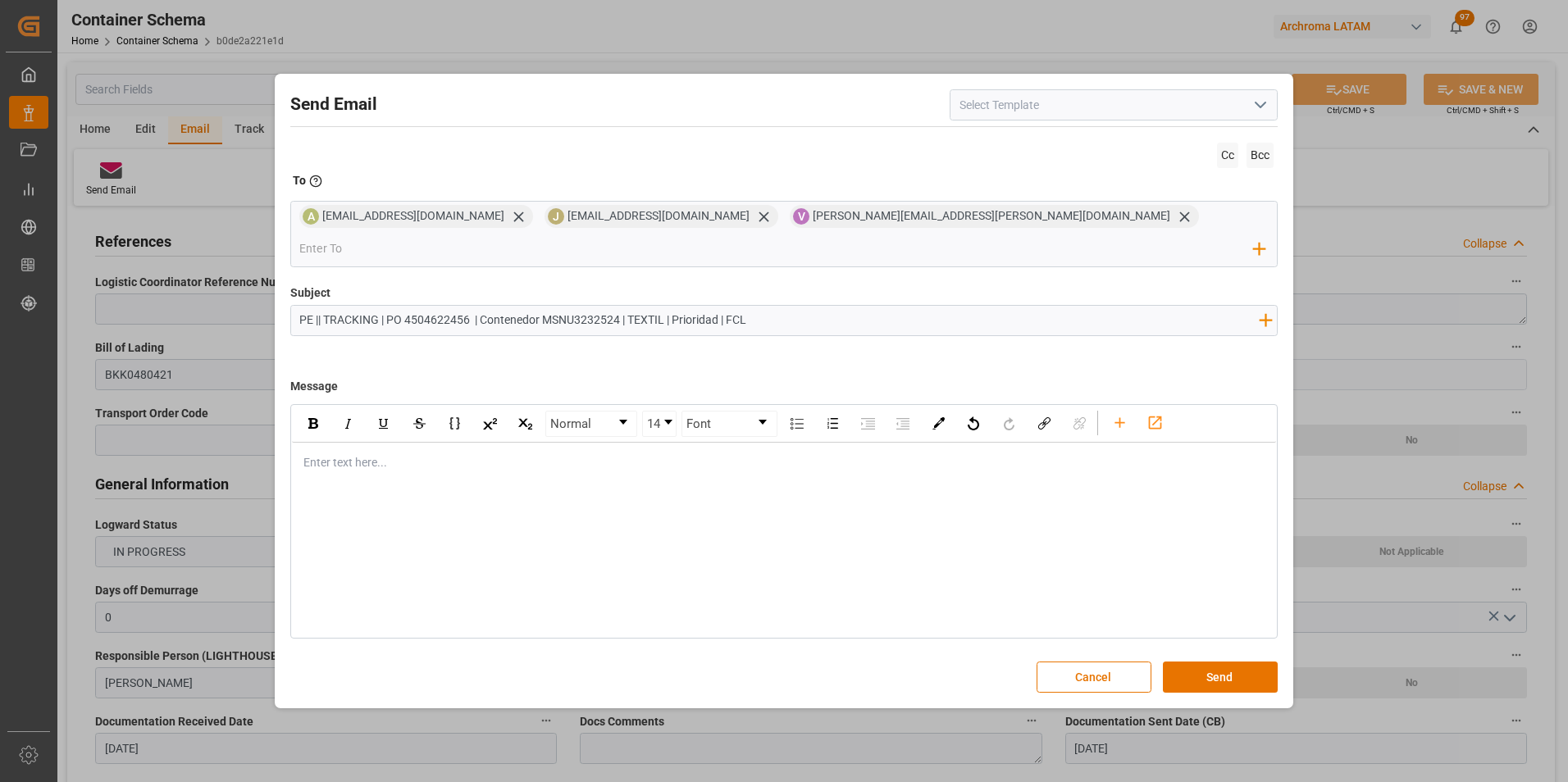
click at [347, 454] on div "rdw-editor" at bounding box center [784, 463] width 961 height 17
click at [411, 454] on div "rdw-editor" at bounding box center [784, 463] width 961 height 17
click at [450, 454] on div "Buen día estimado cliente," at bounding box center [784, 463] width 961 height 17
click at [936, 490] on span "En seguimiento a la PO en referencia, informamos que la carga continúa con la m…" at bounding box center [629, 496] width 650 height 13
click at [936, 490] on span "En seguimiento a la PO en referencia, informamos que la carga continúa con la m…" at bounding box center [629, 496] width 650 height 13
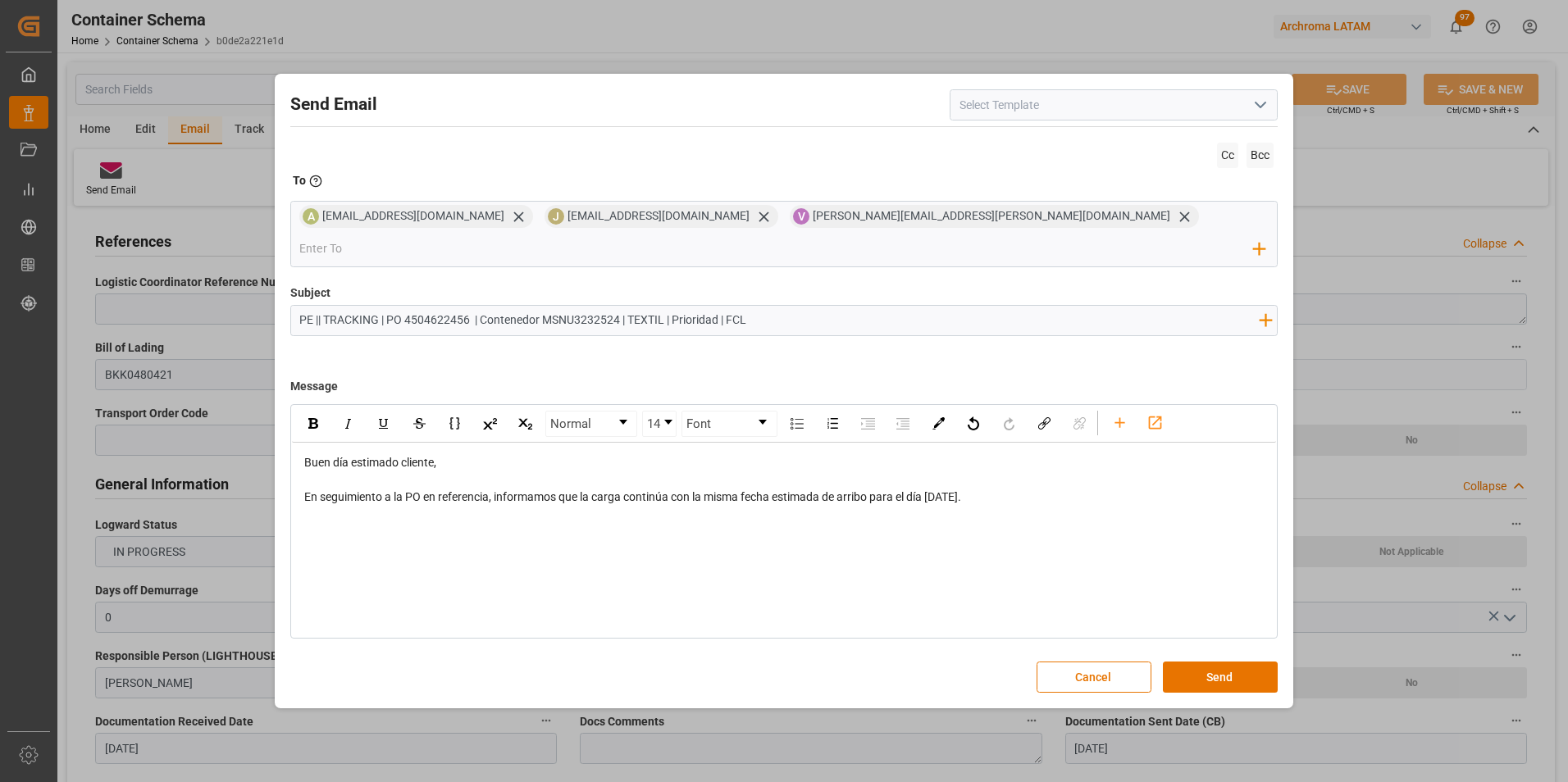
click at [380, 537] on div "Normal 14 Font Buen día estimado cliente, En seguimiento a la PO en referencia,…" at bounding box center [784, 521] width 988 height 235
click at [366, 516] on div "Normal 14 Font Buen día estimado cliente, En seguimiento a la PO en referencia,…" at bounding box center [784, 521] width 988 height 235
click at [1064, 489] on div "En seguimiento a la PO en referencia, informamos que la carga continúa con la m…" at bounding box center [784, 497] width 961 height 17
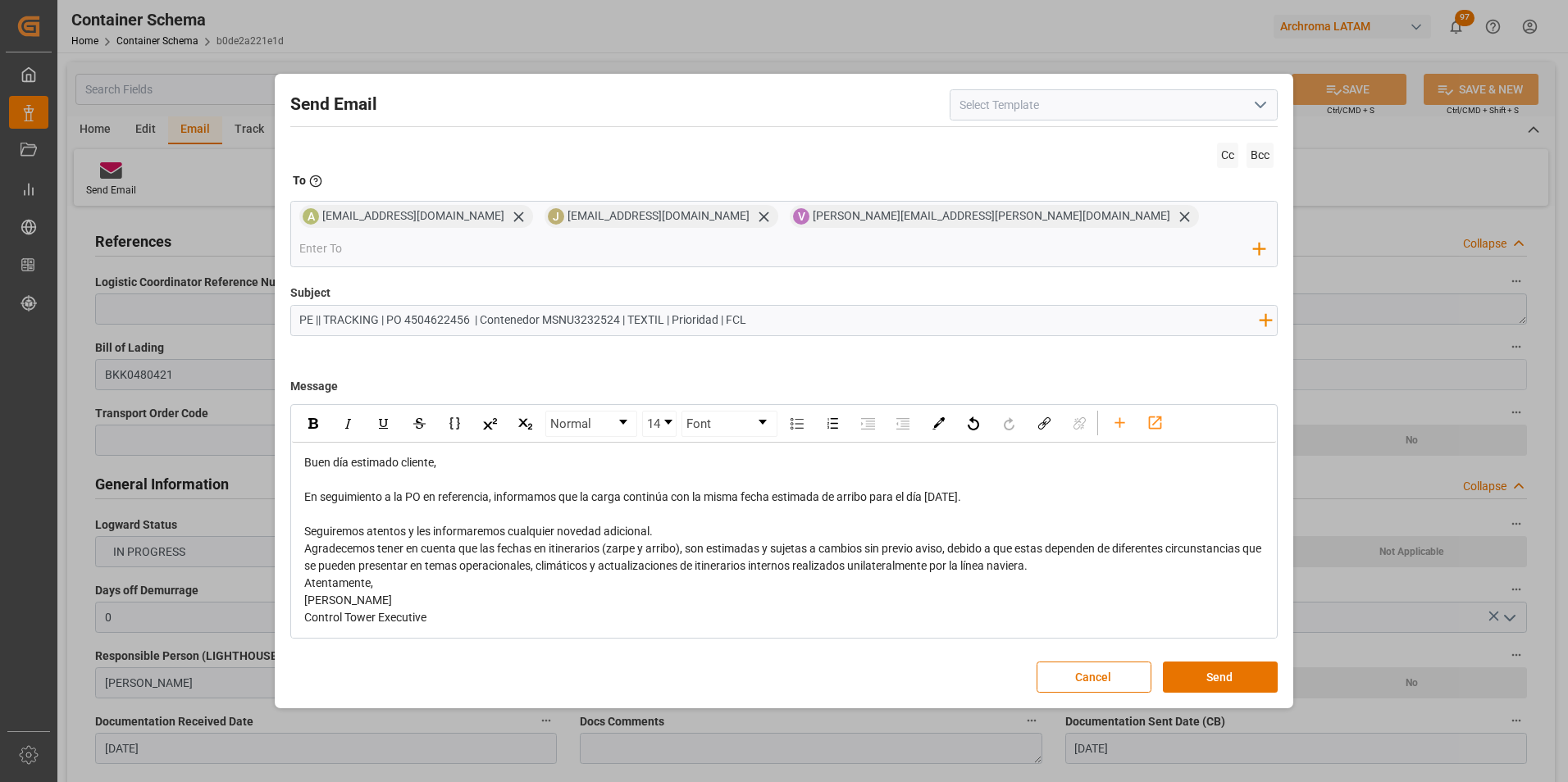
click at [682, 523] on div "Seguiremos atentos y les informaremos cualquier novedad adicional." at bounding box center [784, 531] width 961 height 17
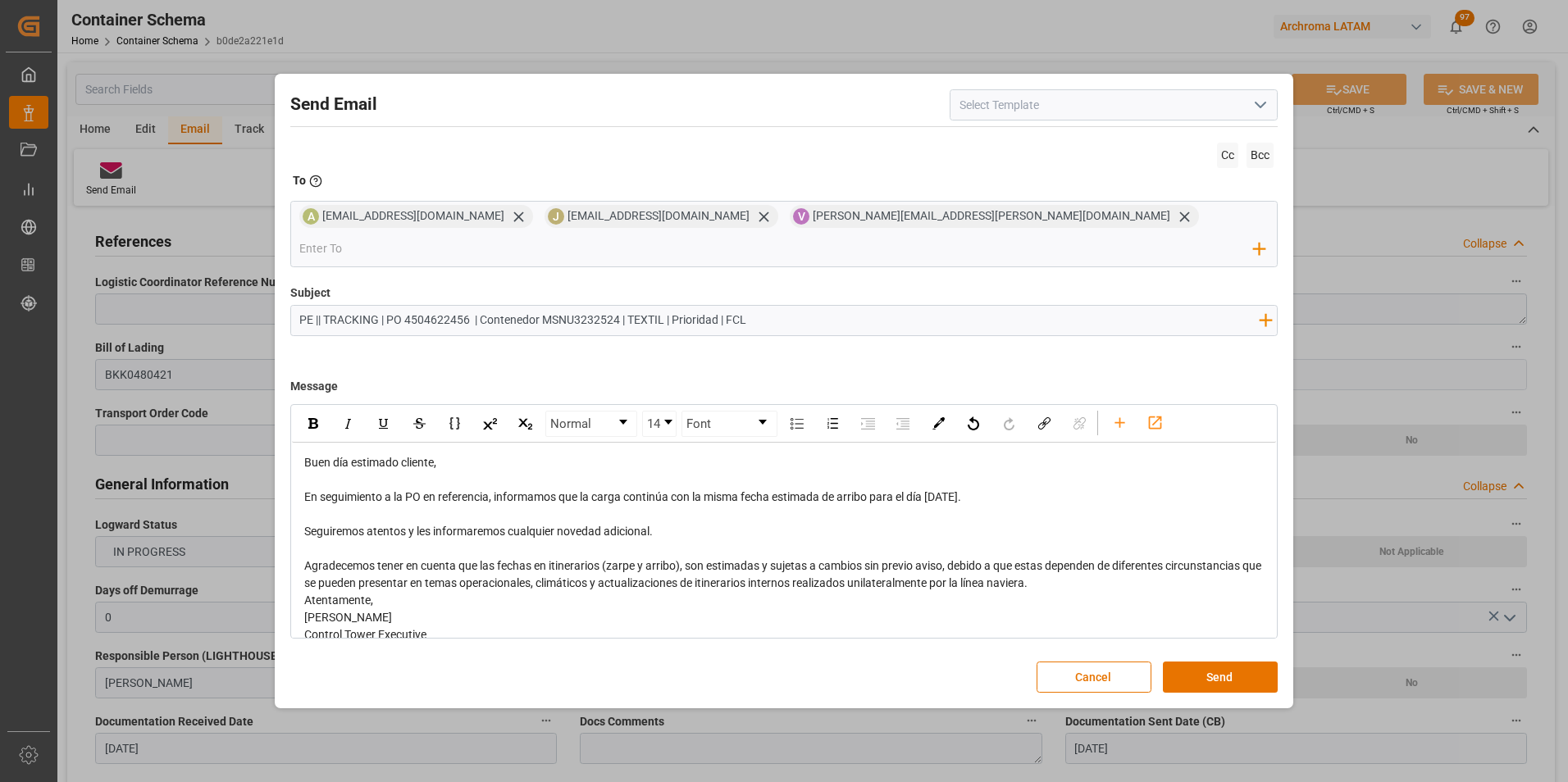
click at [1090, 569] on div "Agradecemos tener en cuenta que las fechas en itinerarios (zarpe y arribo), son…" at bounding box center [784, 575] width 961 height 35
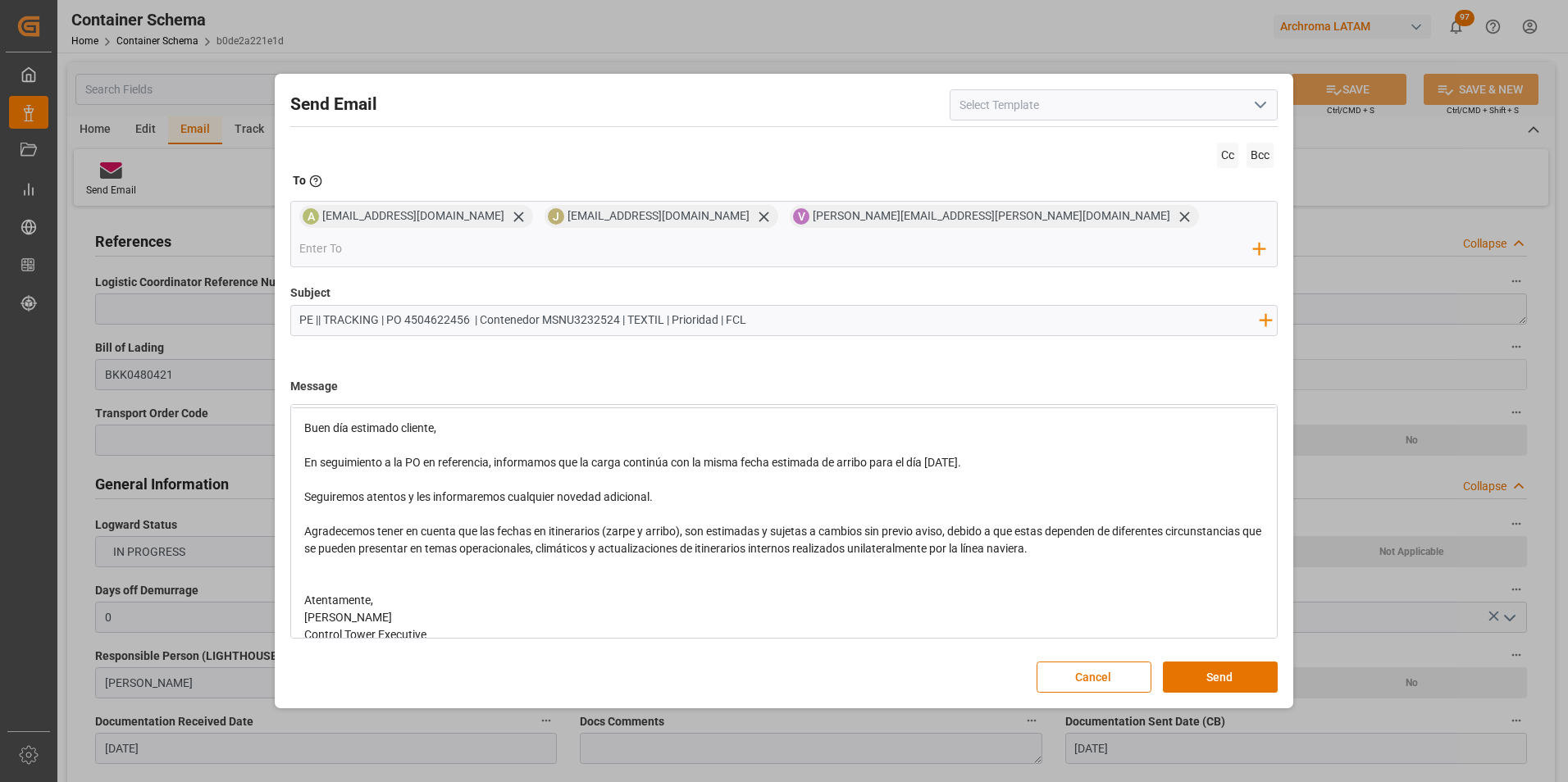
scroll to position [53, 0]
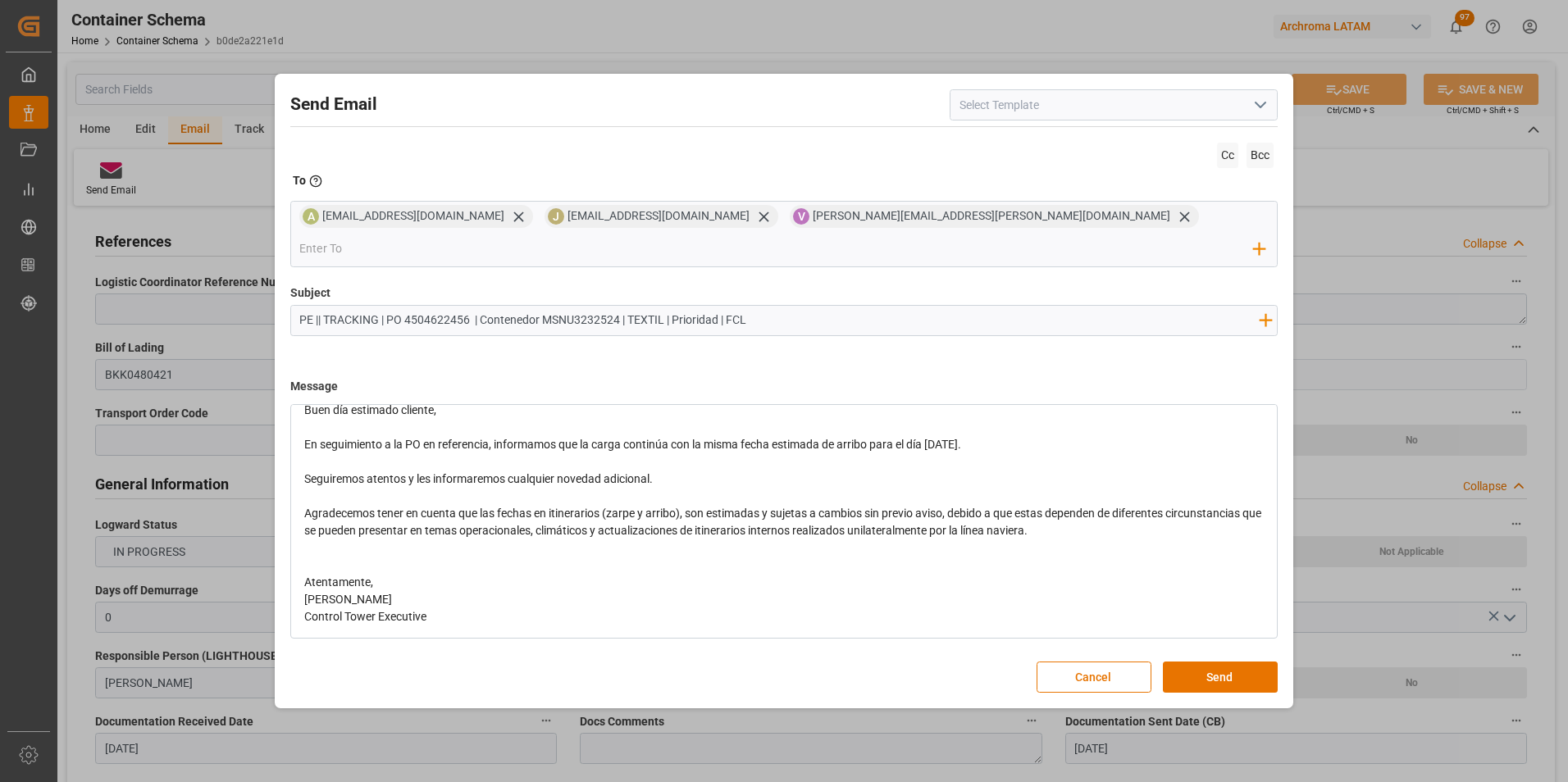
click at [483, 574] on div "Atentamente," at bounding box center [784, 582] width 961 height 17
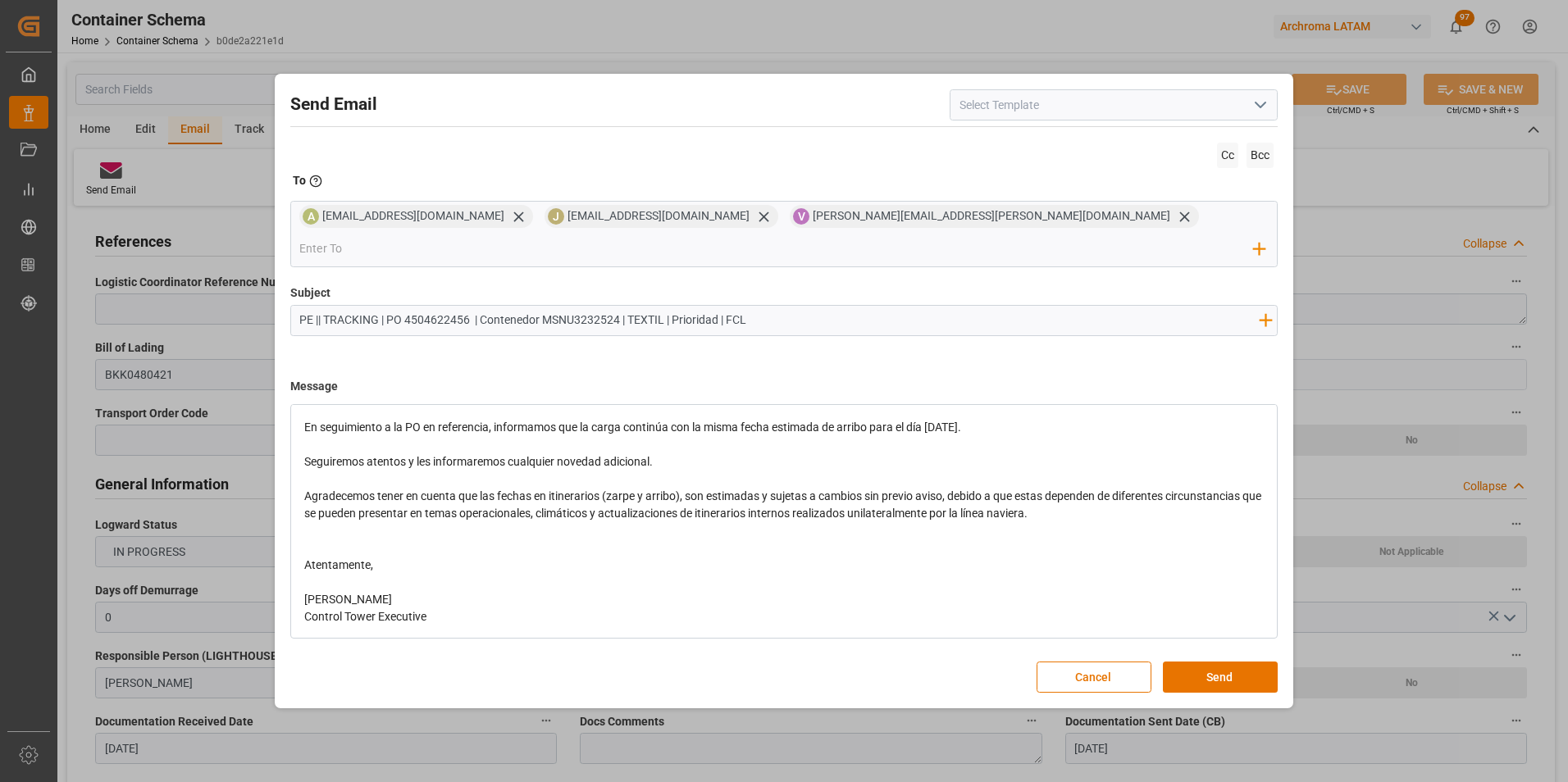
scroll to position [0, 0]
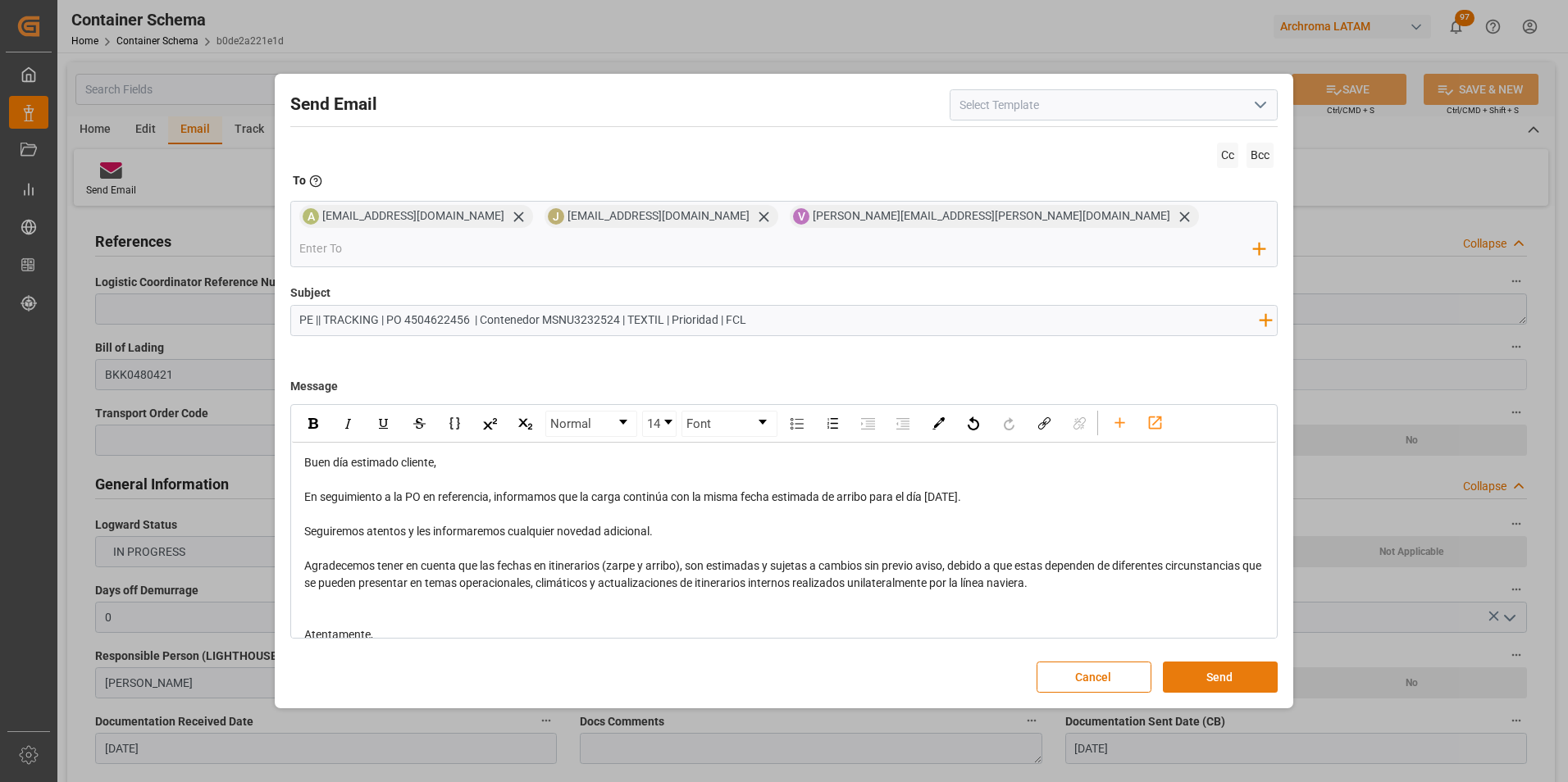
click at [1217, 662] on button "Send" at bounding box center [1220, 677] width 115 height 31
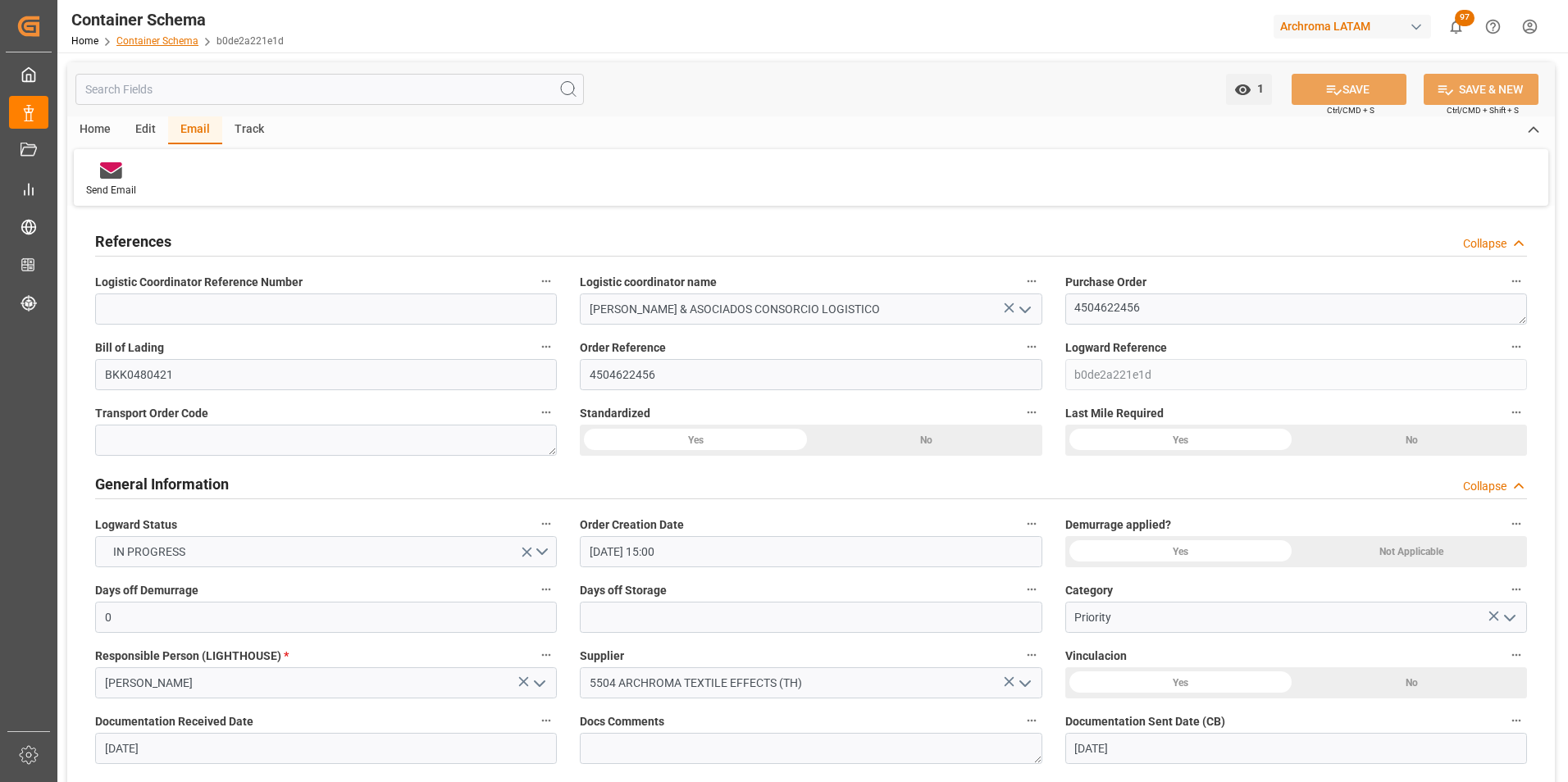
click at [182, 41] on link "Container Schema" at bounding box center [158, 41] width 82 height 12
